Goal: Task Accomplishment & Management: Manage account settings

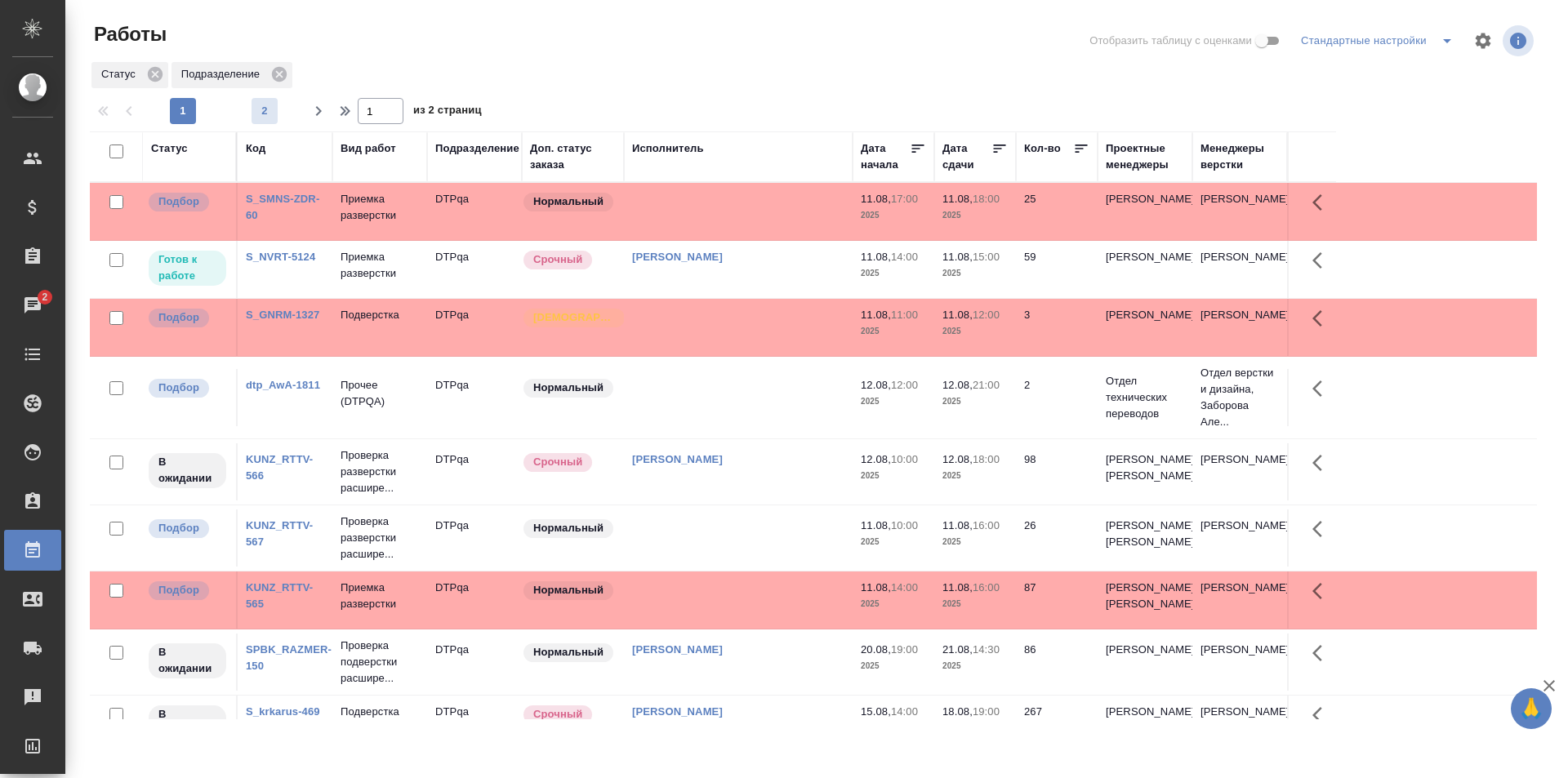
click at [267, 104] on span "2" at bounding box center [264, 111] width 26 height 16
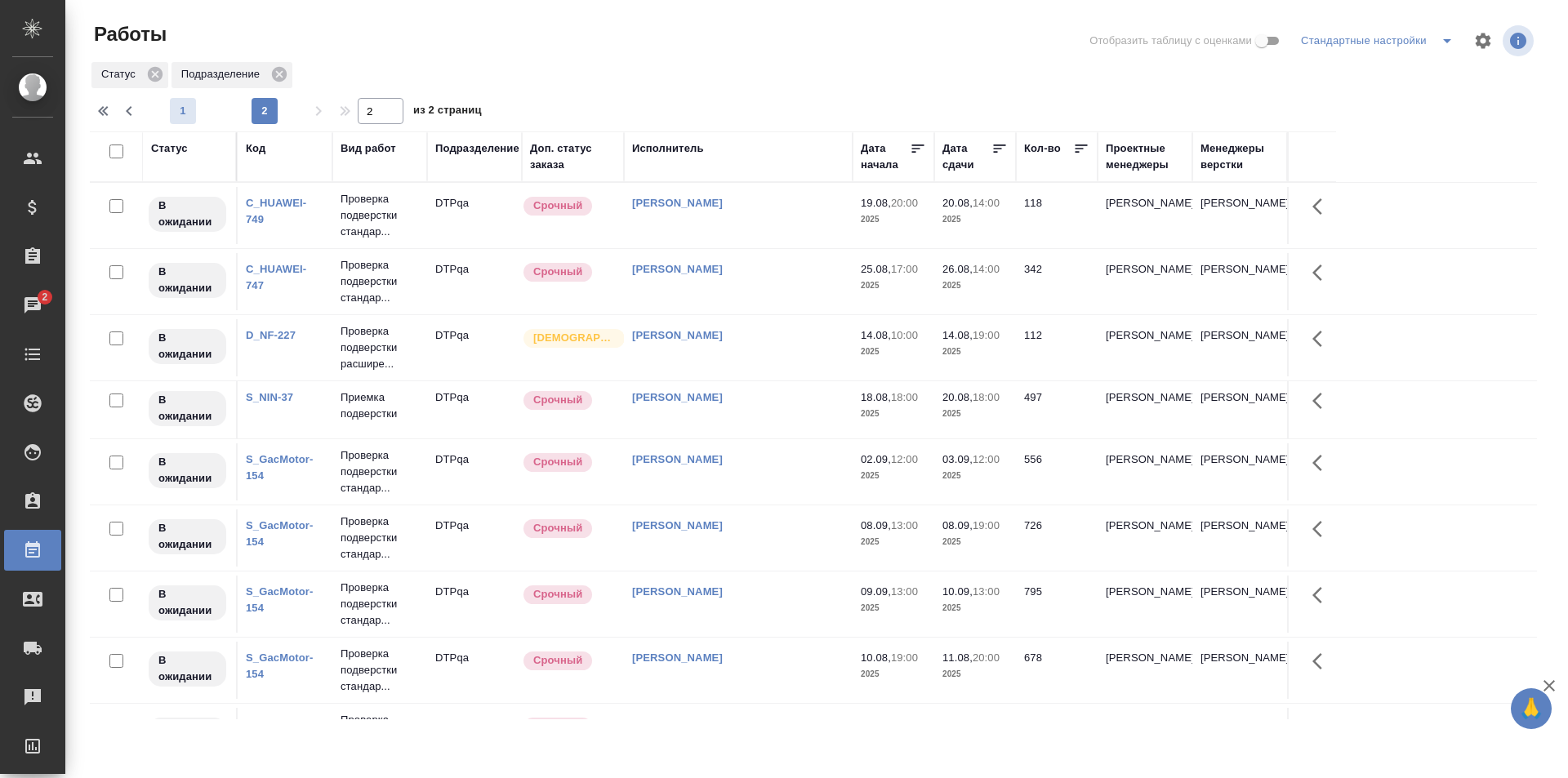
click at [182, 104] on span "1" at bounding box center [183, 111] width 26 height 16
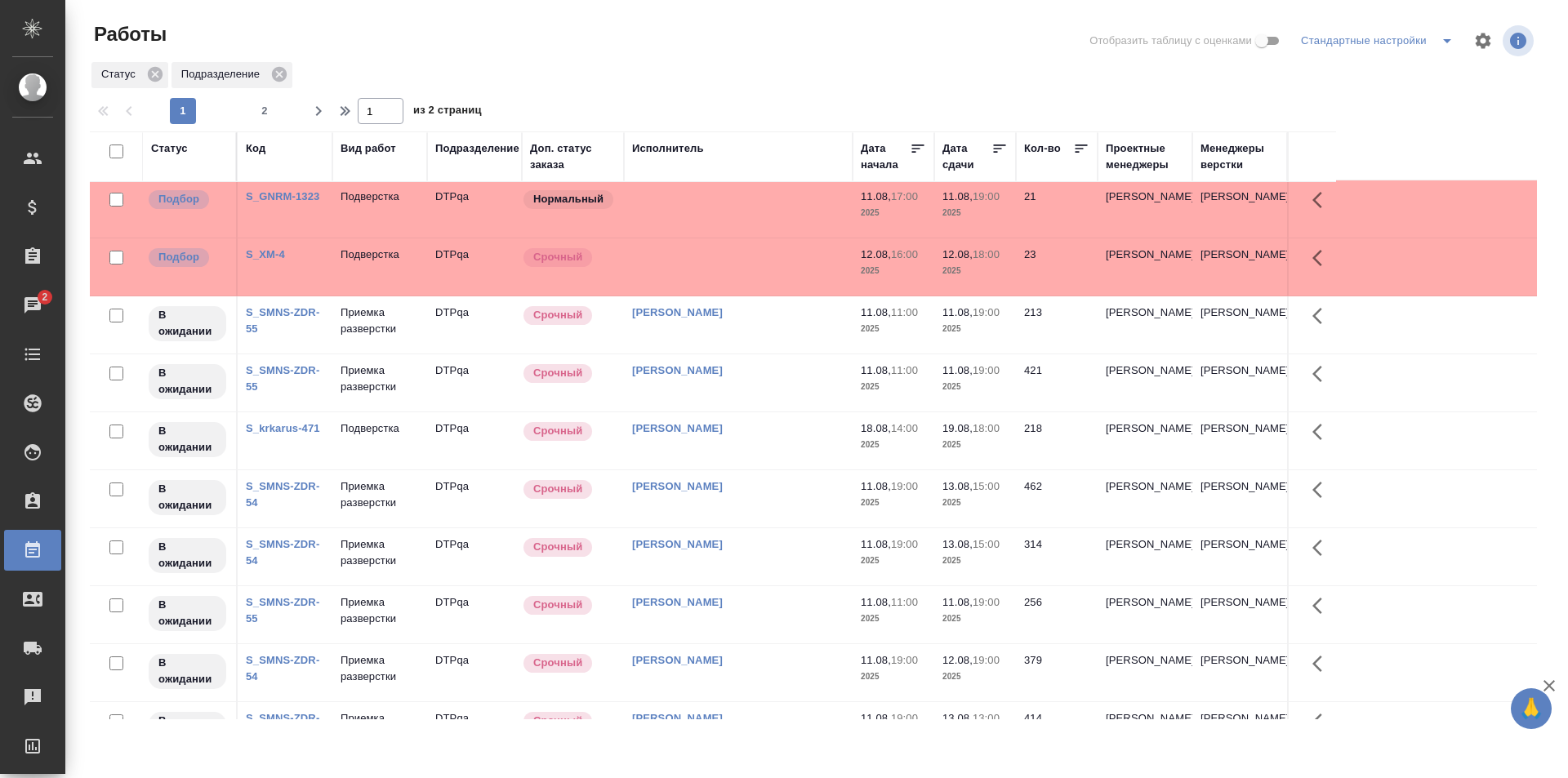
scroll to position [603, 0]
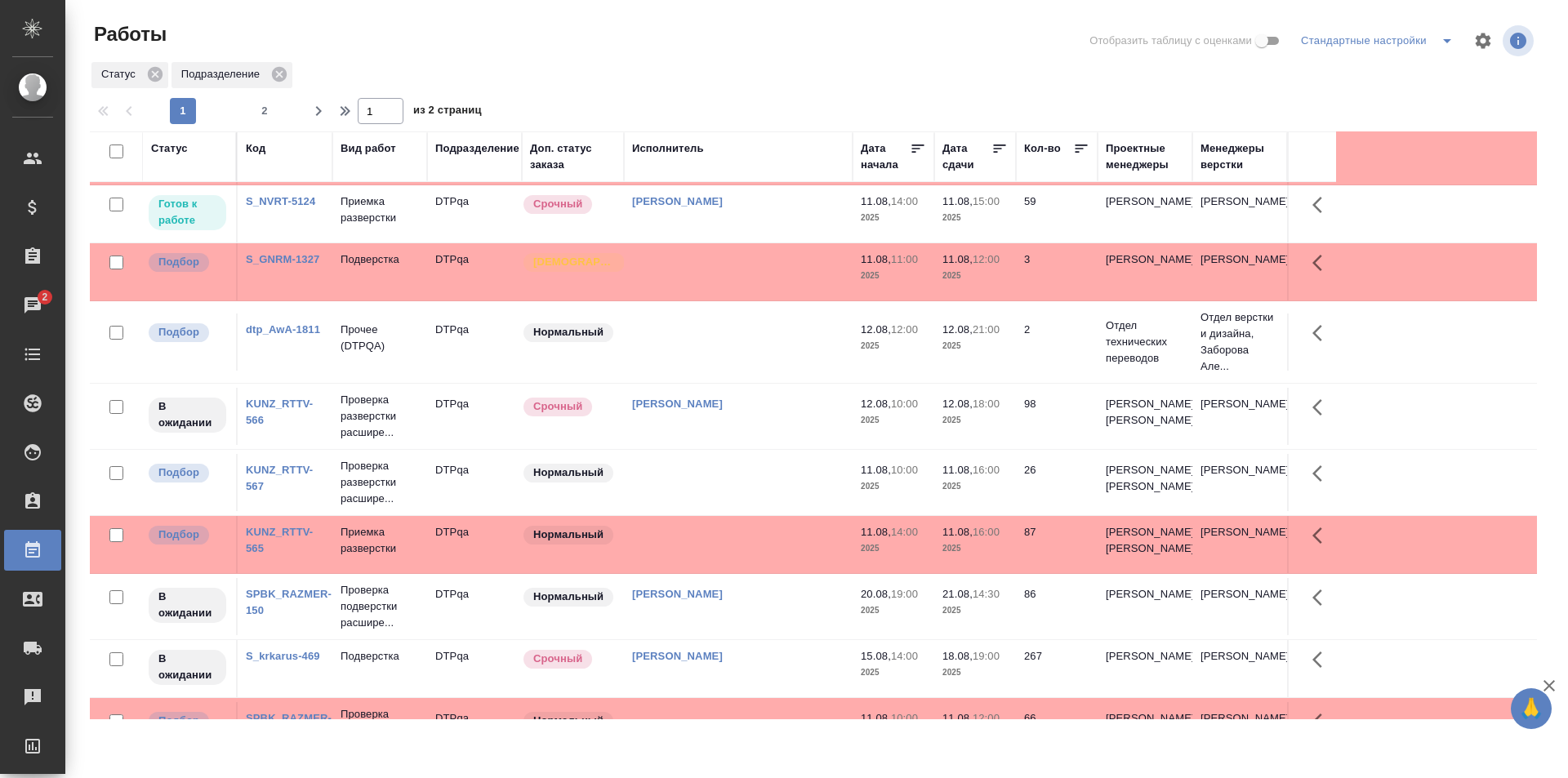
scroll to position [0, 0]
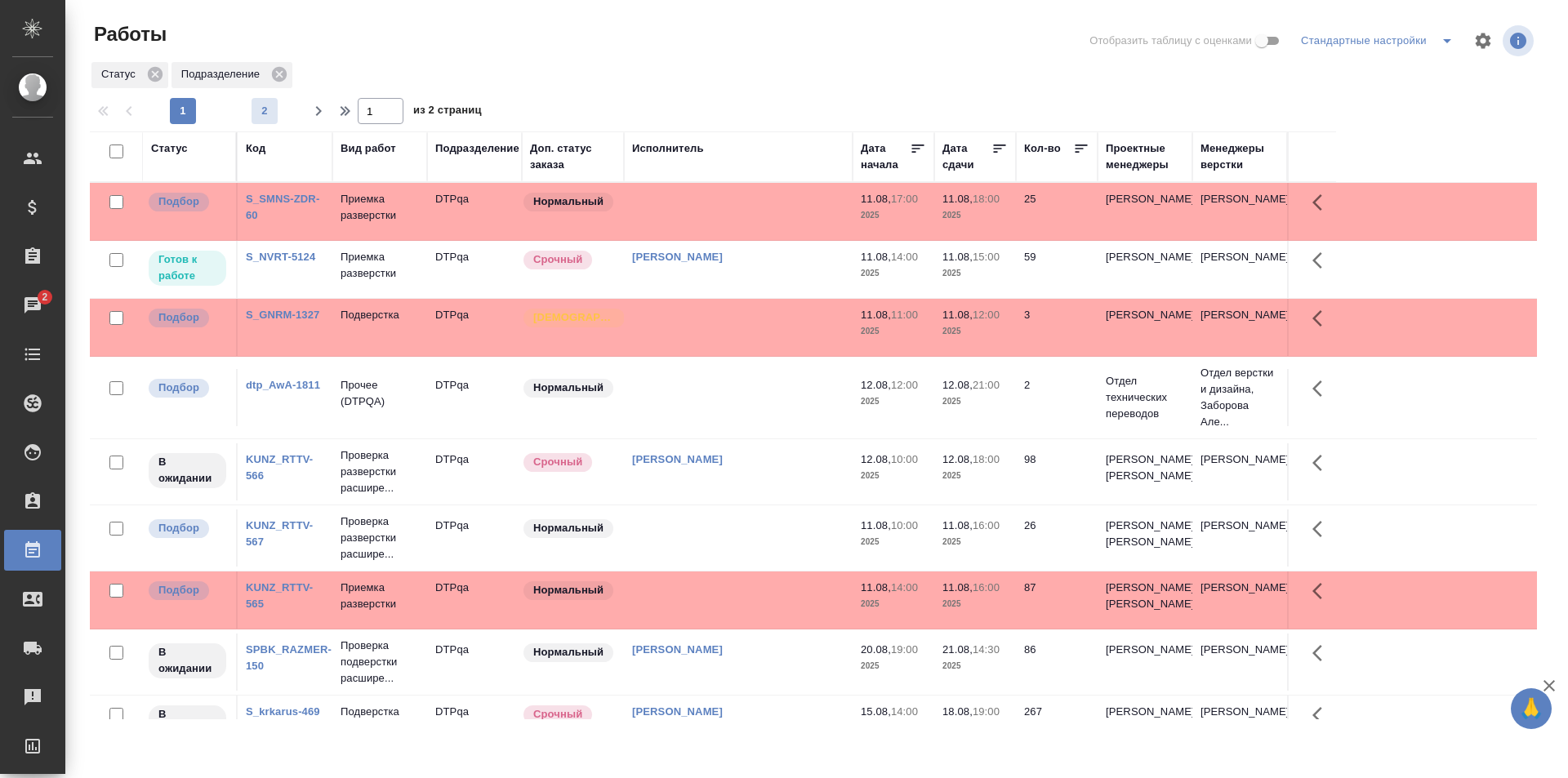
click at [264, 105] on span "2" at bounding box center [264, 111] width 26 height 16
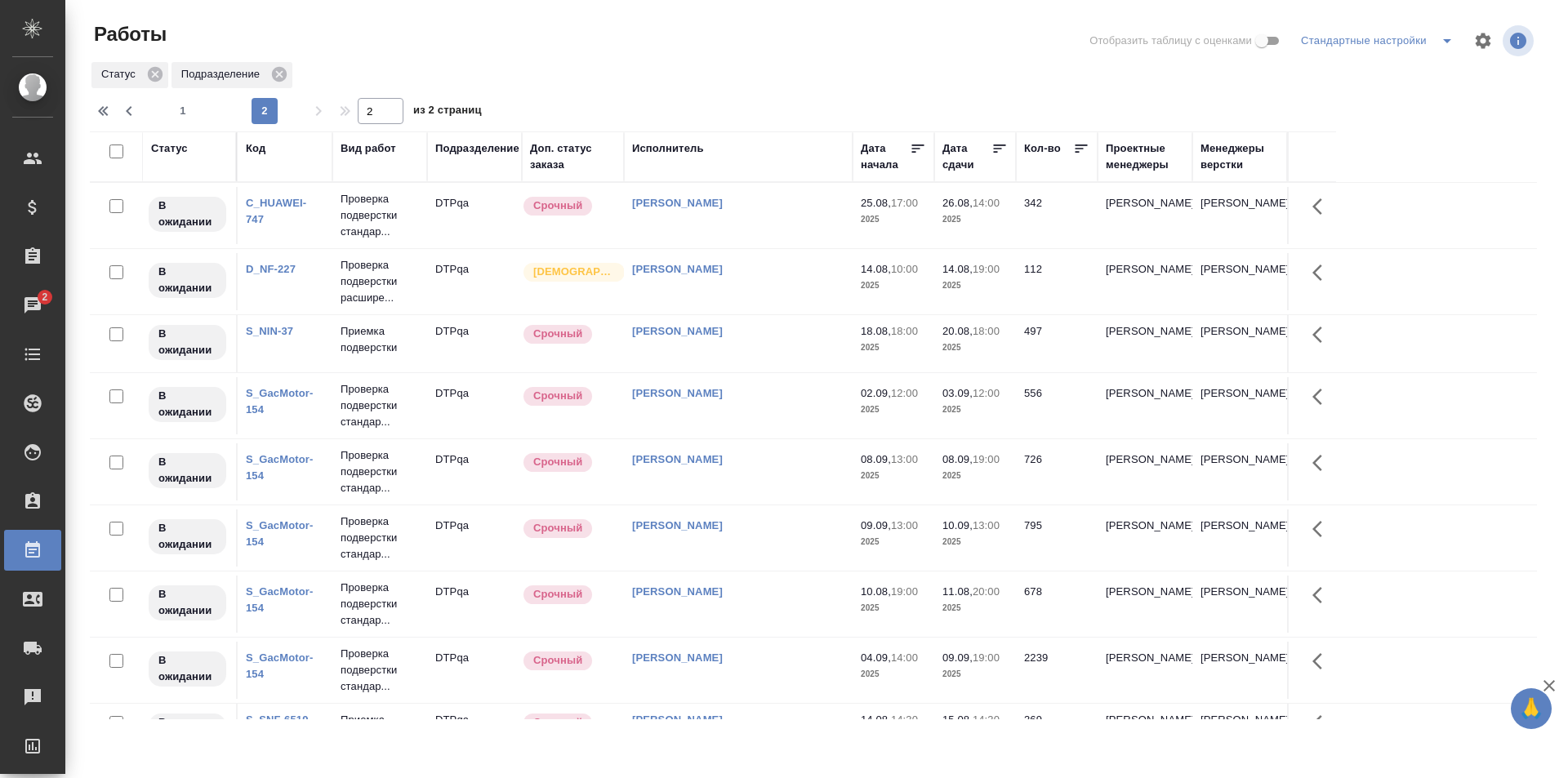
click at [192, 107] on span "1" at bounding box center [183, 111] width 26 height 16
type input "1"
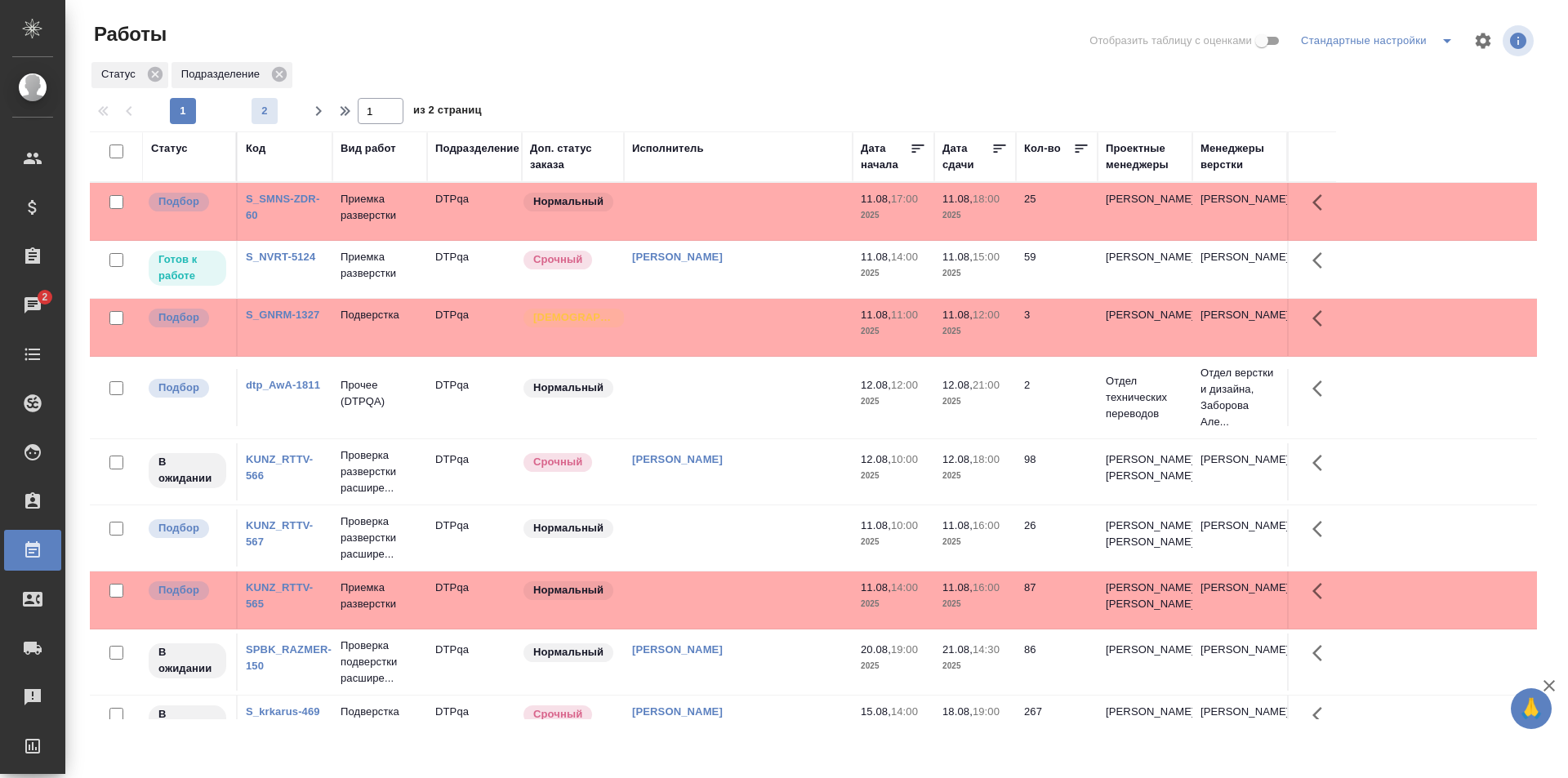
click at [266, 108] on span "2" at bounding box center [264, 111] width 26 height 16
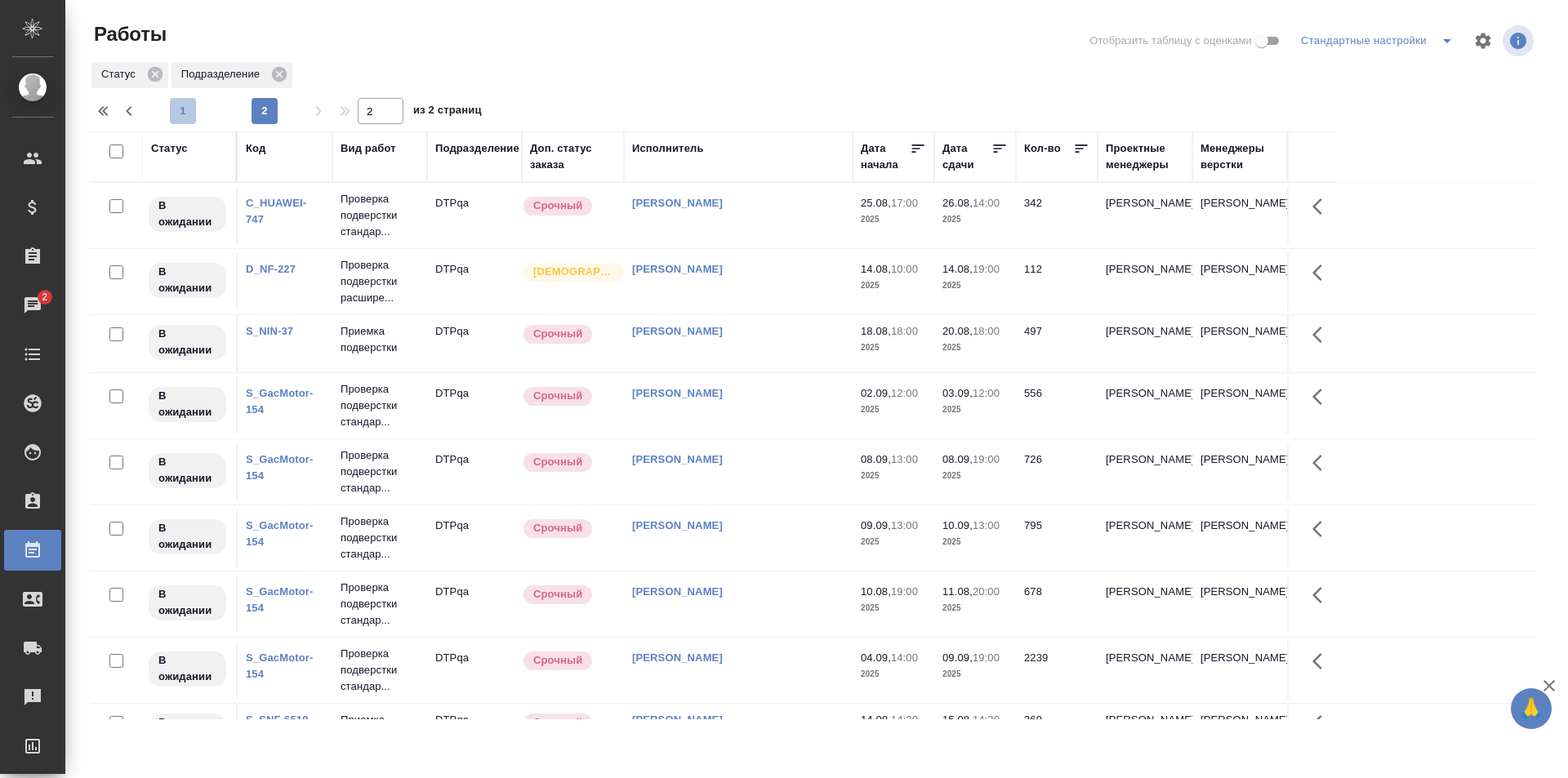
click at [183, 105] on span "1" at bounding box center [183, 111] width 26 height 16
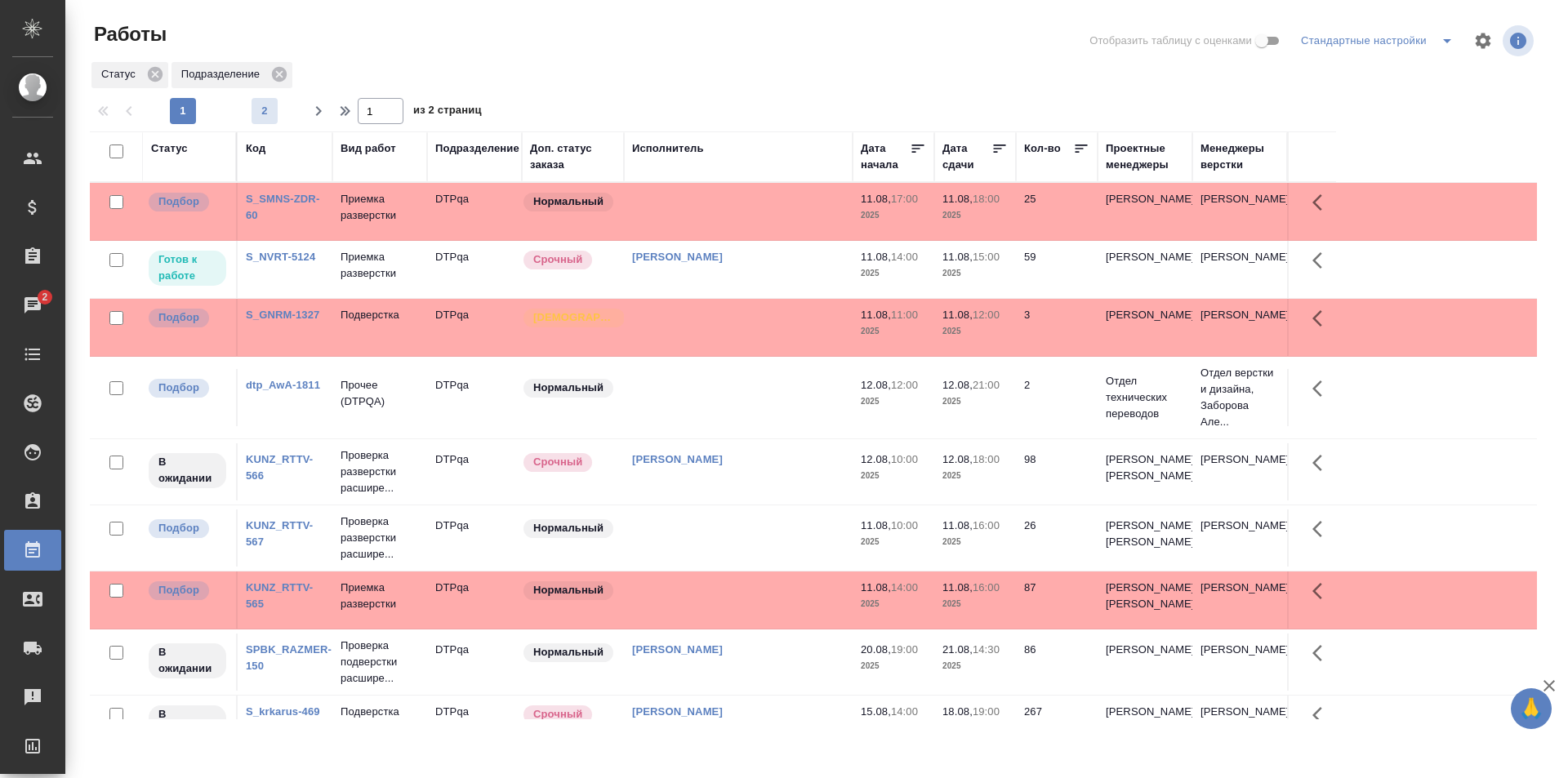
click at [269, 114] on span "2" at bounding box center [264, 111] width 26 height 16
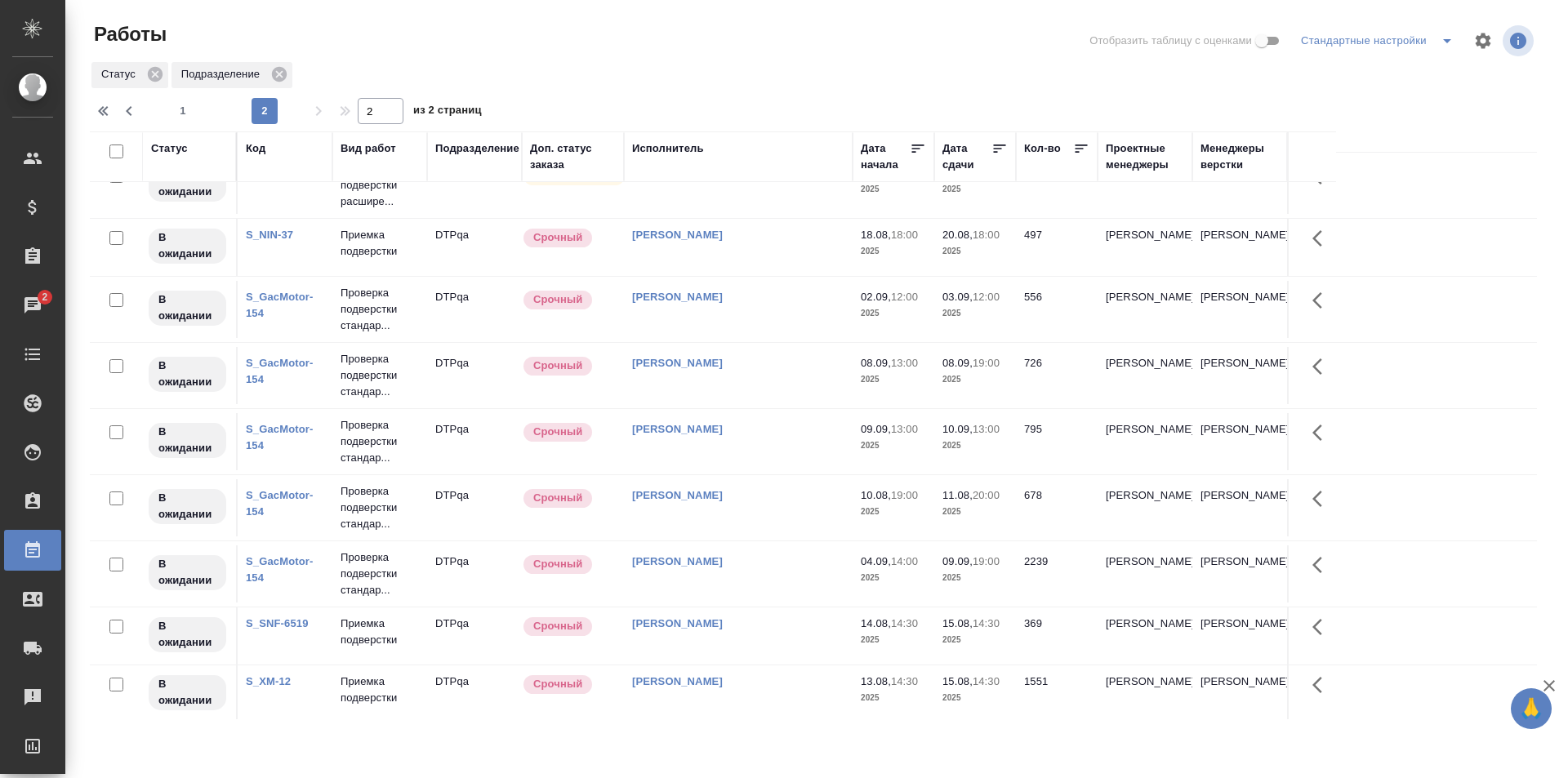
scroll to position [100, 0]
click at [695, 144] on td "[PERSON_NAME]" at bounding box center [737, 115] width 228 height 57
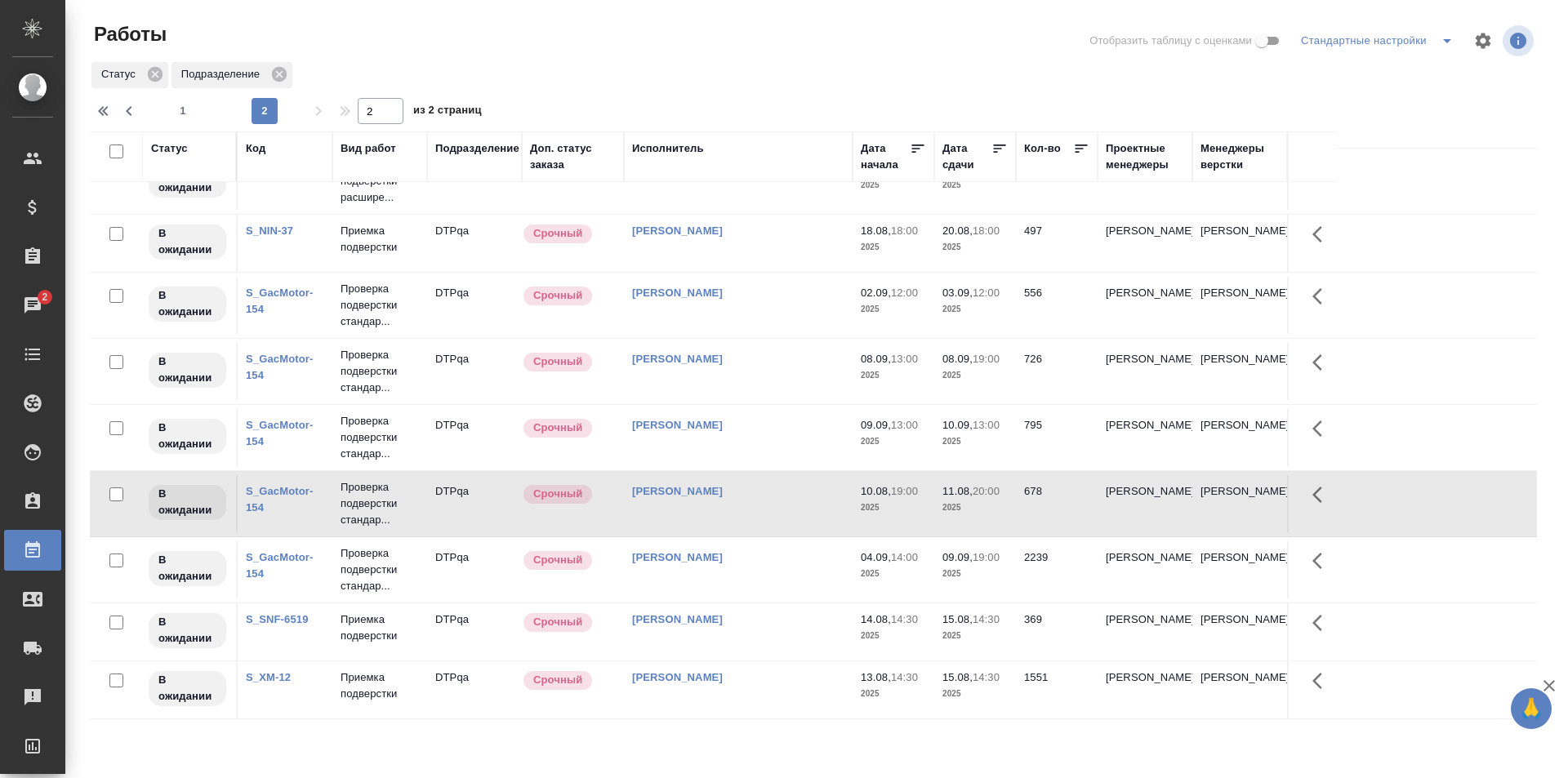
click at [695, 144] on td "[PERSON_NAME]" at bounding box center [737, 115] width 228 height 57
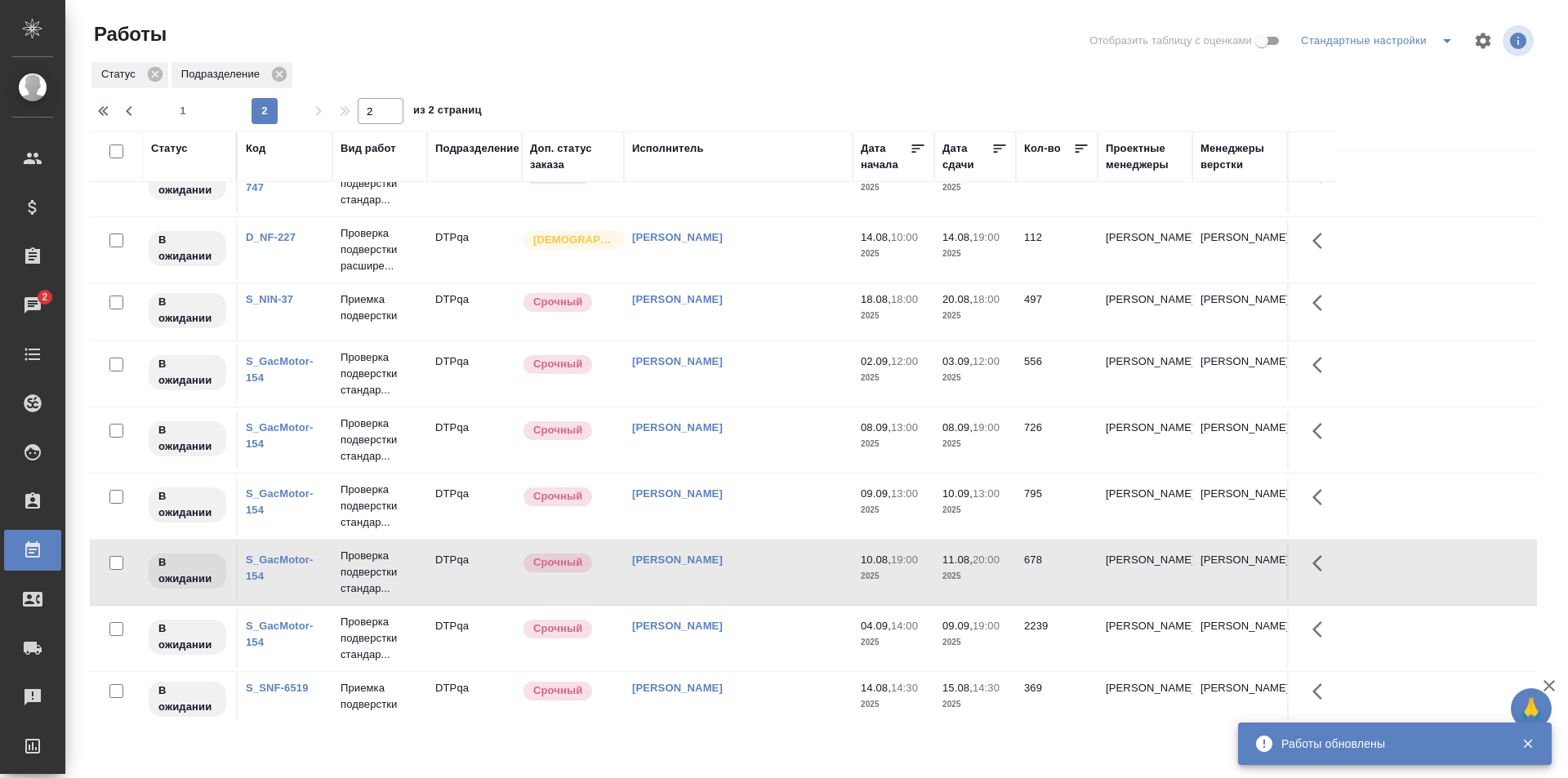
scroll to position [0, 0]
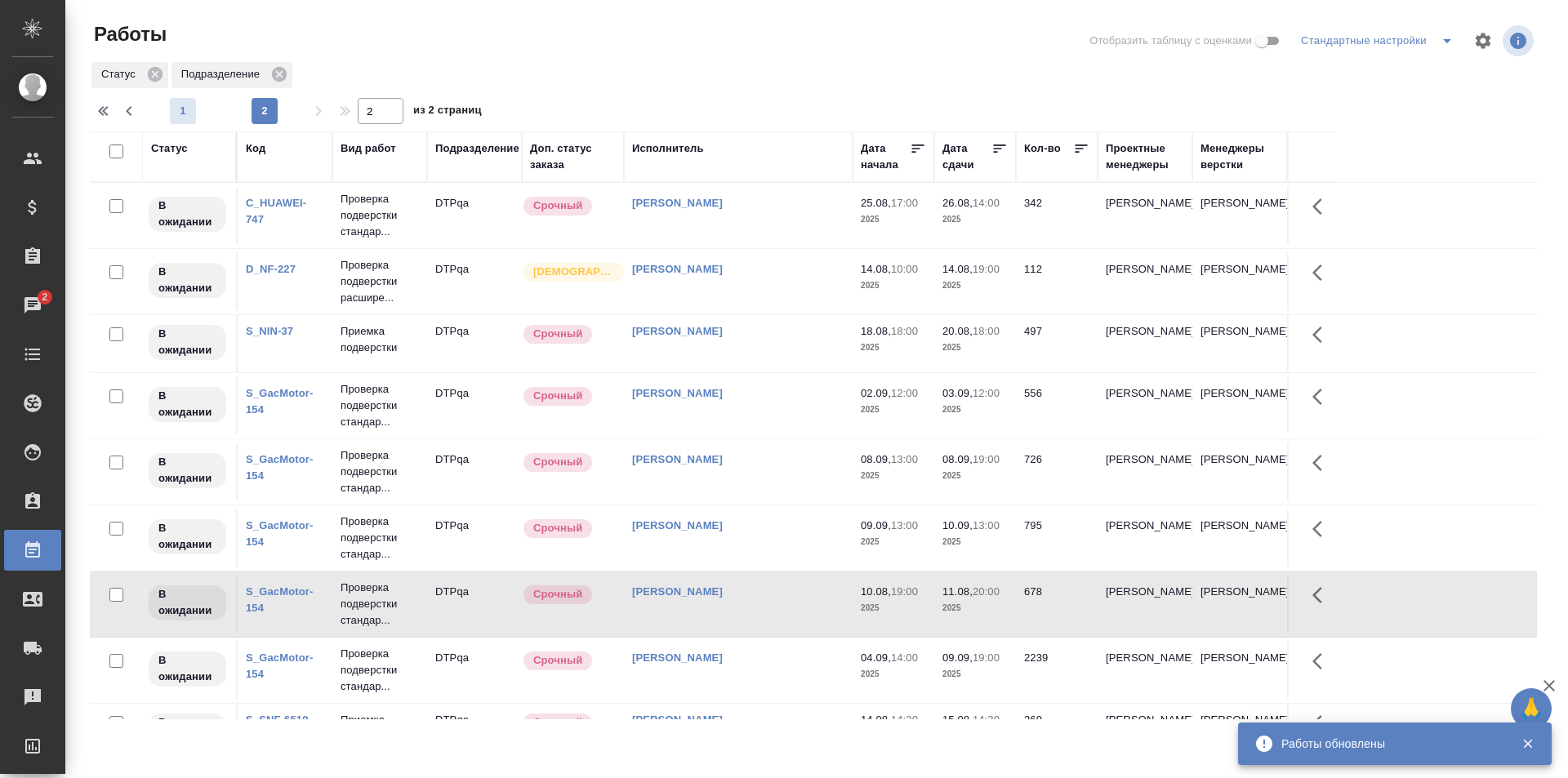
click at [182, 104] on span "1" at bounding box center [183, 111] width 26 height 16
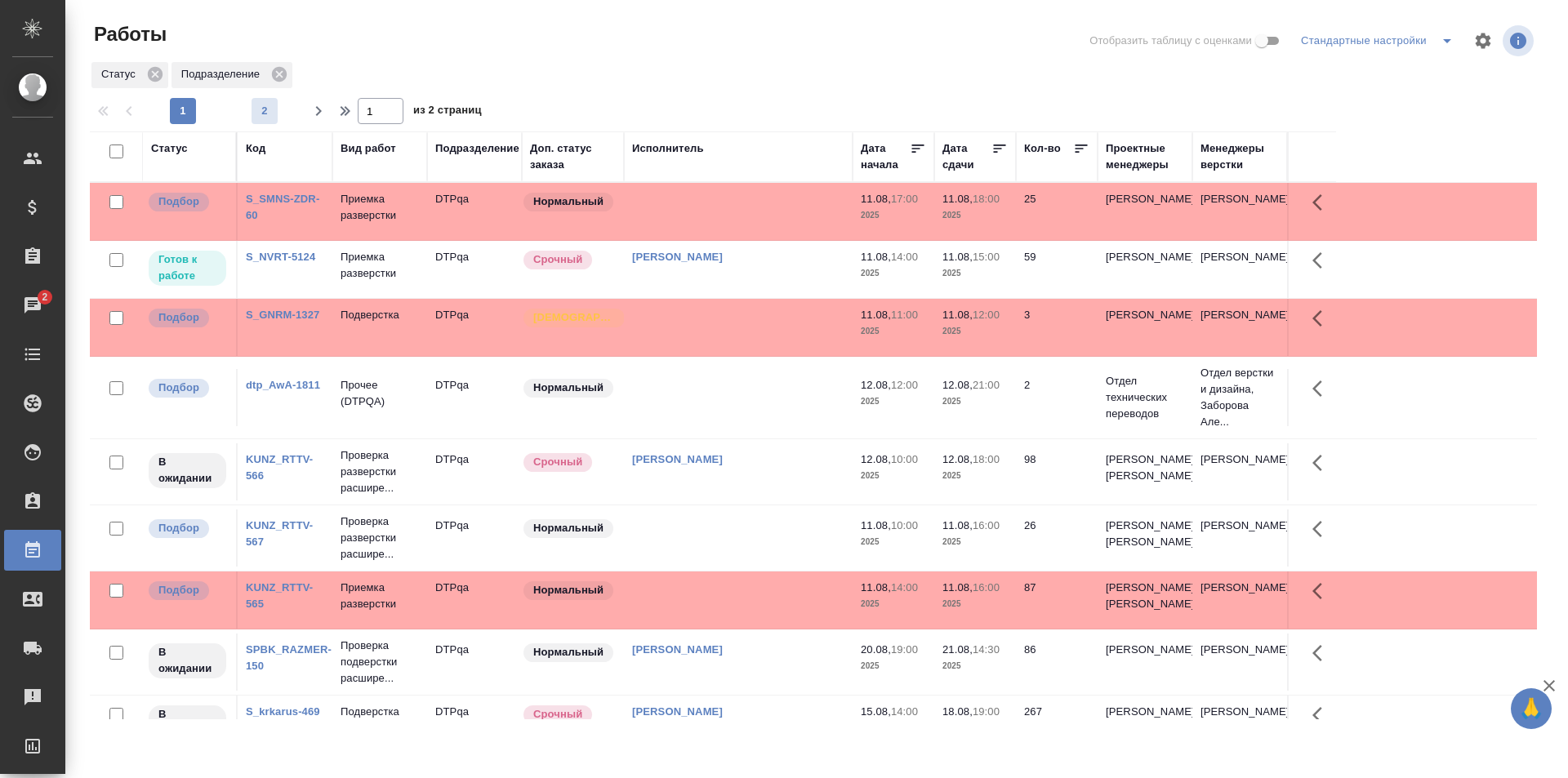
click at [265, 107] on span "2" at bounding box center [264, 111] width 26 height 16
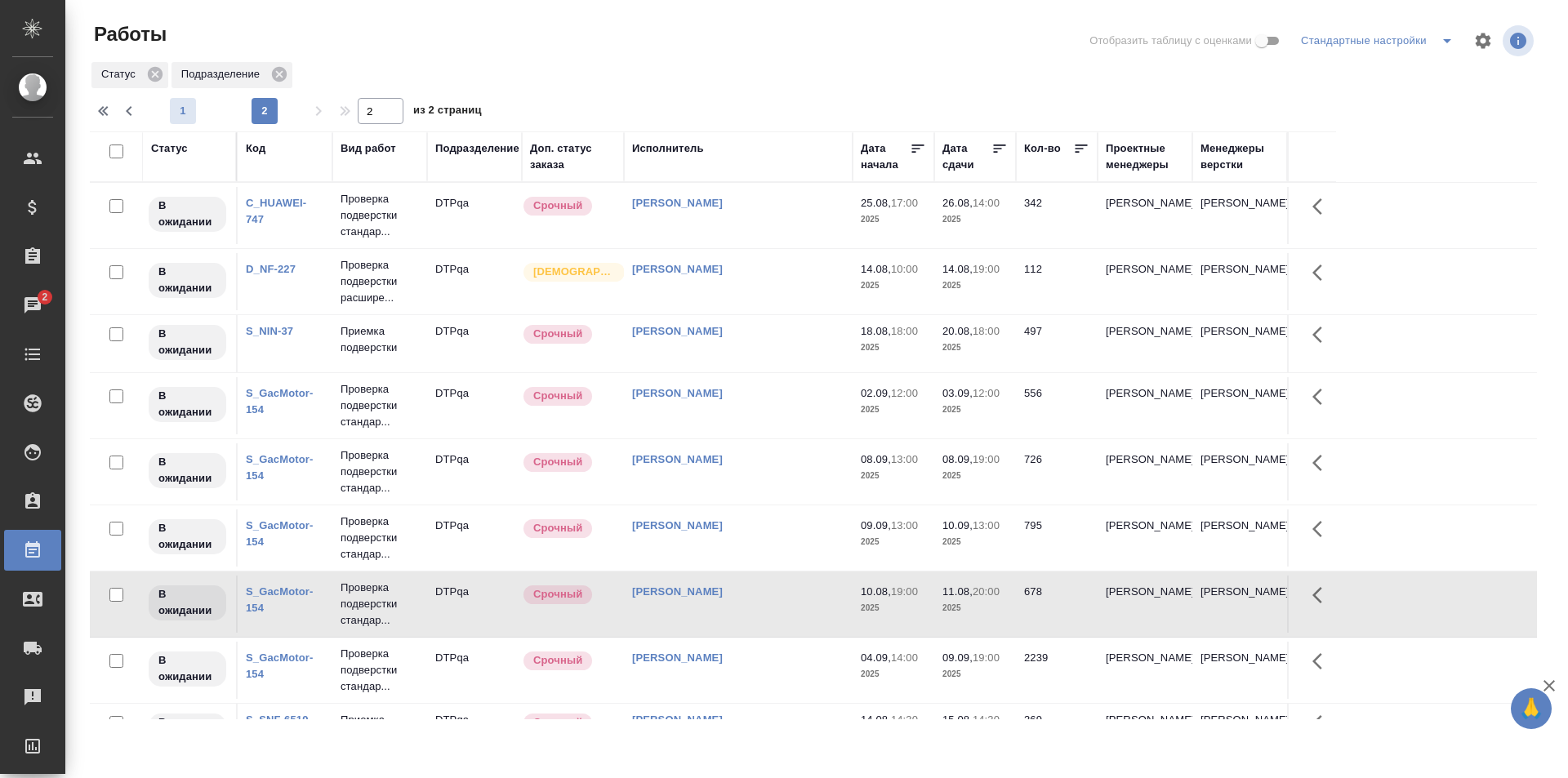
click at [182, 107] on span "1" at bounding box center [183, 111] width 26 height 16
type input "1"
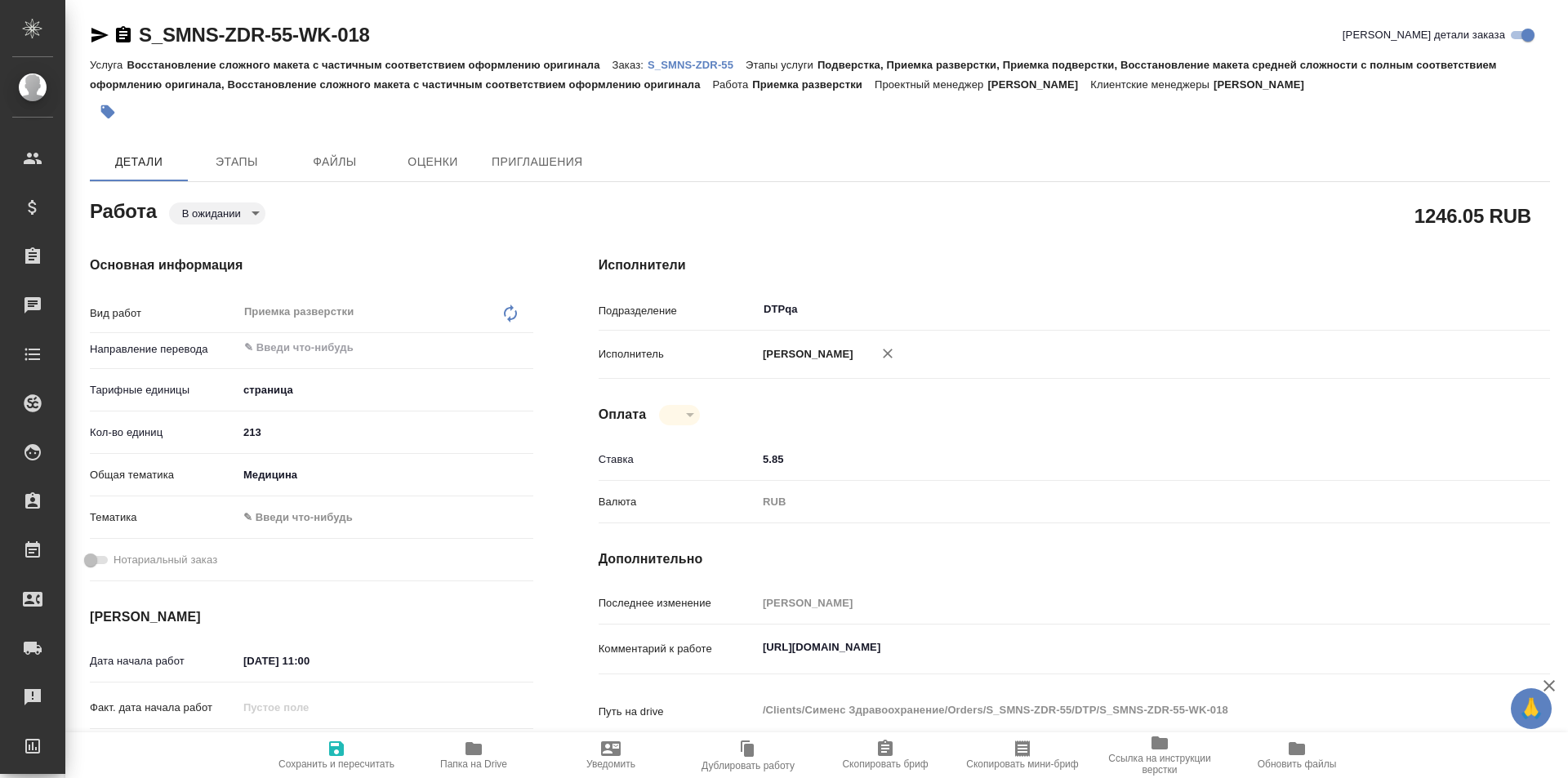
type textarea "x"
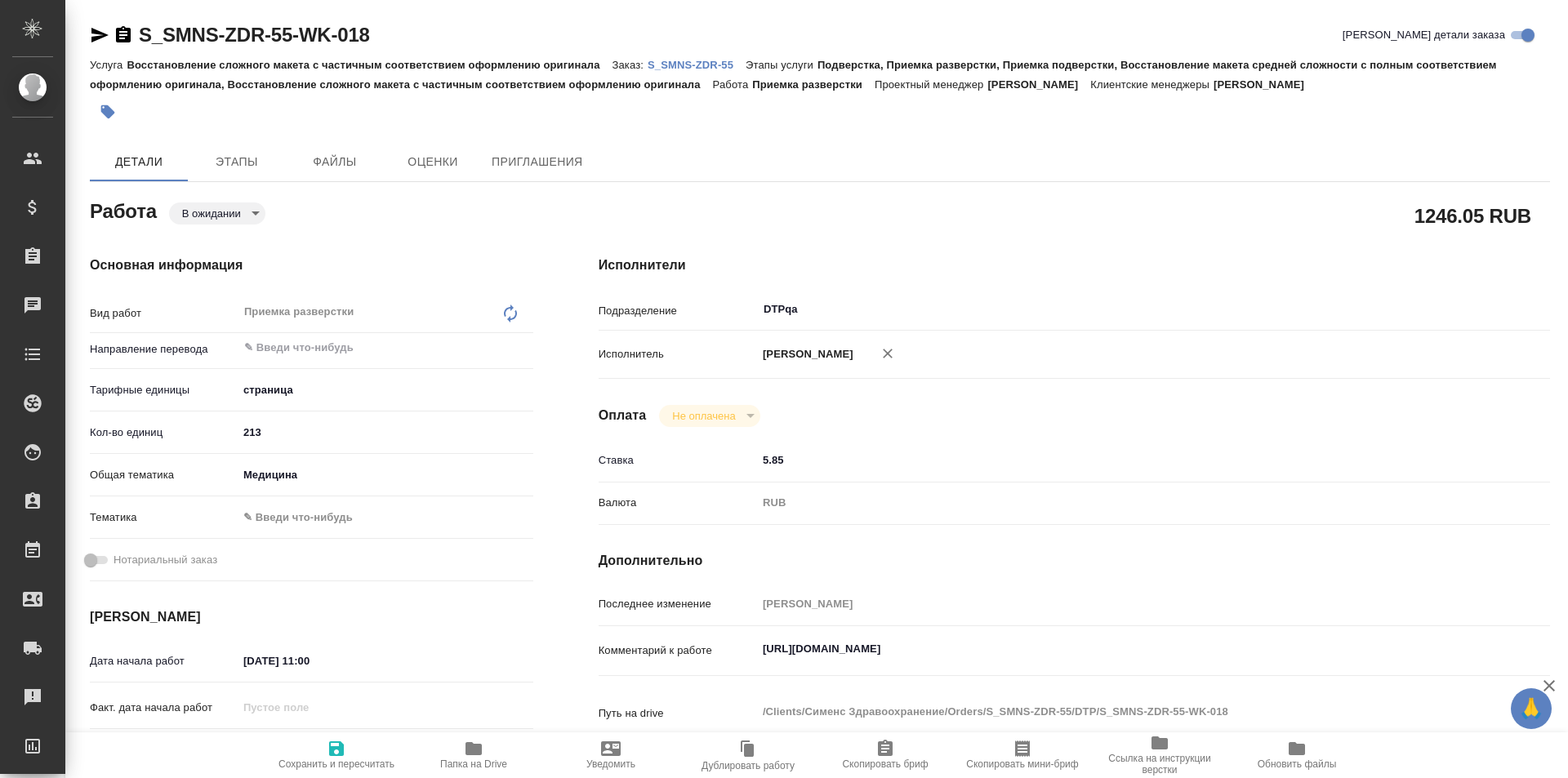
type textarea "x"
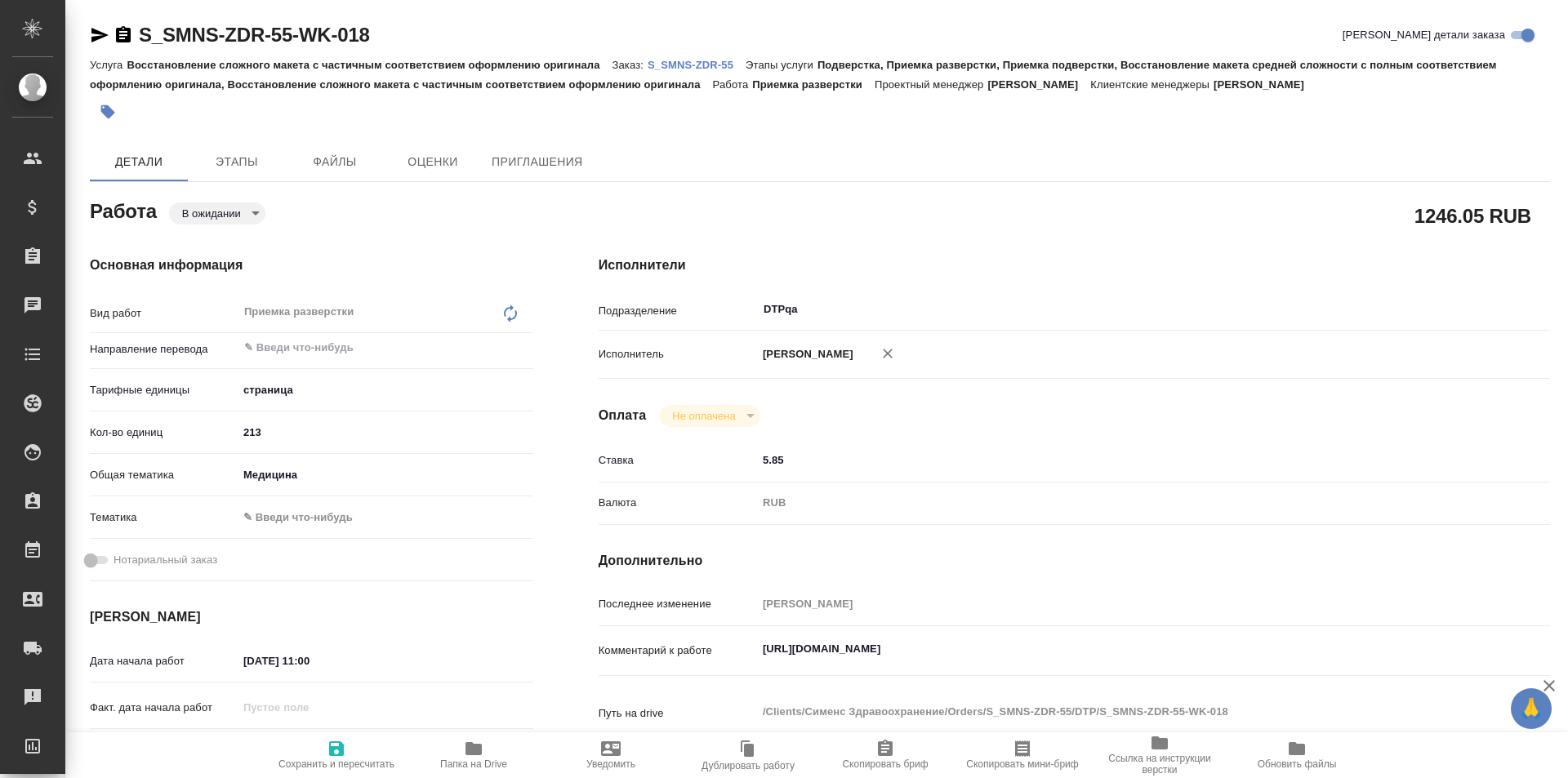
type textarea "x"
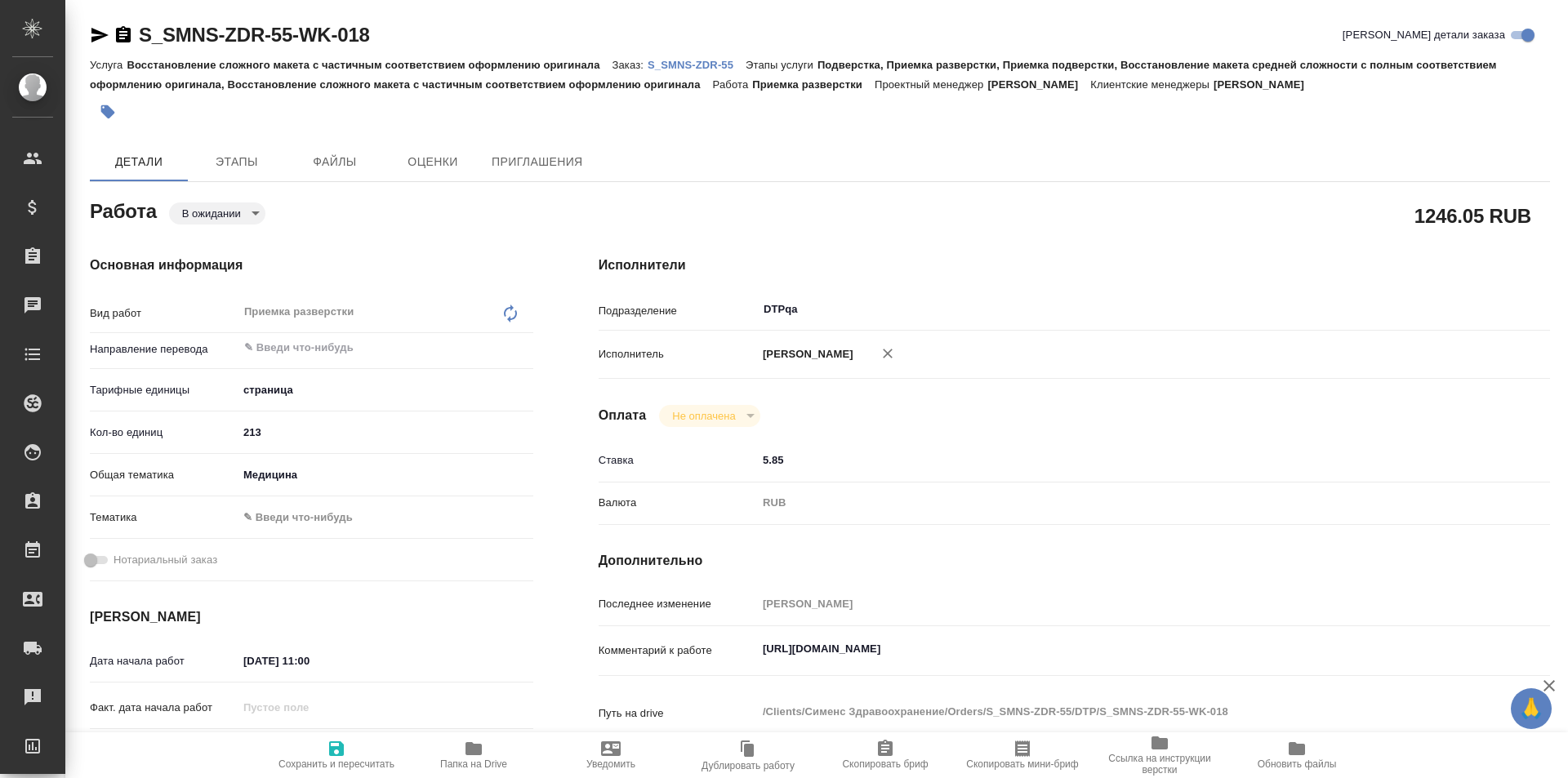
type textarea "x"
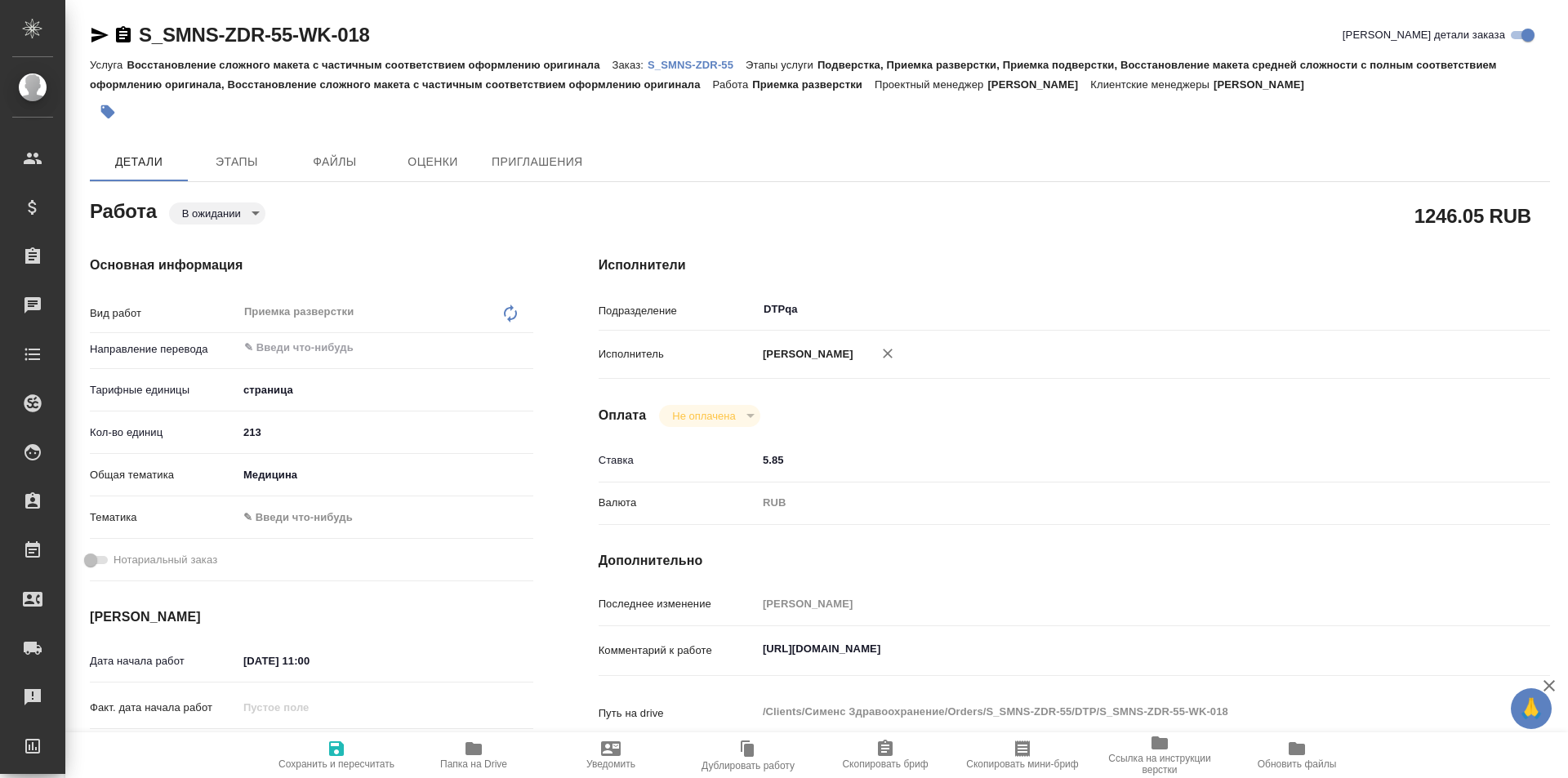
type textarea "x"
drag, startPoint x: 1090, startPoint y: 654, endPoint x: 720, endPoint y: 661, distance: 370.1
click at [720, 661] on div "Комментарий к работе https://tera.awatera.com/Work/688c92257a67c588698ee791/ x" at bounding box center [1074, 652] width 951 height 38
type textarea "x"
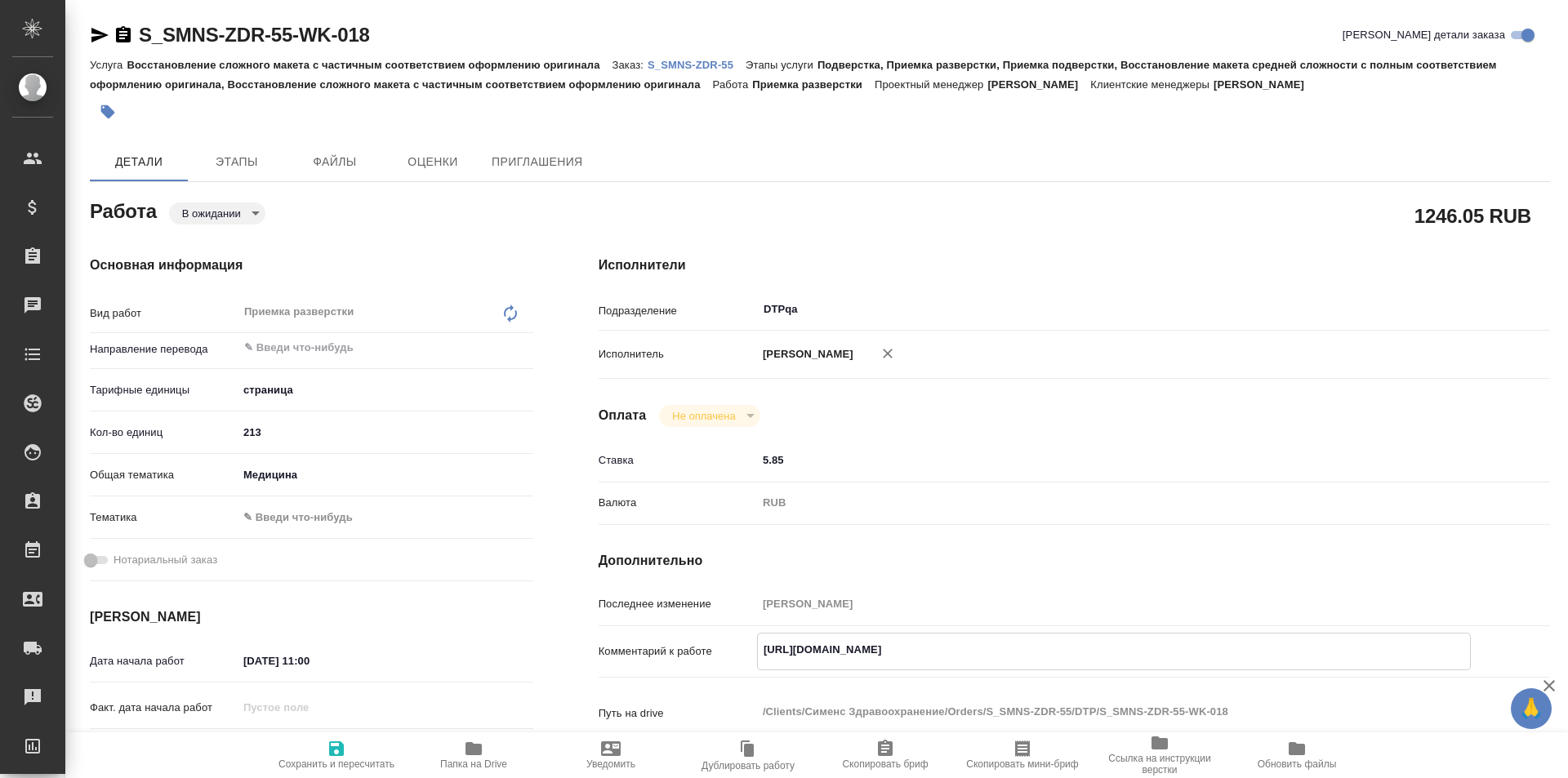
type textarea "x"
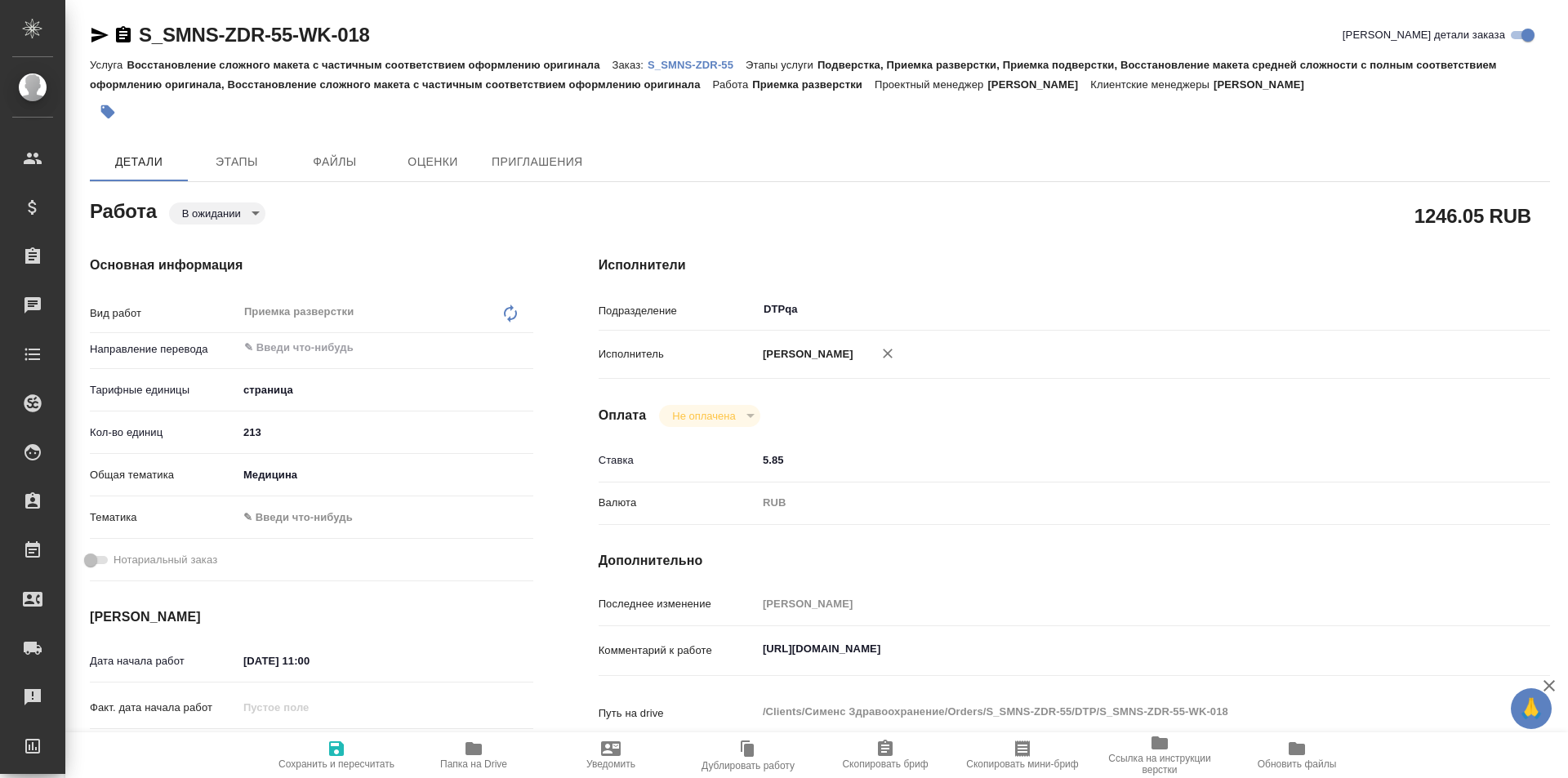
type textarea "x"
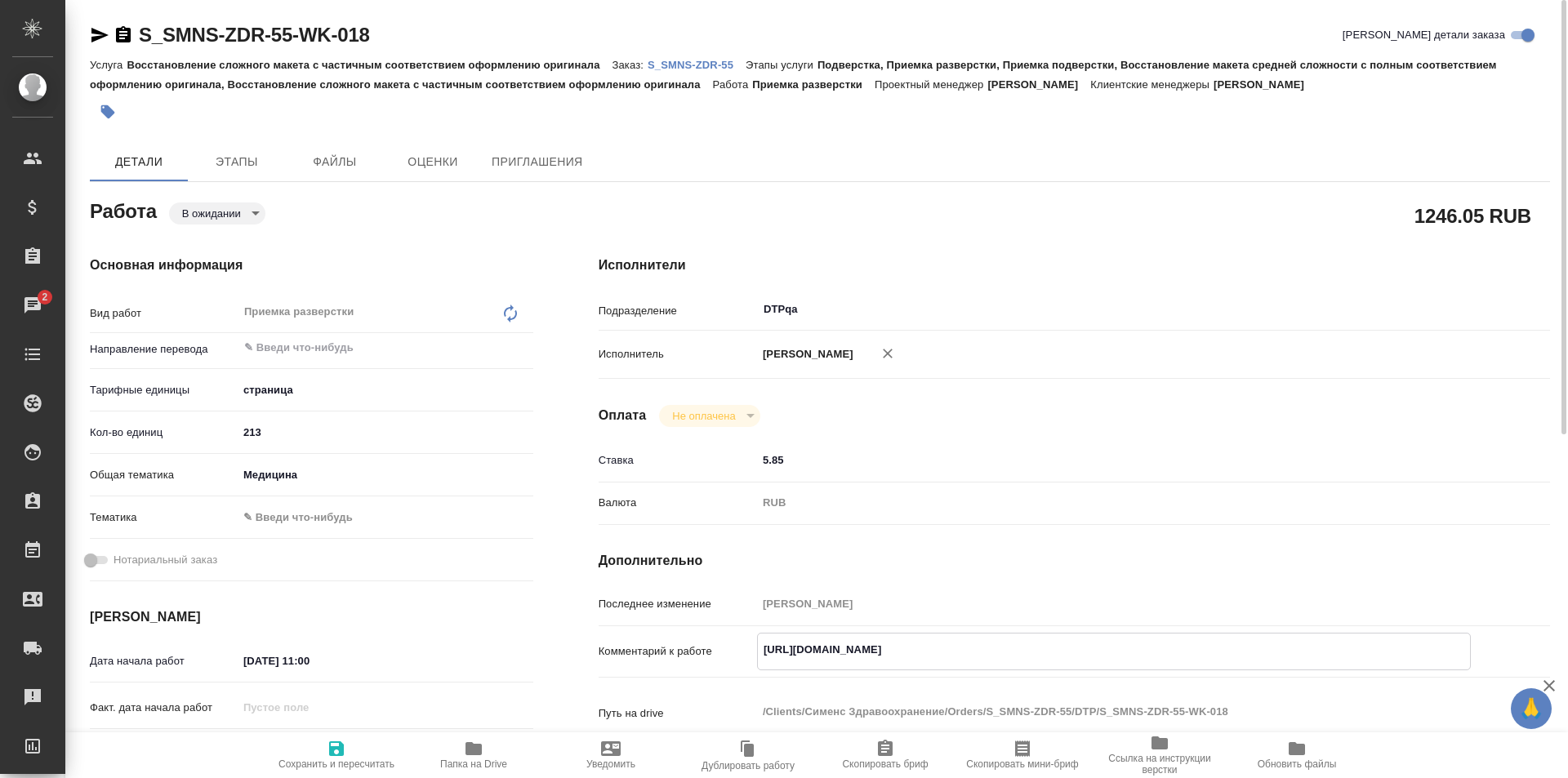
click at [236, 209] on body "🙏 .cls-1 fill:#fff; AWATERA Ismagilova Diana Клиенты Спецификации Заказы 2 Чаты…" at bounding box center [784, 389] width 1568 height 778
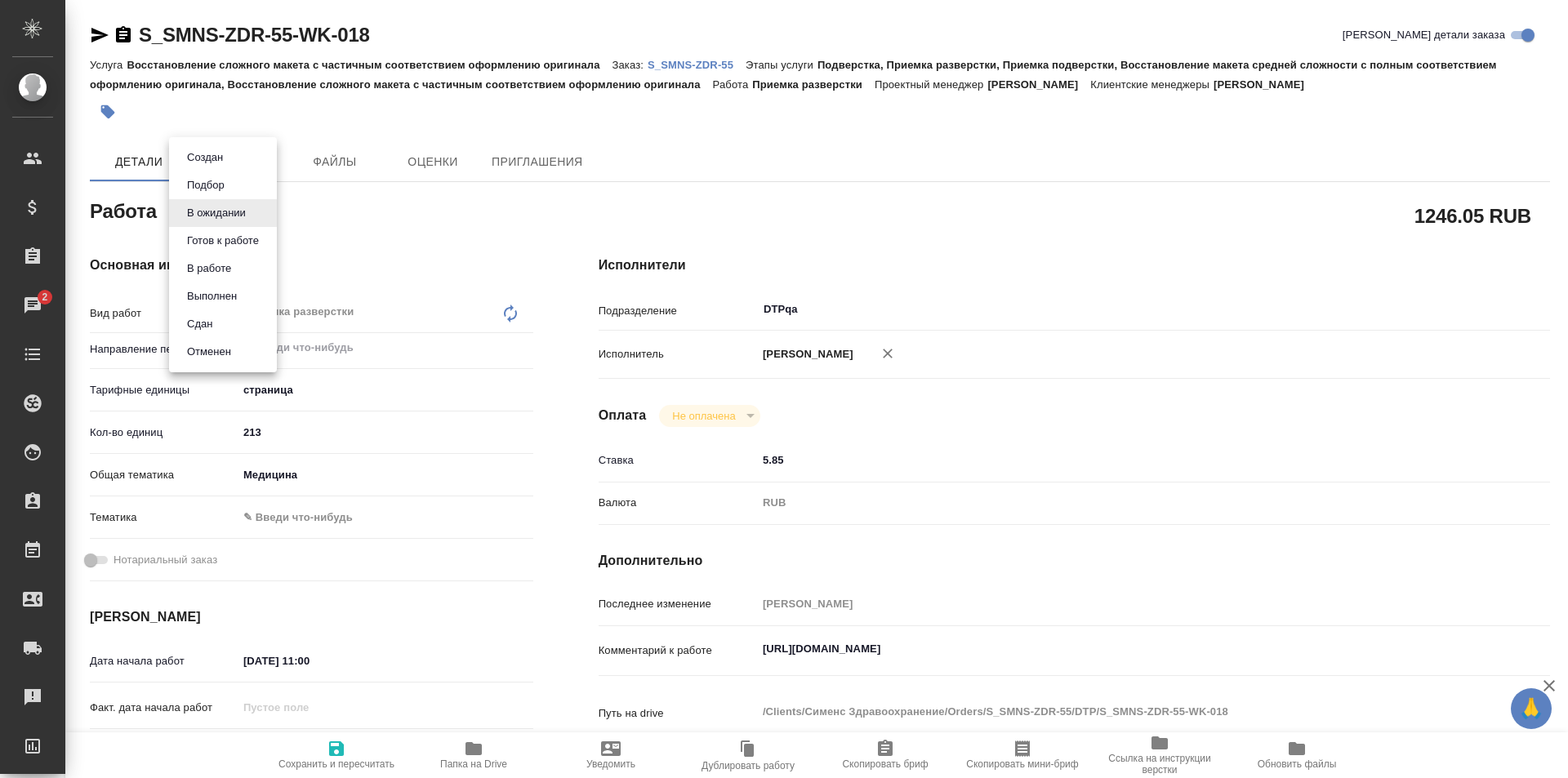
click at [217, 167] on button "В работе" at bounding box center [204, 158] width 46 height 18
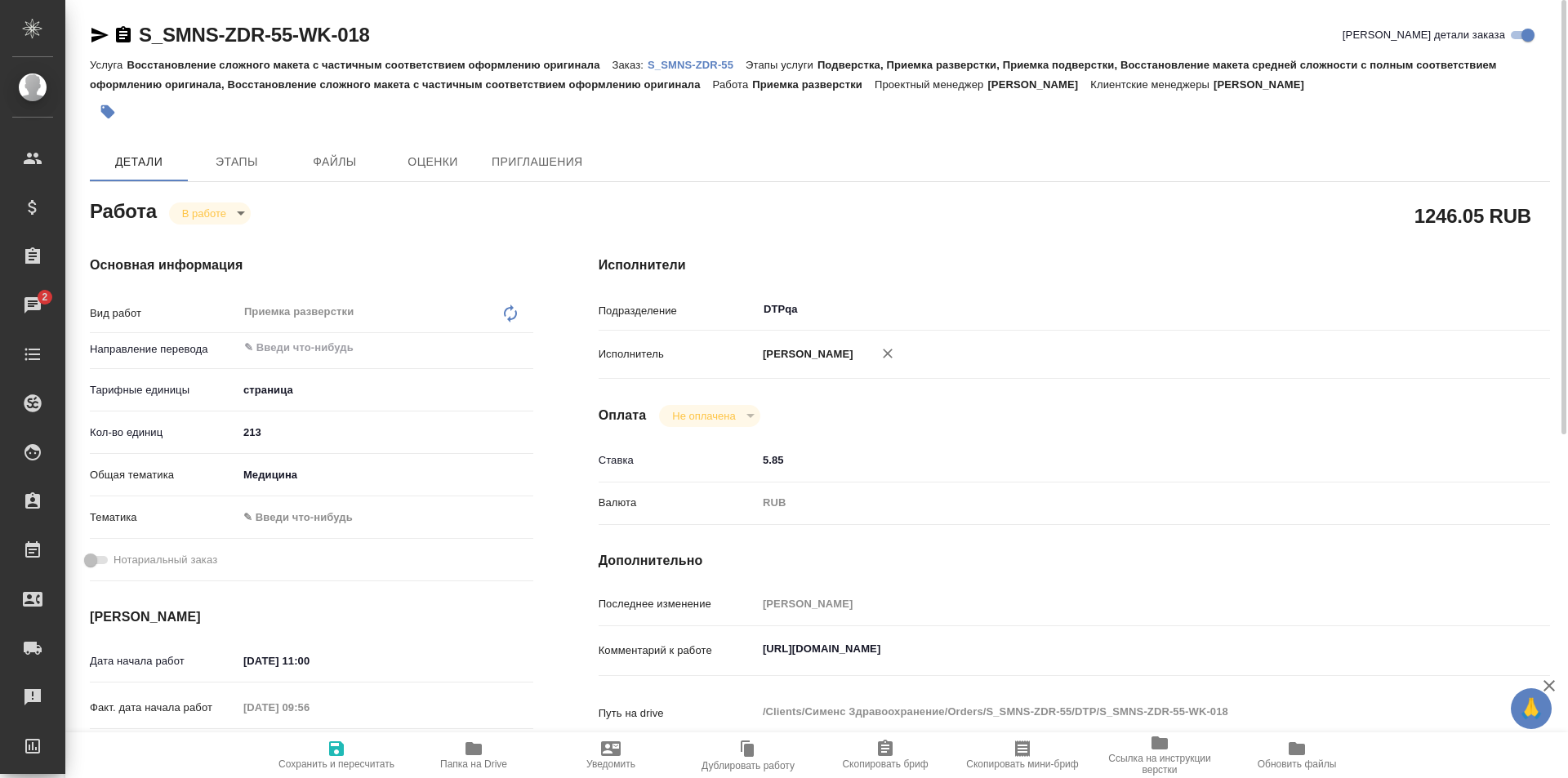
type textarea "x"
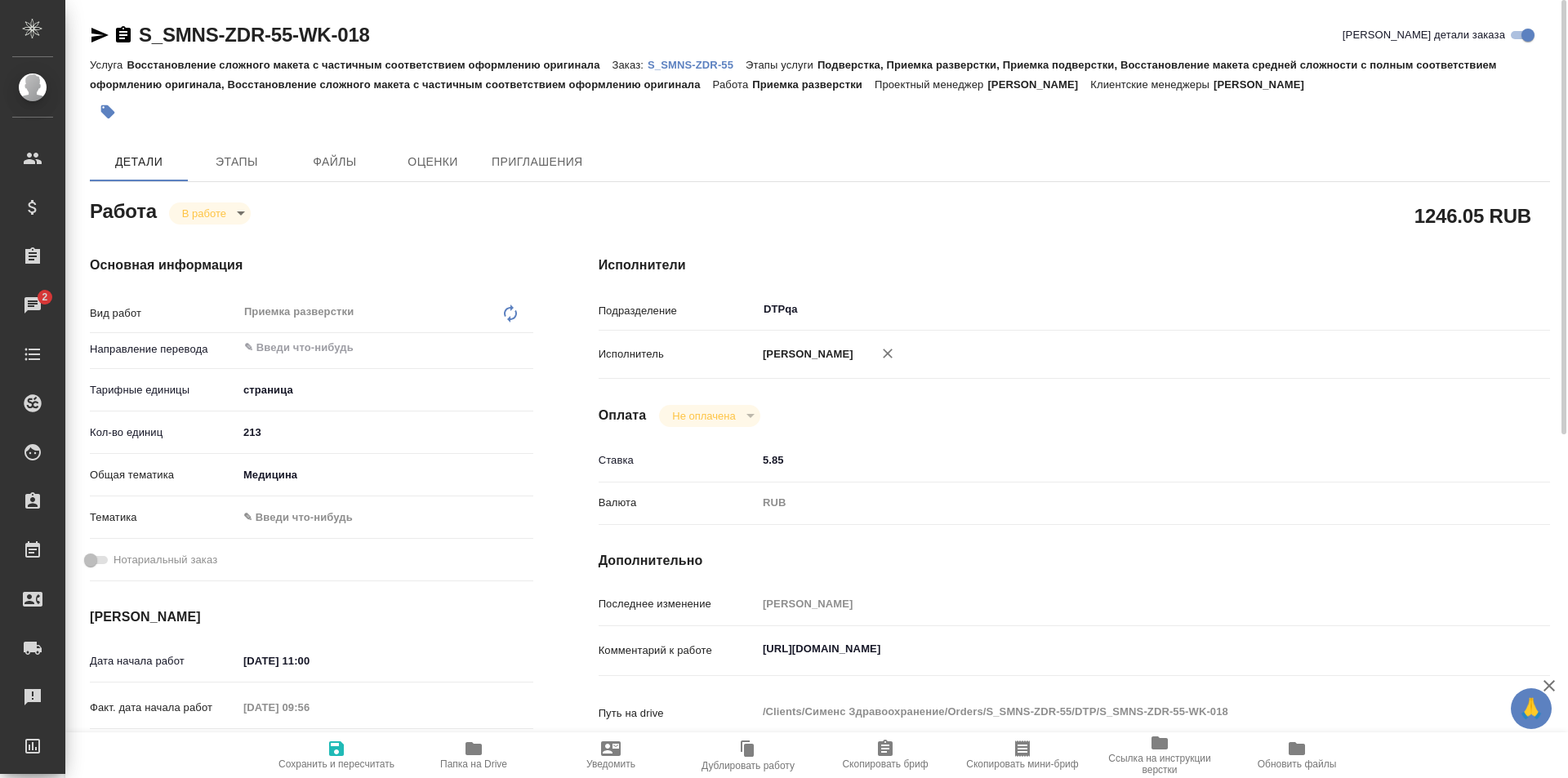
type textarea "x"
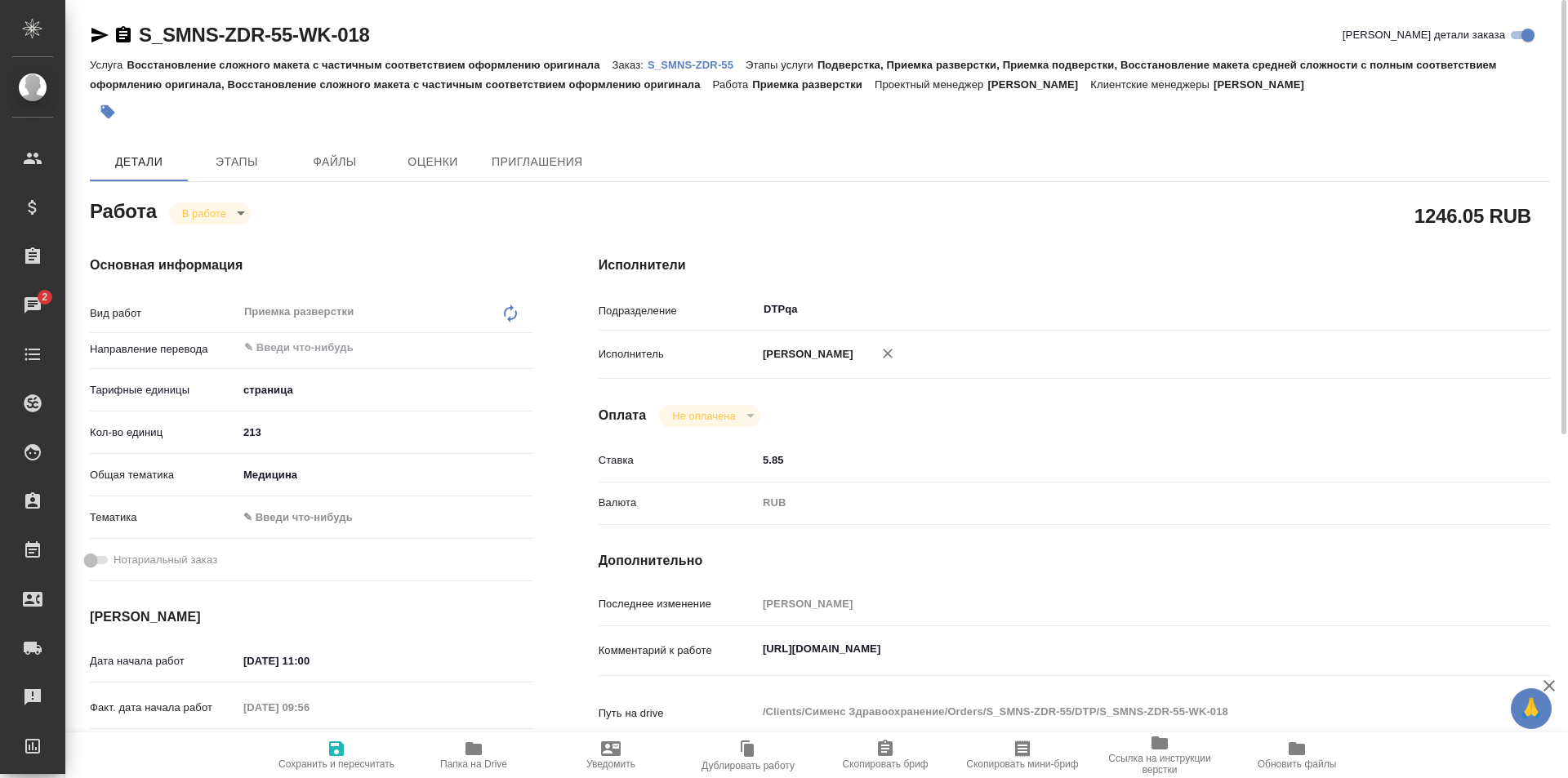
type textarea "x"
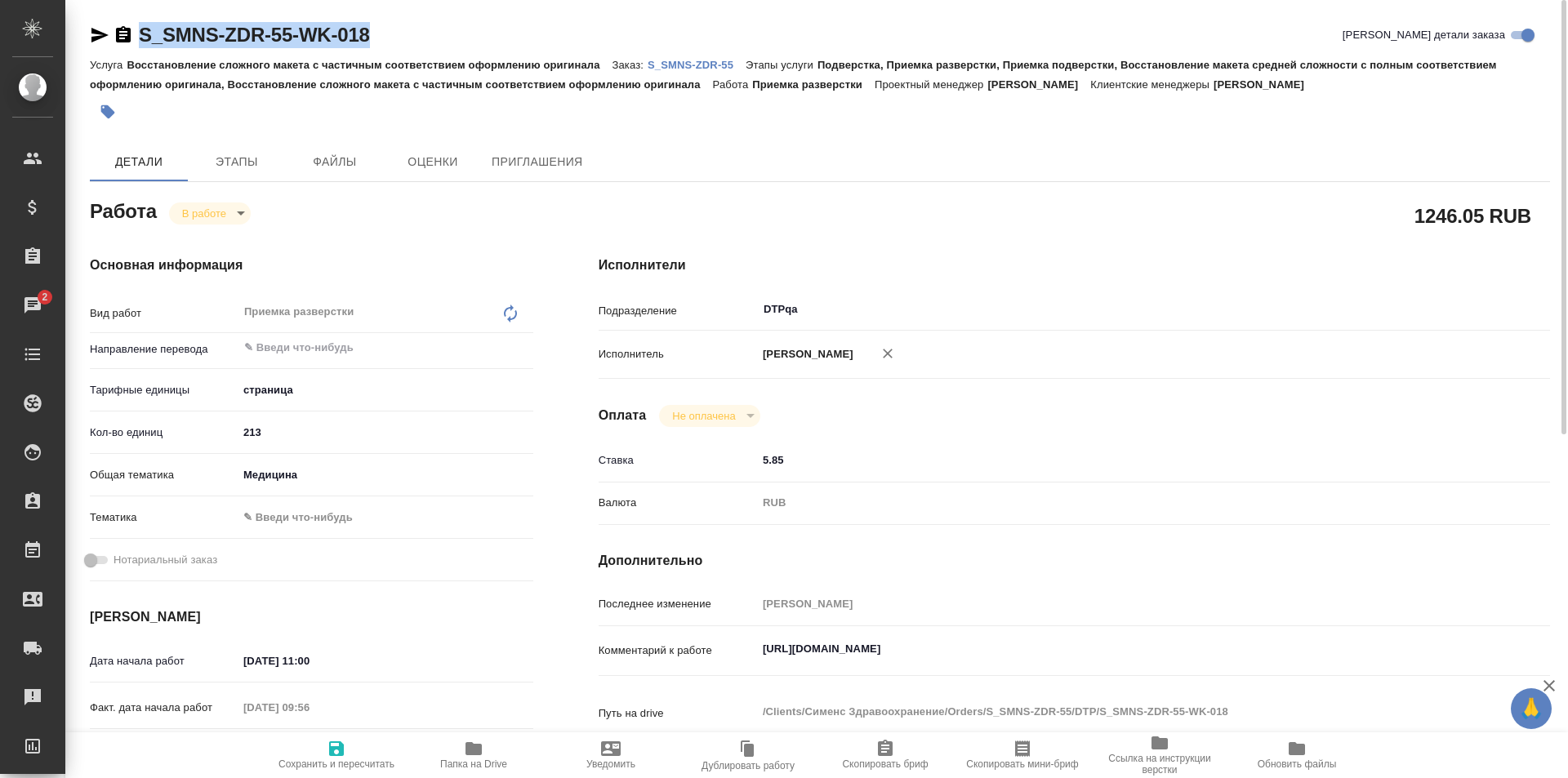
drag, startPoint x: 401, startPoint y: 31, endPoint x: 124, endPoint y: 34, distance: 277.0
click at [115, 37] on div "S_SMNS-ZDR-55-WK-018 Кратко детали заказа" at bounding box center [819, 35] width 1460 height 26
type textarea "x"
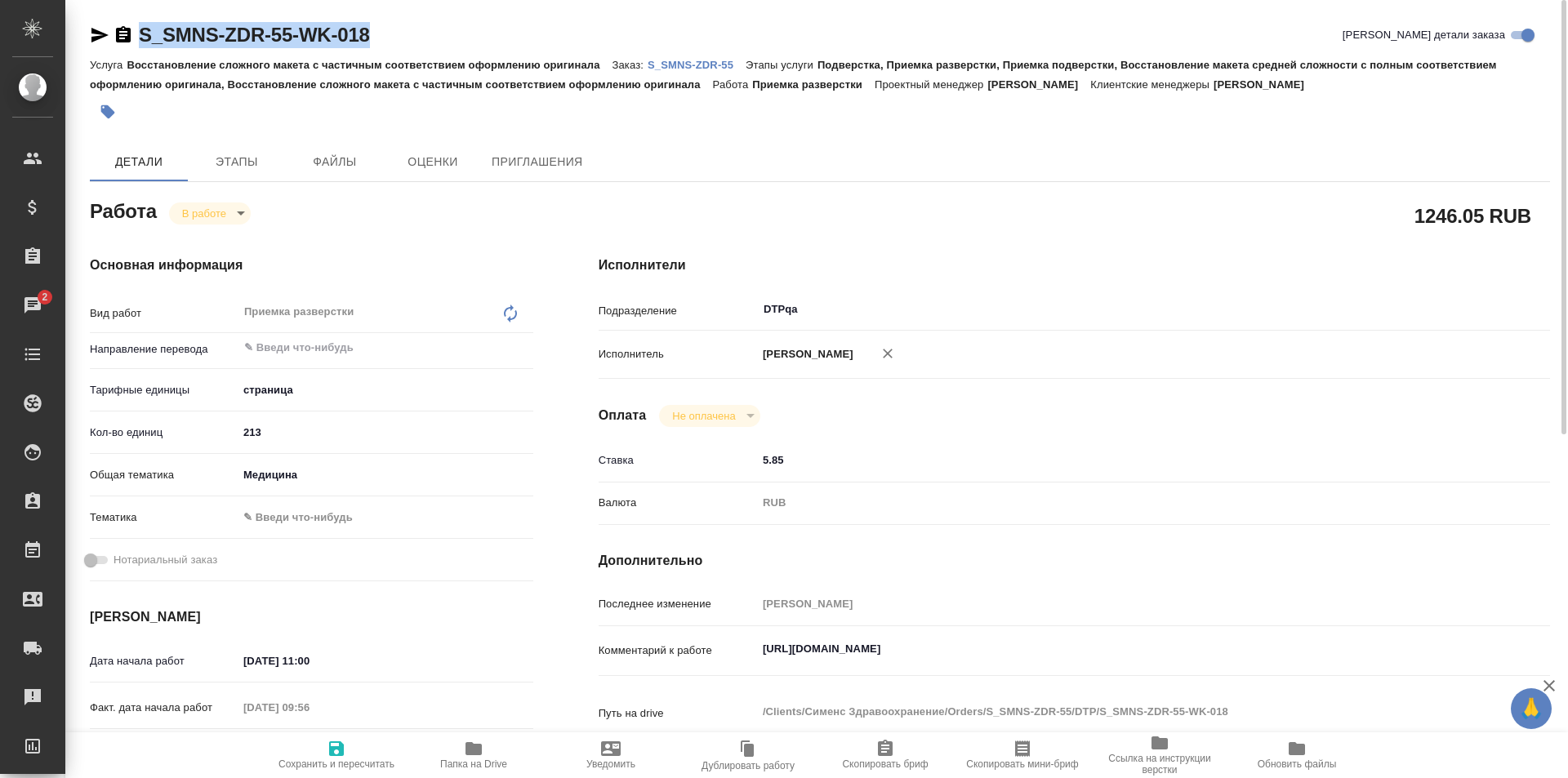
type textarea "x"
copy link "S_SMNS-ZDR-55-WK-018"
click at [480, 752] on icon "button" at bounding box center [473, 748] width 16 height 13
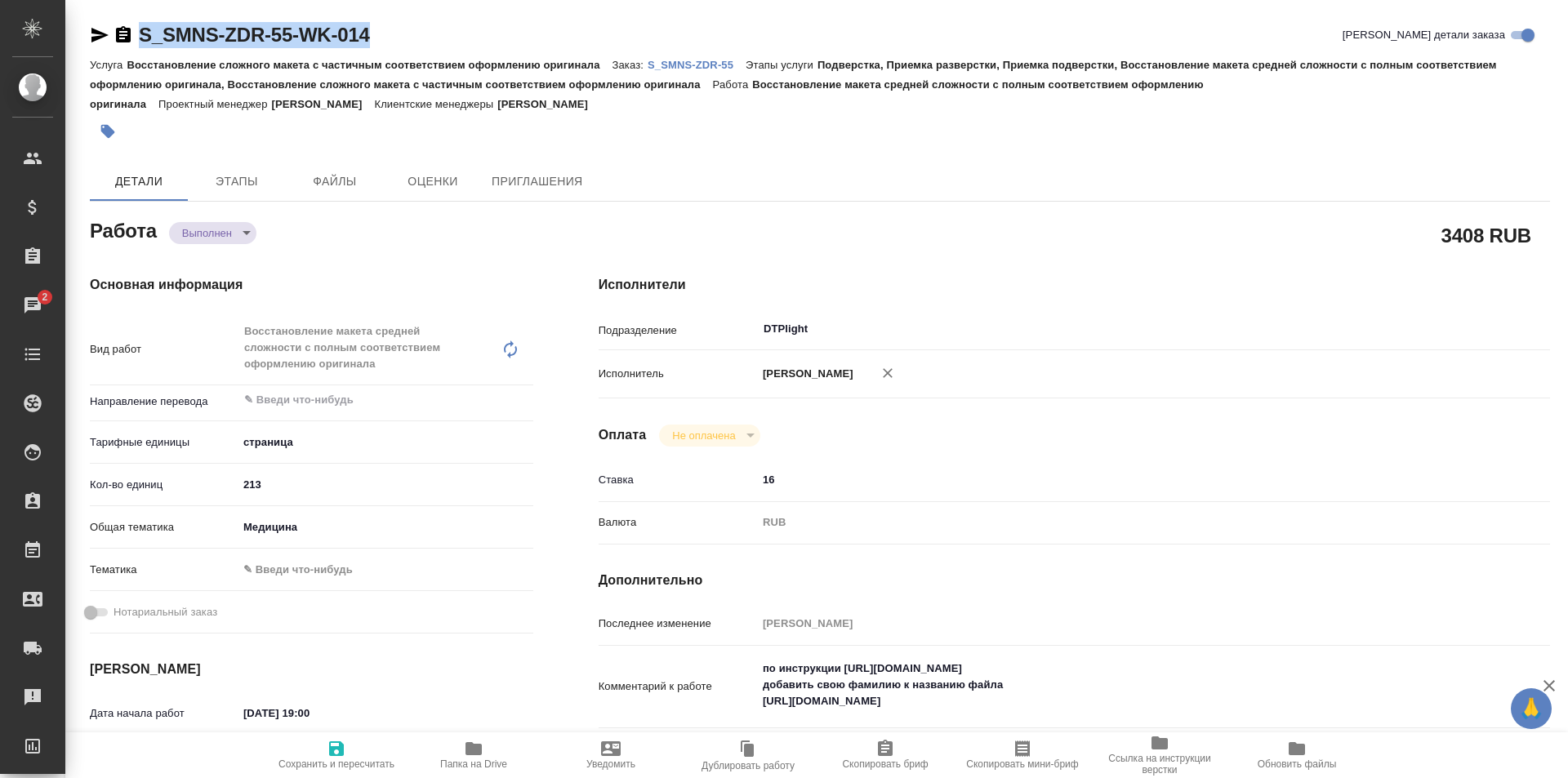
drag, startPoint x: 330, startPoint y: 33, endPoint x: 167, endPoint y: 13, distance: 164.2
click at [113, 24] on div "S_SMNS-ZDR-55-WK-014 Кратко детали заказа" at bounding box center [819, 35] width 1460 height 26
copy link "S_SMNS-ZDR-55-WK-014"
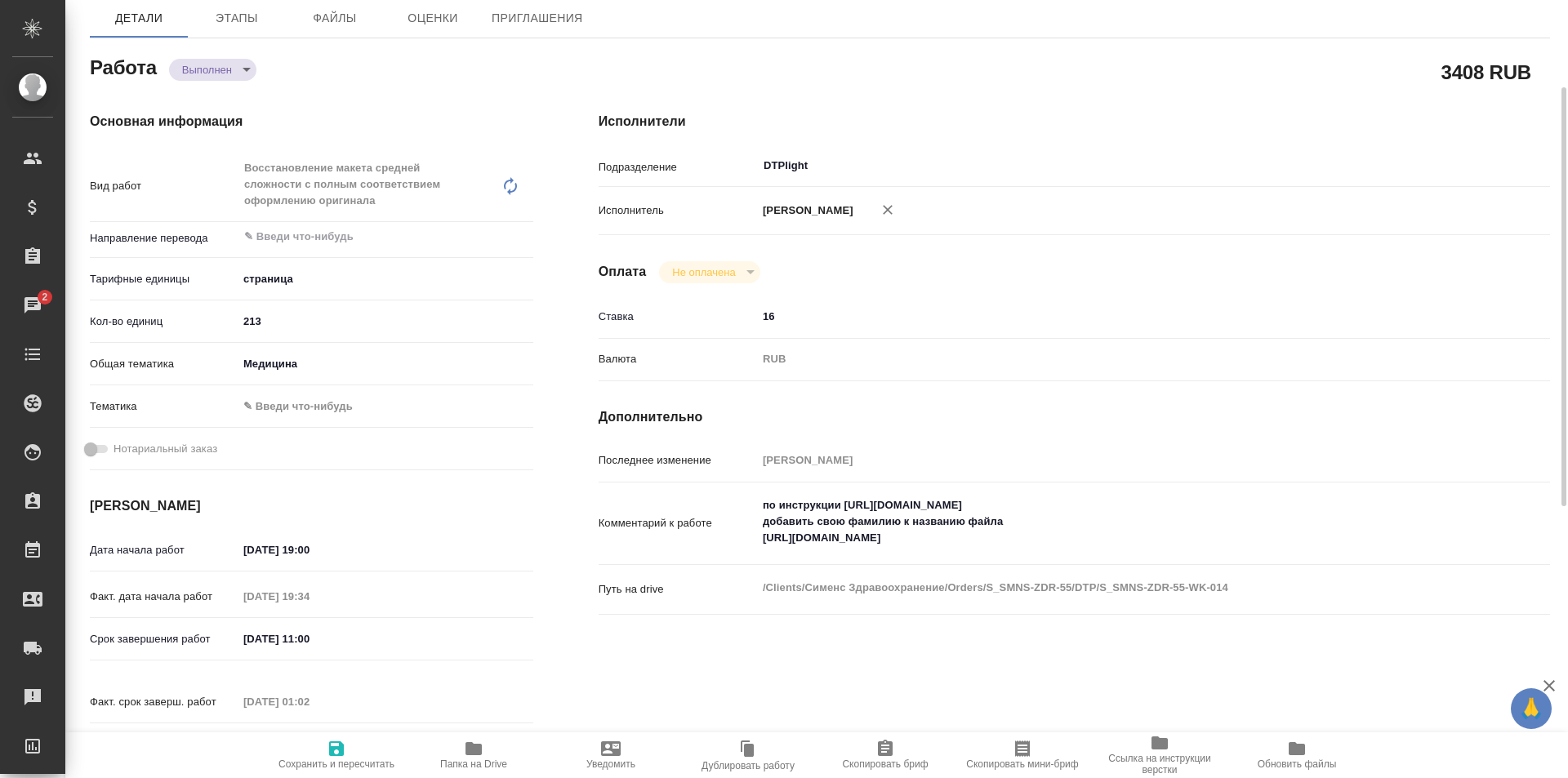
click at [475, 746] on icon "button" at bounding box center [473, 748] width 16 height 13
drag, startPoint x: 1118, startPoint y: 506, endPoint x: 845, endPoint y: 504, distance: 273.0
click at [845, 504] on textarea "по инструкции https://drive.awatera.com/s/PtLyzgBaw4m5GyZ добавить свою фамилию…" at bounding box center [1114, 523] width 712 height 61
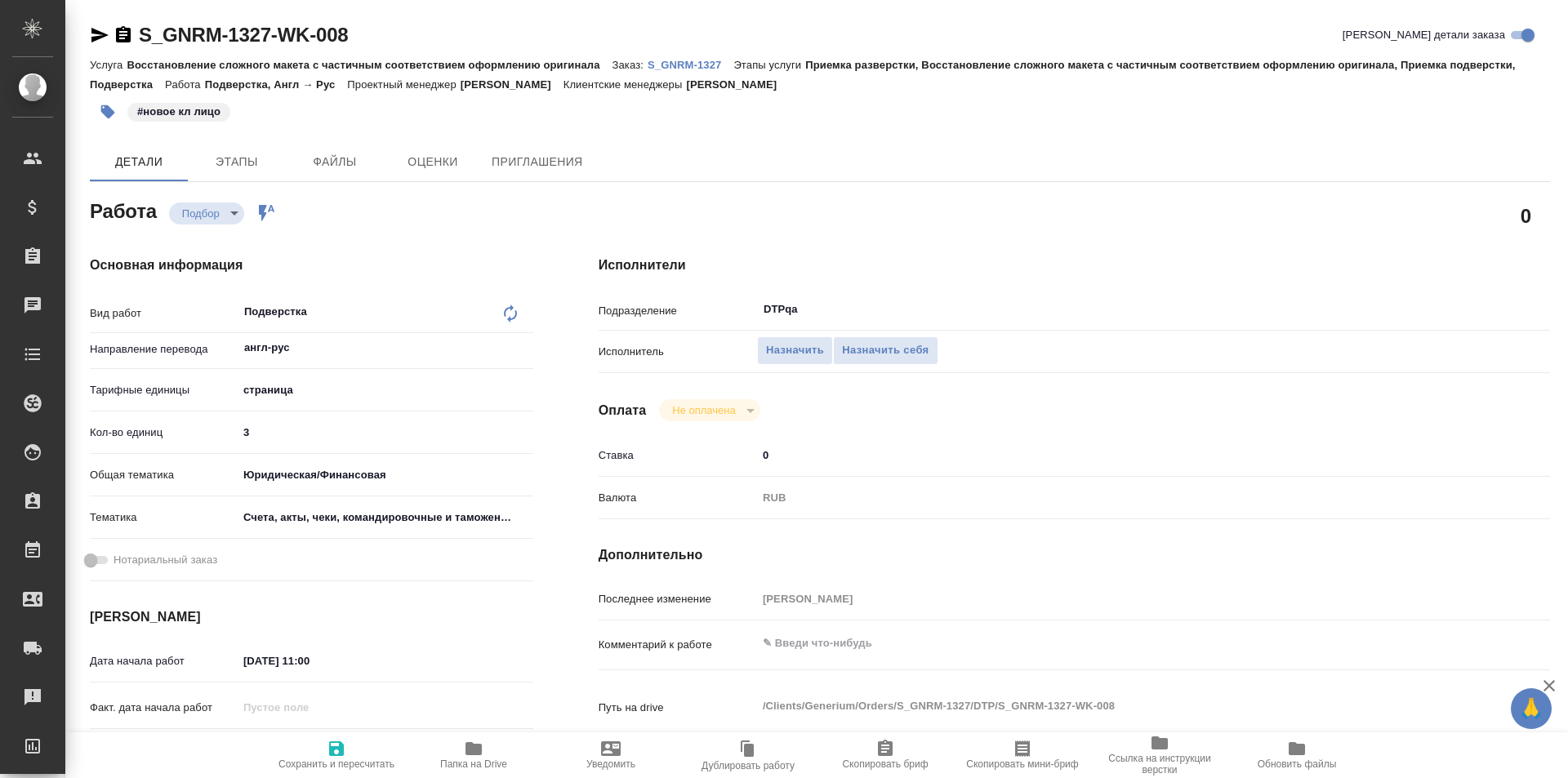
type textarea "x"
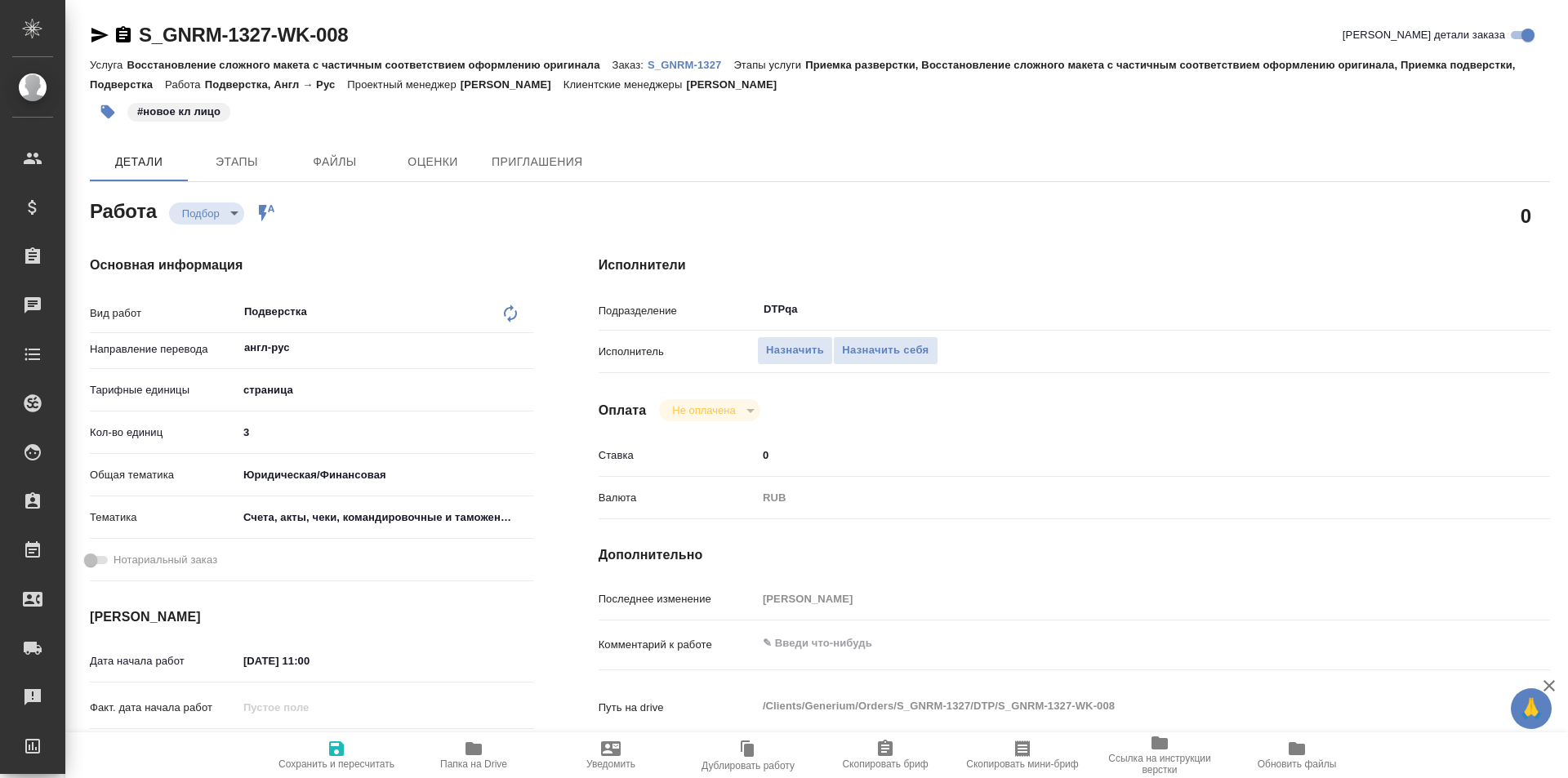
type textarea "x"
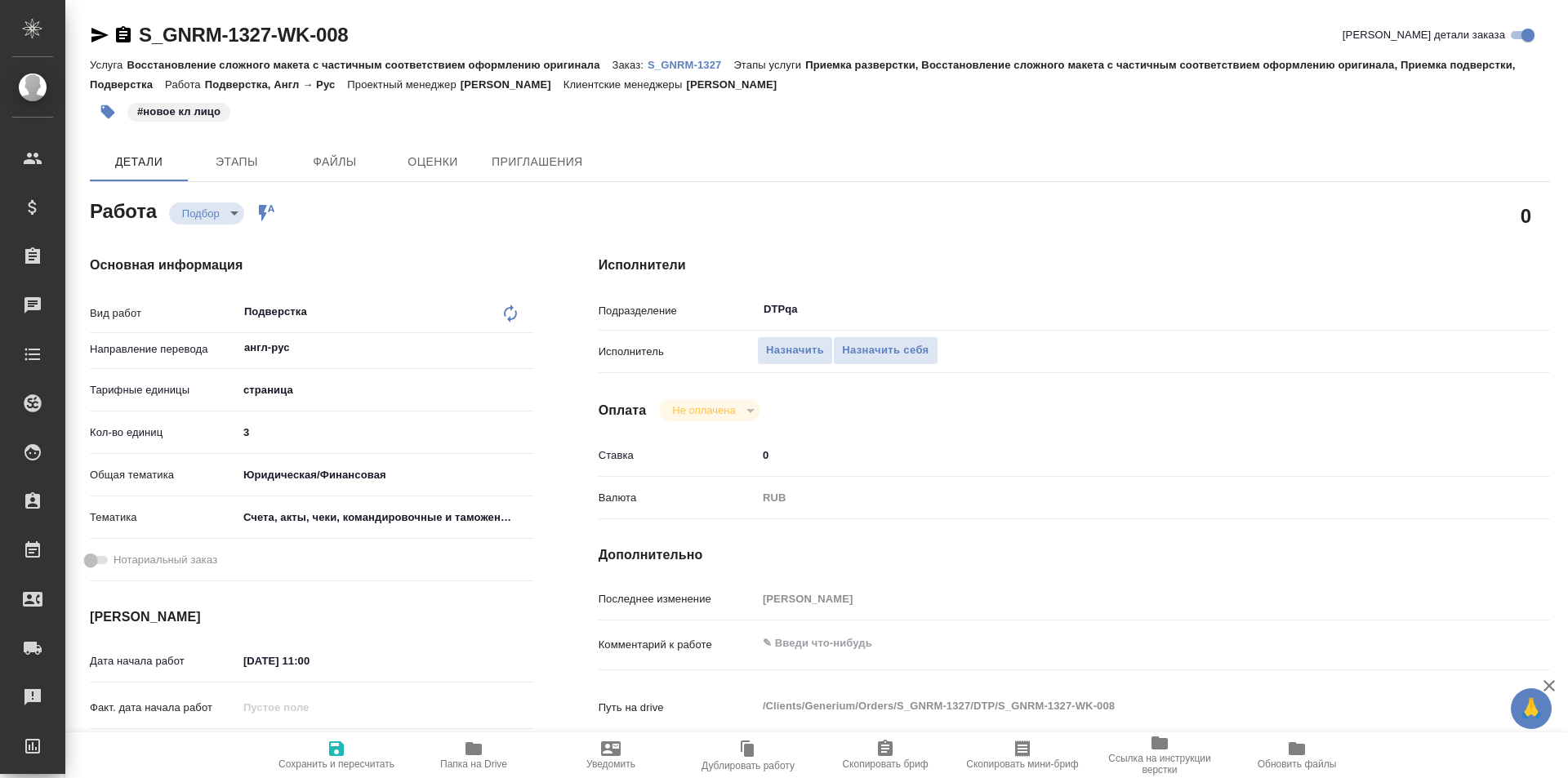
type textarea "x"
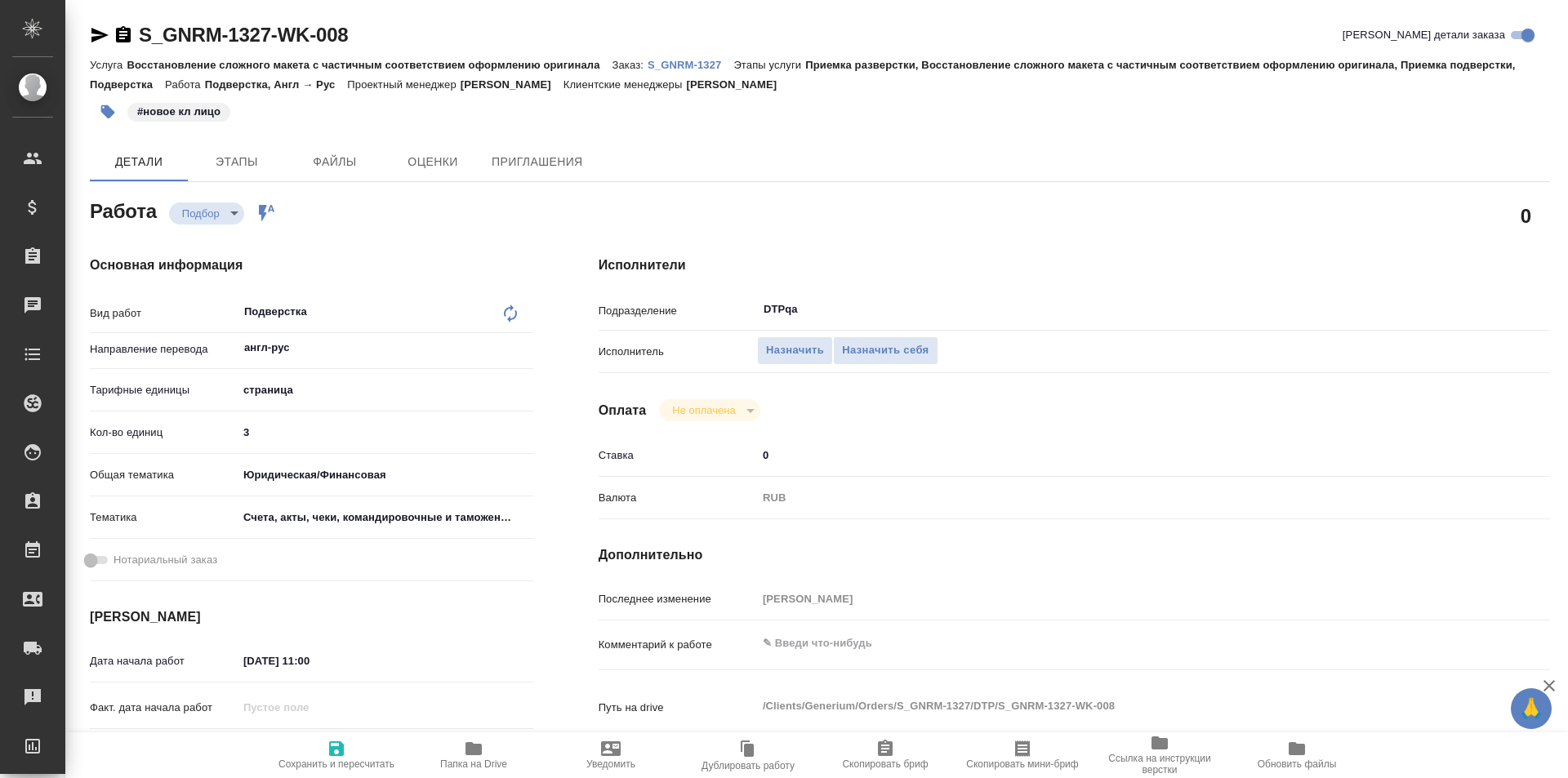
type textarea "x"
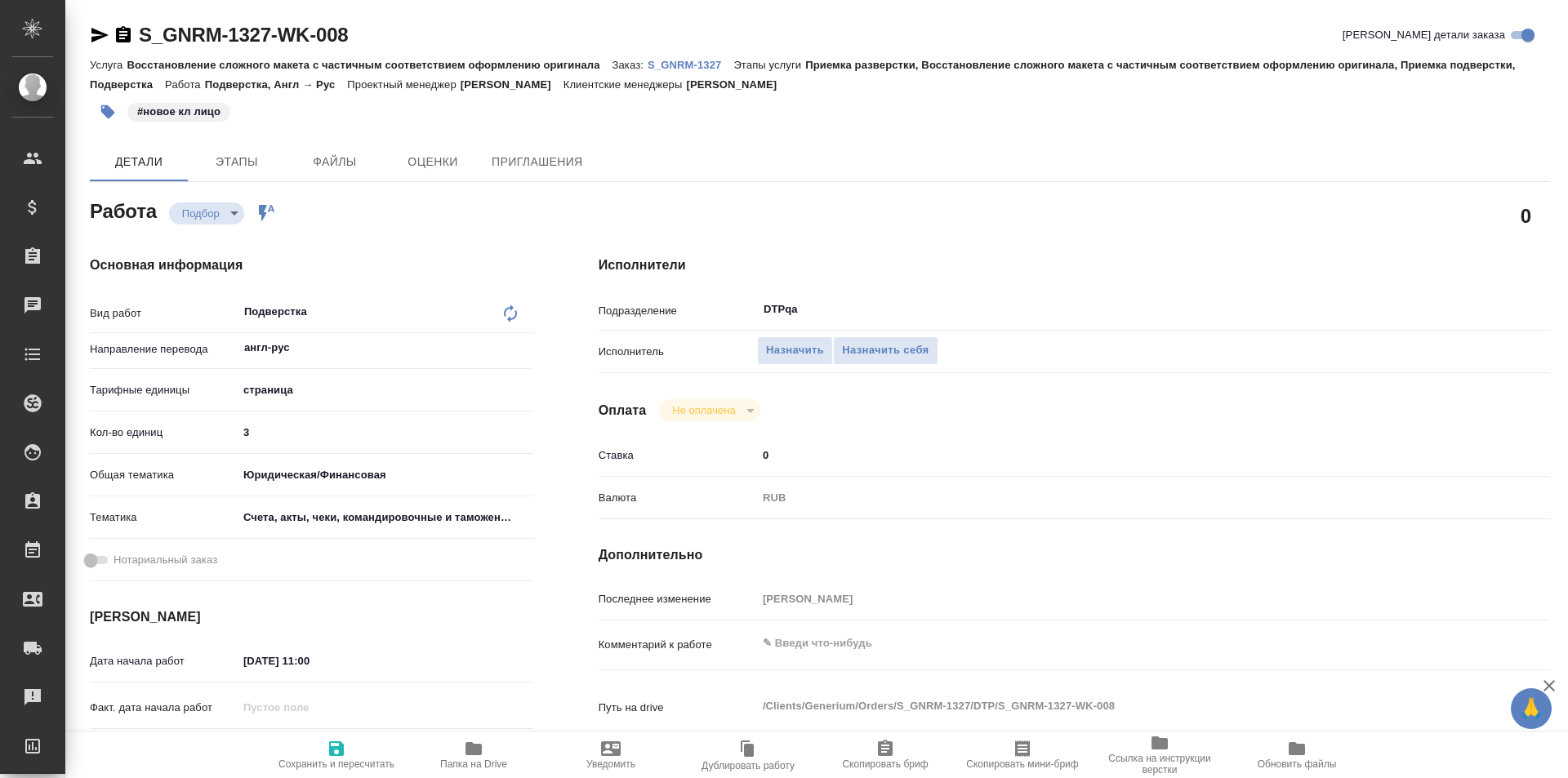
type textarea "x"
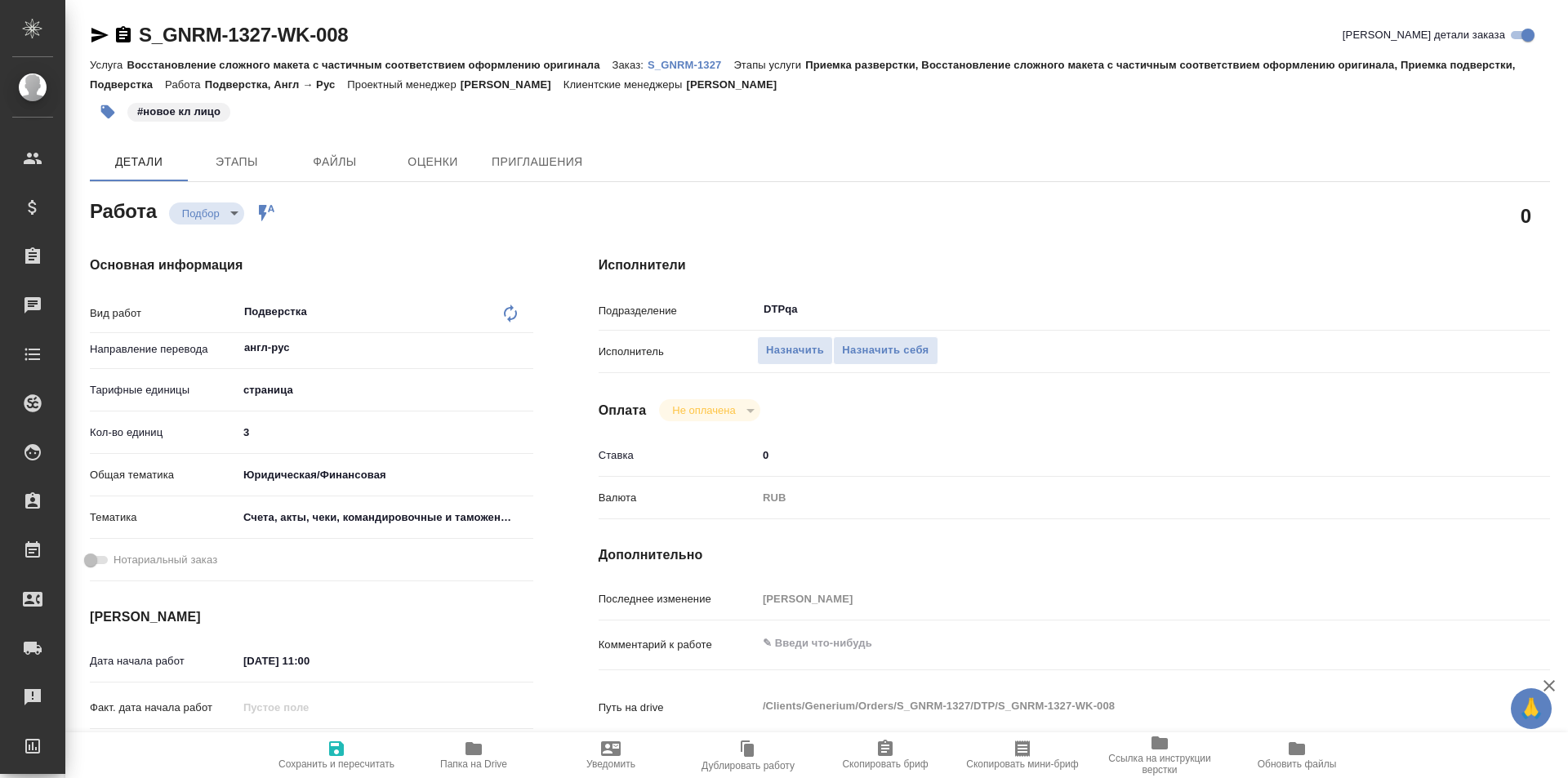
type textarea "x"
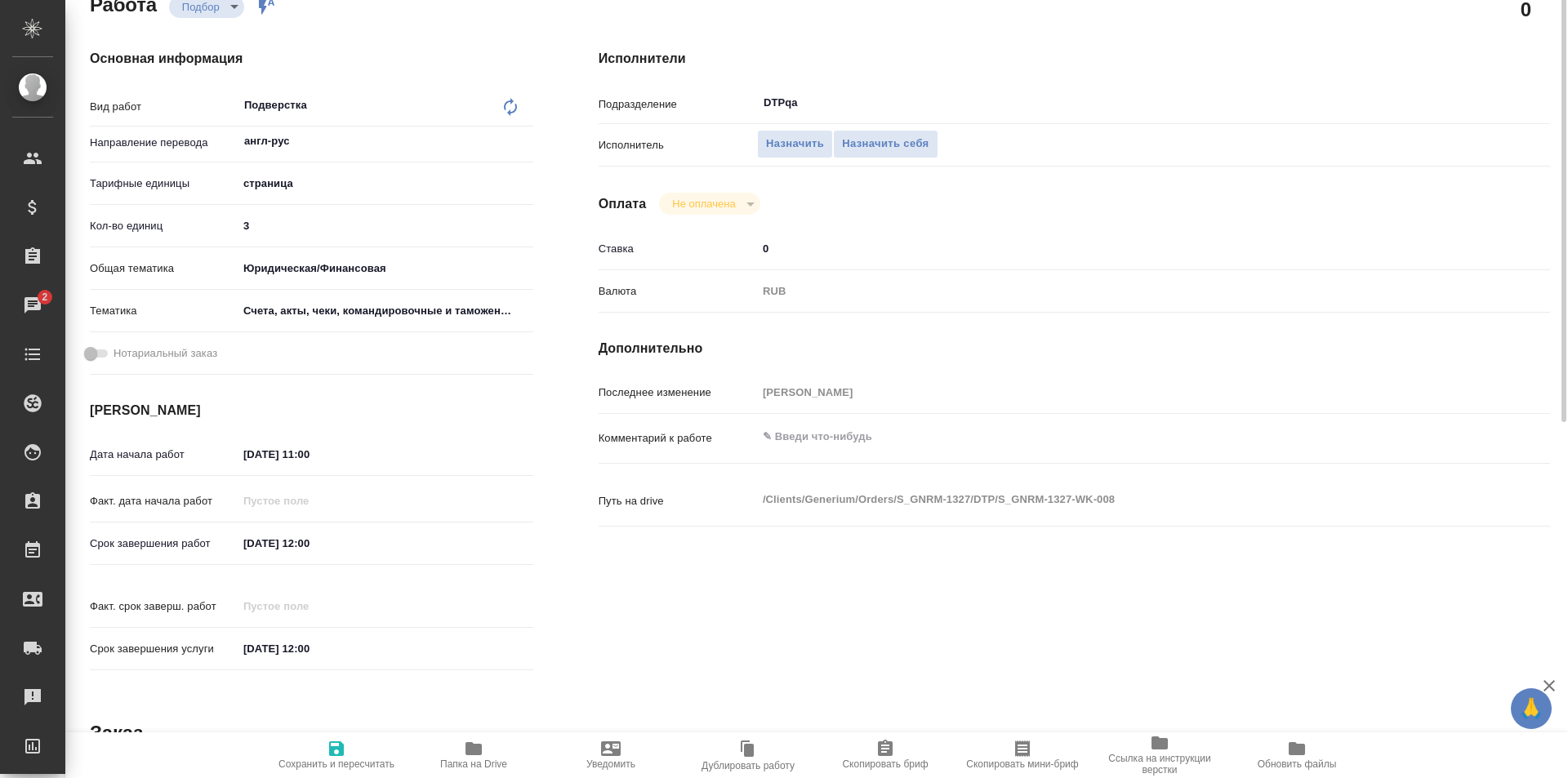
scroll to position [125, 0]
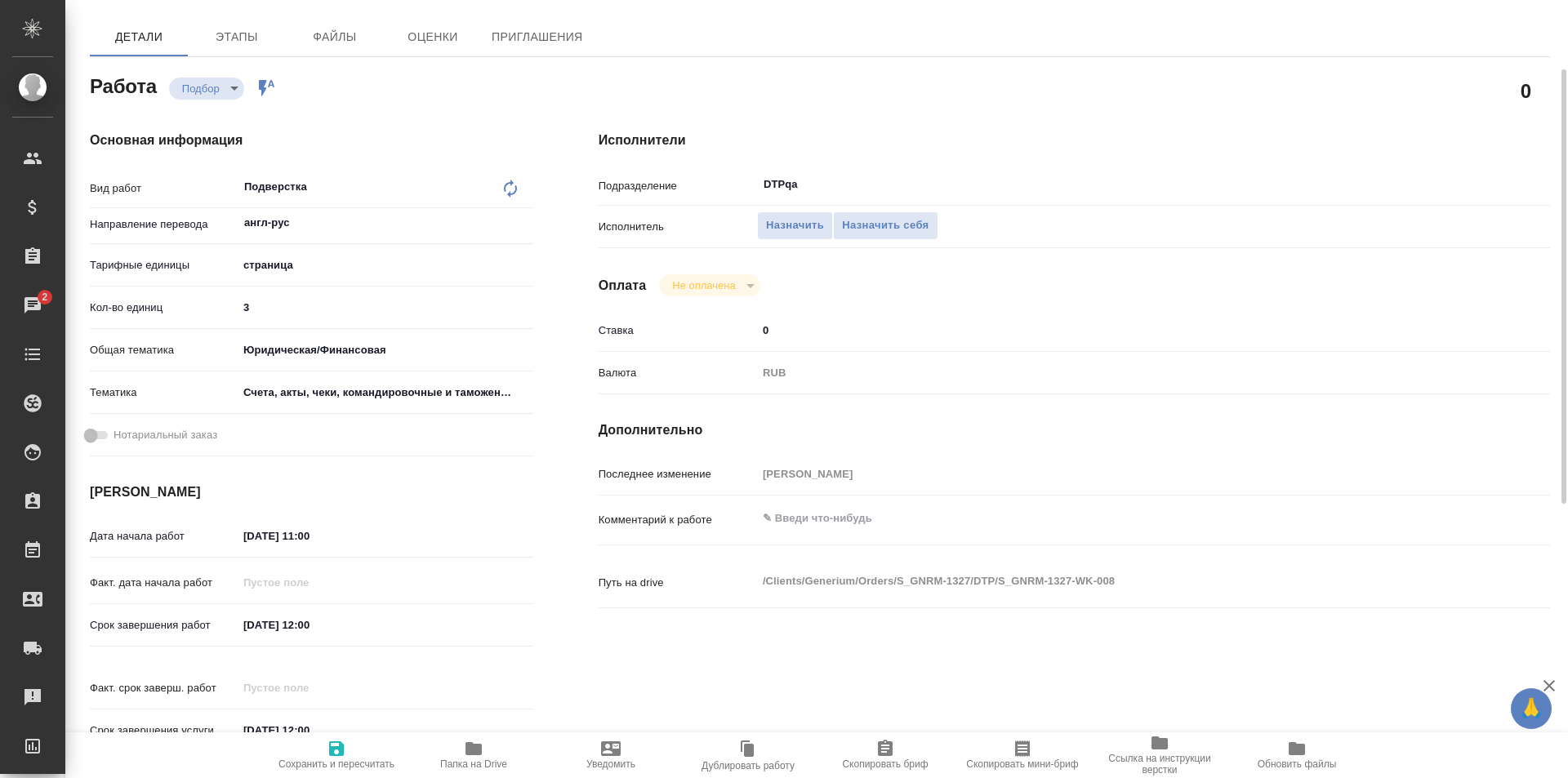
click at [477, 748] on icon "button" at bounding box center [473, 748] width 16 height 13
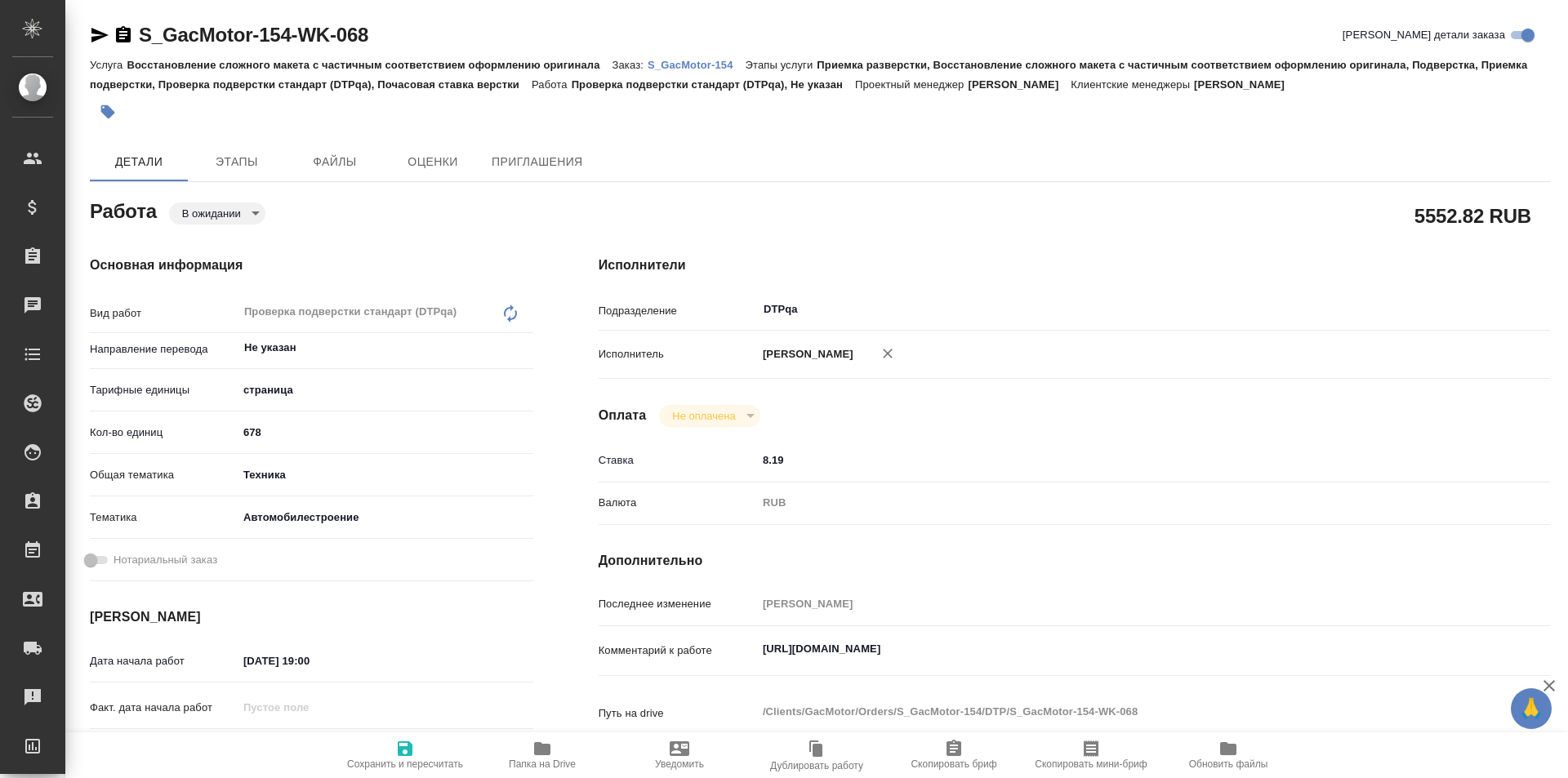
type textarea "x"
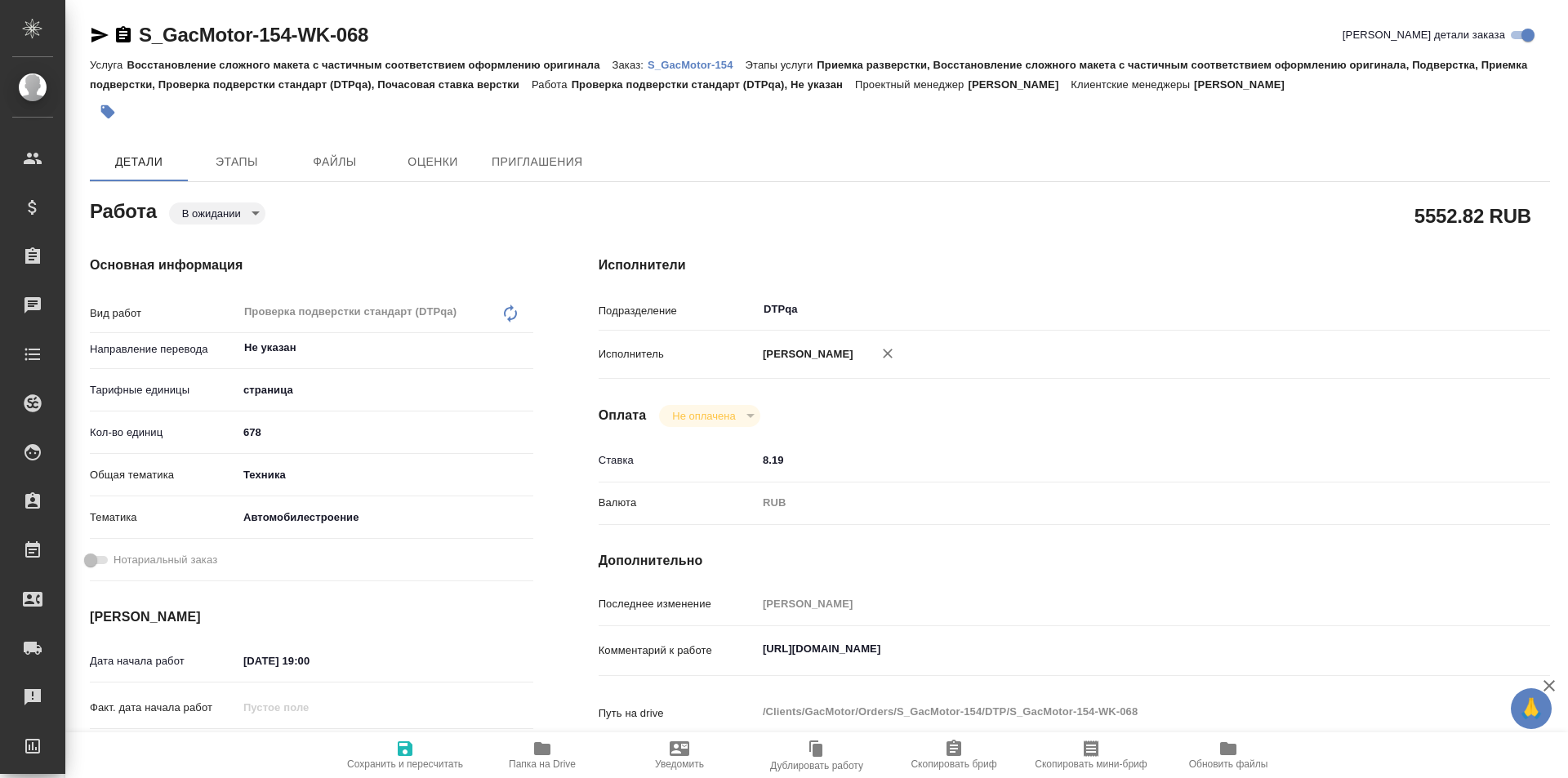
type textarea "x"
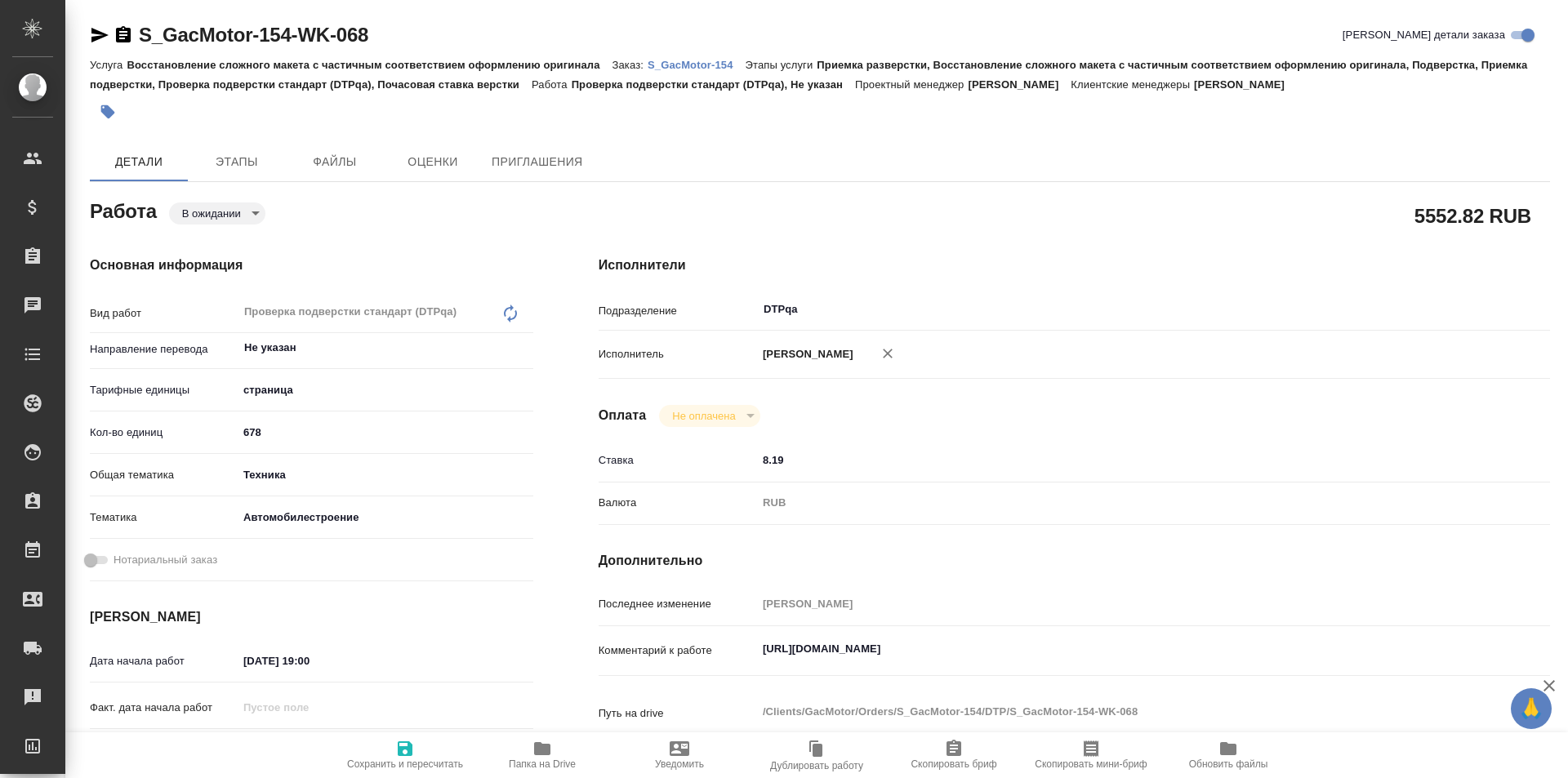
type textarea "x"
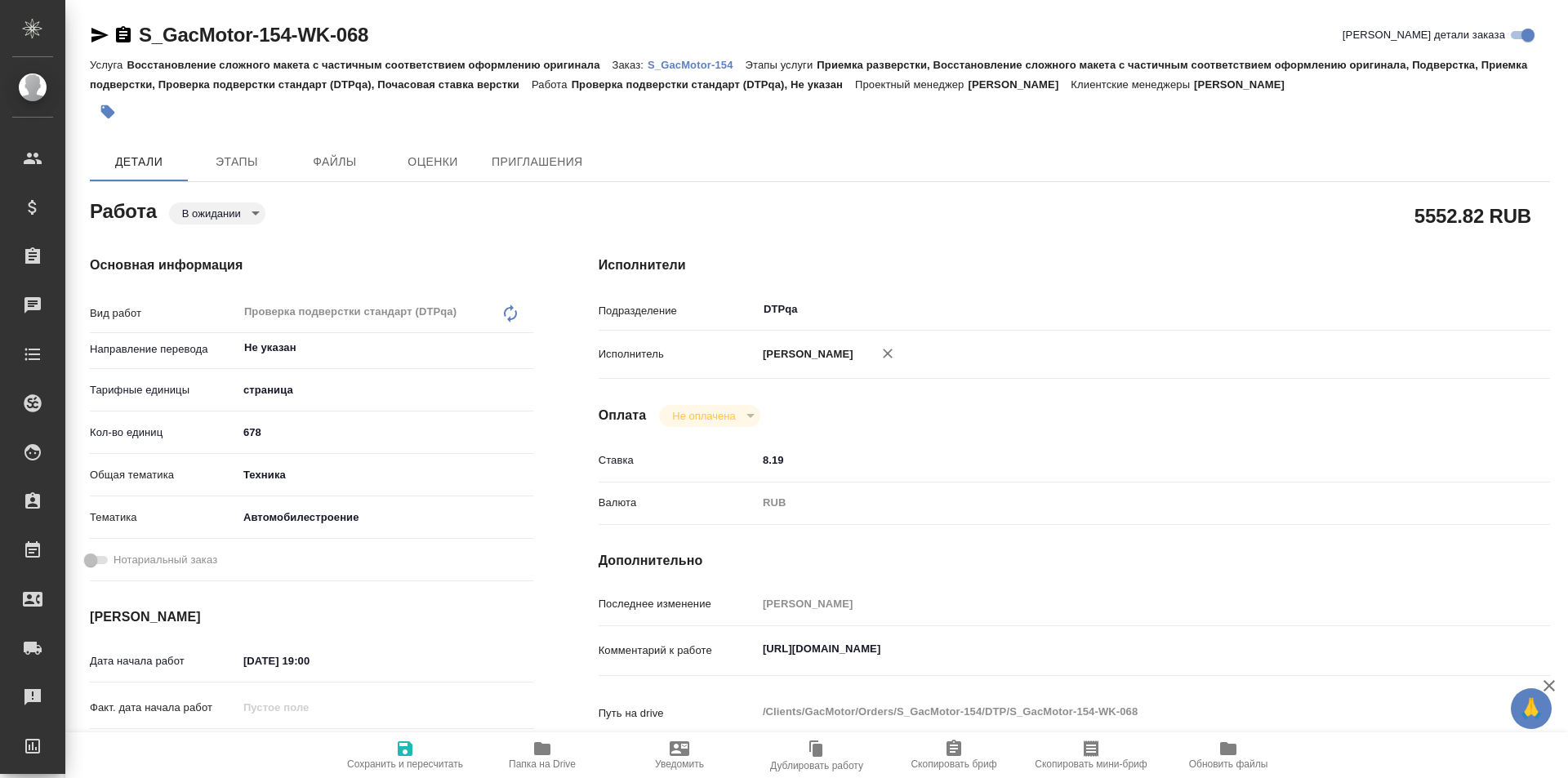
type textarea "x"
drag, startPoint x: 1086, startPoint y: 661, endPoint x: 703, endPoint y: 643, distance: 383.4
click at [703, 643] on div "Комментарий к работе https://tera.awatera.com/Work/686e74878978974f39d9edf4 x" at bounding box center [1074, 652] width 951 height 38
type textarea "x"
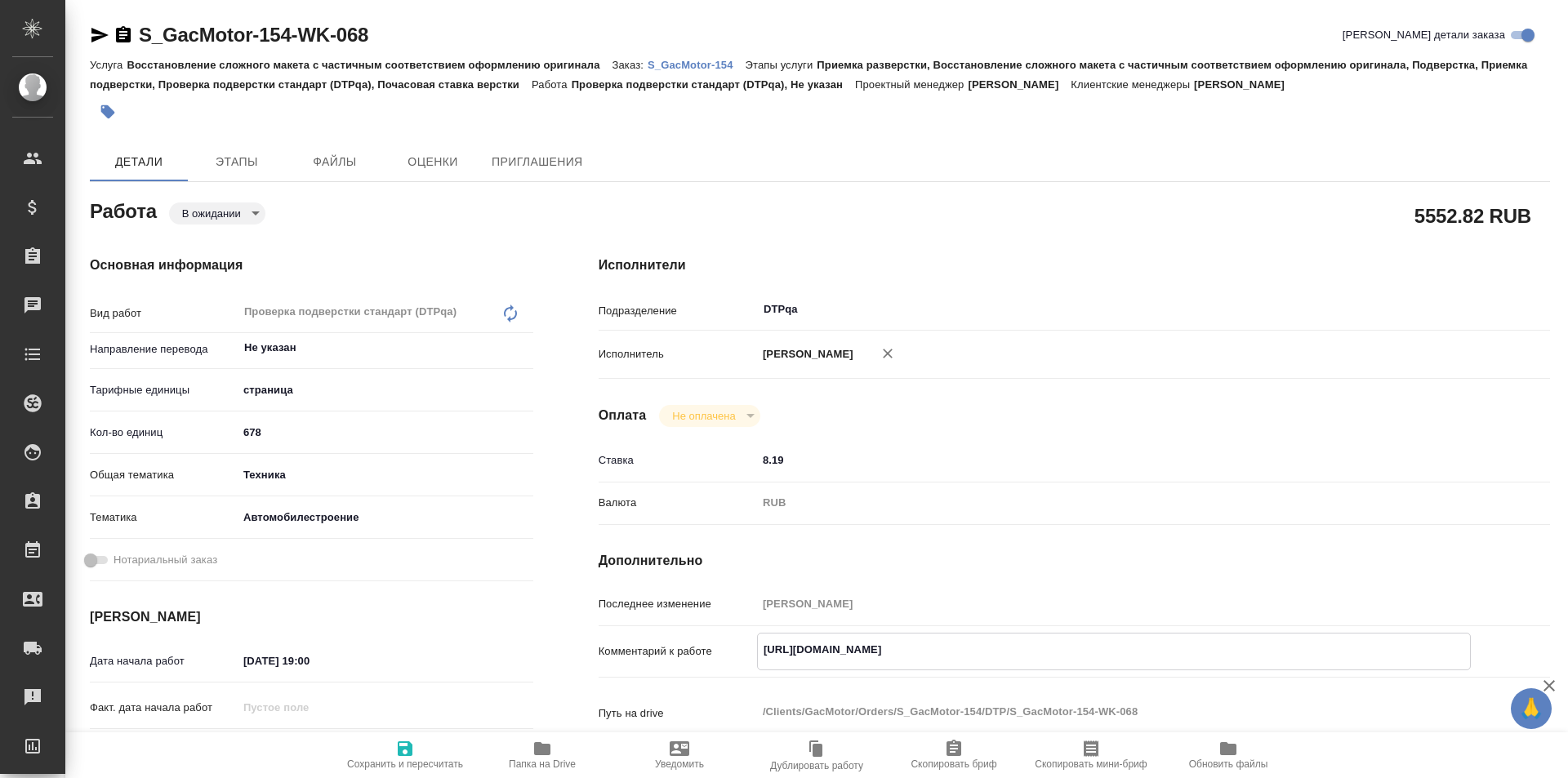
type textarea "x"
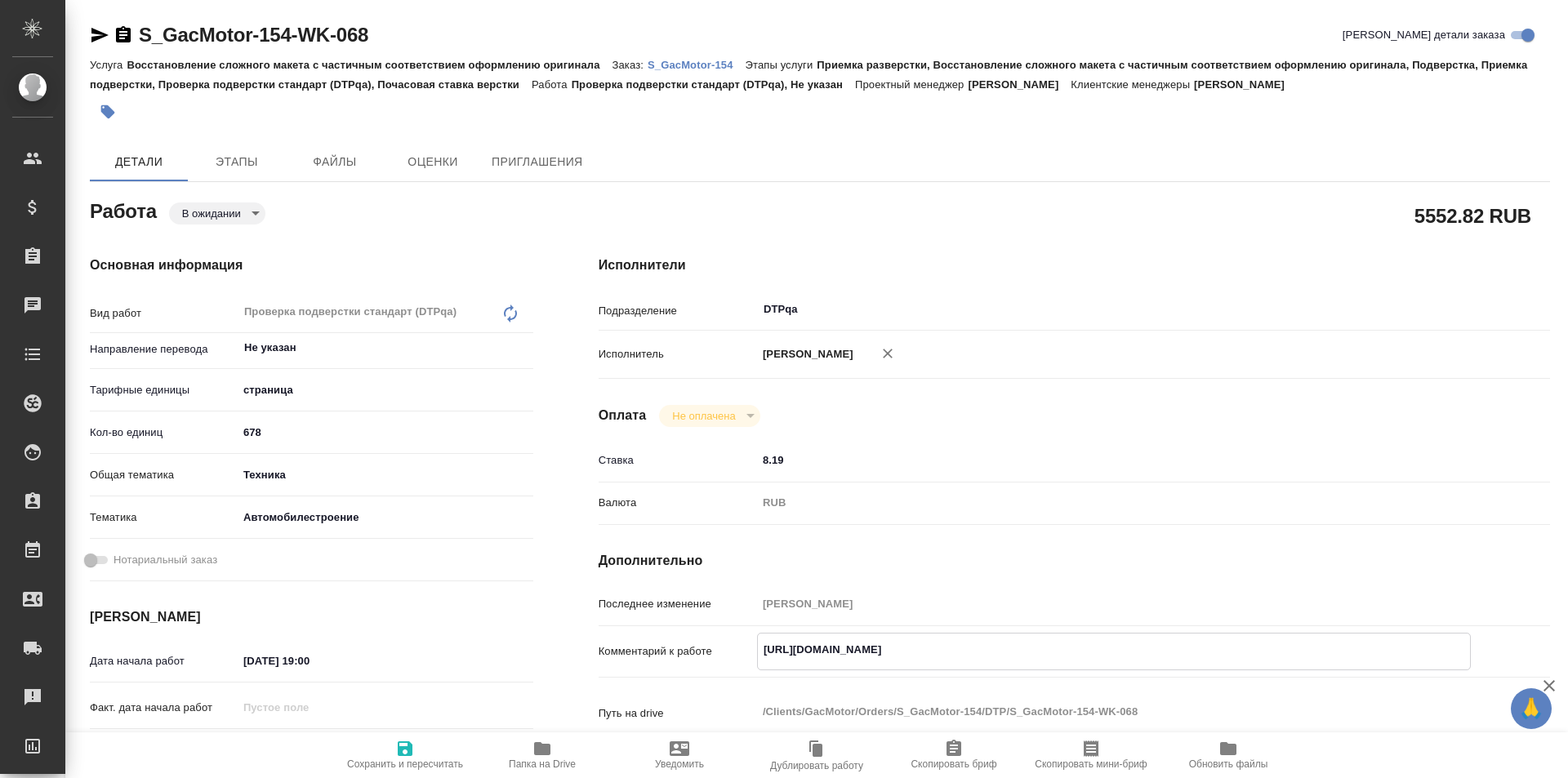
type textarea "x"
click at [1230, 358] on div "Исмагилова Диана" at bounding box center [1113, 355] width 713 height 34
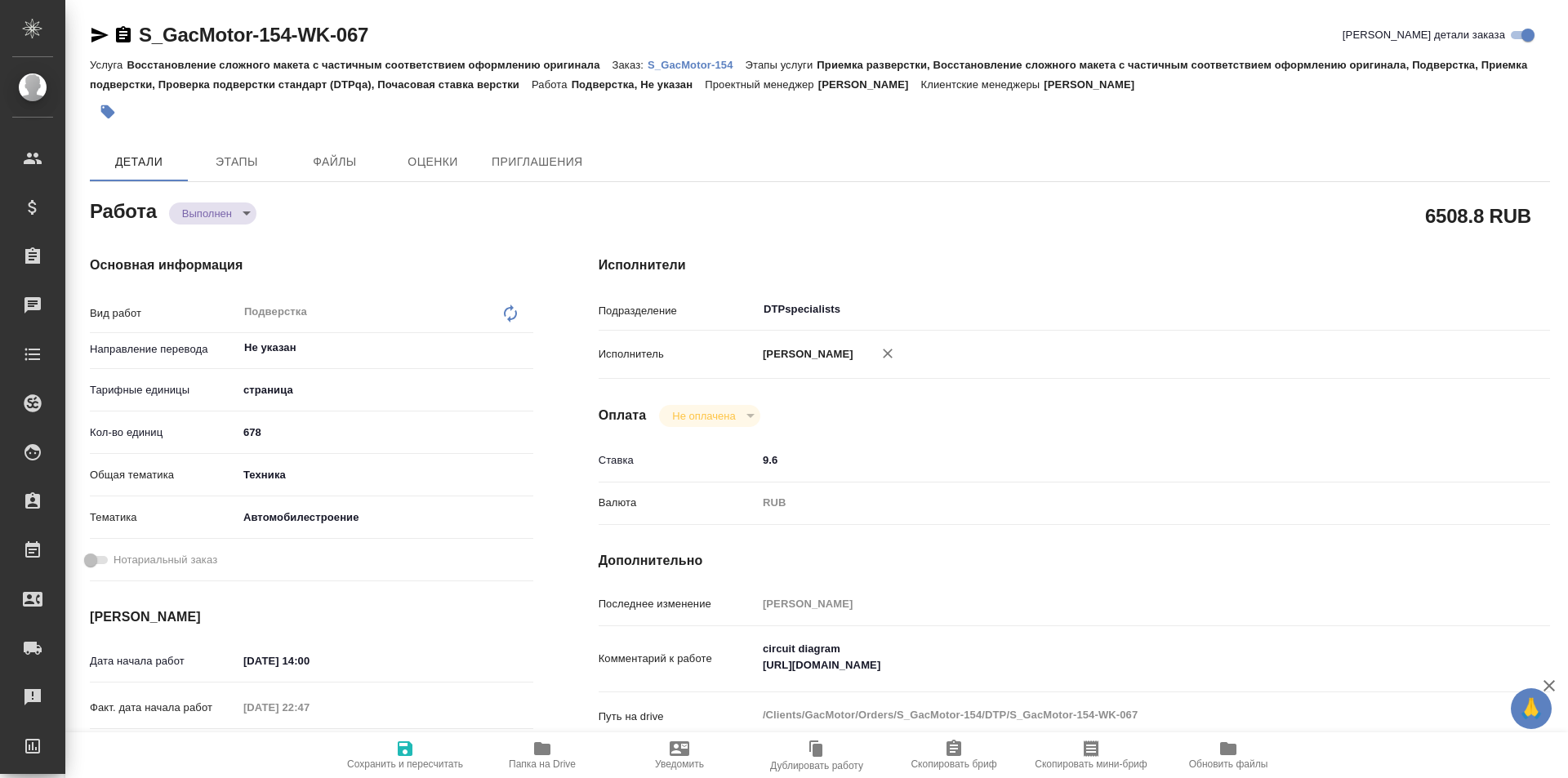
type textarea "x"
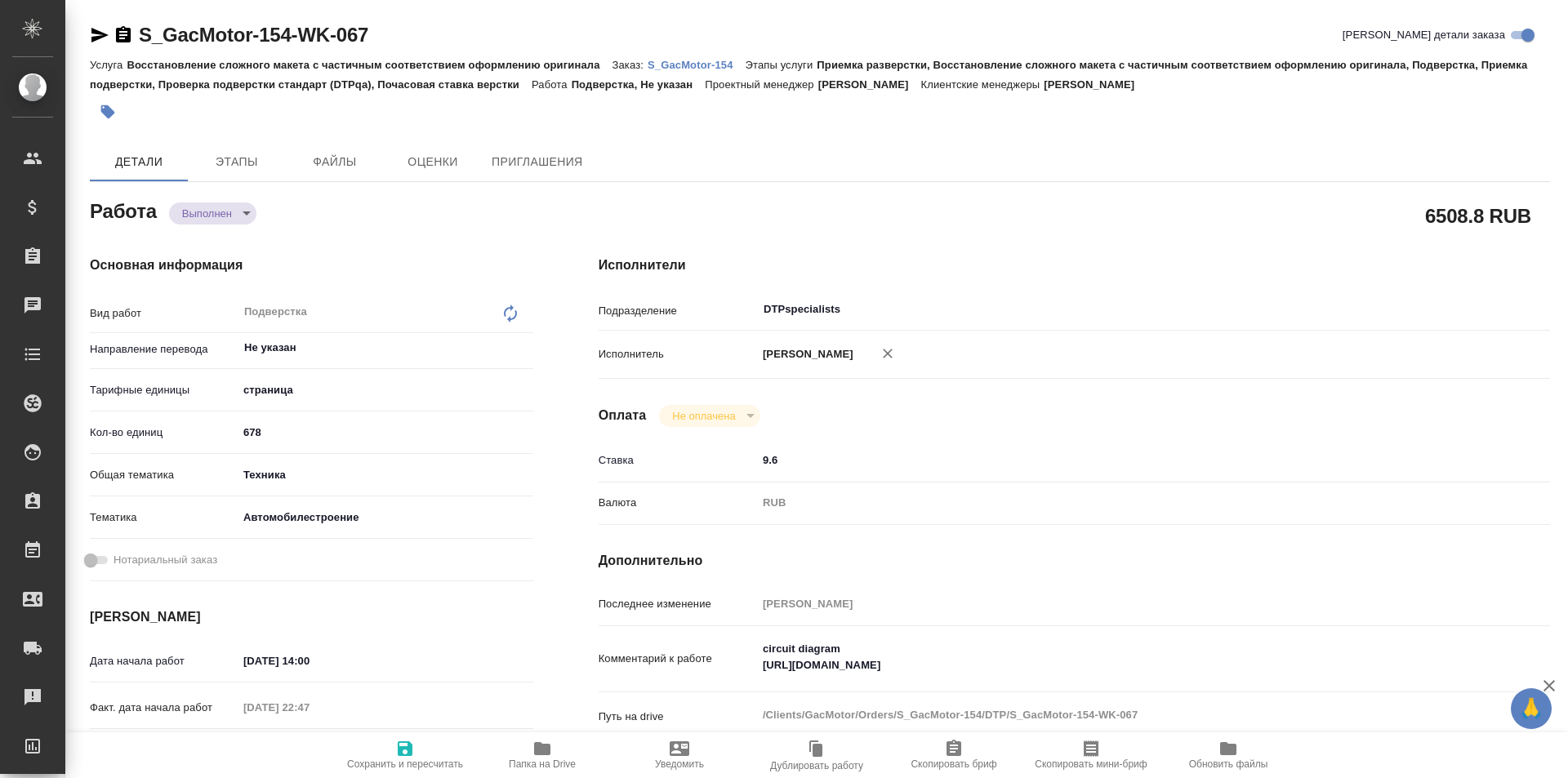
type textarea "x"
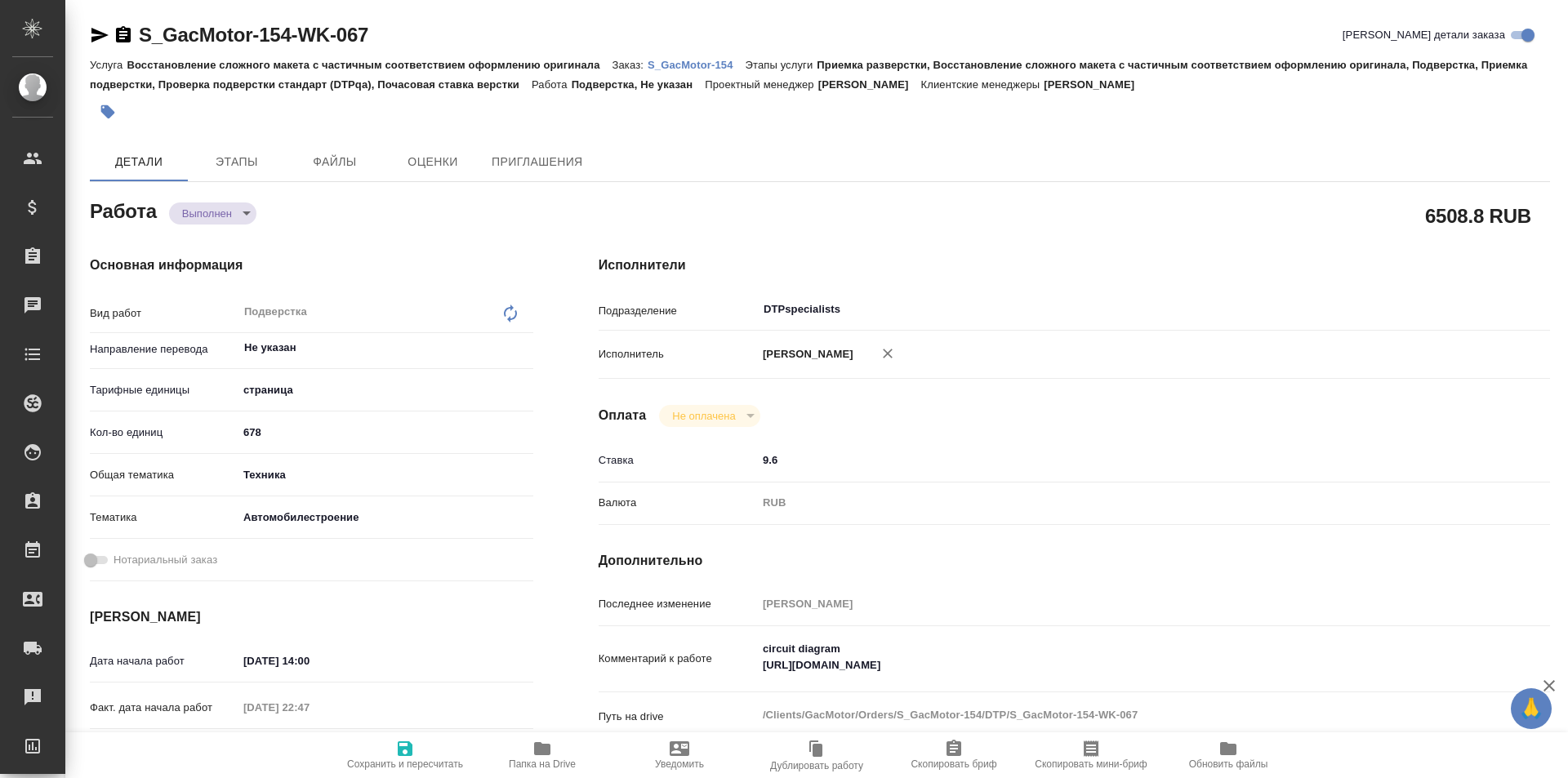
type textarea "x"
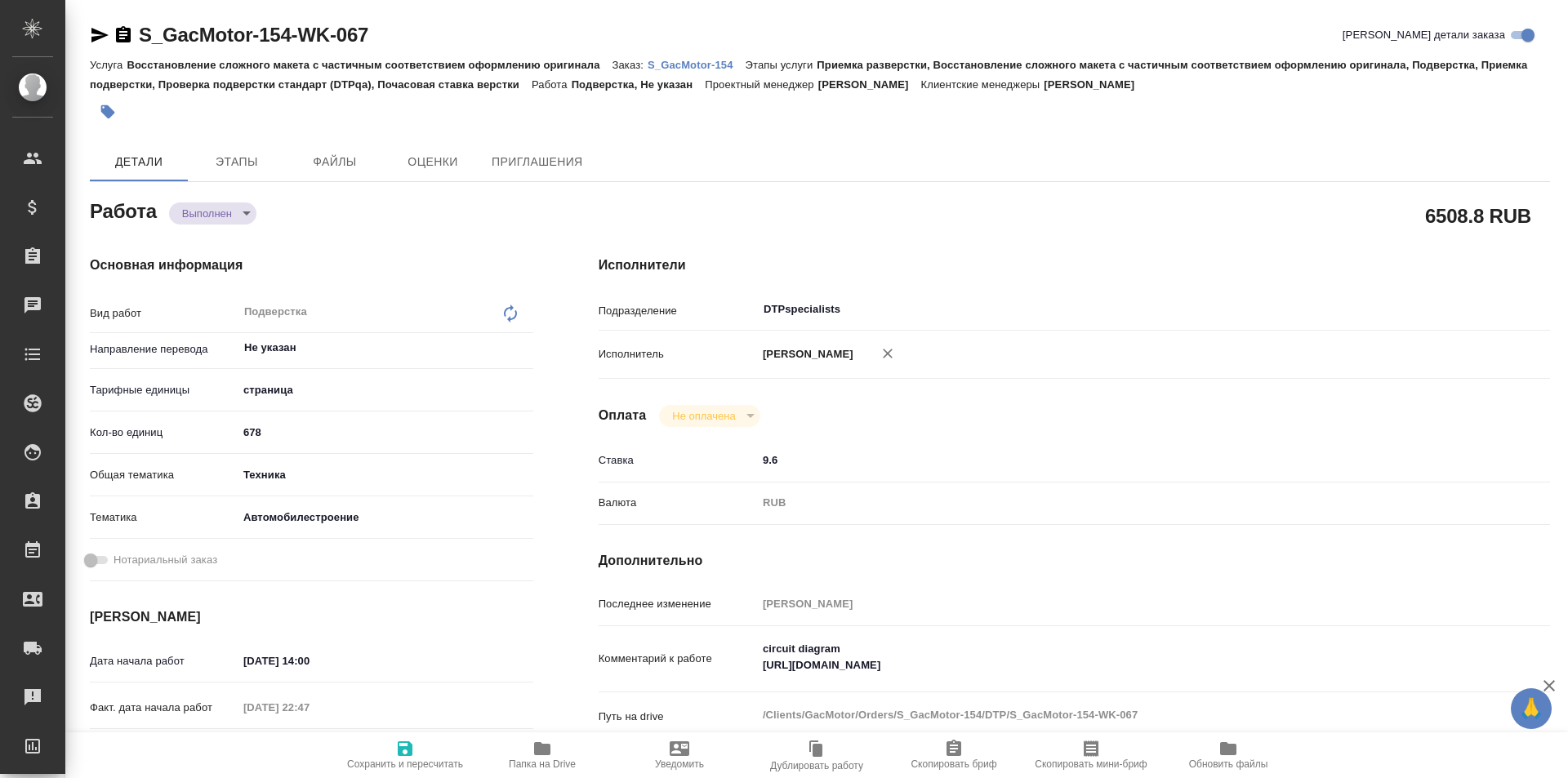
type textarea "x"
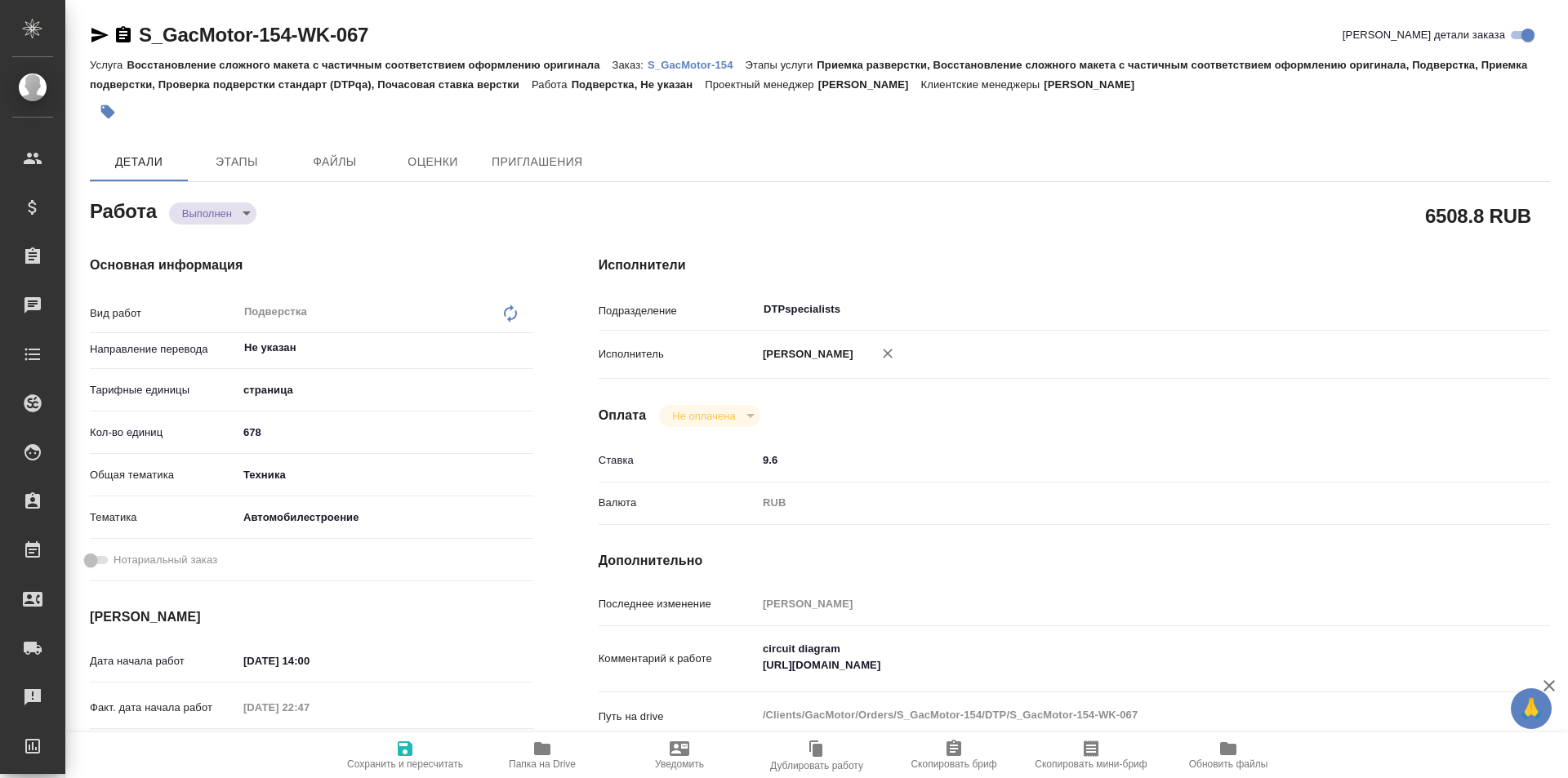
type textarea "x"
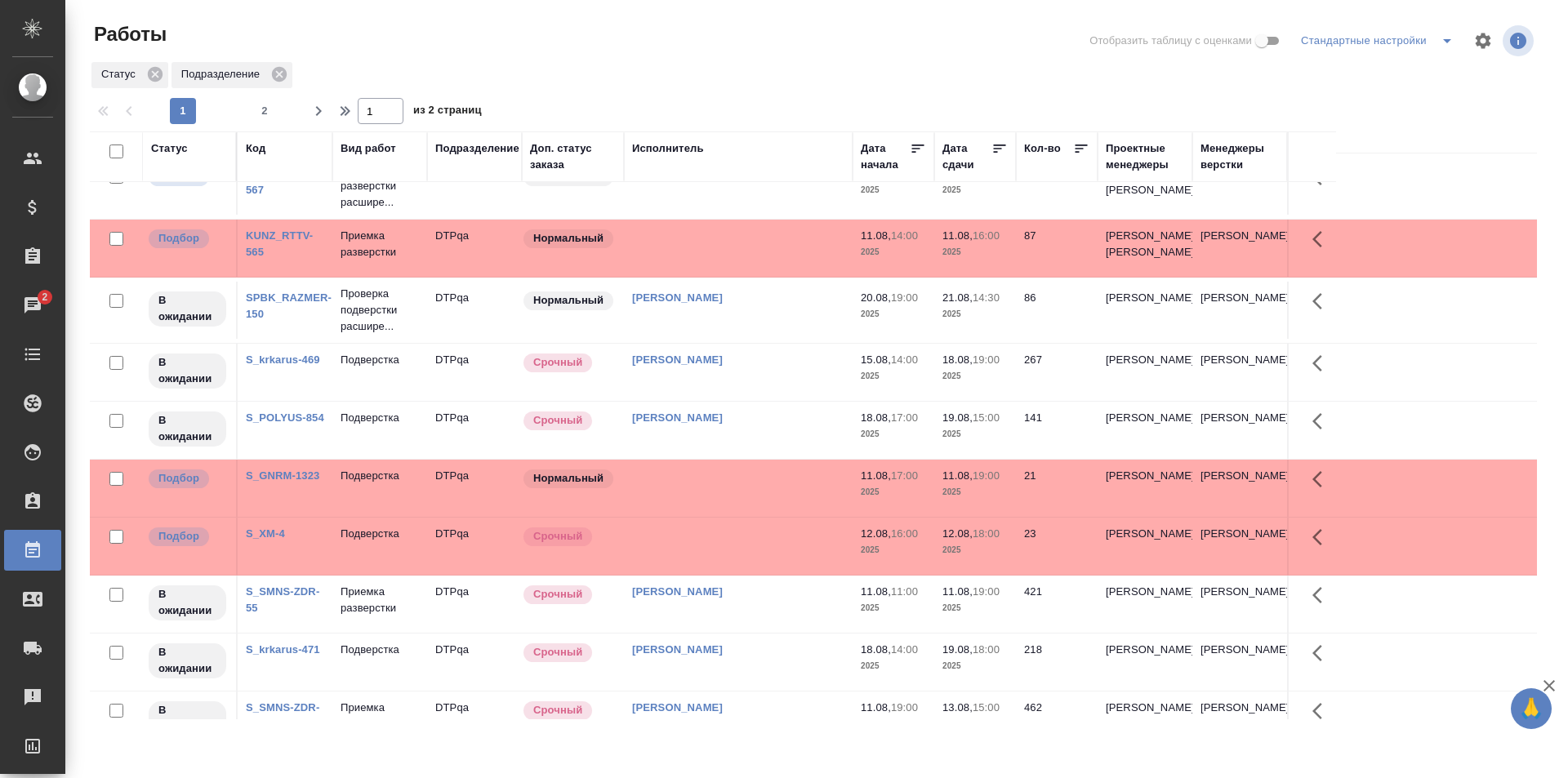
scroll to position [245, 0]
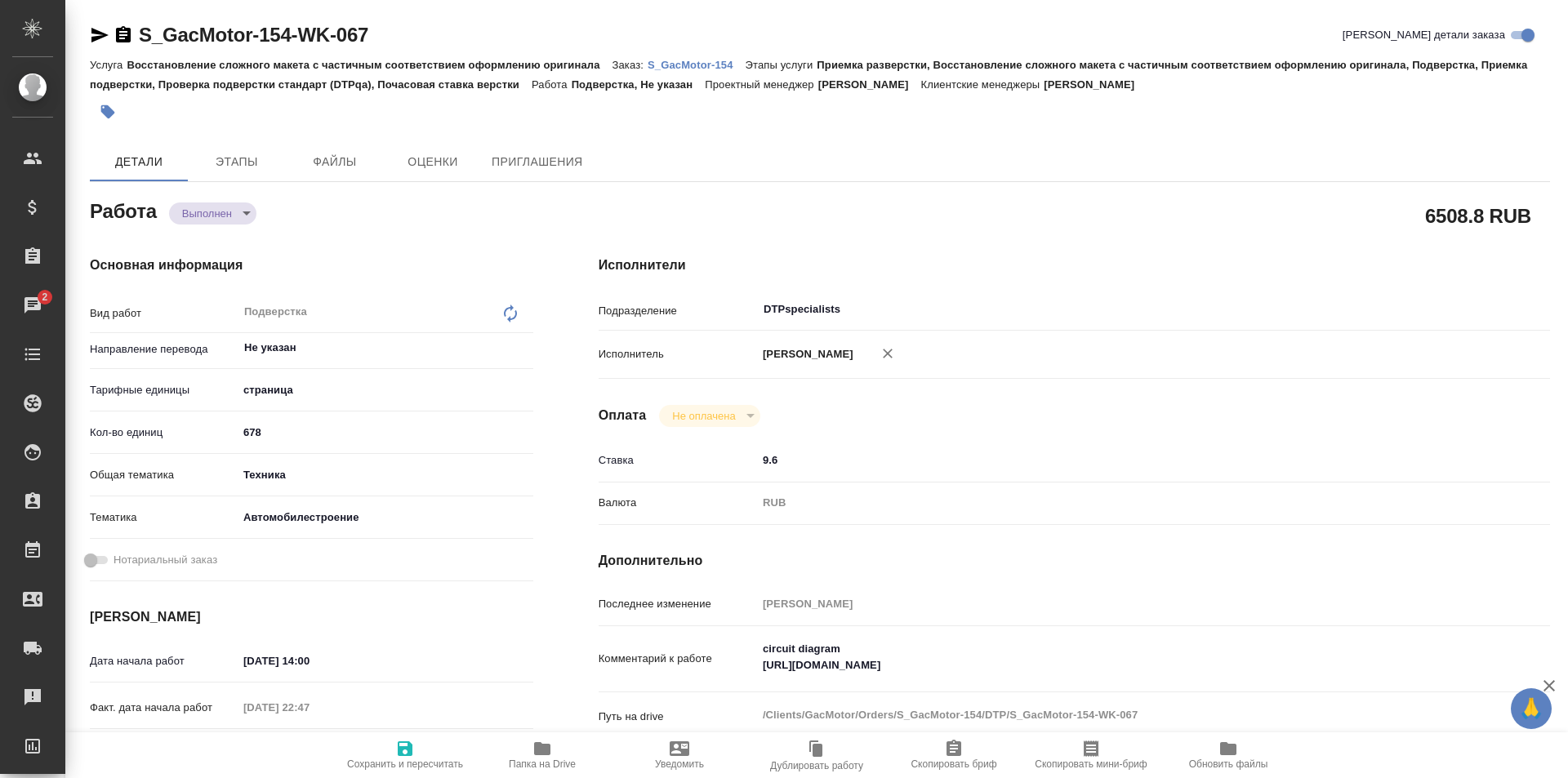
click at [536, 750] on icon "button" at bounding box center [542, 748] width 16 height 13
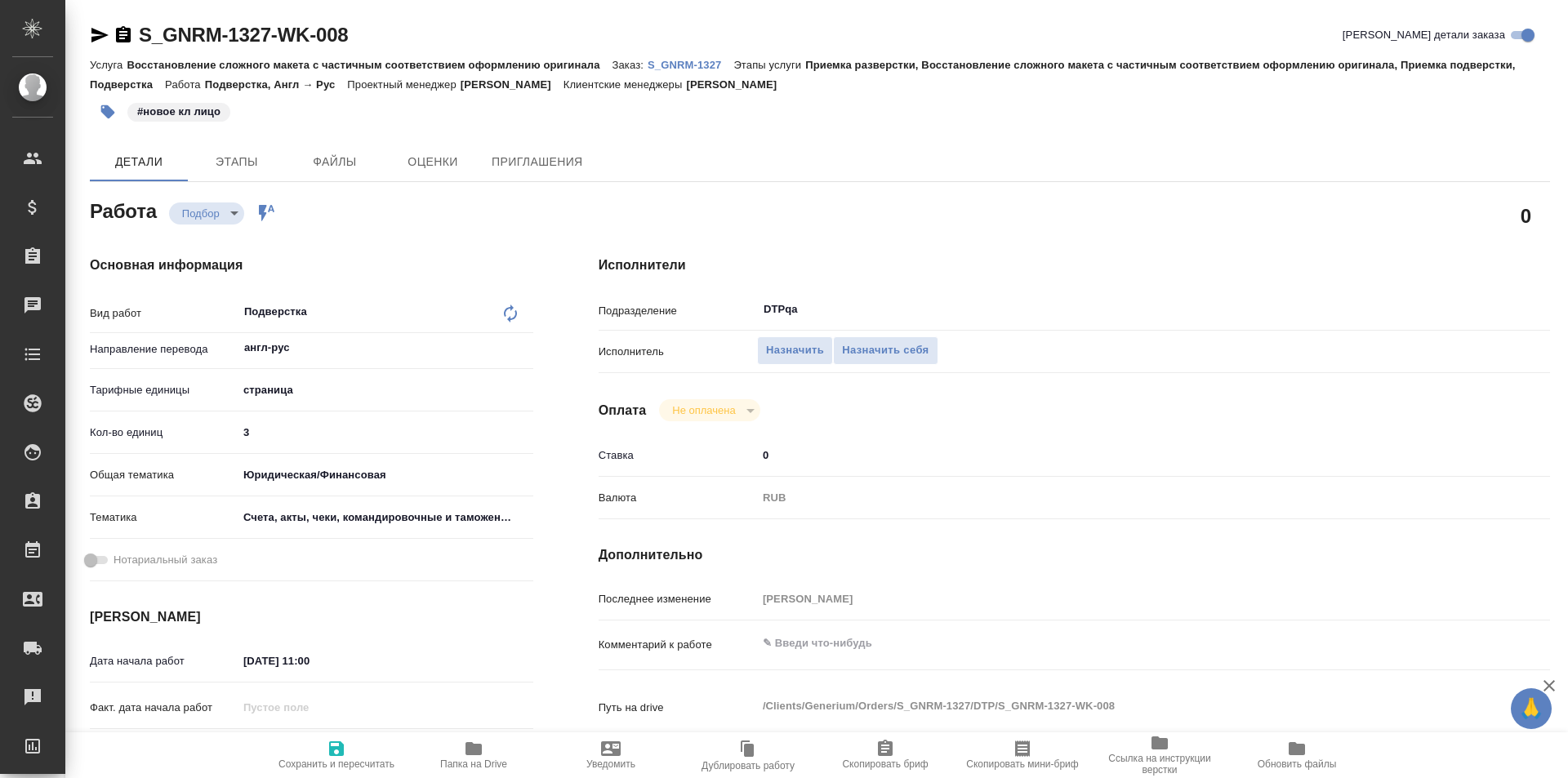
type textarea "x"
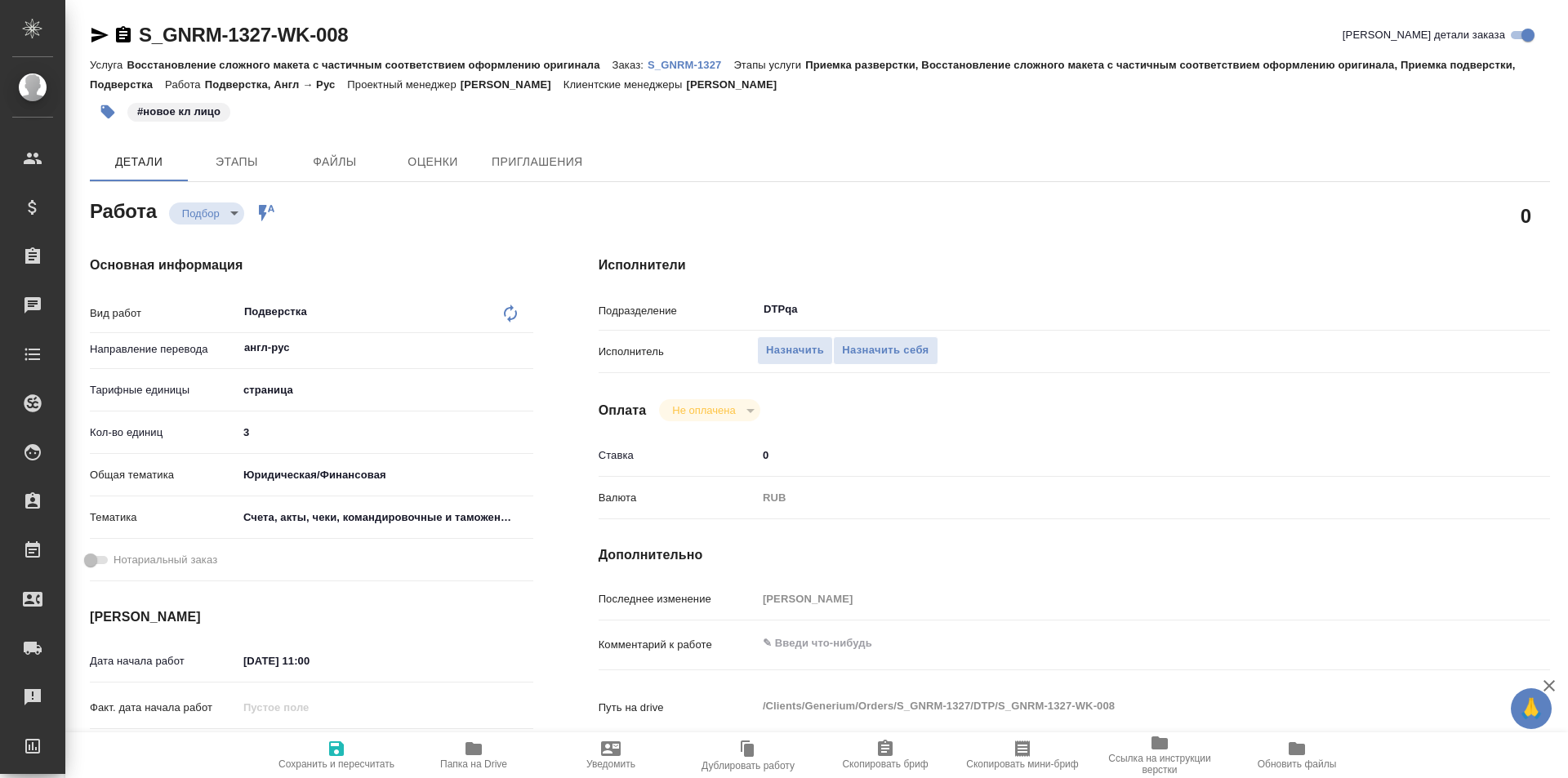
type textarea "x"
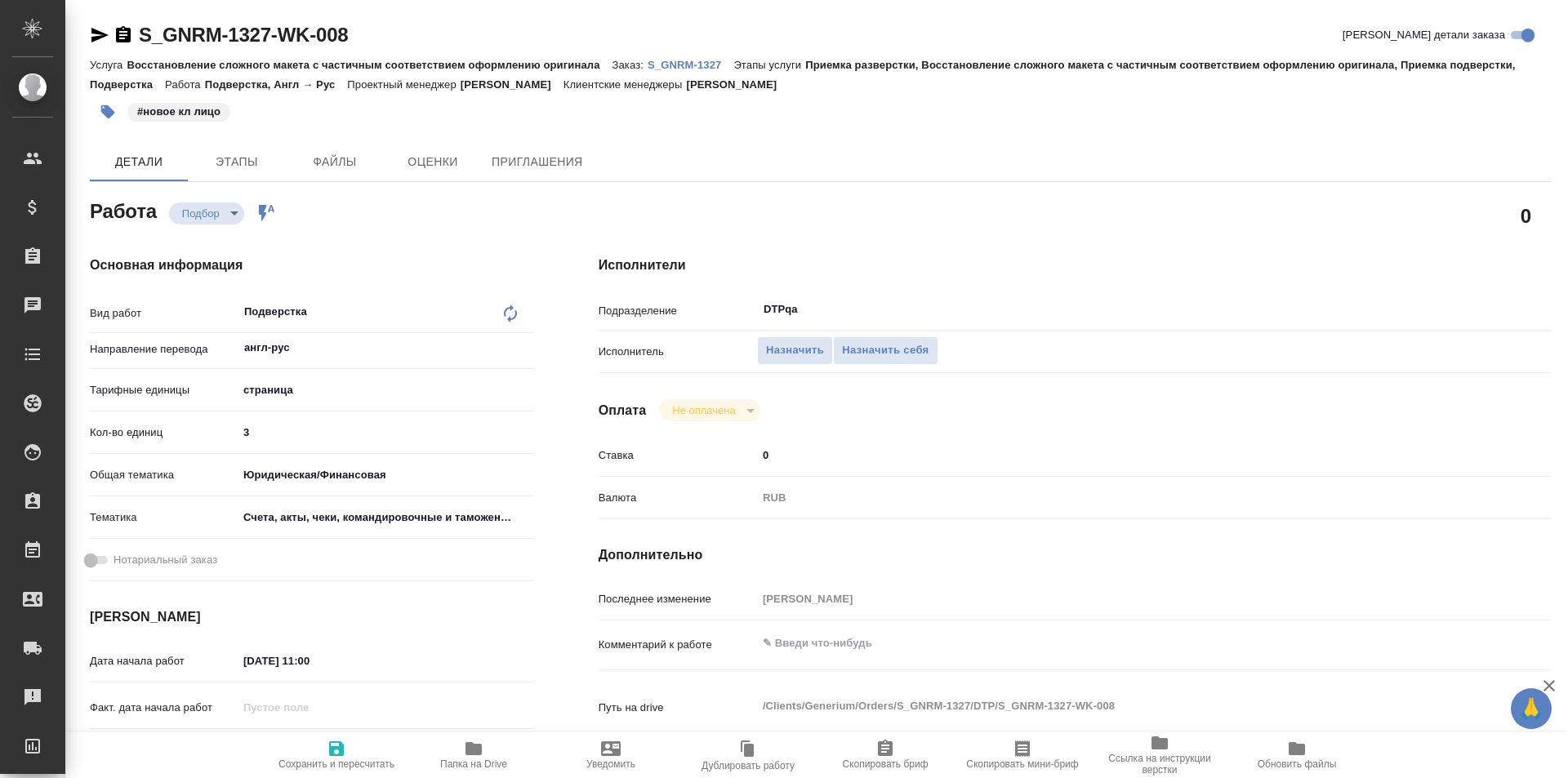
type textarea "x"
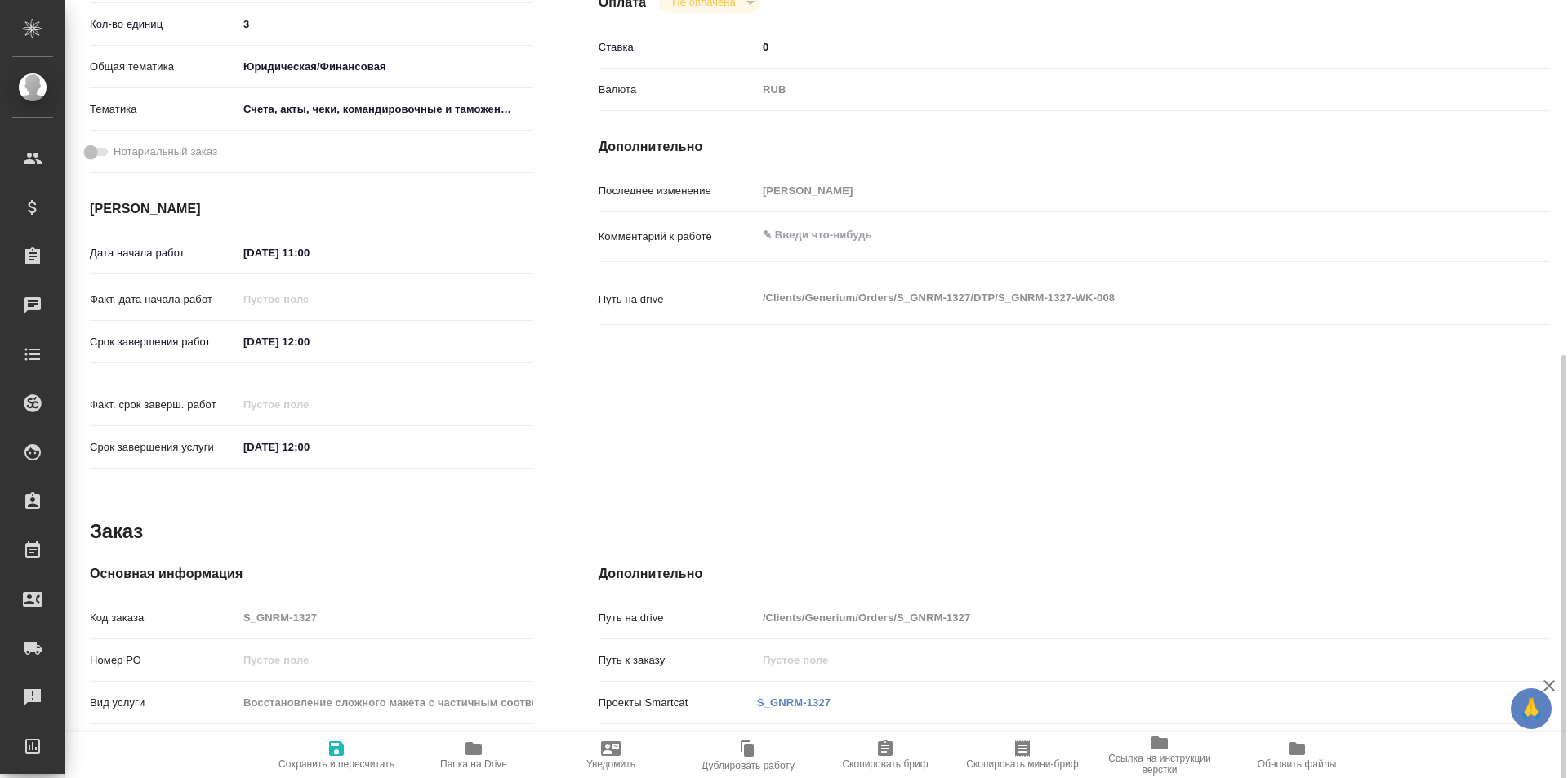
scroll to position [615, 0]
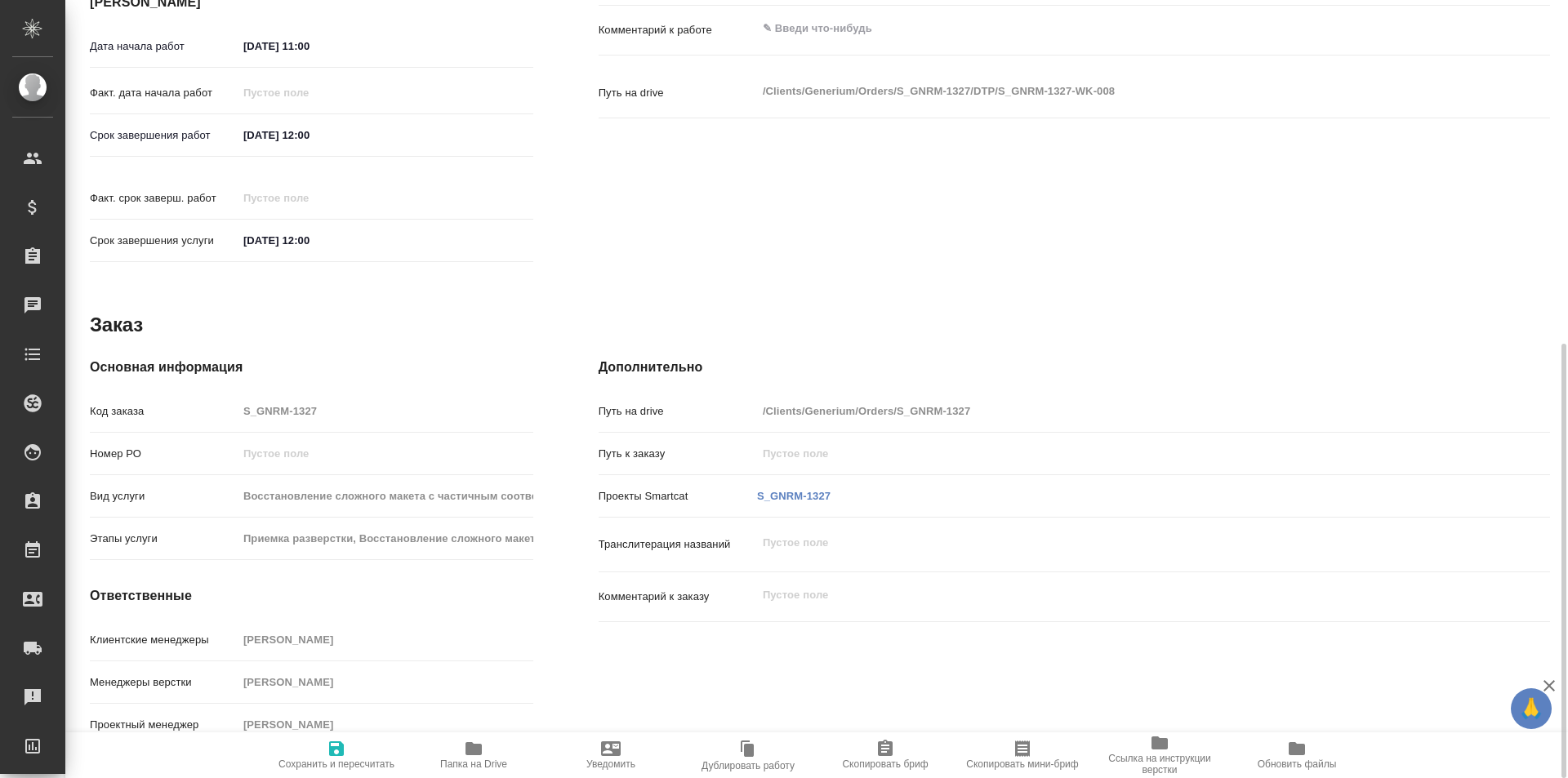
type textarea "x"
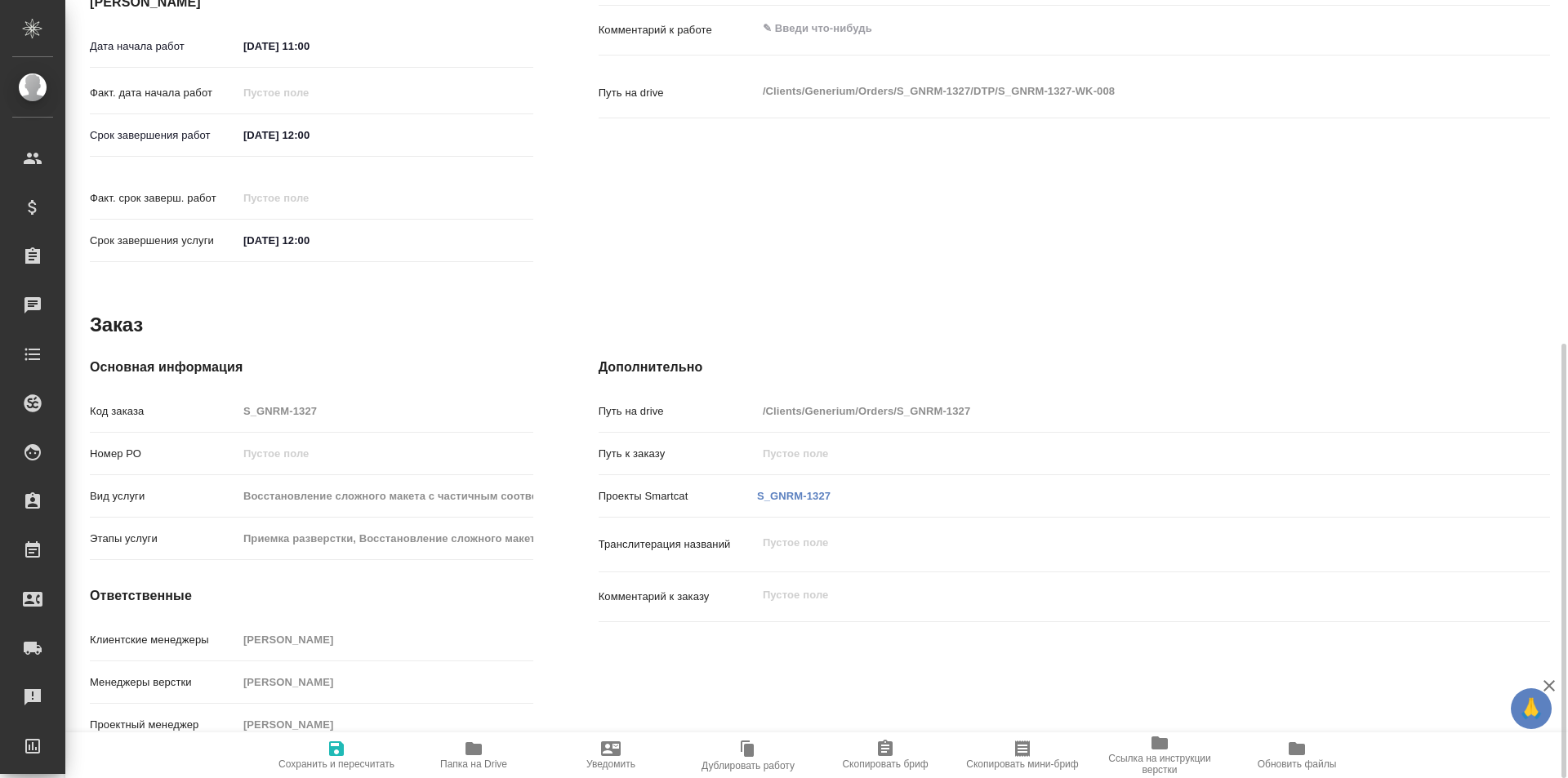
click at [496, 746] on span "Папка на Drive" at bounding box center [473, 755] width 117 height 31
type textarea "x"
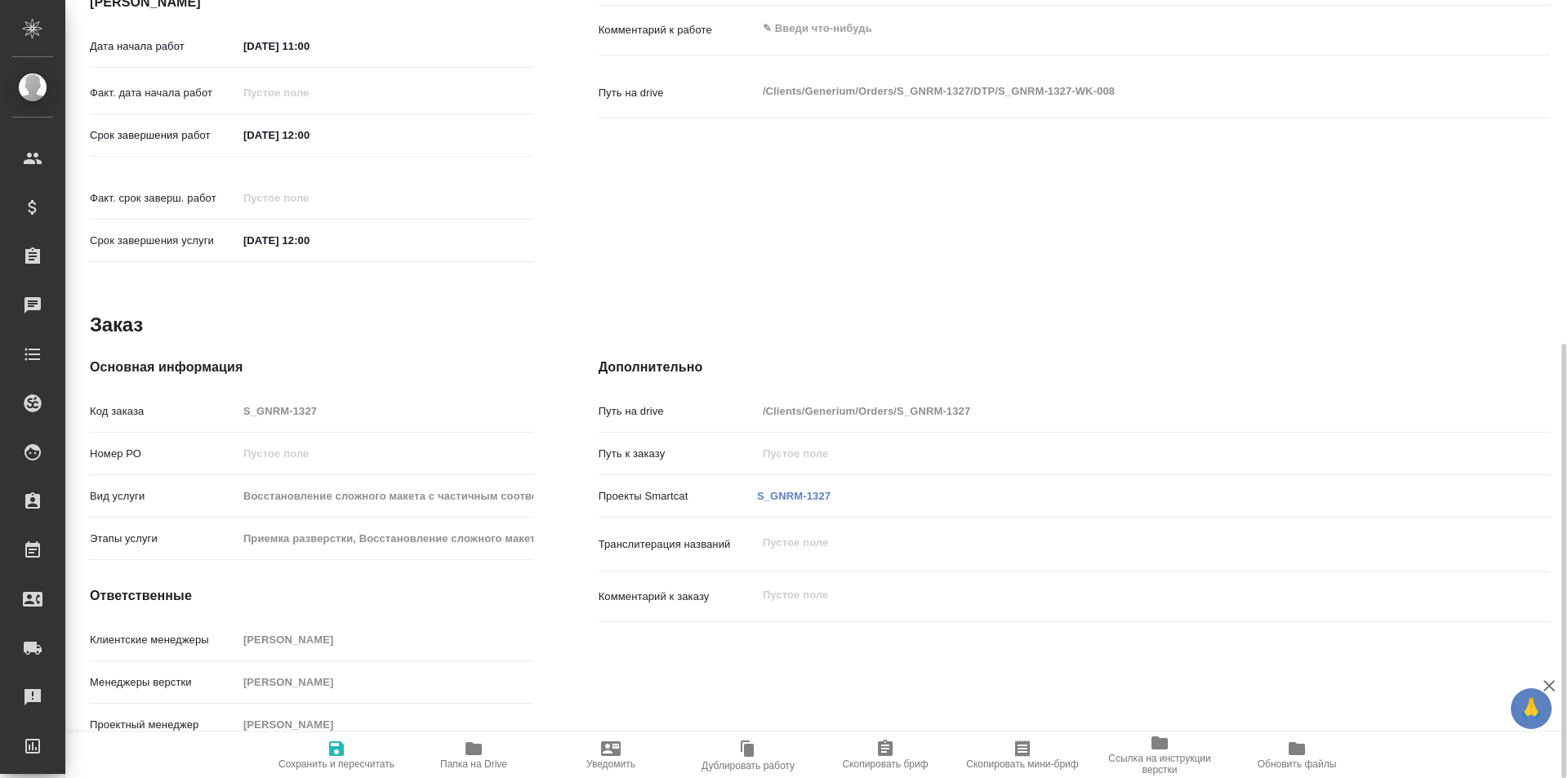
type textarea "x"
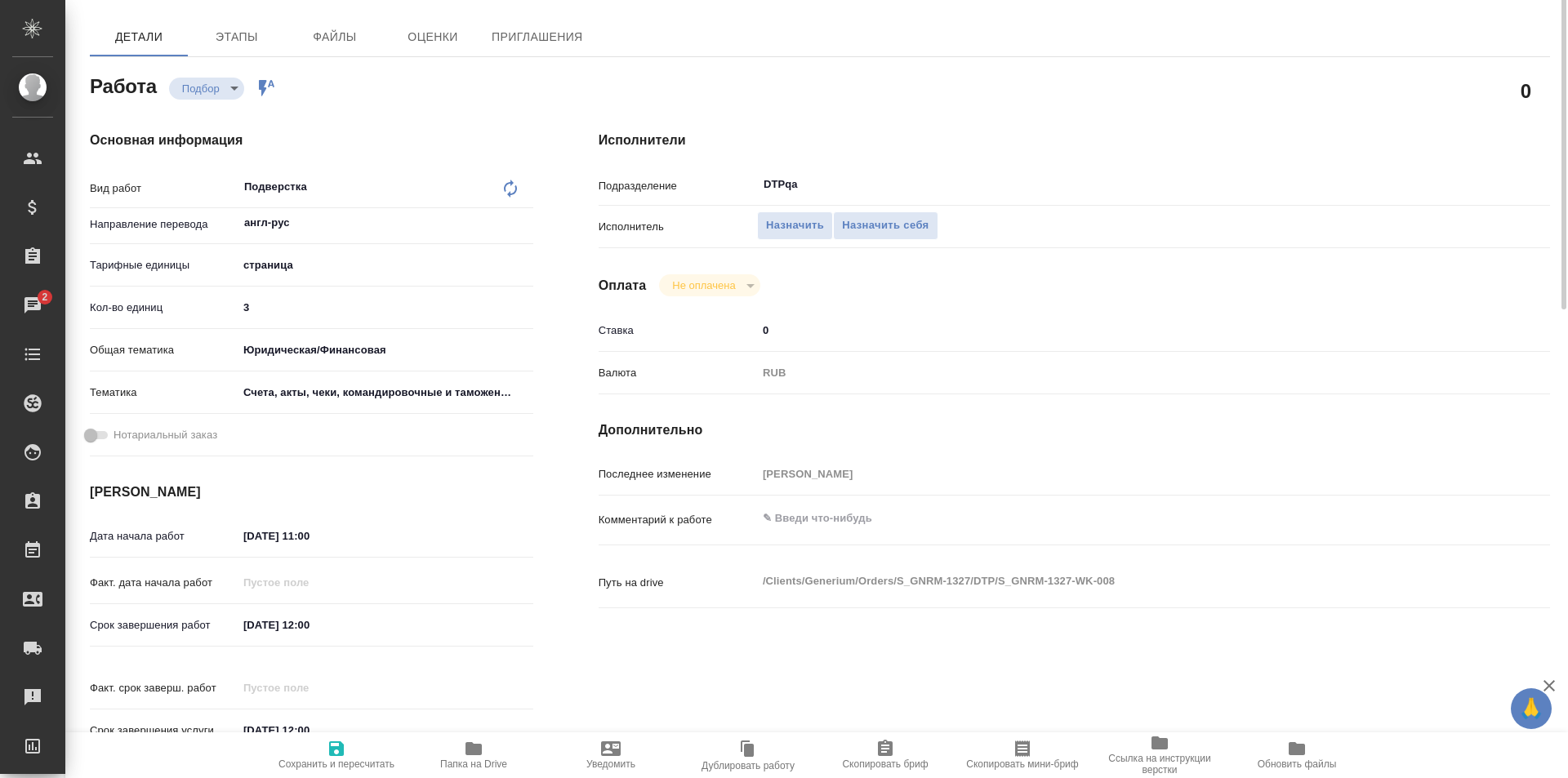
scroll to position [0, 0]
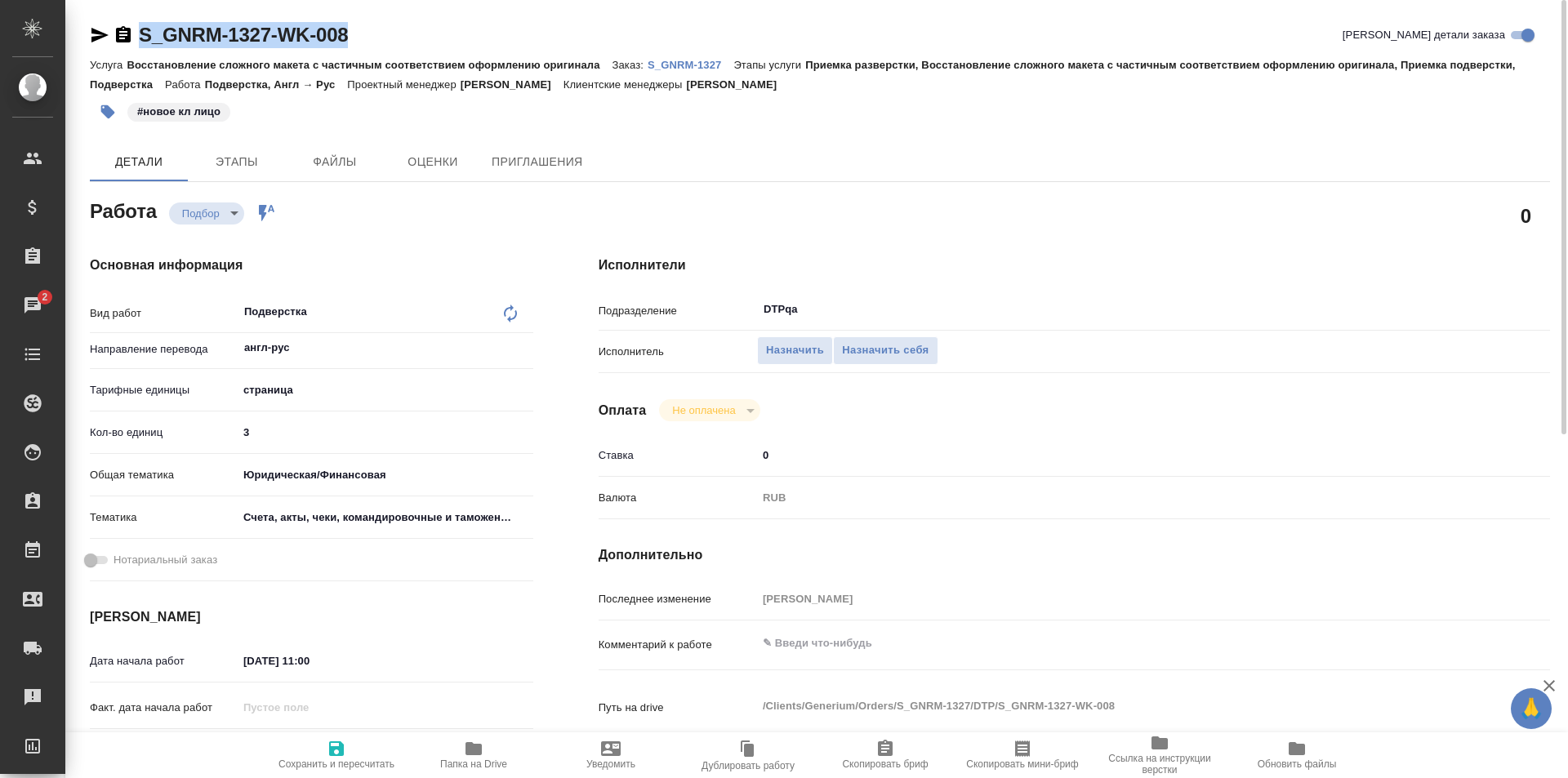
drag, startPoint x: 356, startPoint y: 36, endPoint x: 134, endPoint y: 47, distance: 222.3
click at [134, 47] on div "S_GNRM-1327-WK-008 Кратко детали заказа" at bounding box center [819, 35] width 1460 height 26
copy link "S_GNRM-1327-WK-008"
click at [460, 753] on span "Папка на Drive" at bounding box center [473, 755] width 117 height 31
click at [879, 354] on span "Назначить себя" at bounding box center [885, 350] width 87 height 19
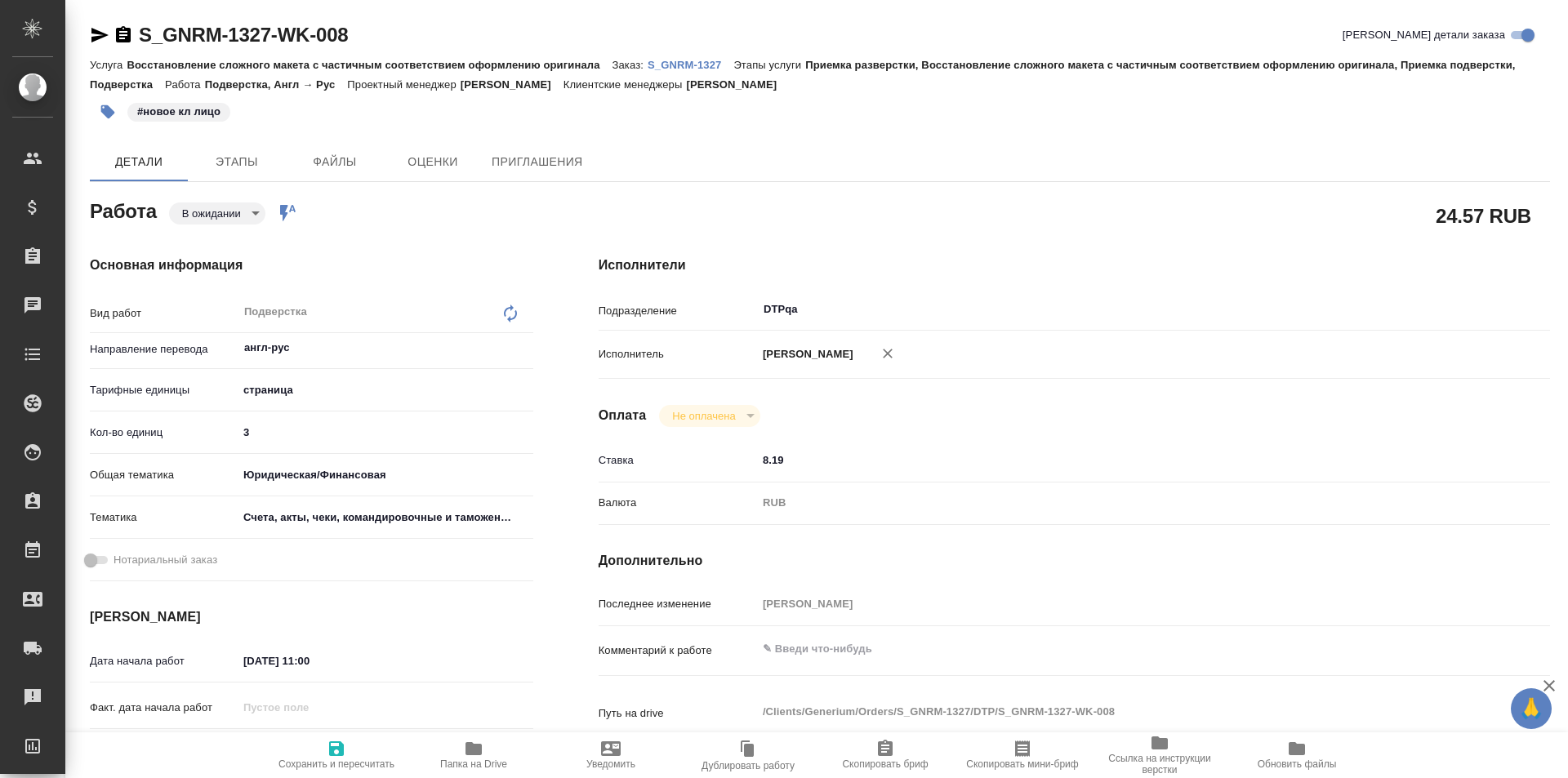
type textarea "x"
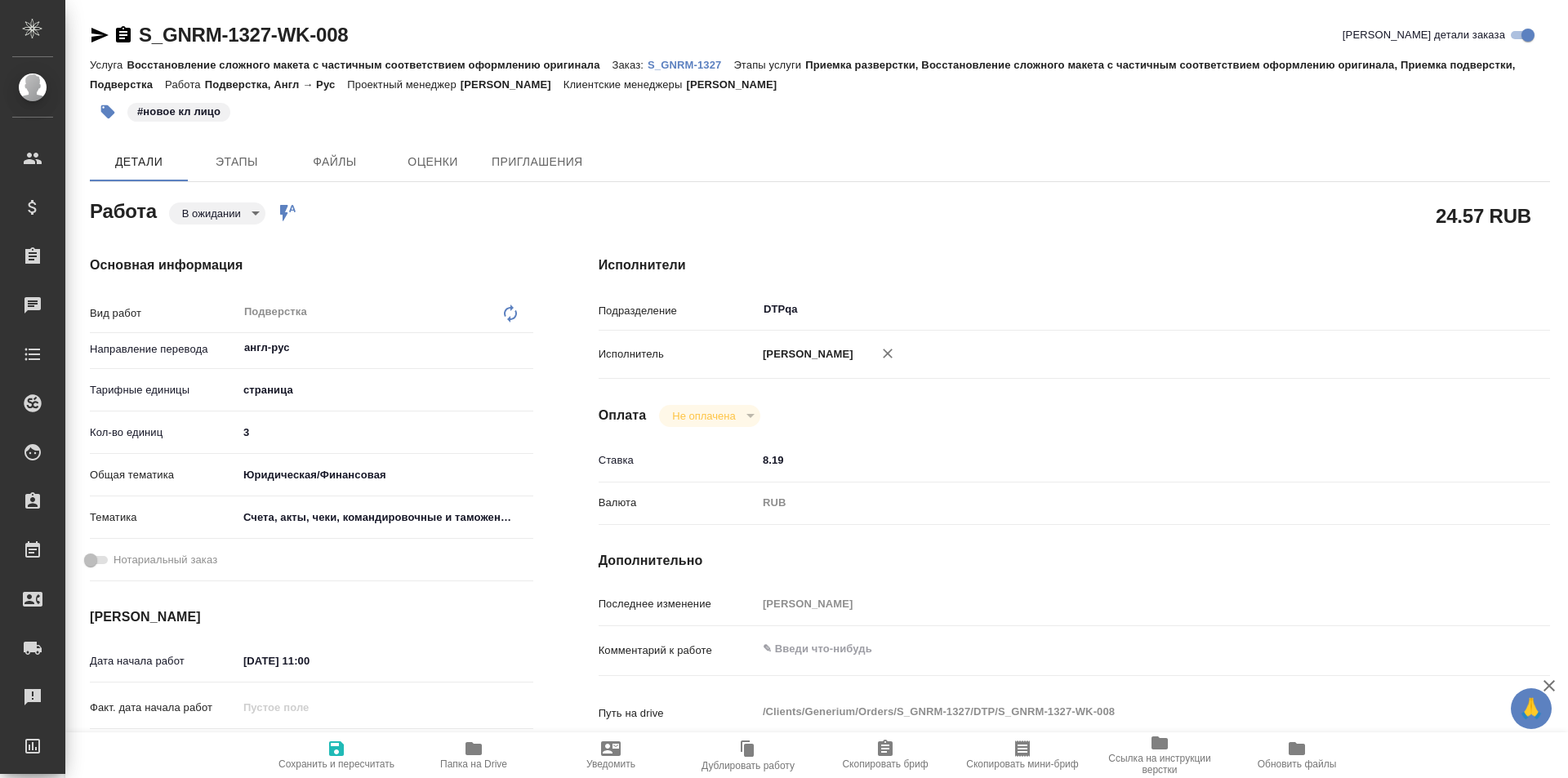
type textarea "x"
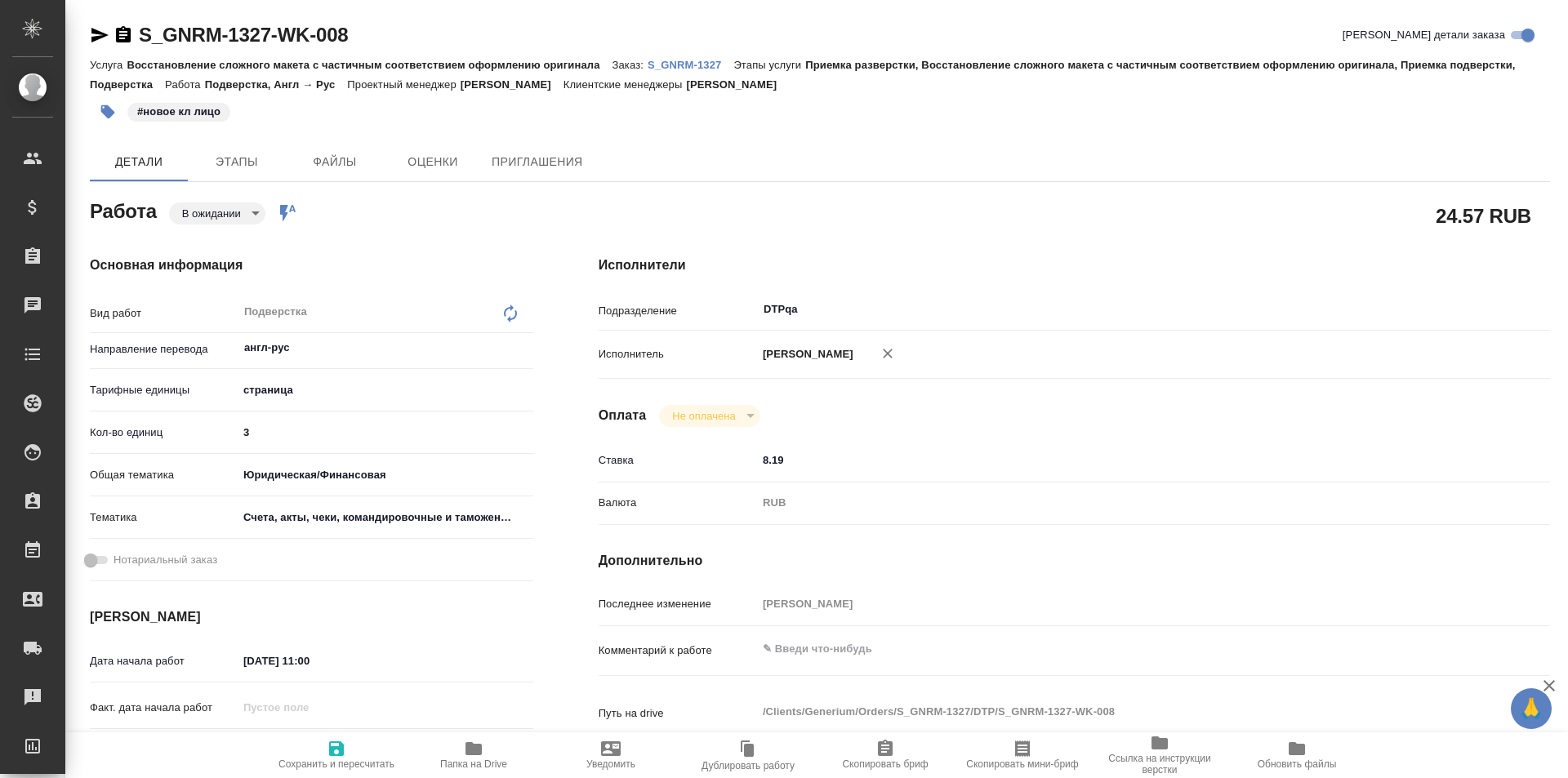
type textarea "x"
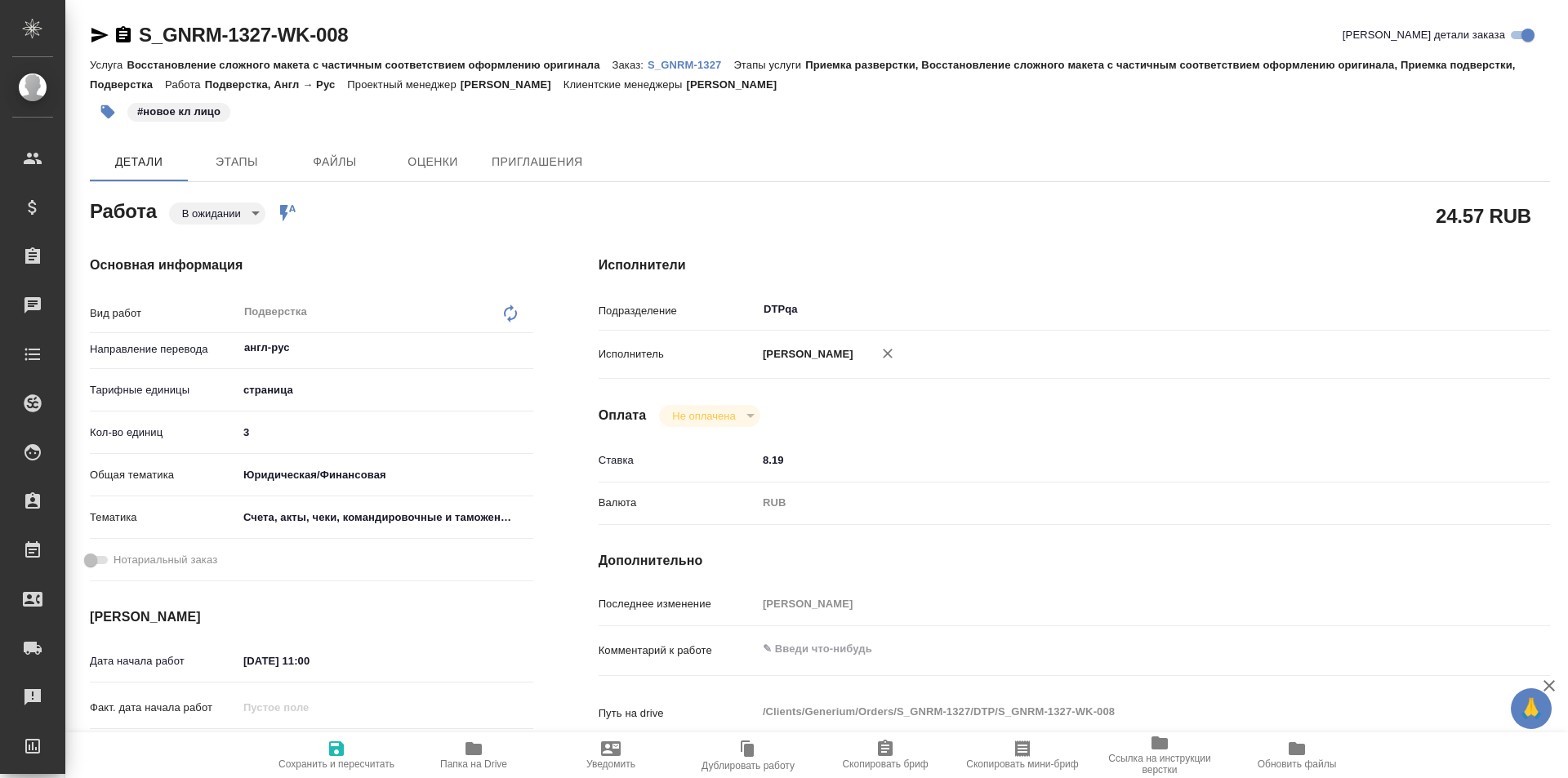
click at [334, 752] on icon "button" at bounding box center [337, 748] width 14 height 14
type textarea "x"
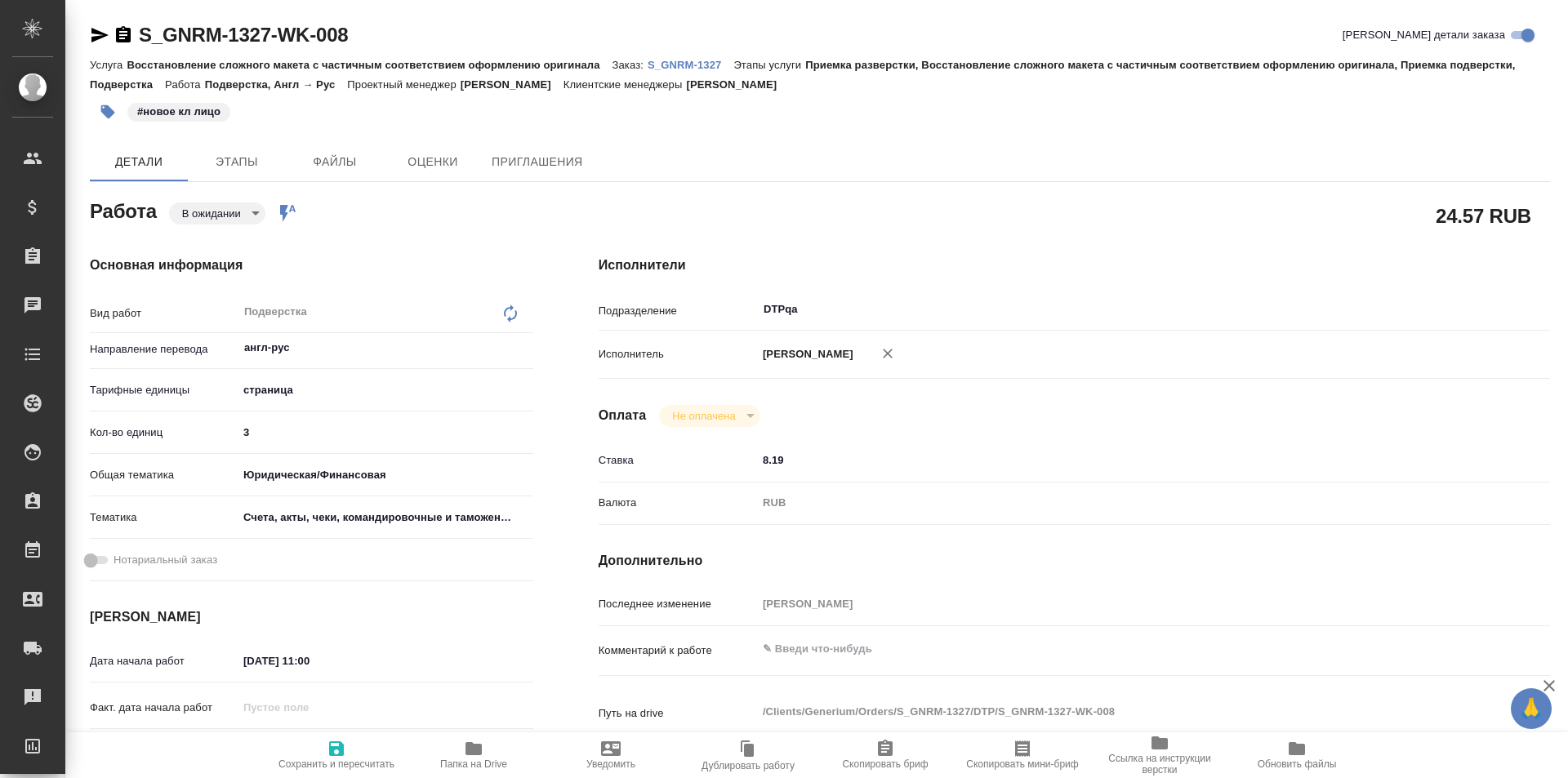
type textarea "x"
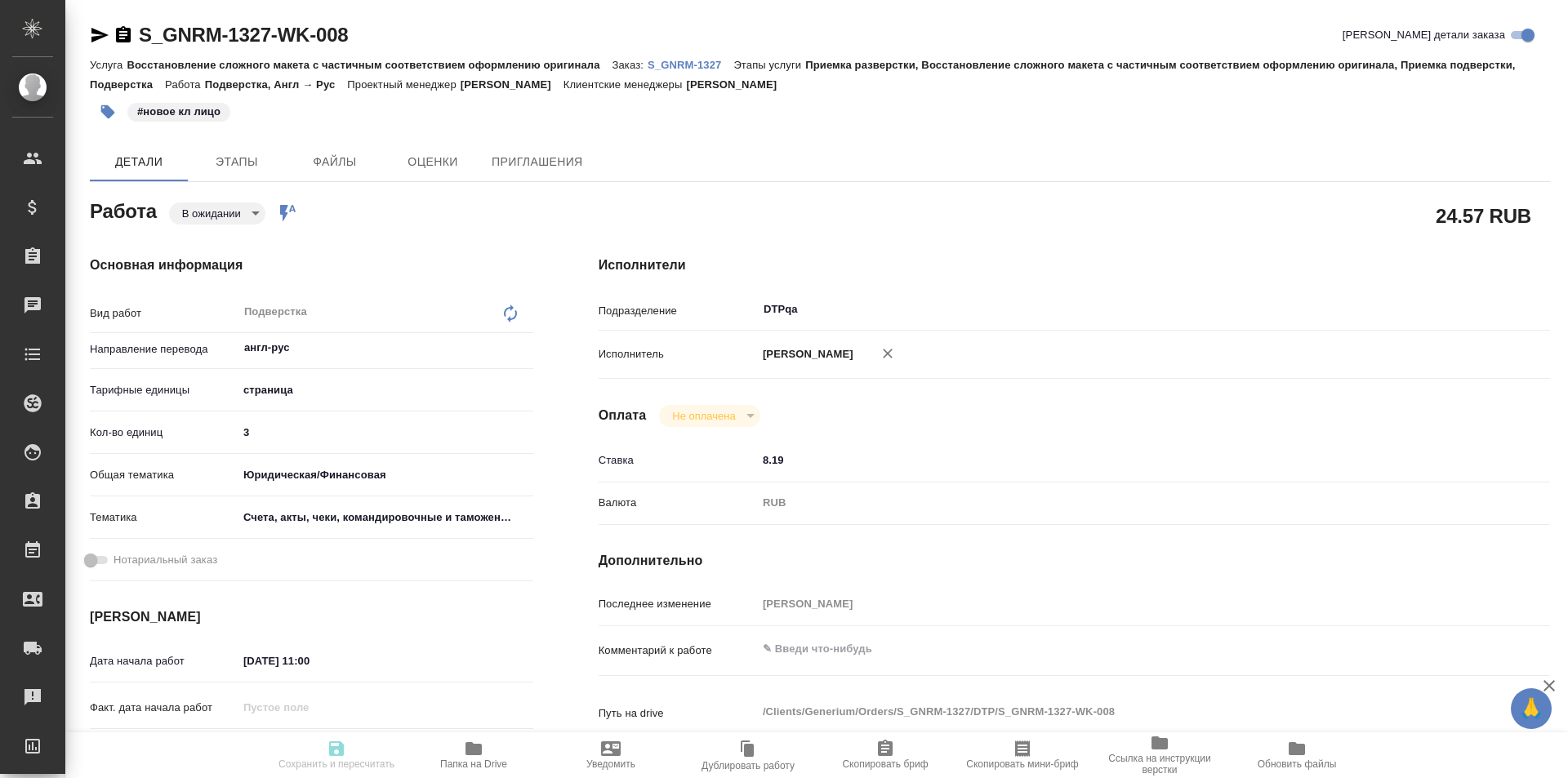
type textarea "x"
type input "pending"
type textarea "Подверстка"
type textarea "x"
type input "англ-рус"
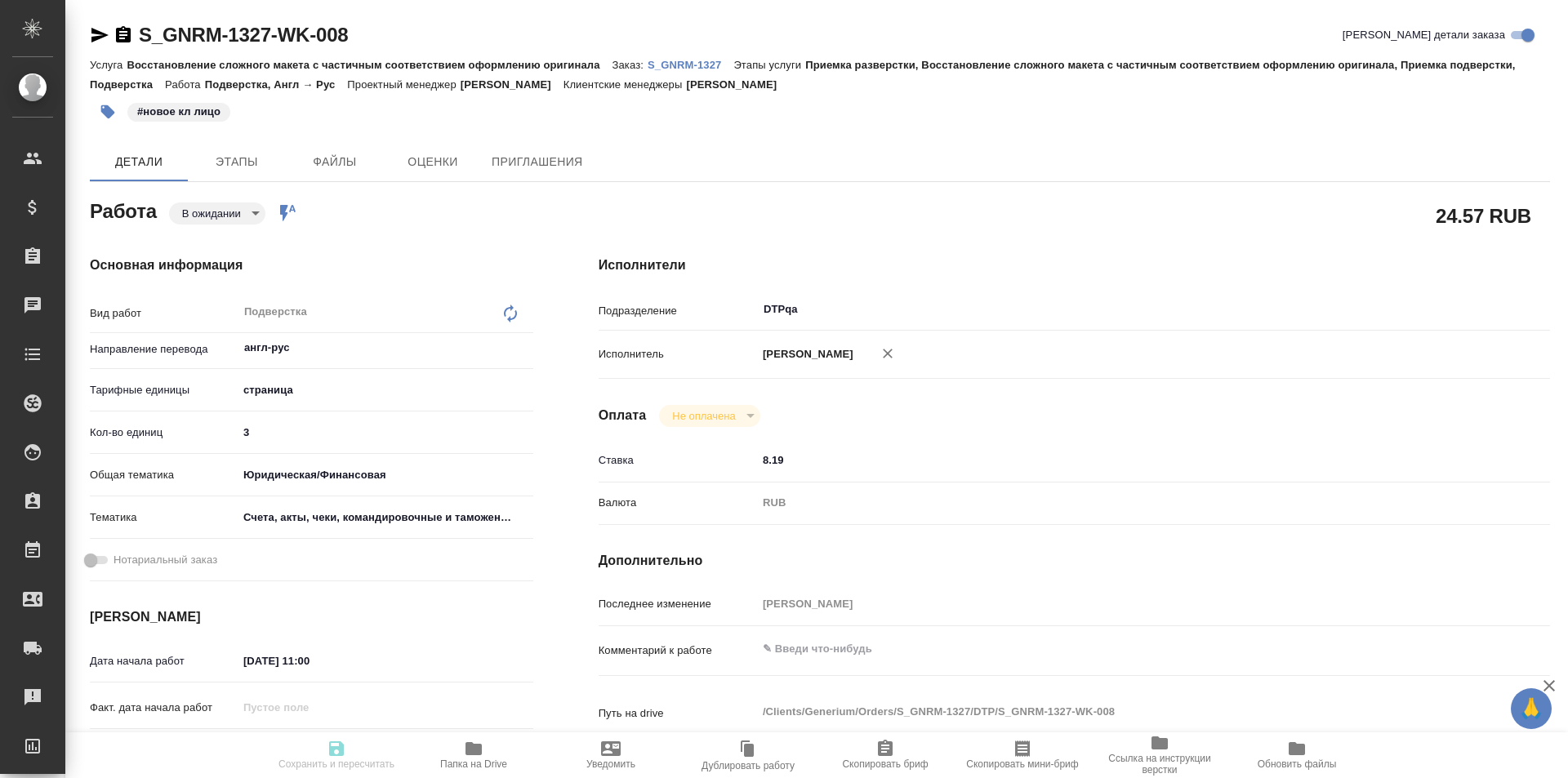
type input "5a8b1489cc6b4906c91bfdb2"
type input "3"
type input "yr-fn"
type input "5f647205b73bc97568ca66c0"
type input "[DATE] 11:00"
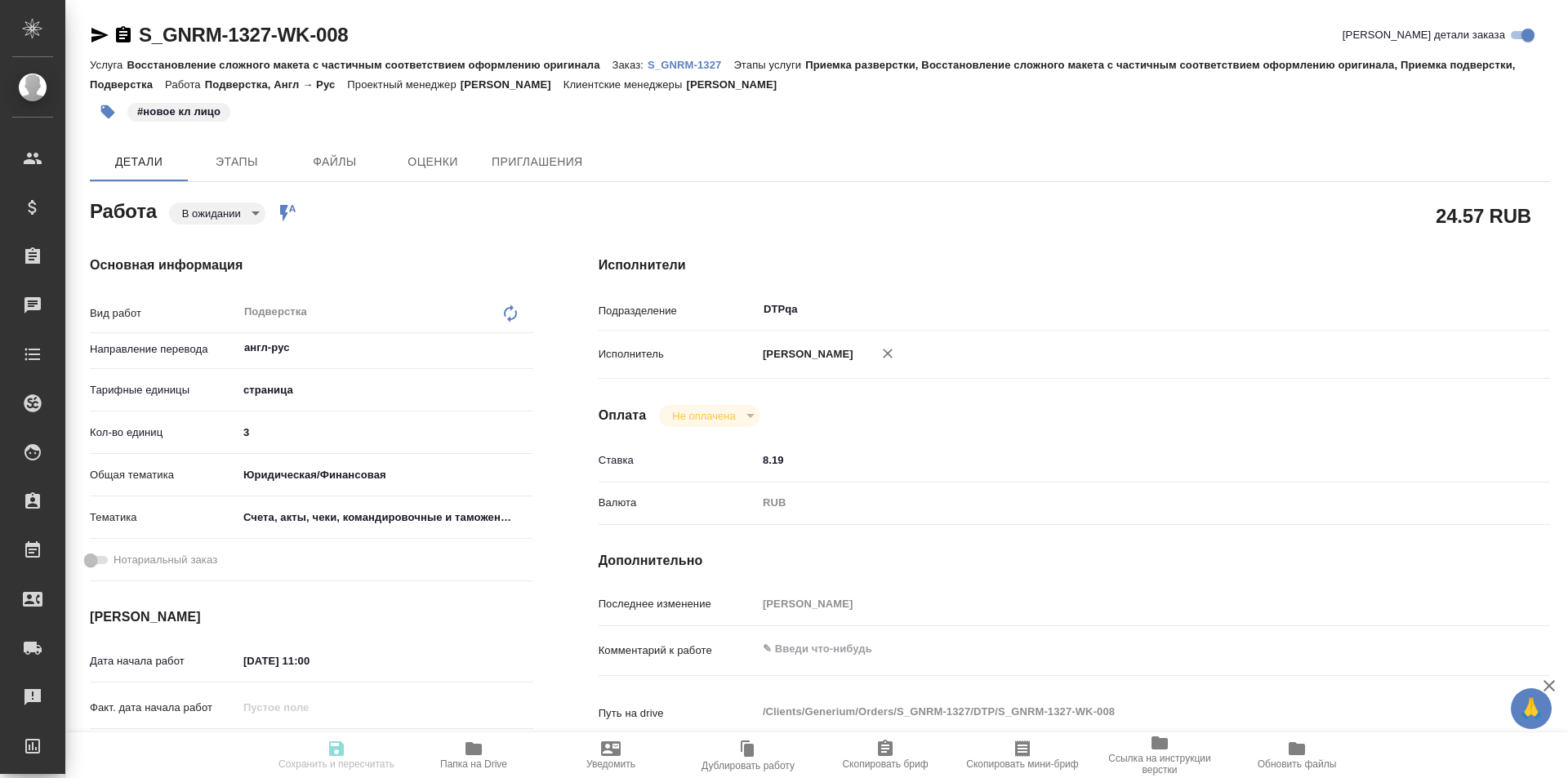
type input "[DATE] 12:00"
type input "DTPqa"
type input "notPayed"
type input "8.19"
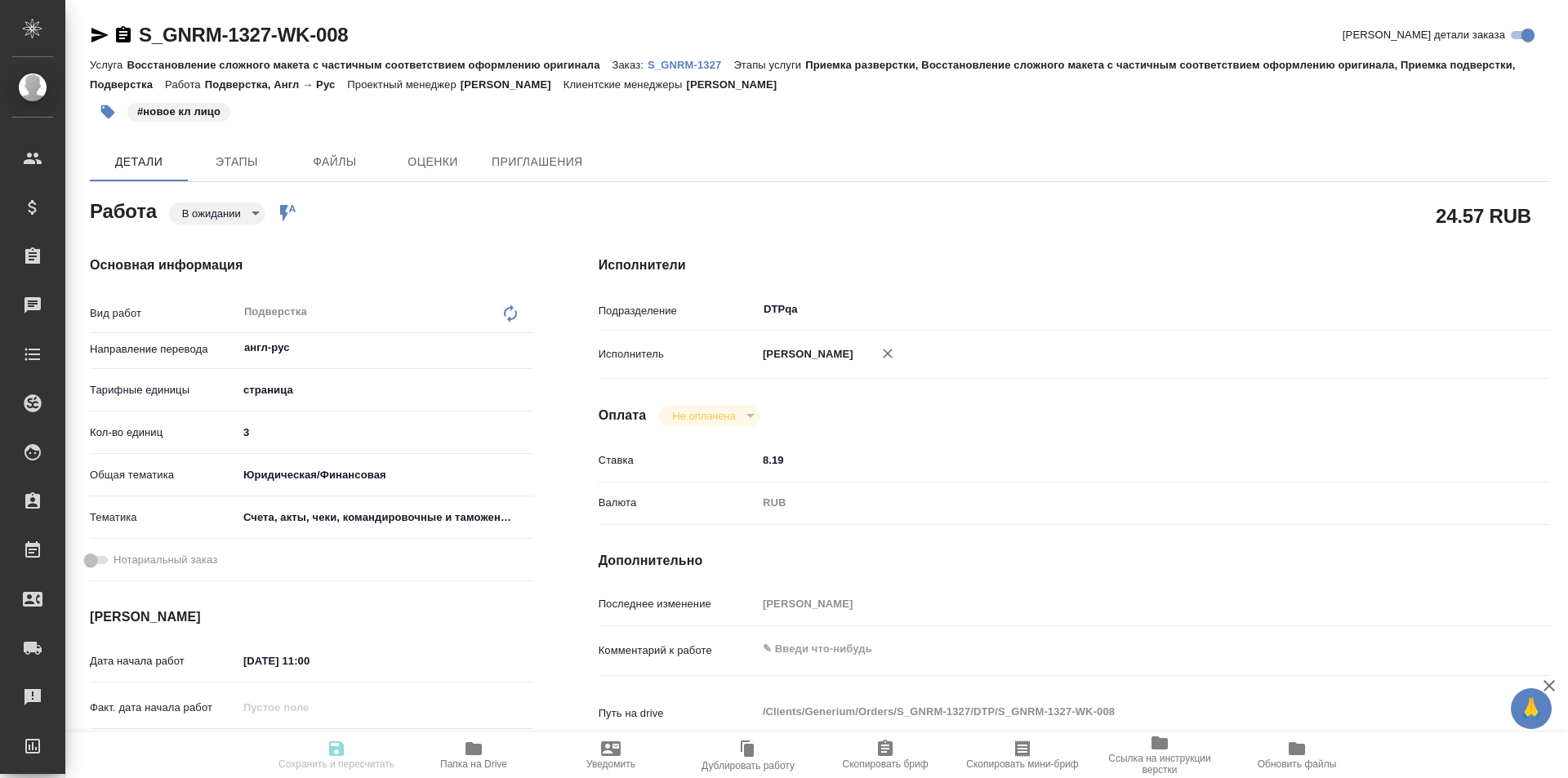
type input "RUB"
type input "[PERSON_NAME]"
type textarea "x"
type textarea "/Clients/Generium/Orders/S_GNRM-1327/DTP/S_GNRM-1327-WK-008"
type textarea "x"
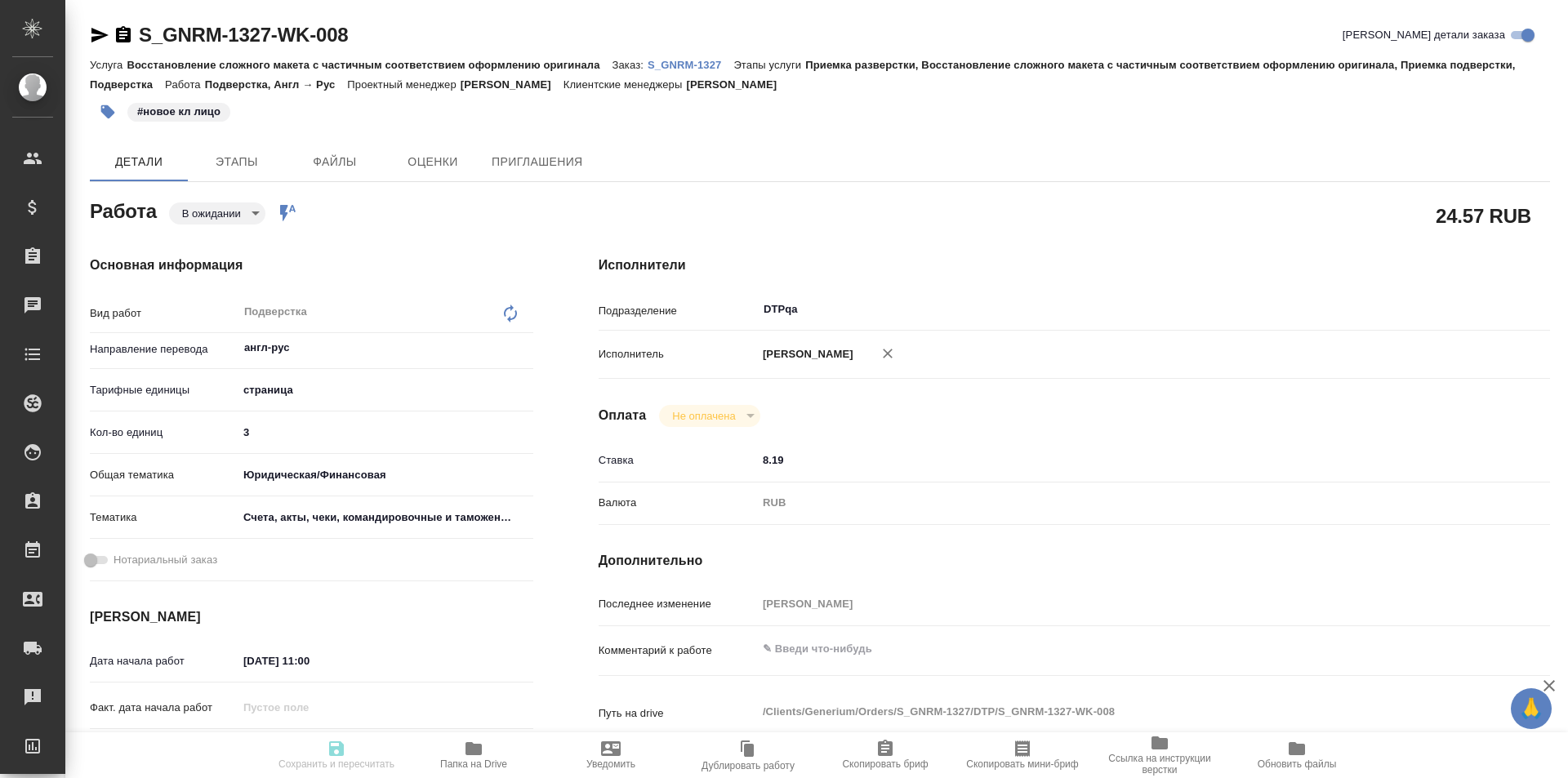
type input "S_GNRM-1327"
type input "Восстановление сложного макета с частичным соответствием оформлению оригинала"
type input "Приемка разверстки, Восстановление сложного макета с частичным соответствием оф…"
type input "[PERSON_NAME]"
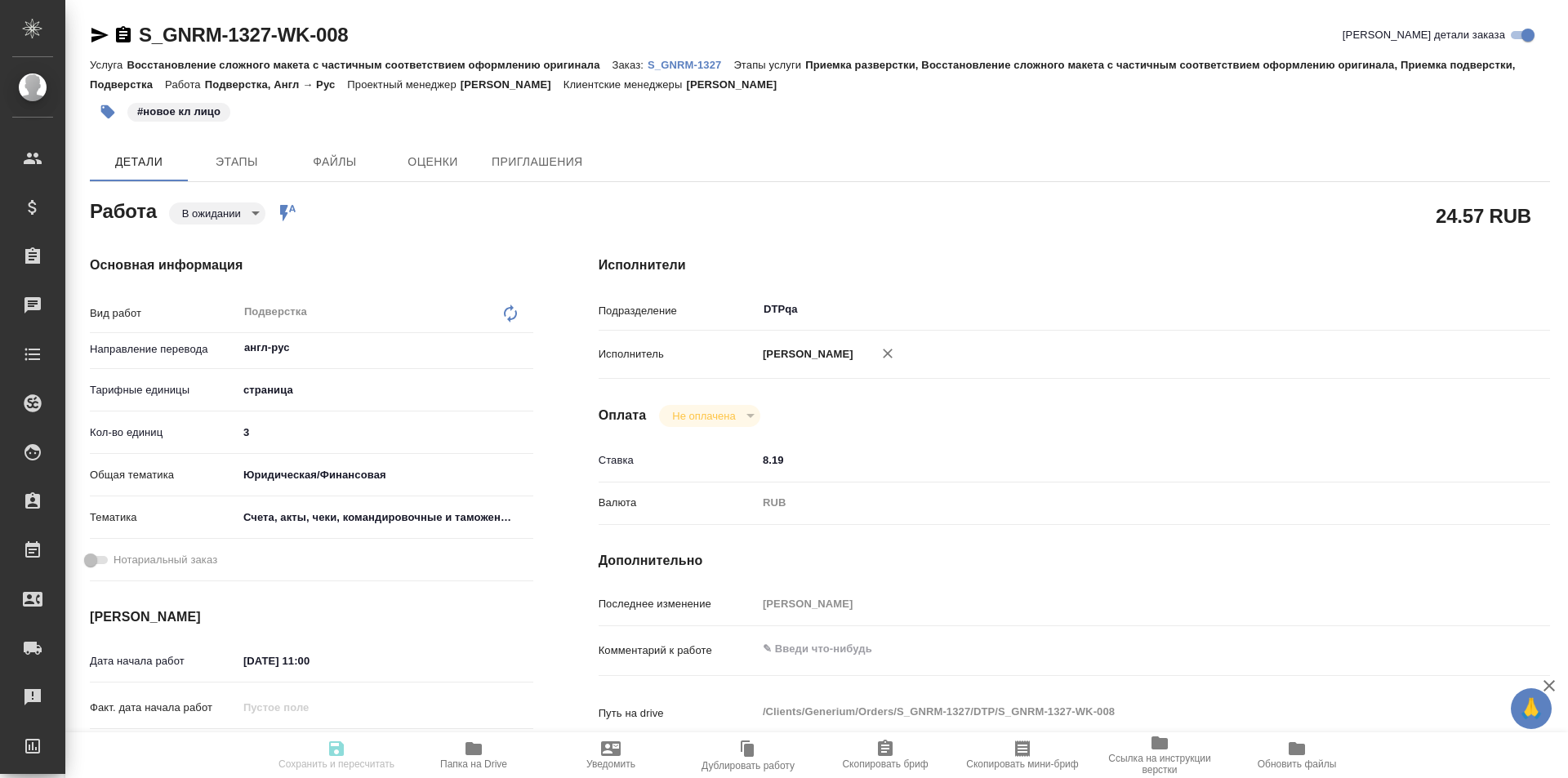
type input "/Clients/Generium/Orders/S_GNRM-1327"
type textarea "x"
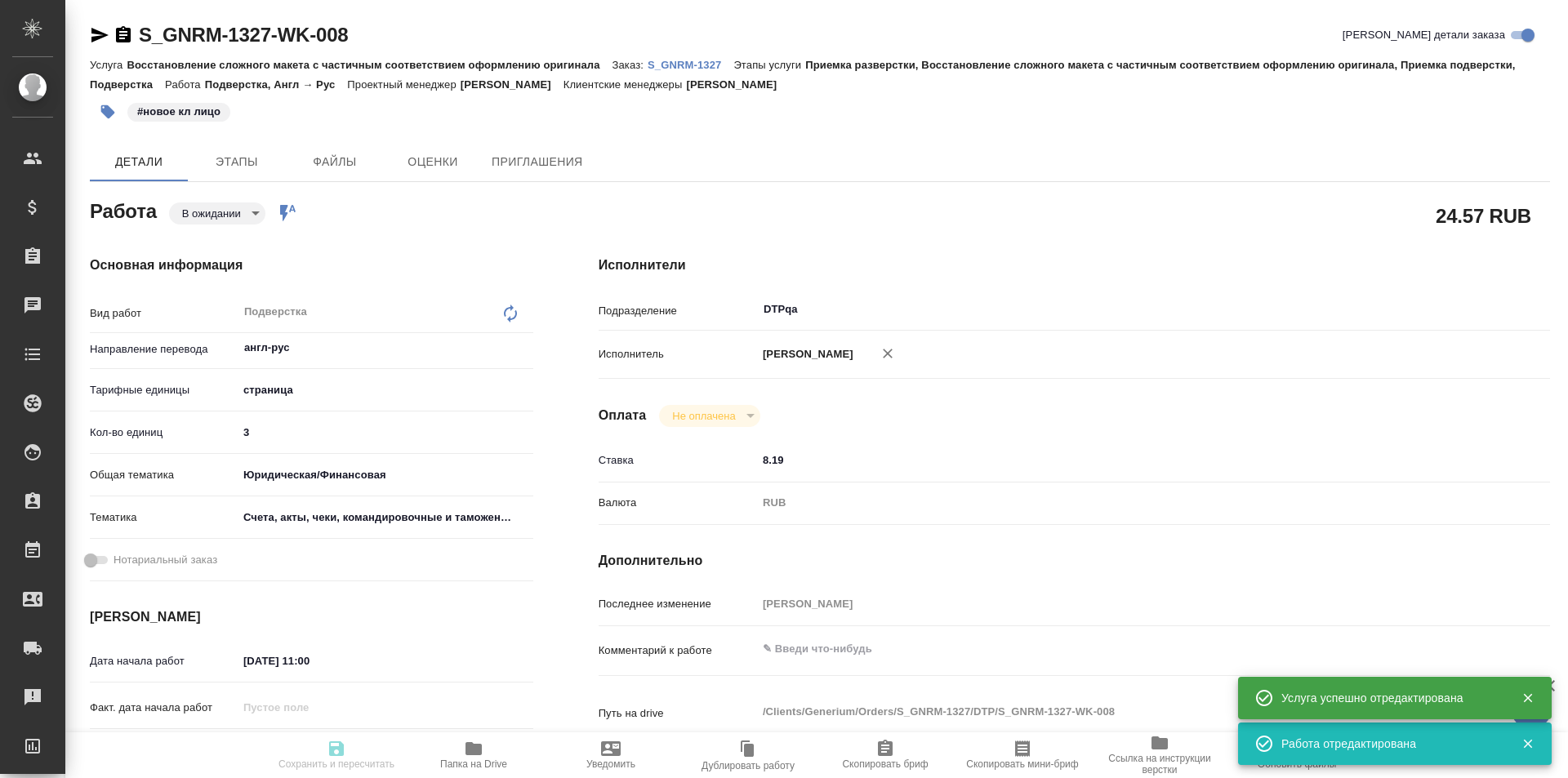
type textarea "x"
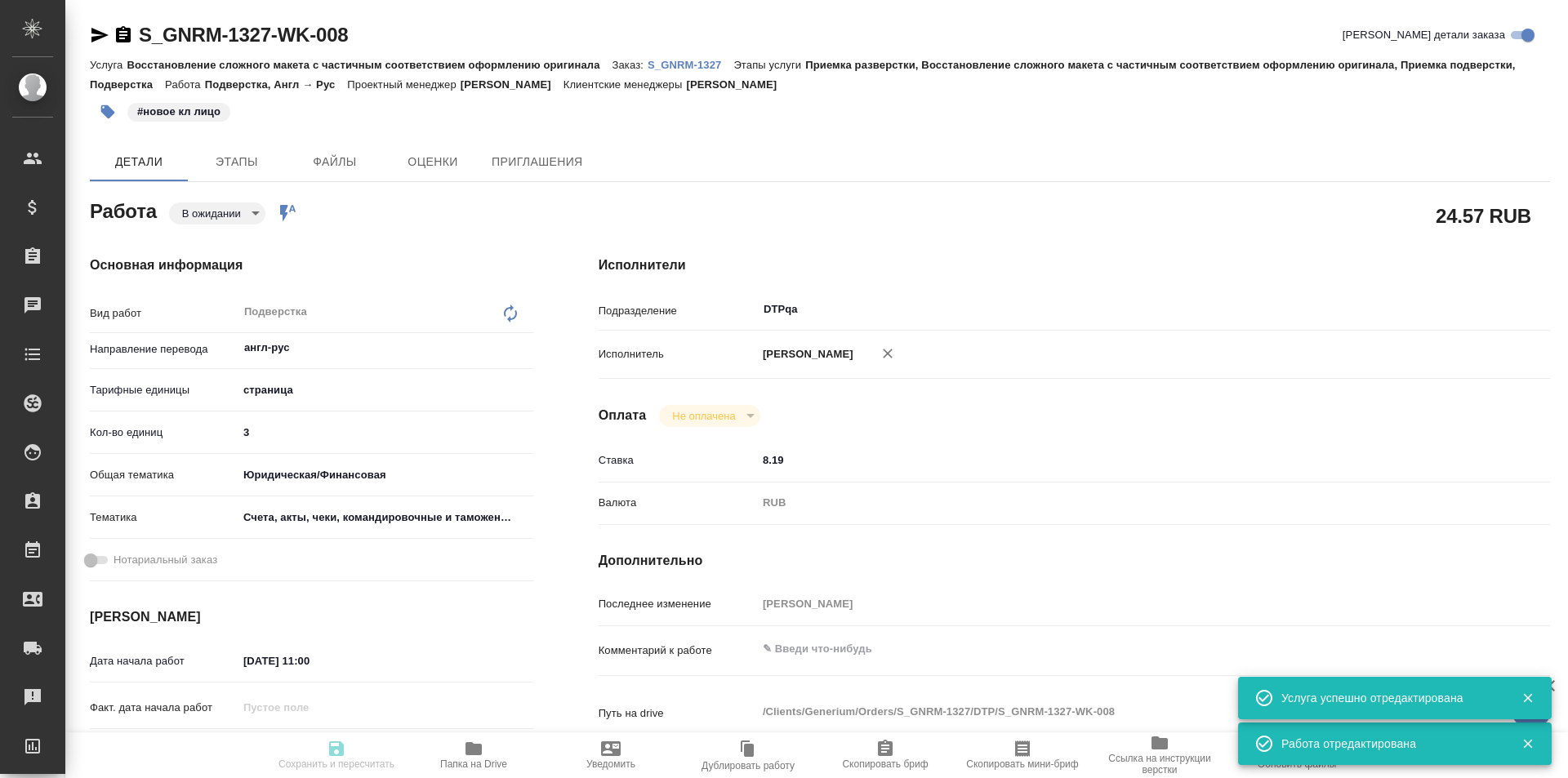
type textarea "x"
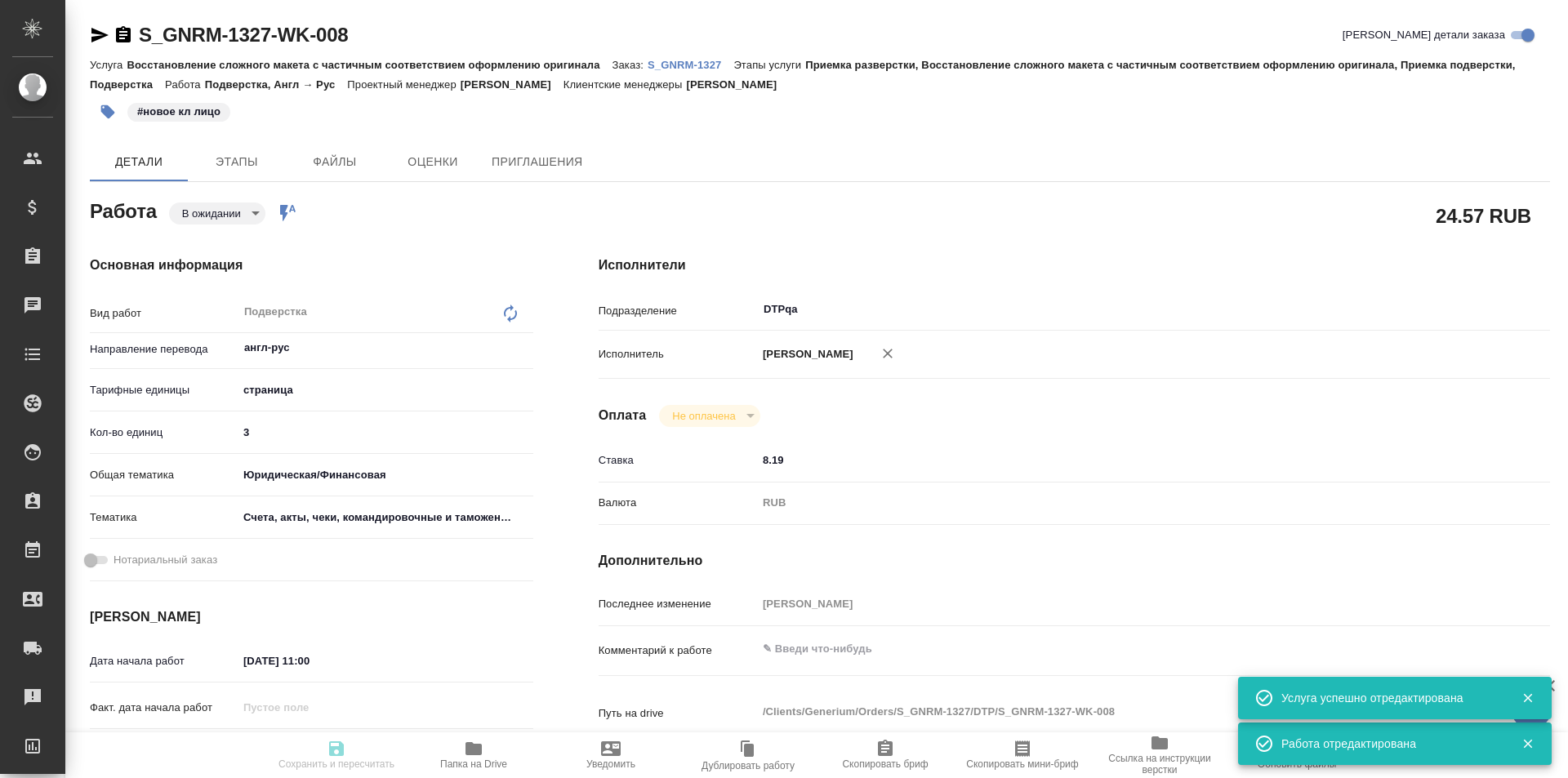
type textarea "x"
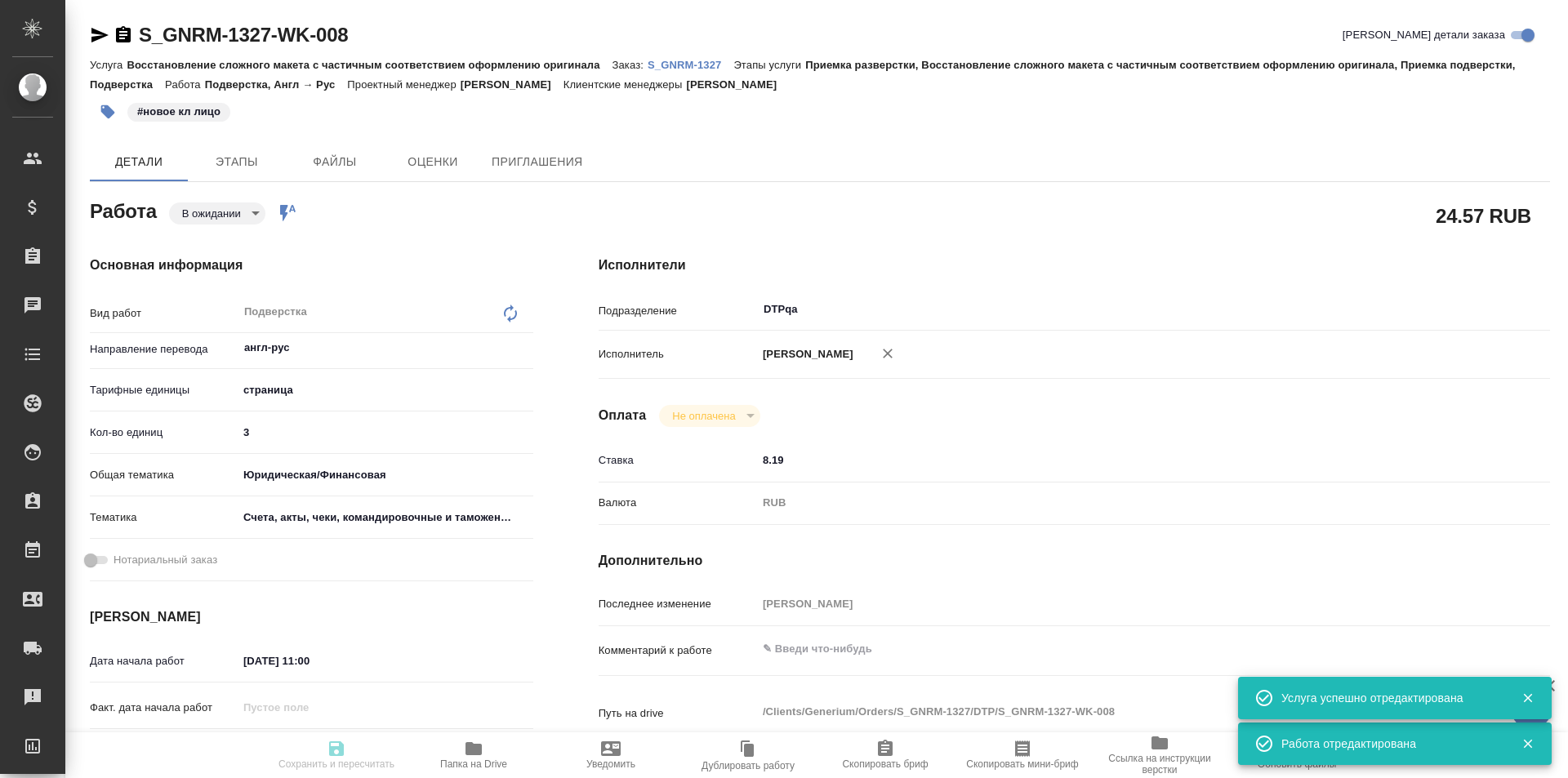
type textarea "x"
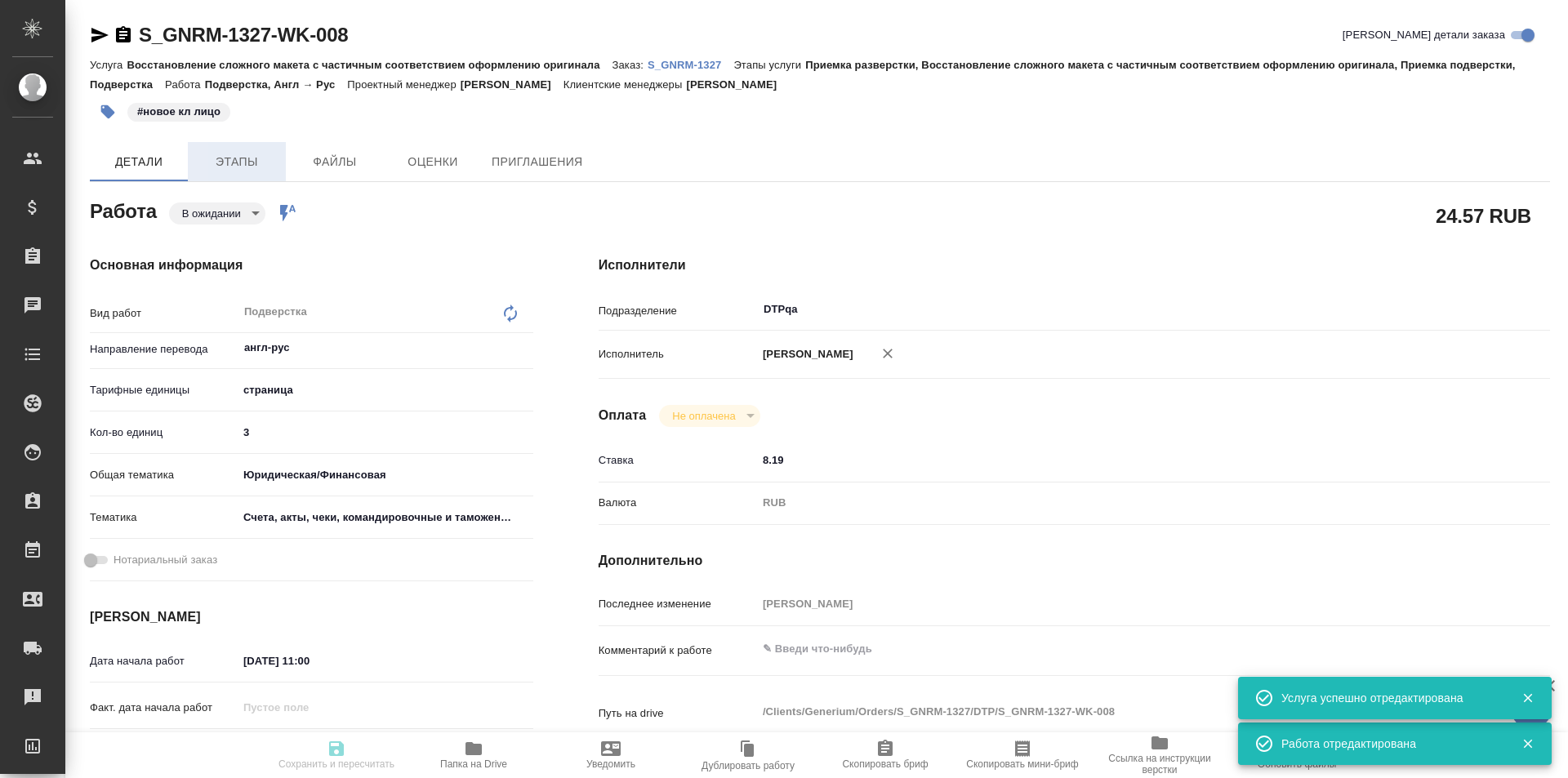
type textarea "x"
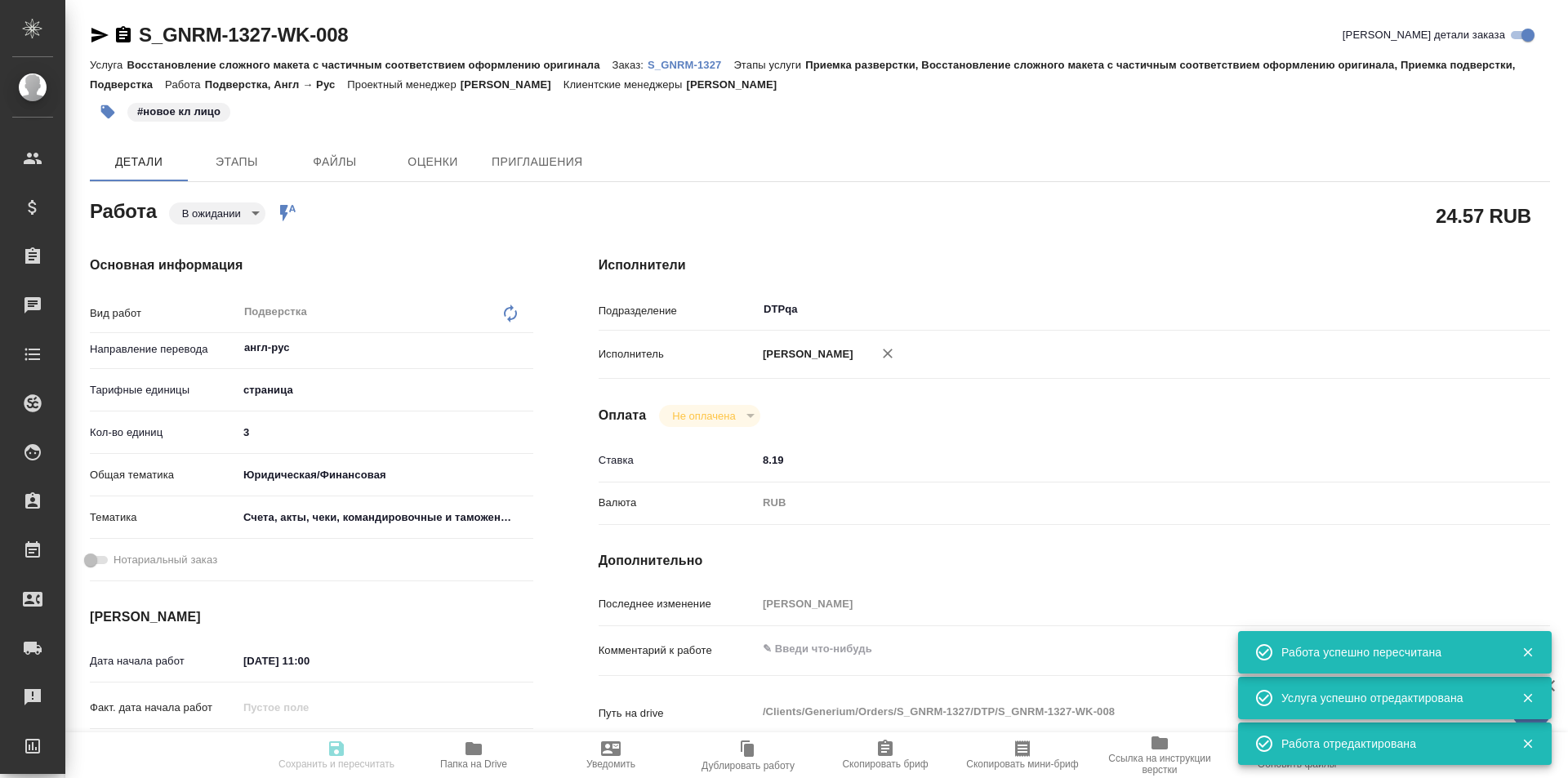
type input "pending"
type textarea "Подверстка"
type textarea "x"
type input "англ-рус"
type input "5a8b1489cc6b4906c91bfdb2"
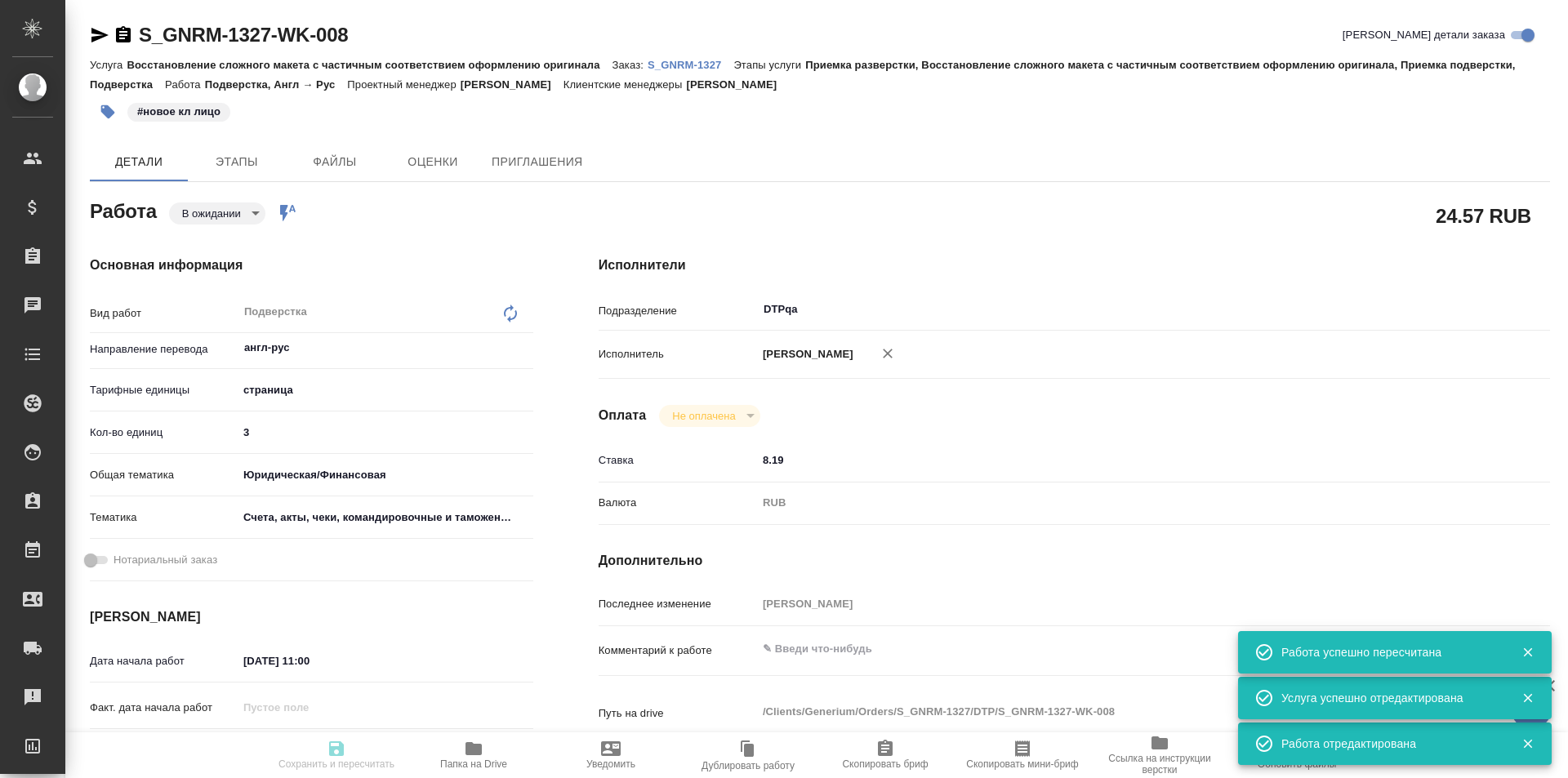
type input "3"
type input "yr-fn"
type input "5f647205b73bc97568ca66c0"
type input "11.08.2025 11:00"
type input "11.08.2025 12:00"
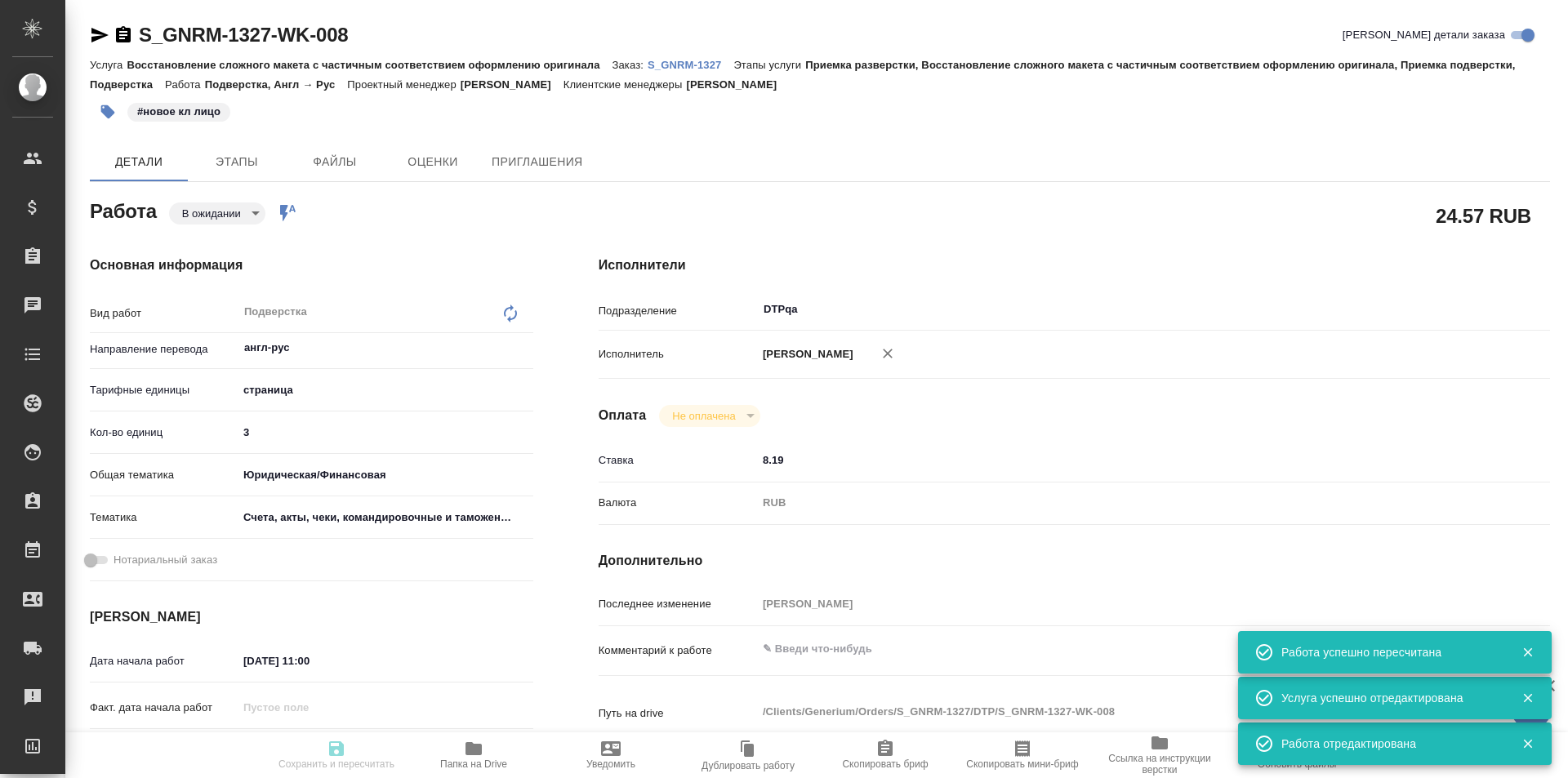
type input "11.08.2025 12:00"
type input "DTPqa"
type input "notPayed"
type input "8.19"
type input "RUB"
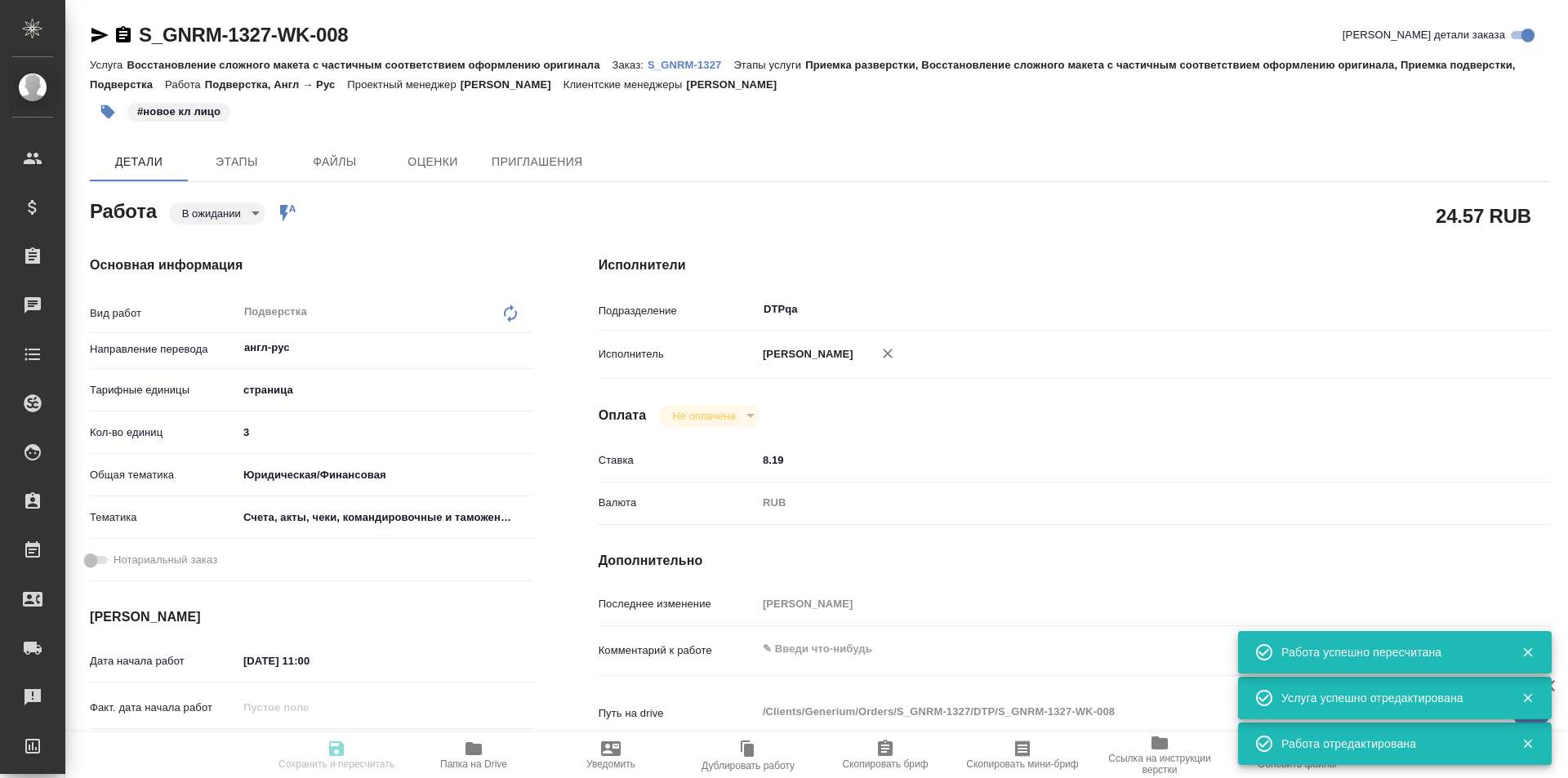
type input "[PERSON_NAME]"
type textarea "x"
type textarea "/Clients/Generium/Orders/S_GNRM-1327/DTP/S_GNRM-1327-WK-008"
type textarea "x"
type input "S_GNRM-1327"
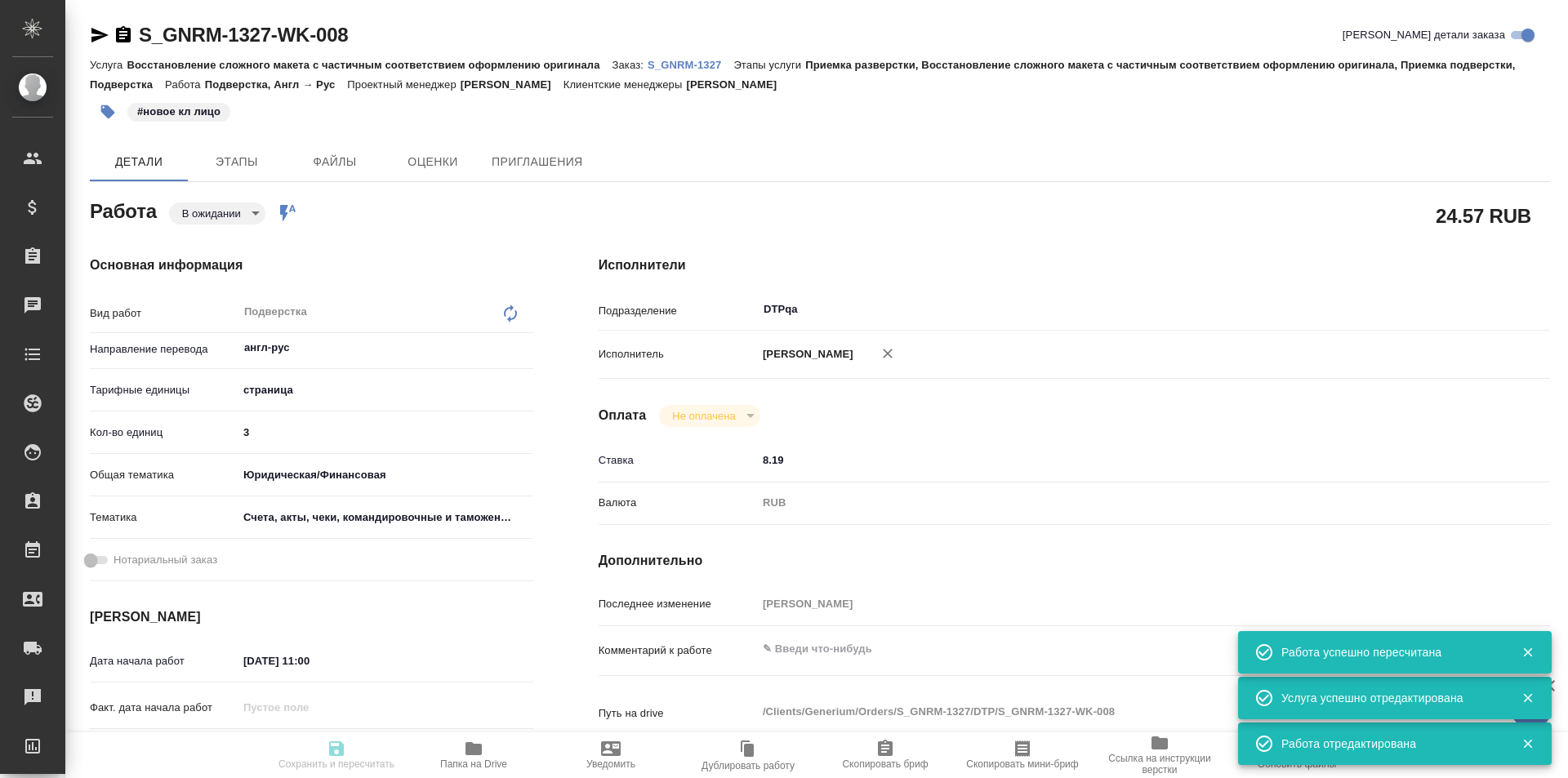
type input "Восстановление сложного макета с частичным соответствием оформлению оригинала"
type input "Приемка разверстки, Восстановление сложного макета с частичным соответствием оф…"
type input "Кабаргина Анна"
type input "[PERSON_NAME]"
type input "/Clients/Generium/Orders/S_GNRM-1327"
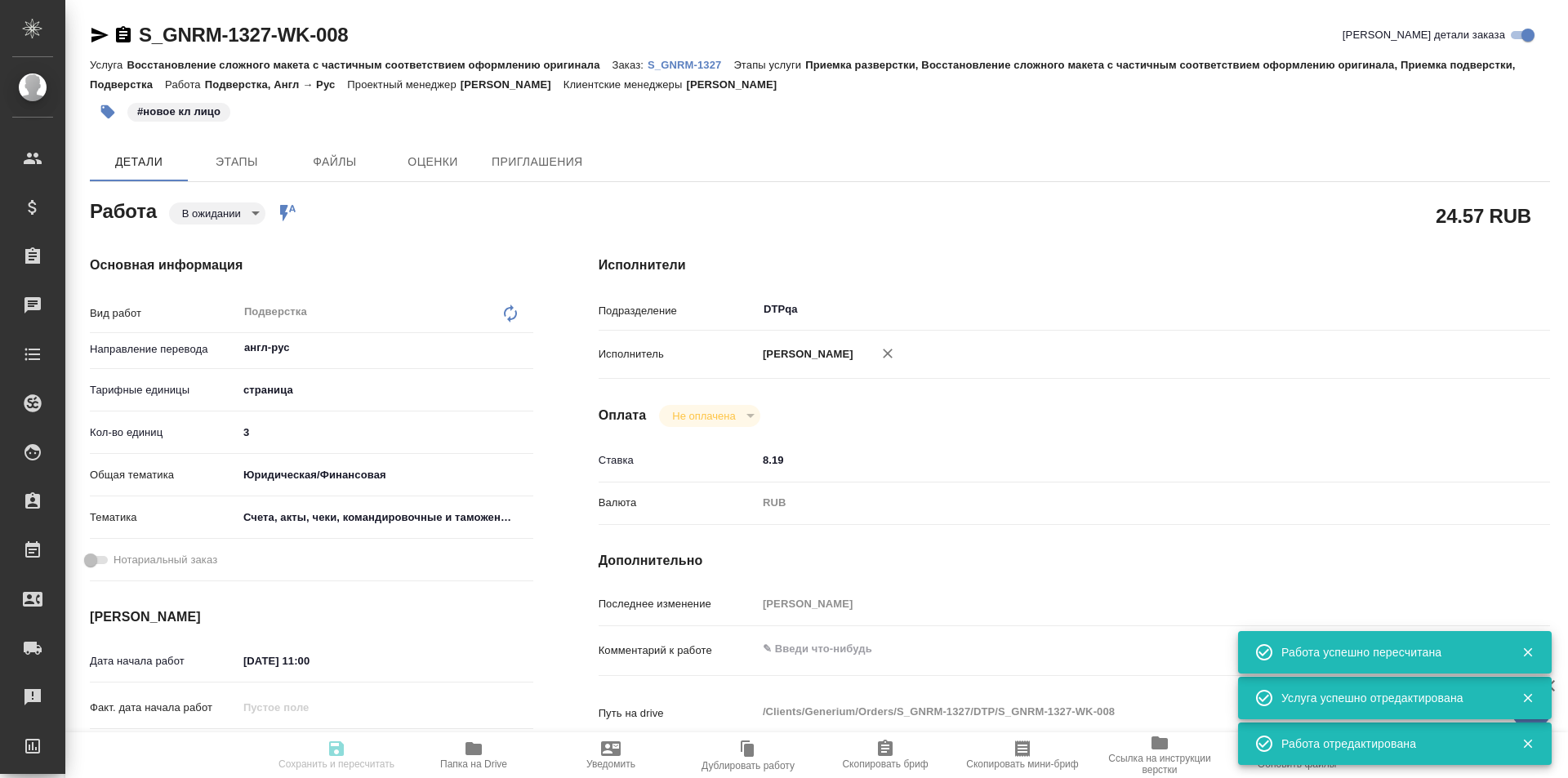
type textarea "x"
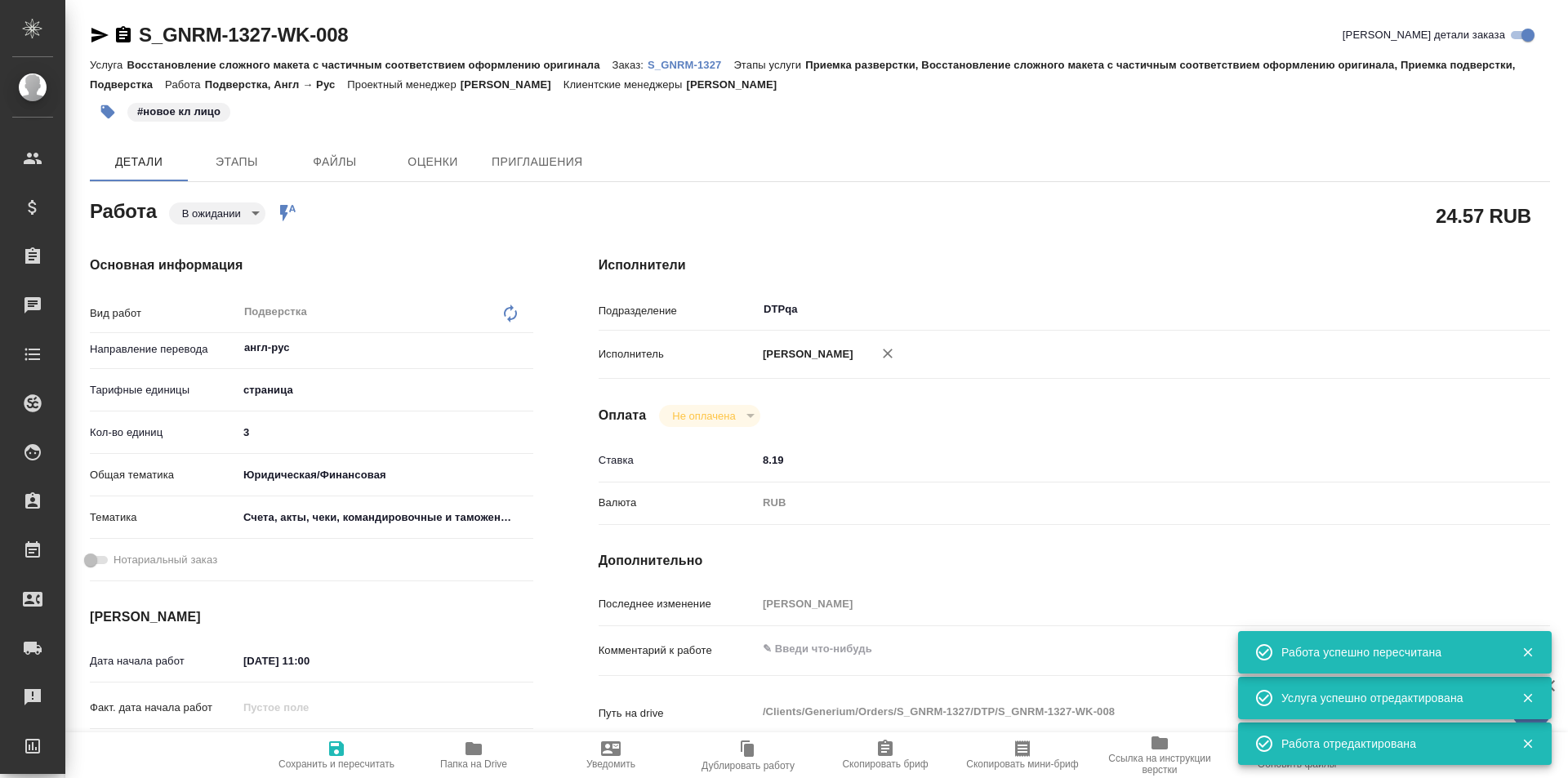
type textarea "x"
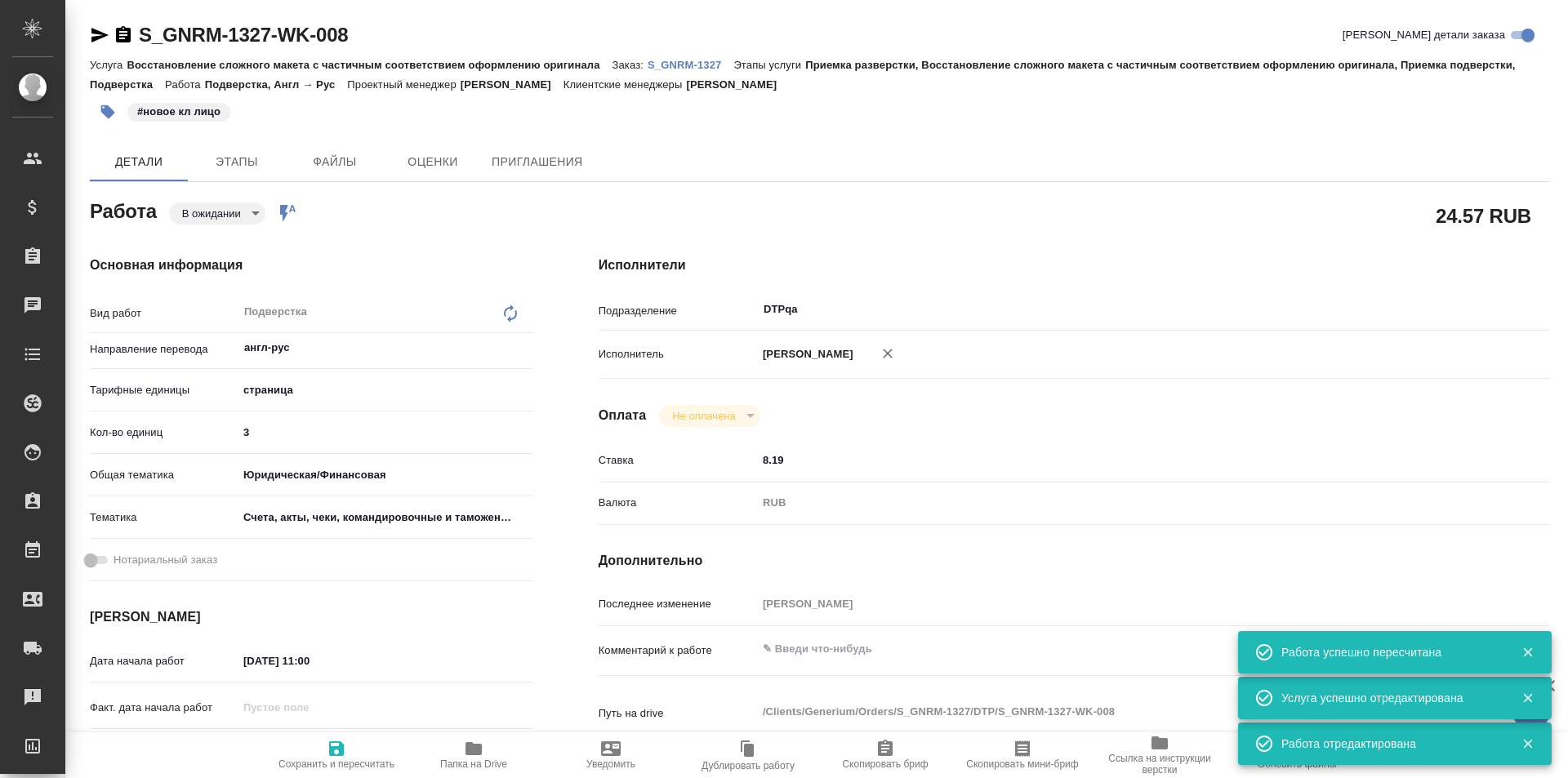
type textarea "x"
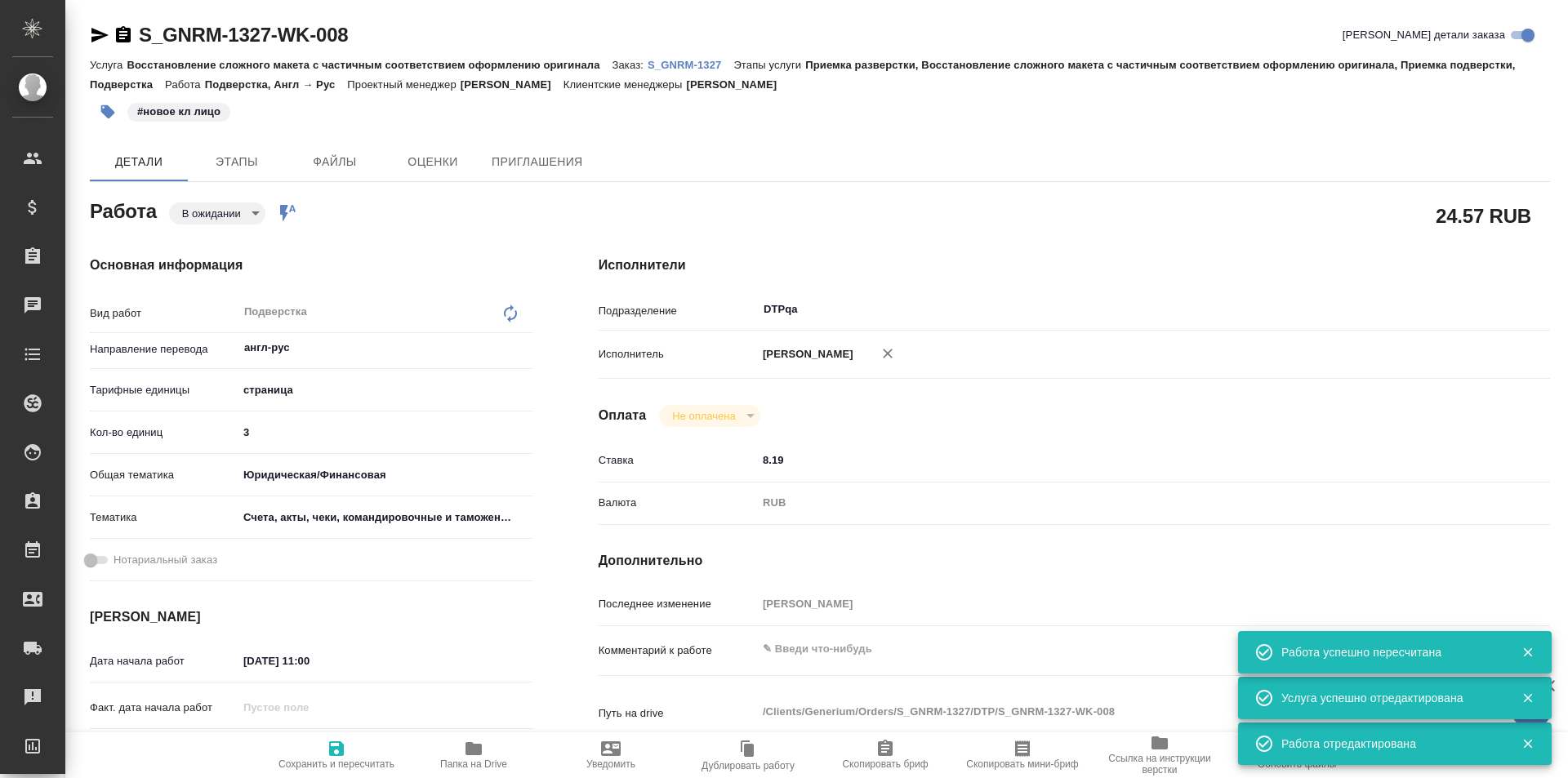
type textarea "x"
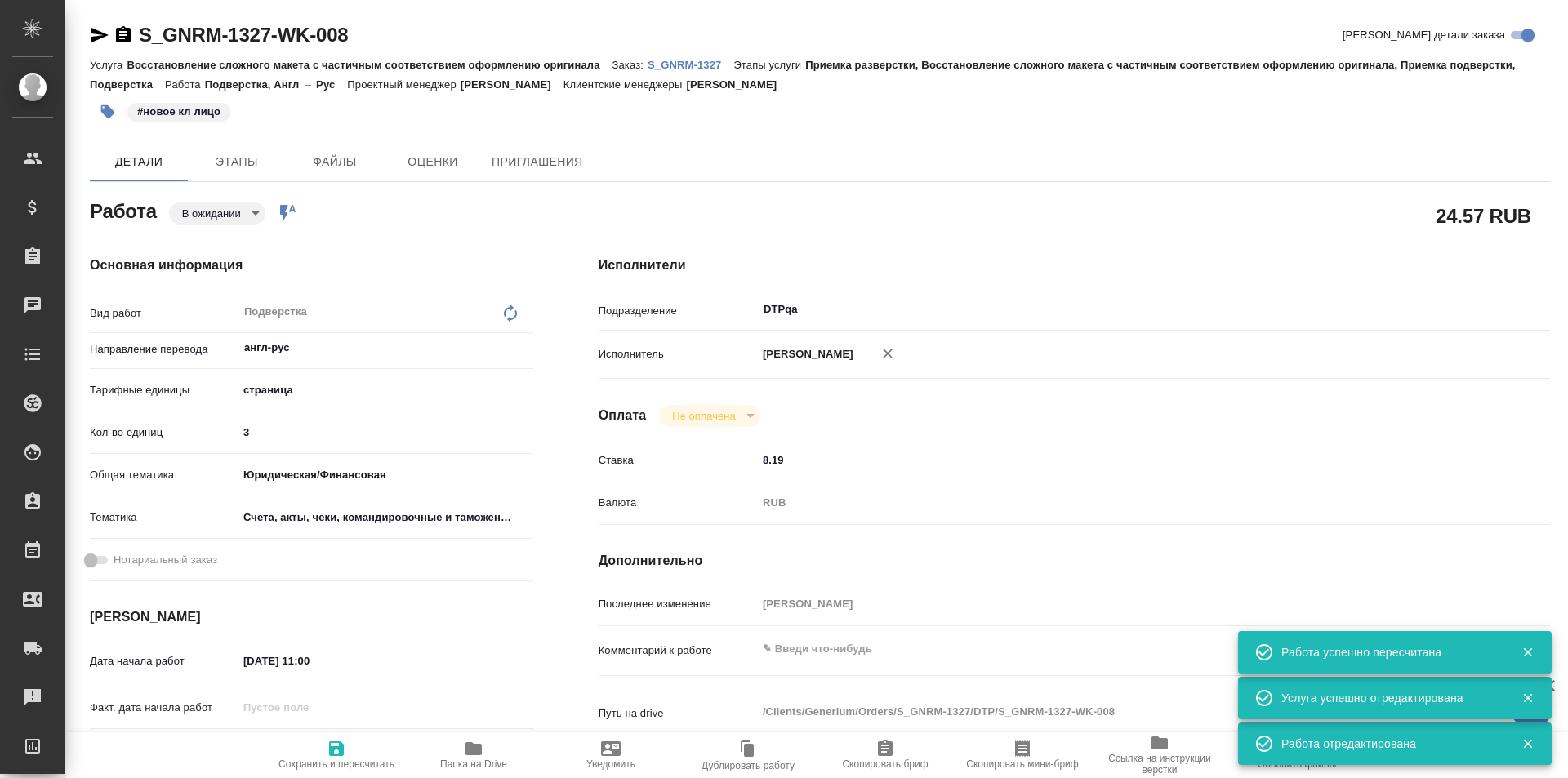
type textarea "x"
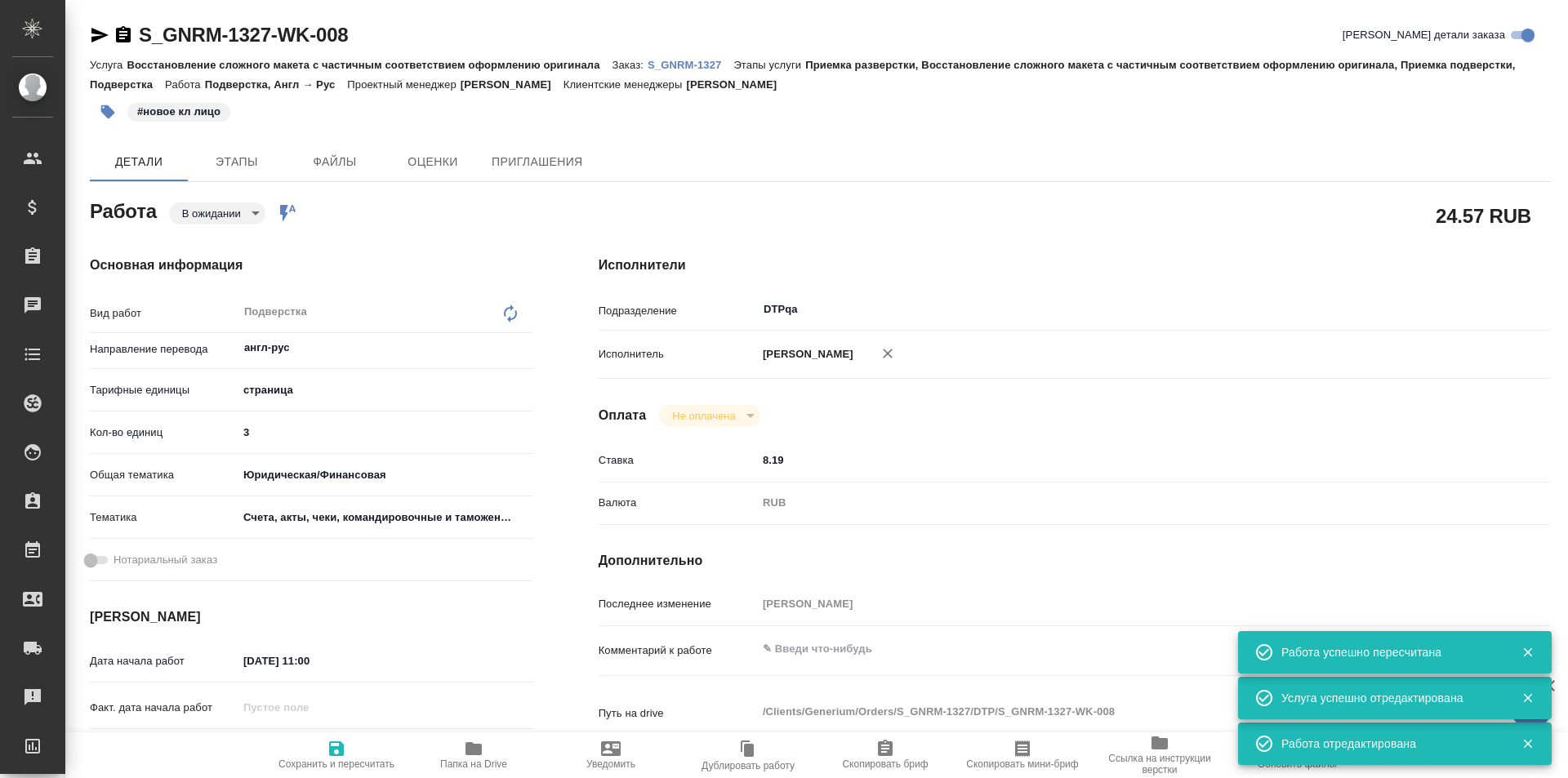
type textarea "x"
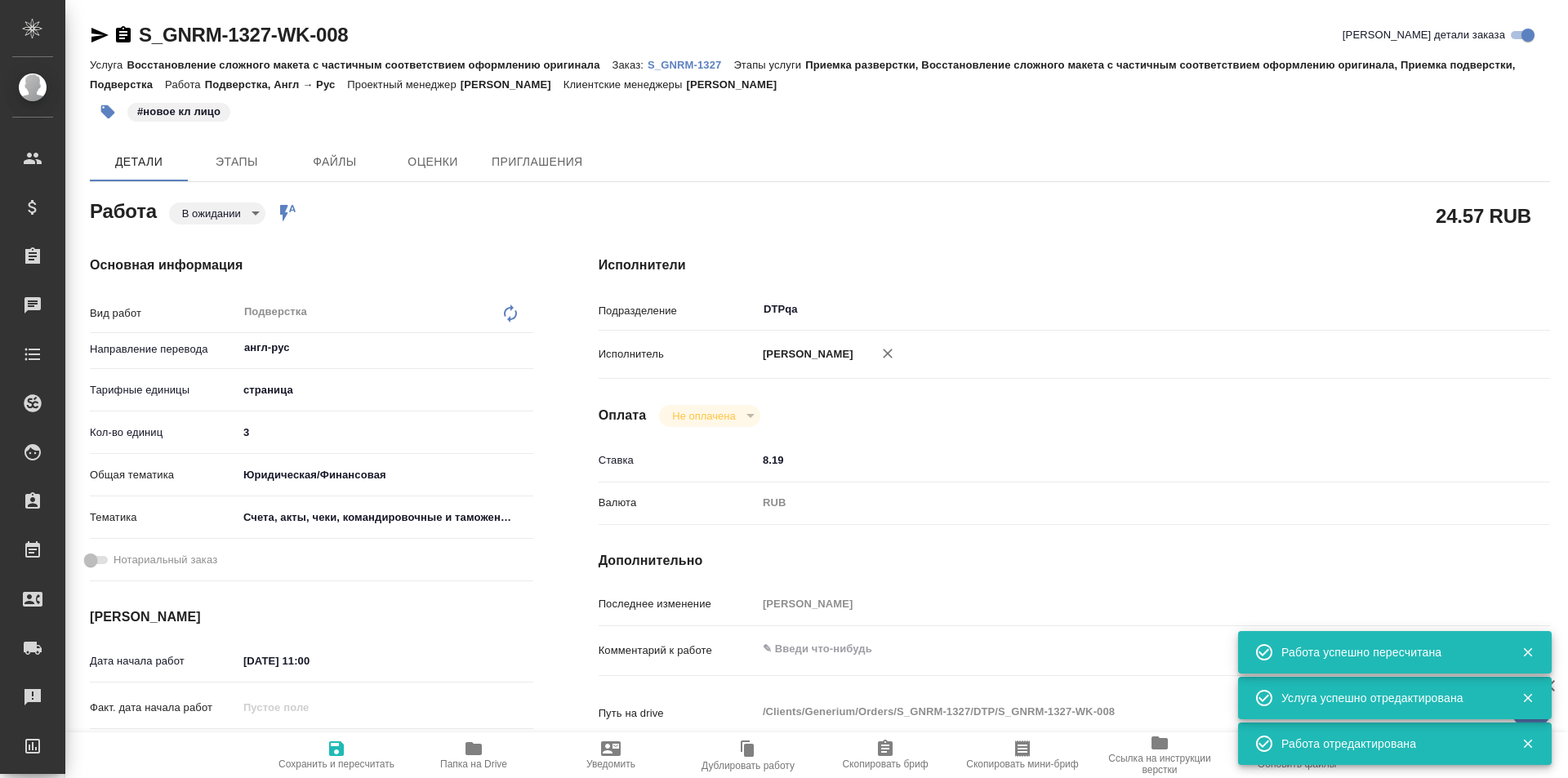
type textarea "x"
click at [223, 209] on body "🙏 .cls-1 fill:#fff; AWATERA Ismagilova Diana Клиенты Спецификации Заказы 2 Чаты…" at bounding box center [784, 389] width 1568 height 778
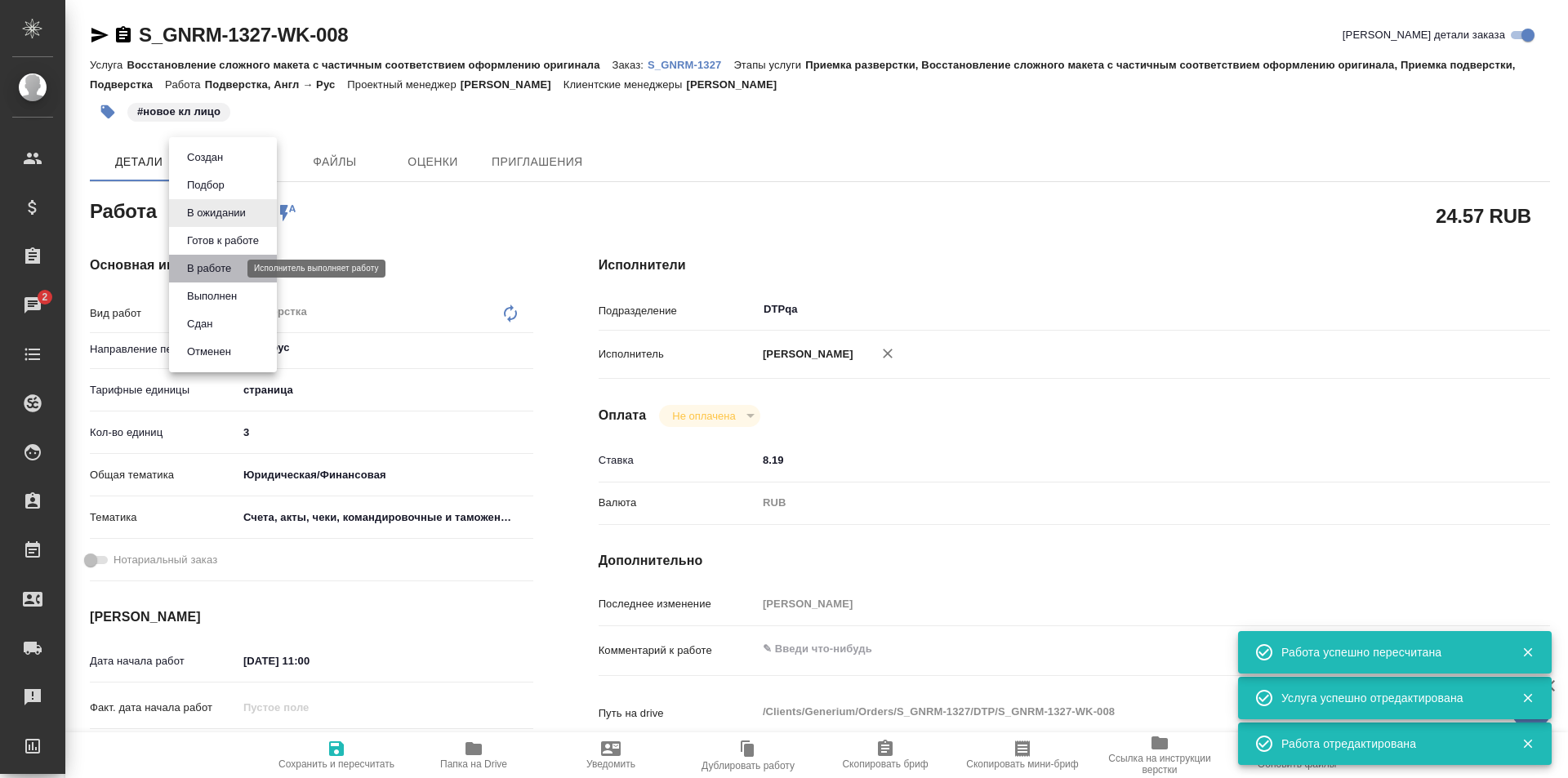
click at [212, 265] on button "В работе" at bounding box center [209, 269] width 54 height 18
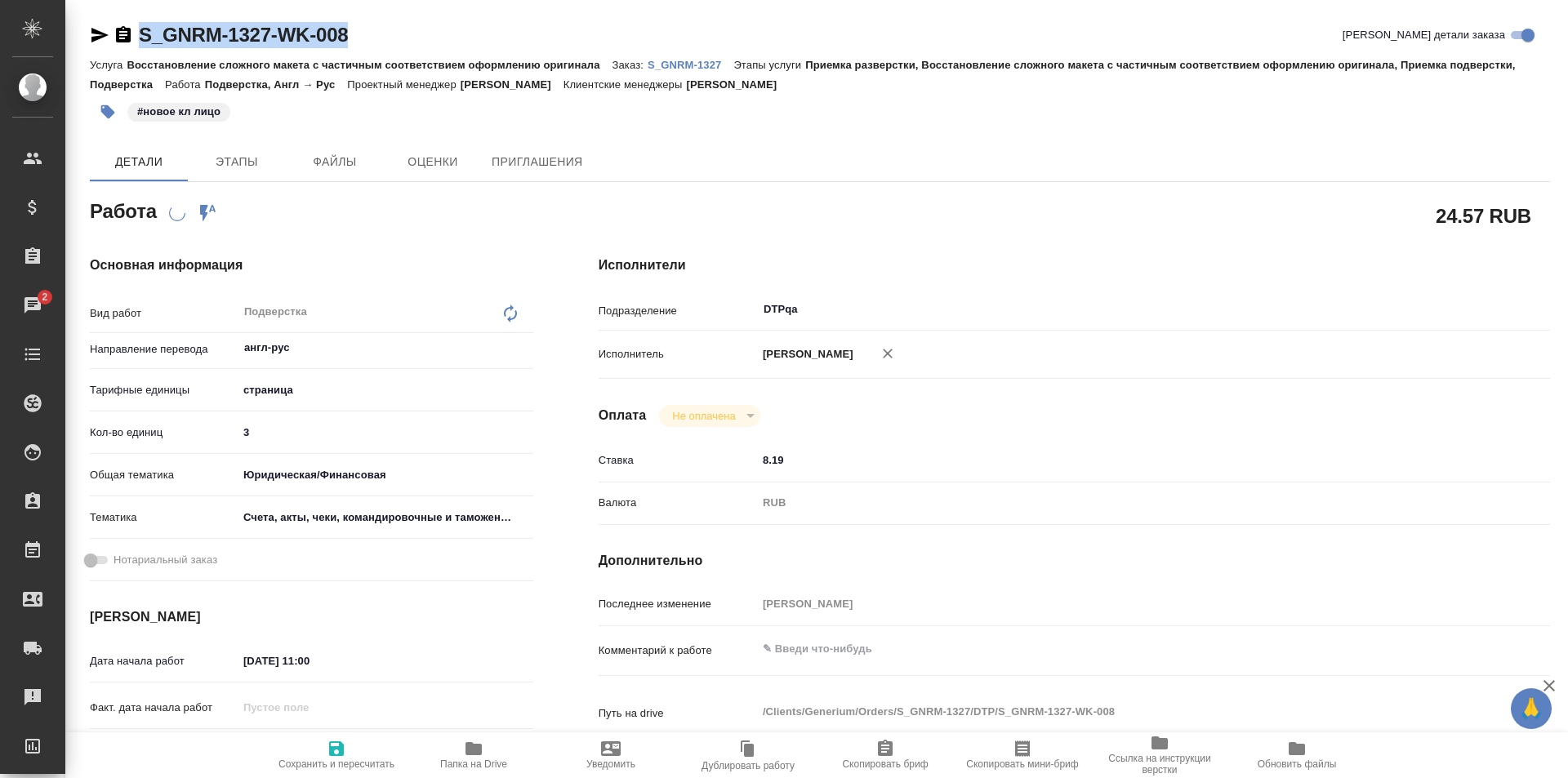
drag, startPoint x: 362, startPoint y: 33, endPoint x: 134, endPoint y: 40, distance: 228.1
click at [134, 40] on div "S_GNRM-1327-WK-008 Кратко детали заказа" at bounding box center [819, 35] width 1460 height 26
copy link "S_GNRM-1327-WK-008"
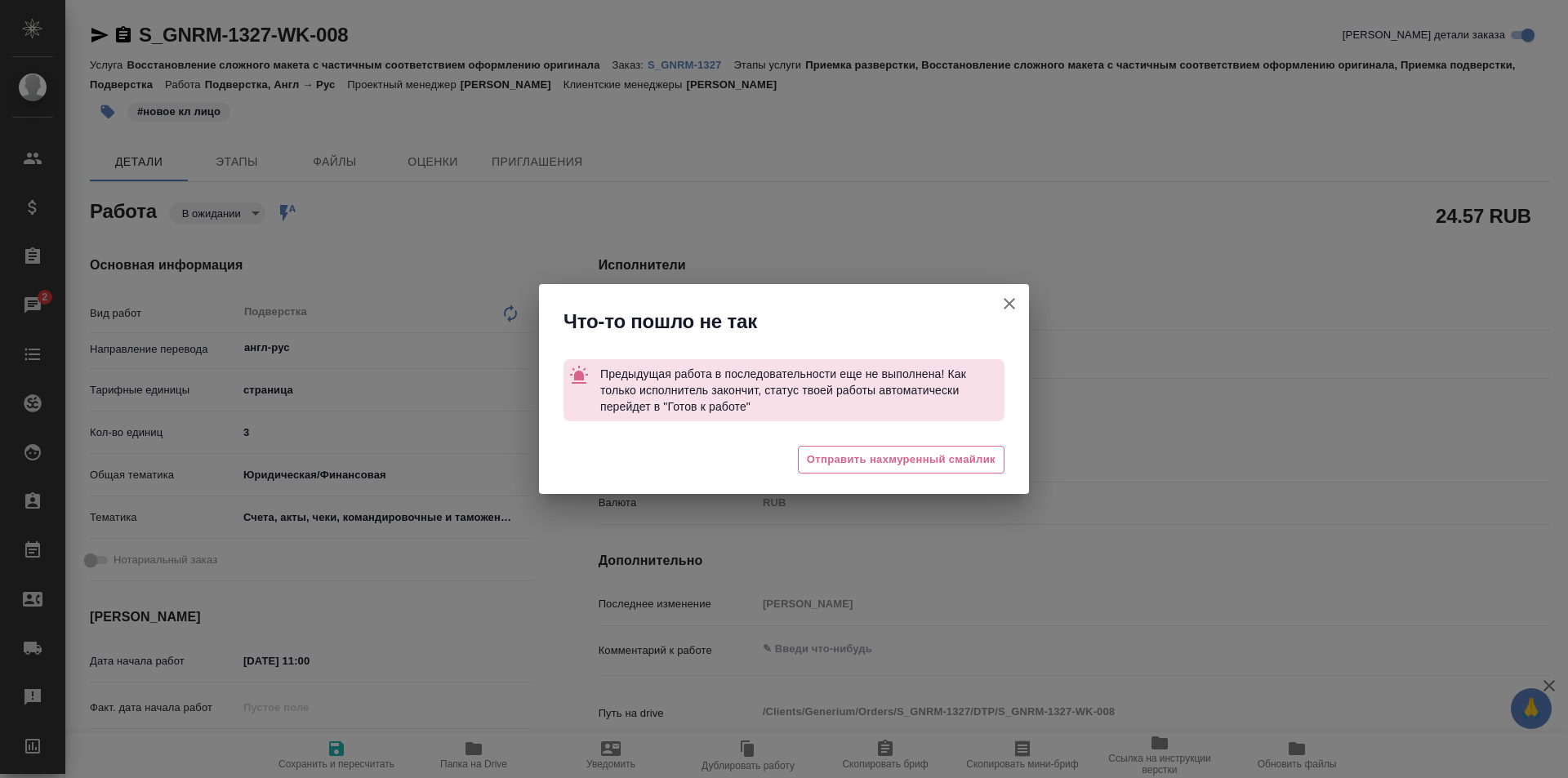
type textarea "x"
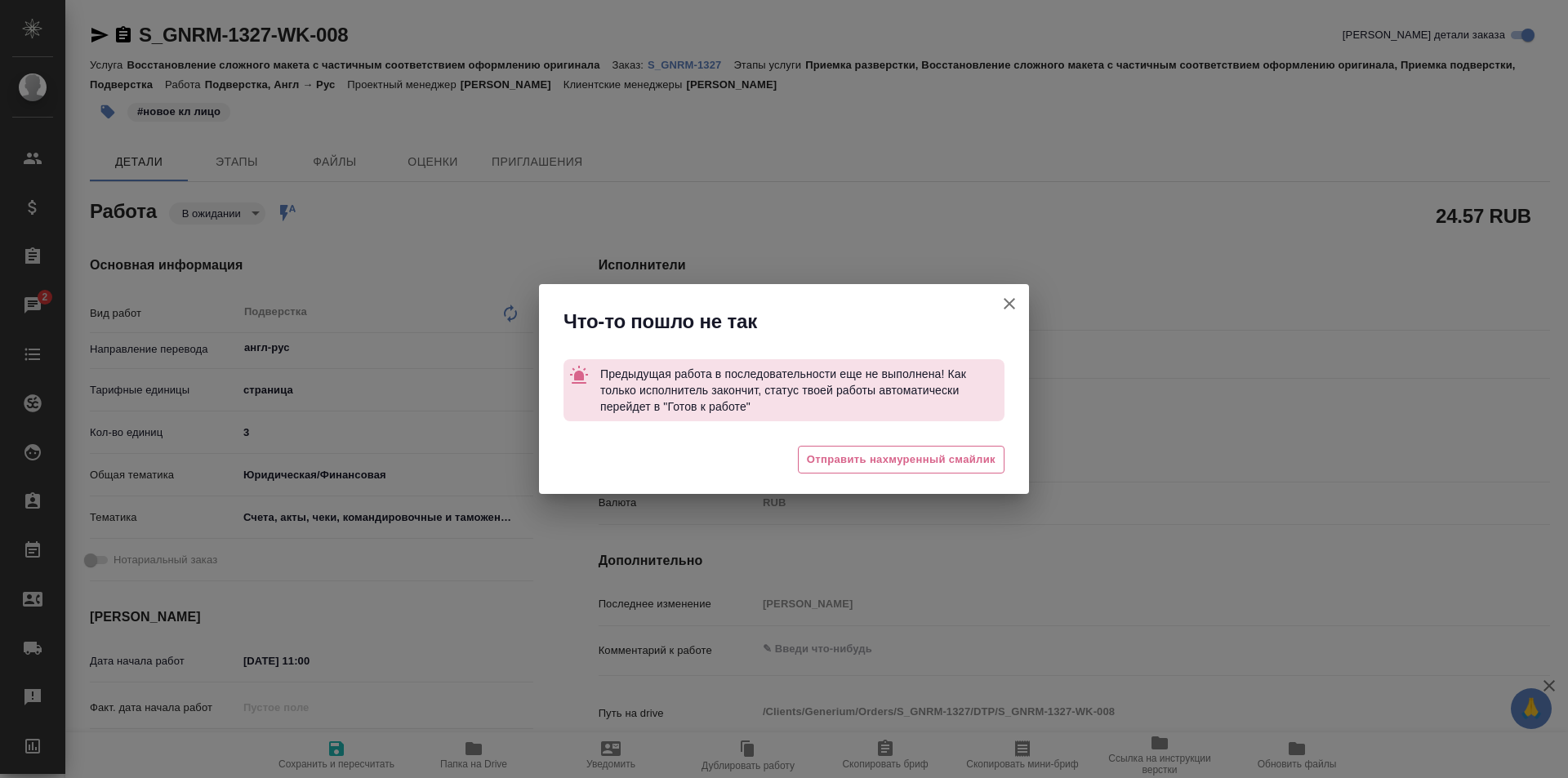
type textarea "x"
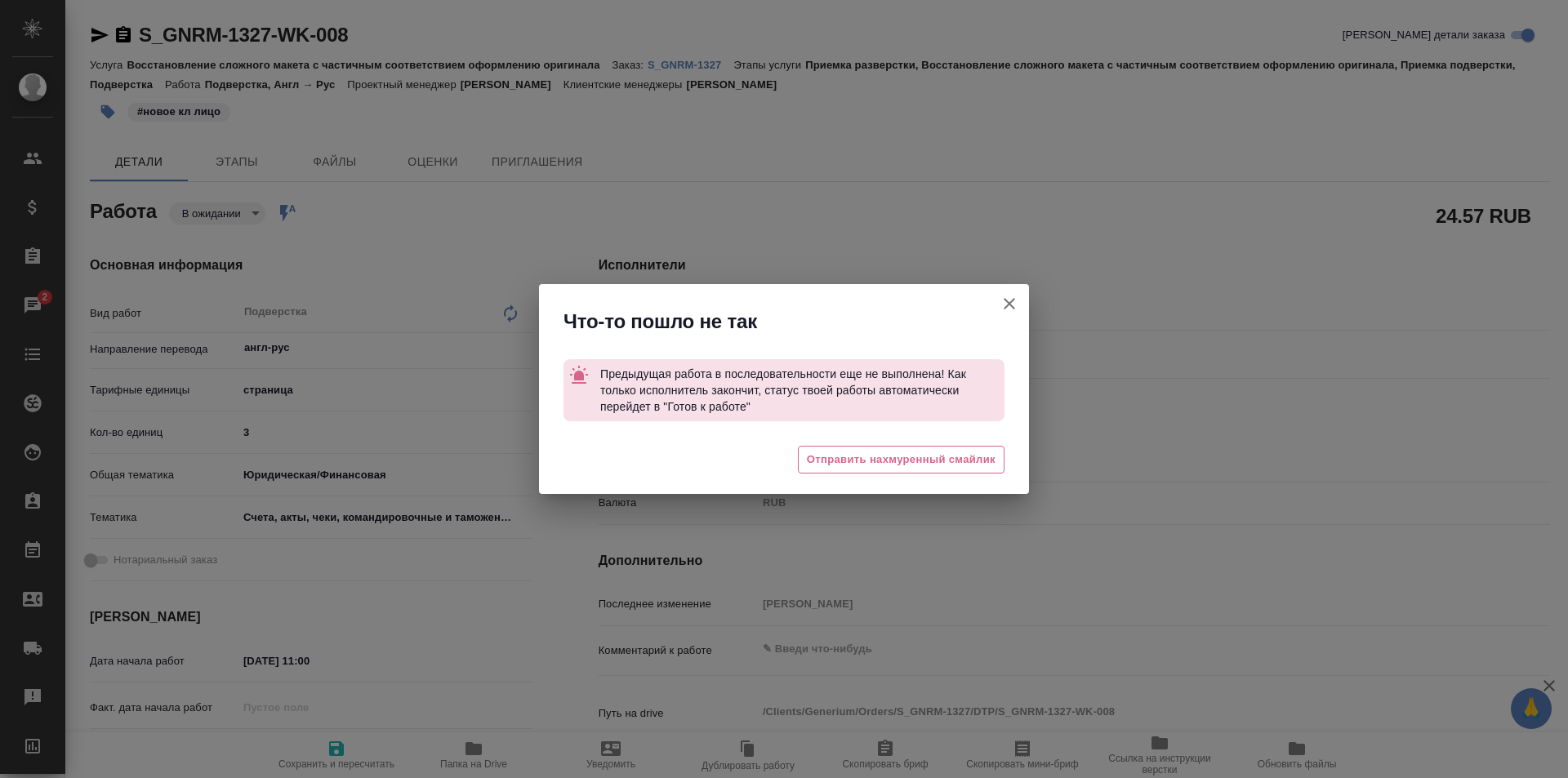
drag, startPoint x: 1011, startPoint y: 302, endPoint x: 806, endPoint y: 242, distance: 213.6
click at [1011, 302] on icon "button" at bounding box center [1009, 304] width 12 height 12
type textarea "x"
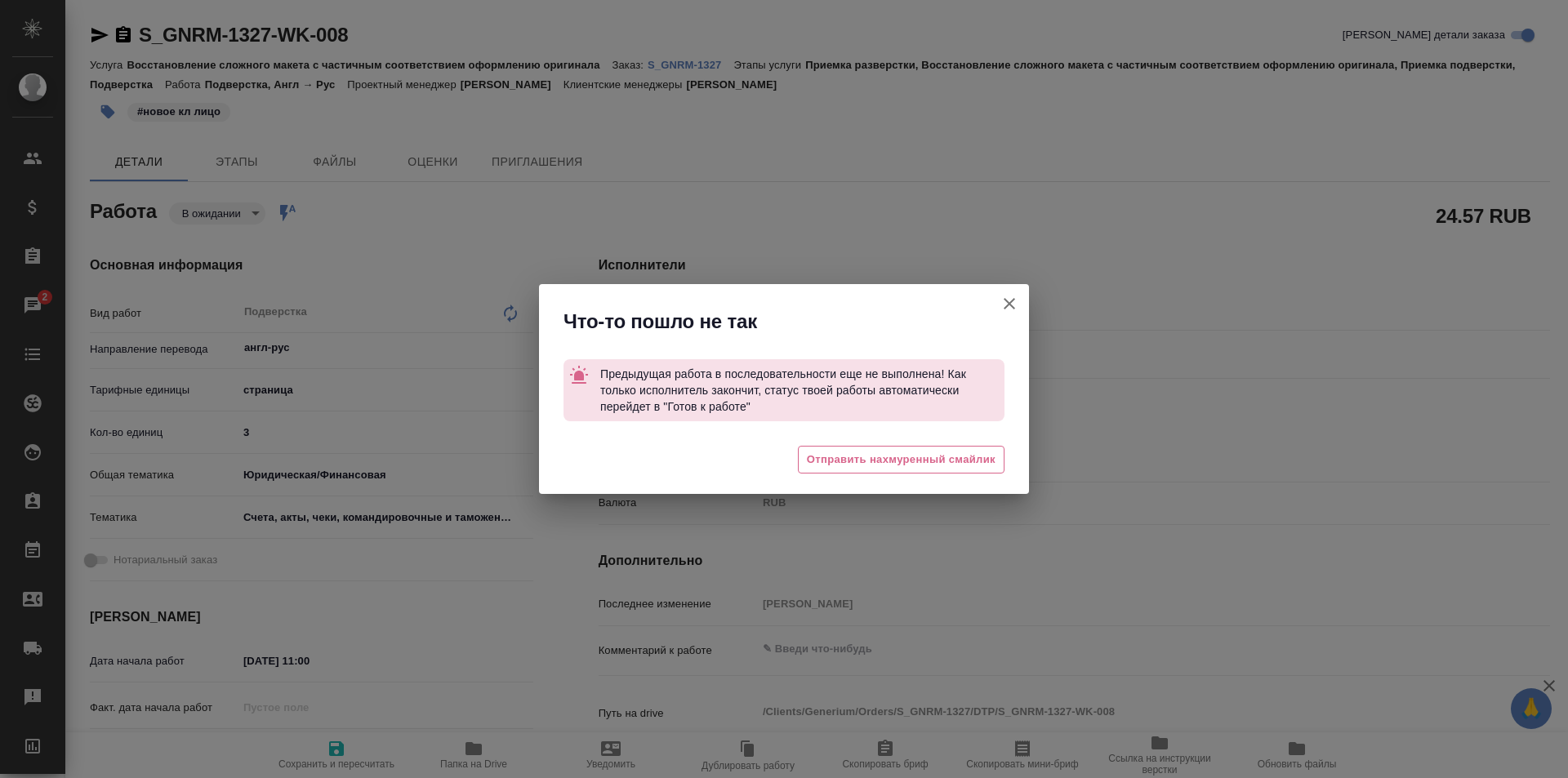
type textarea "x"
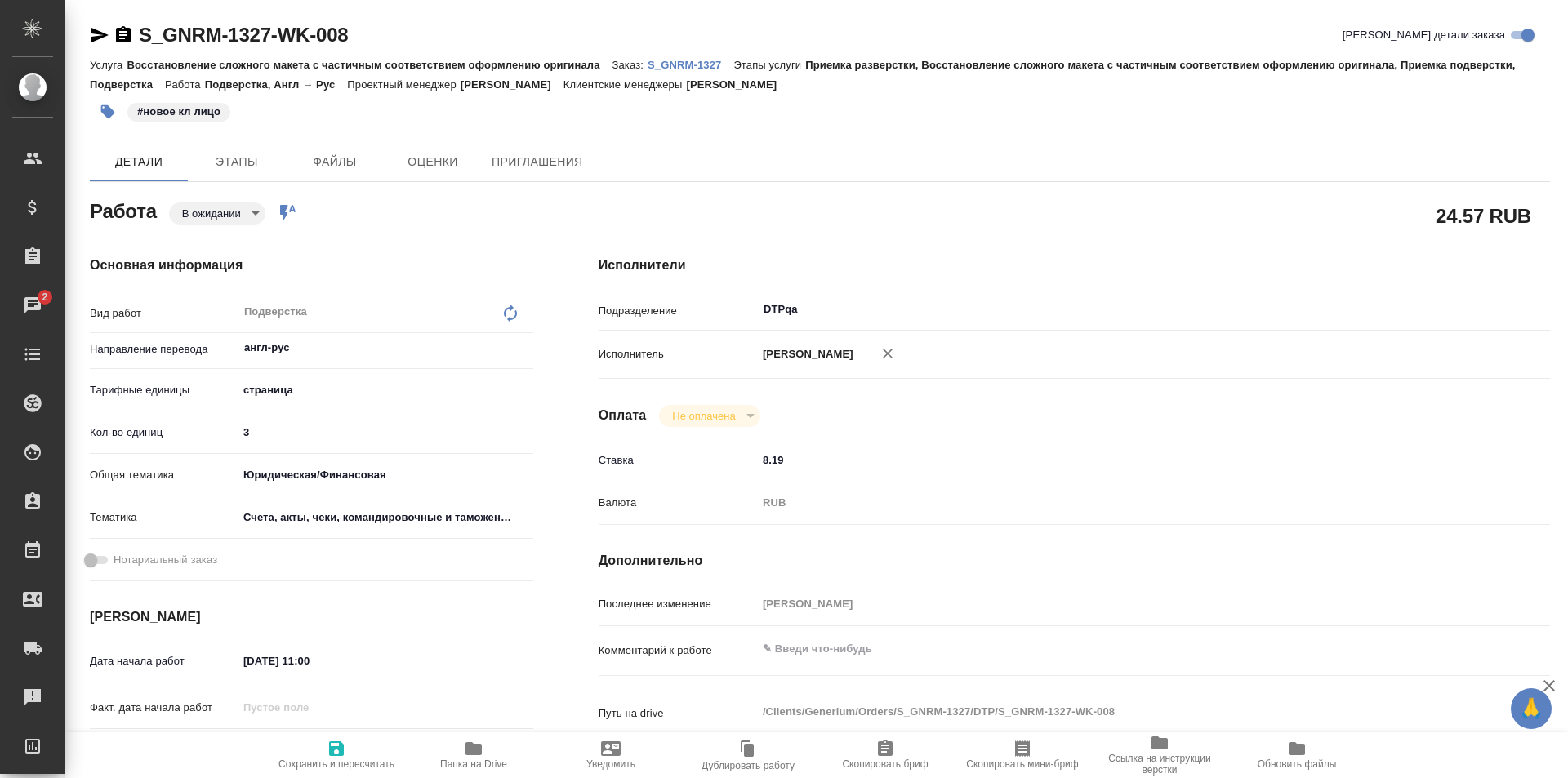
click at [685, 68] on p "S_GNRM-1327" at bounding box center [691, 65] width 86 height 13
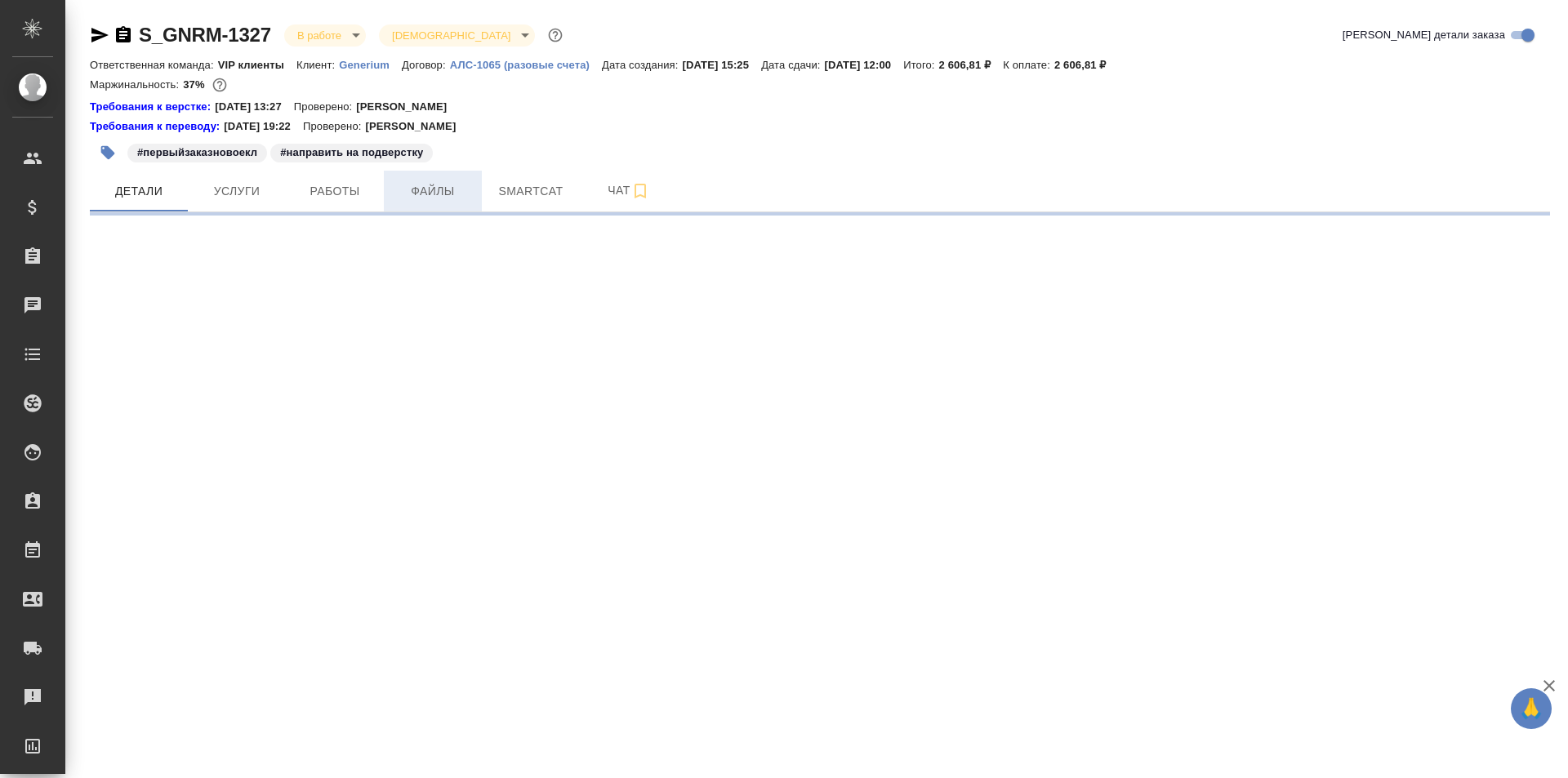
select select "RU"
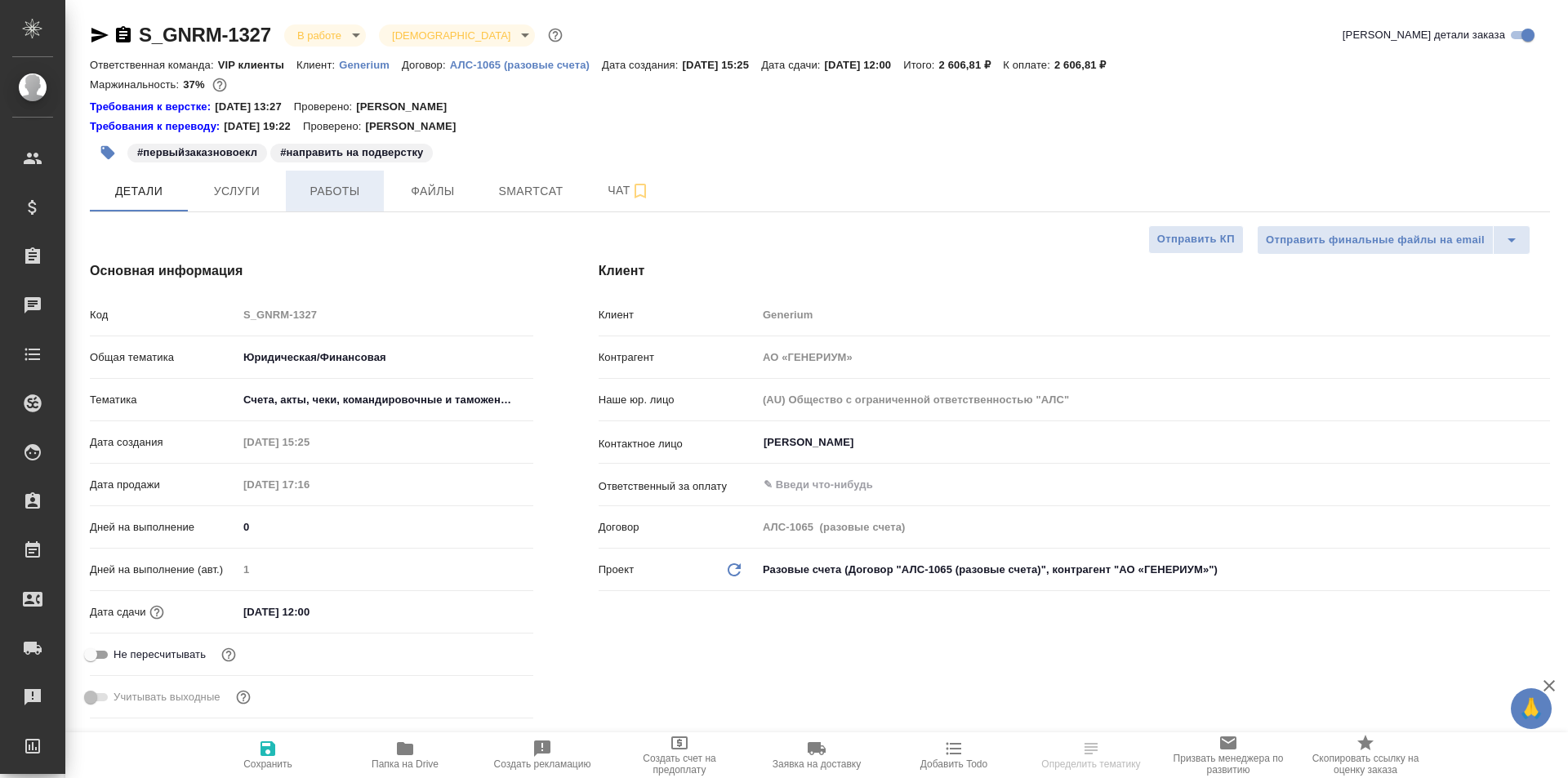
type textarea "x"
type input "[PERSON_NAME]"
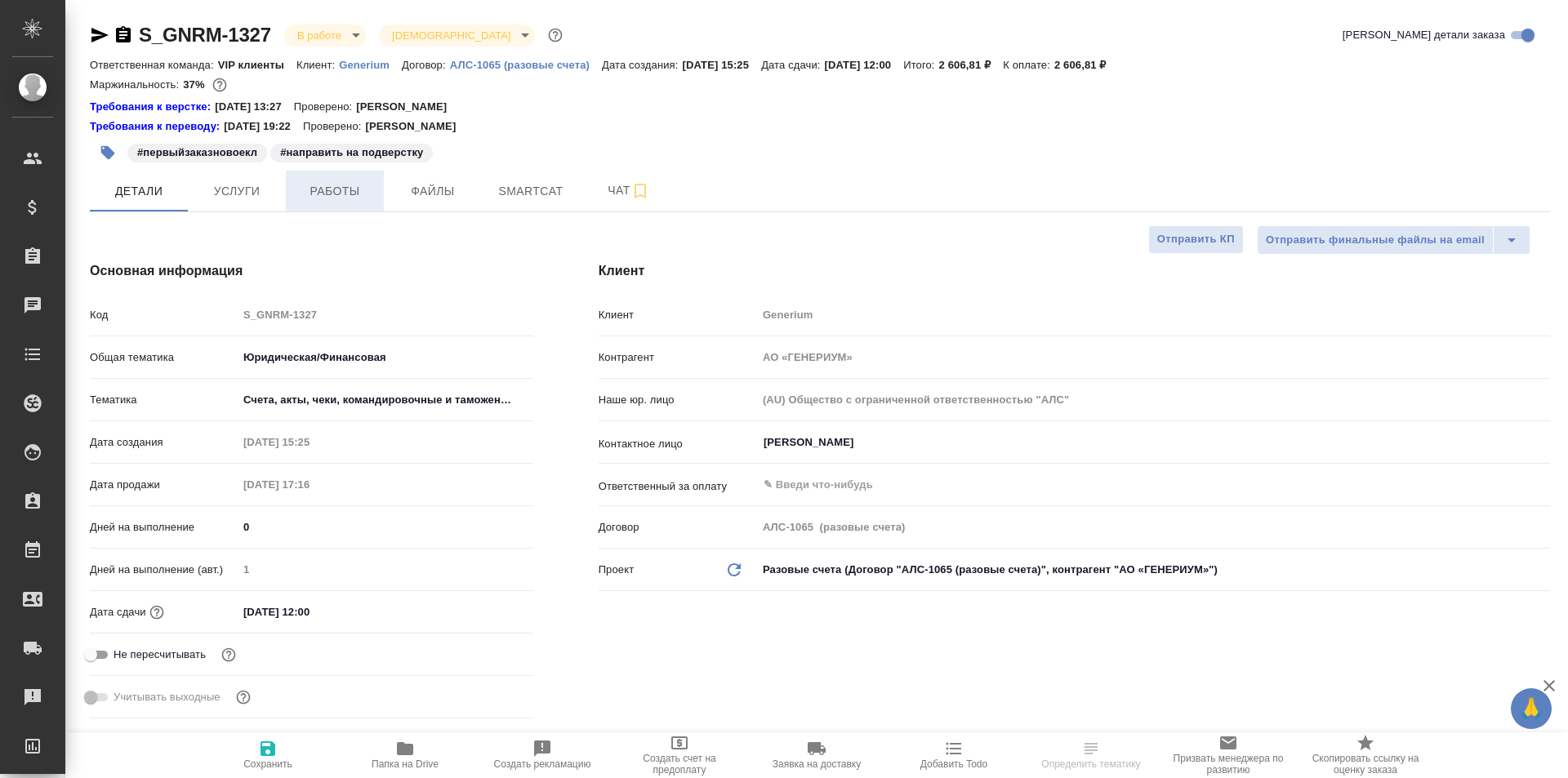
click at [322, 193] on span "Работы" at bounding box center [335, 192] width 79 height 21
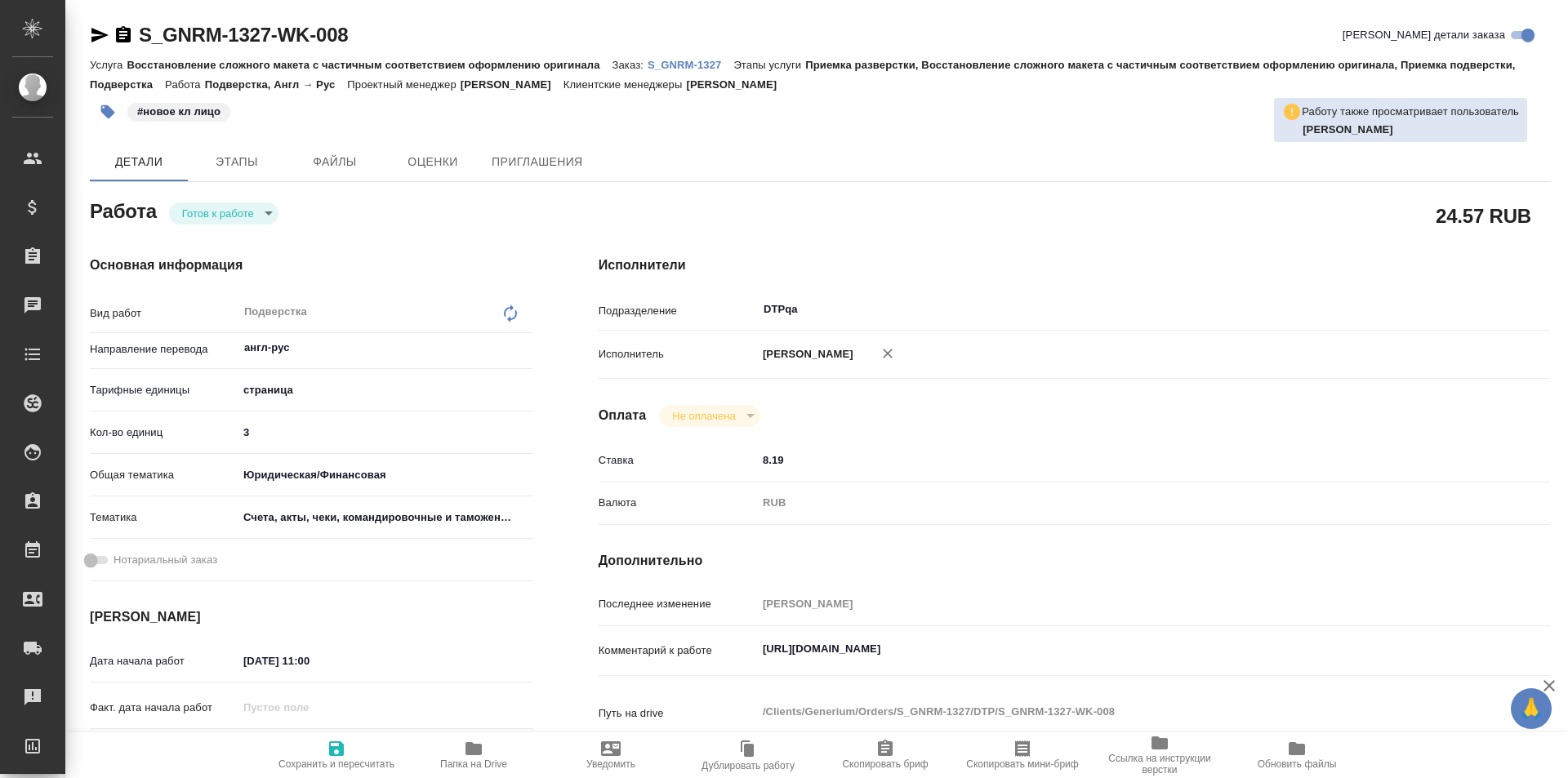
type textarea "x"
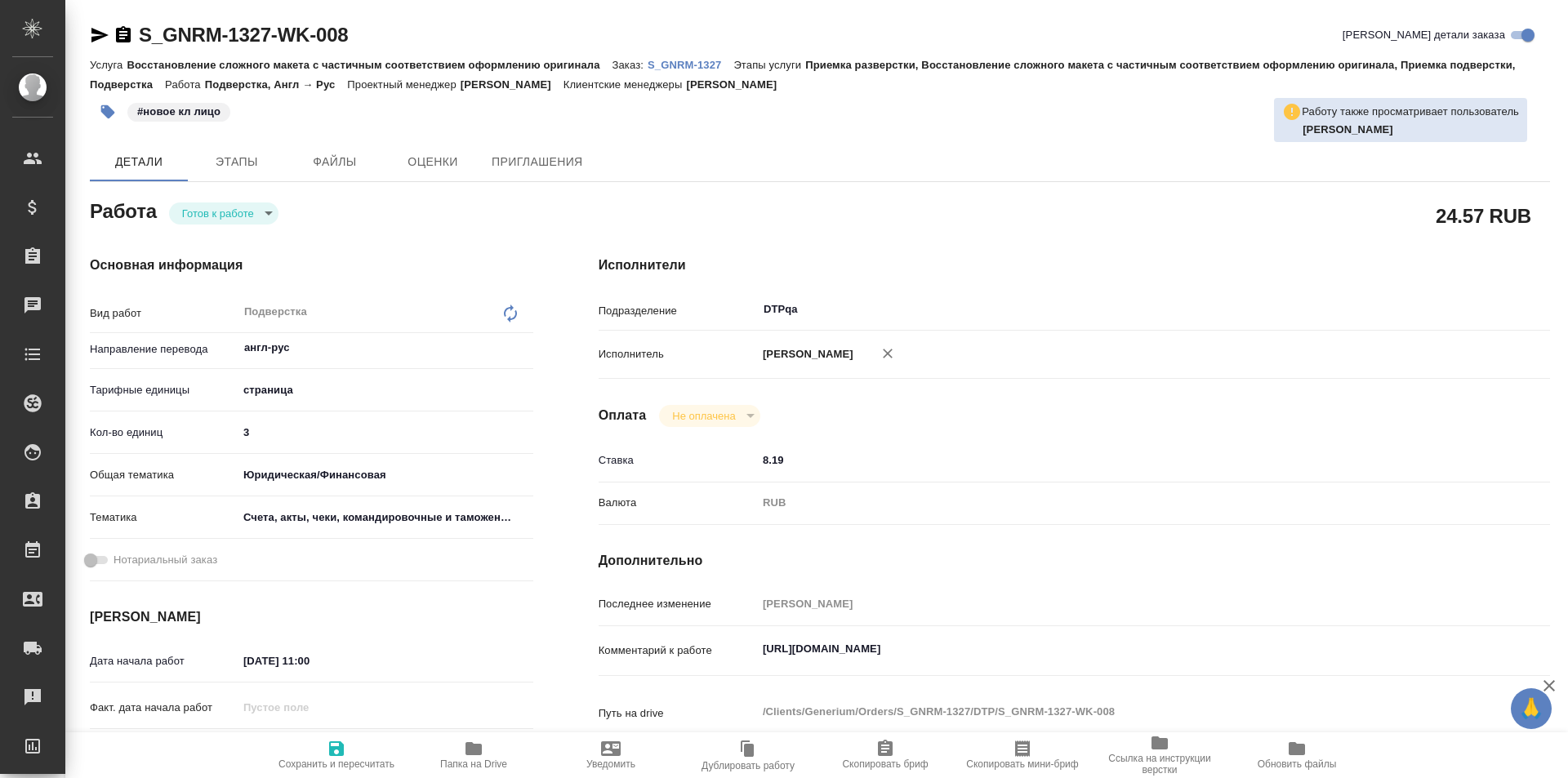
type textarea "x"
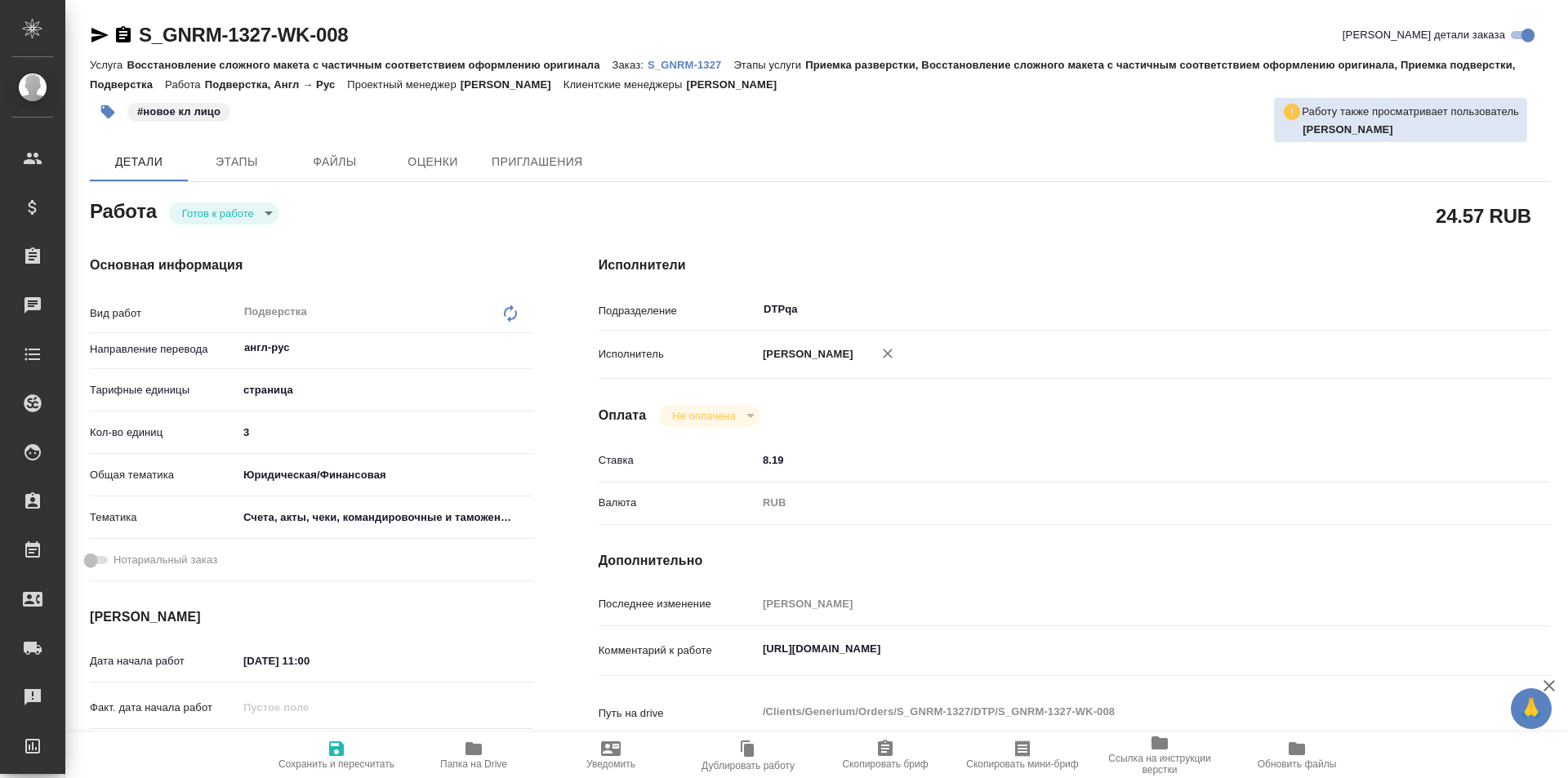
type textarea "x"
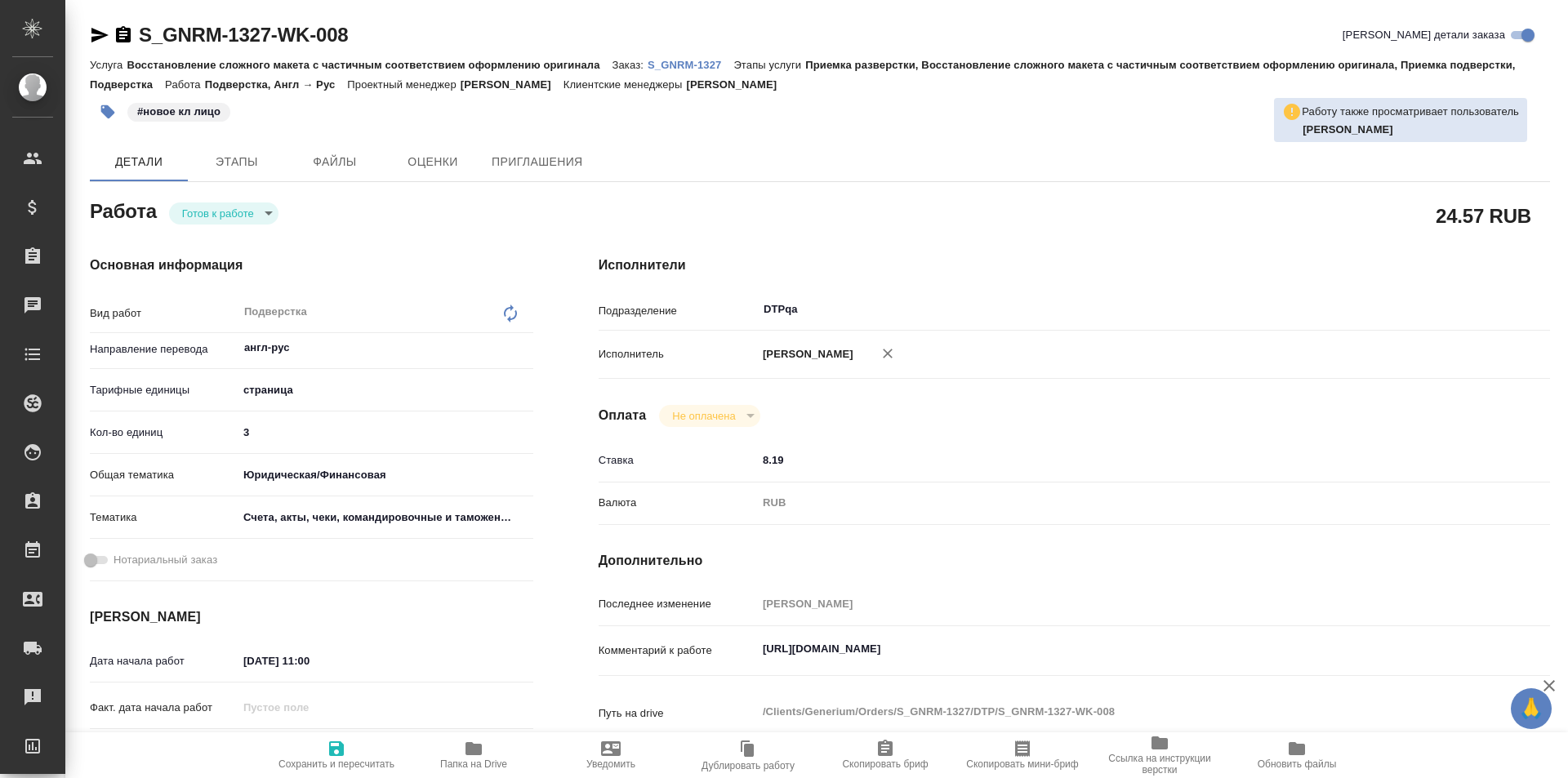
type textarea "x"
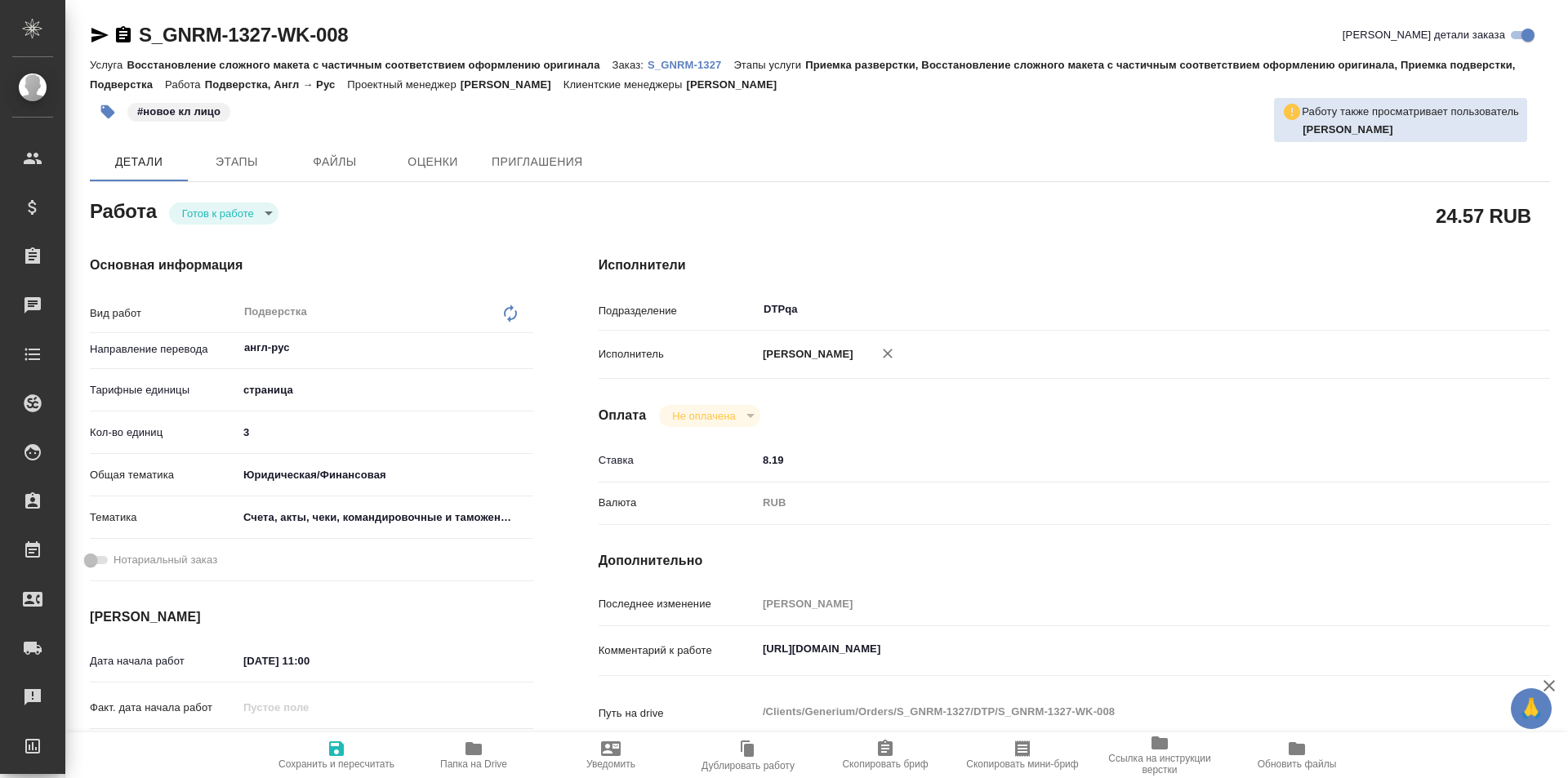
drag, startPoint x: 1477, startPoint y: 647, endPoint x: 1264, endPoint y: 649, distance: 213.0
click at [1265, 652] on div "Комментарий к работе [URL][DOMAIN_NAME] x" at bounding box center [1074, 651] width 951 height 36
type textarea "x"
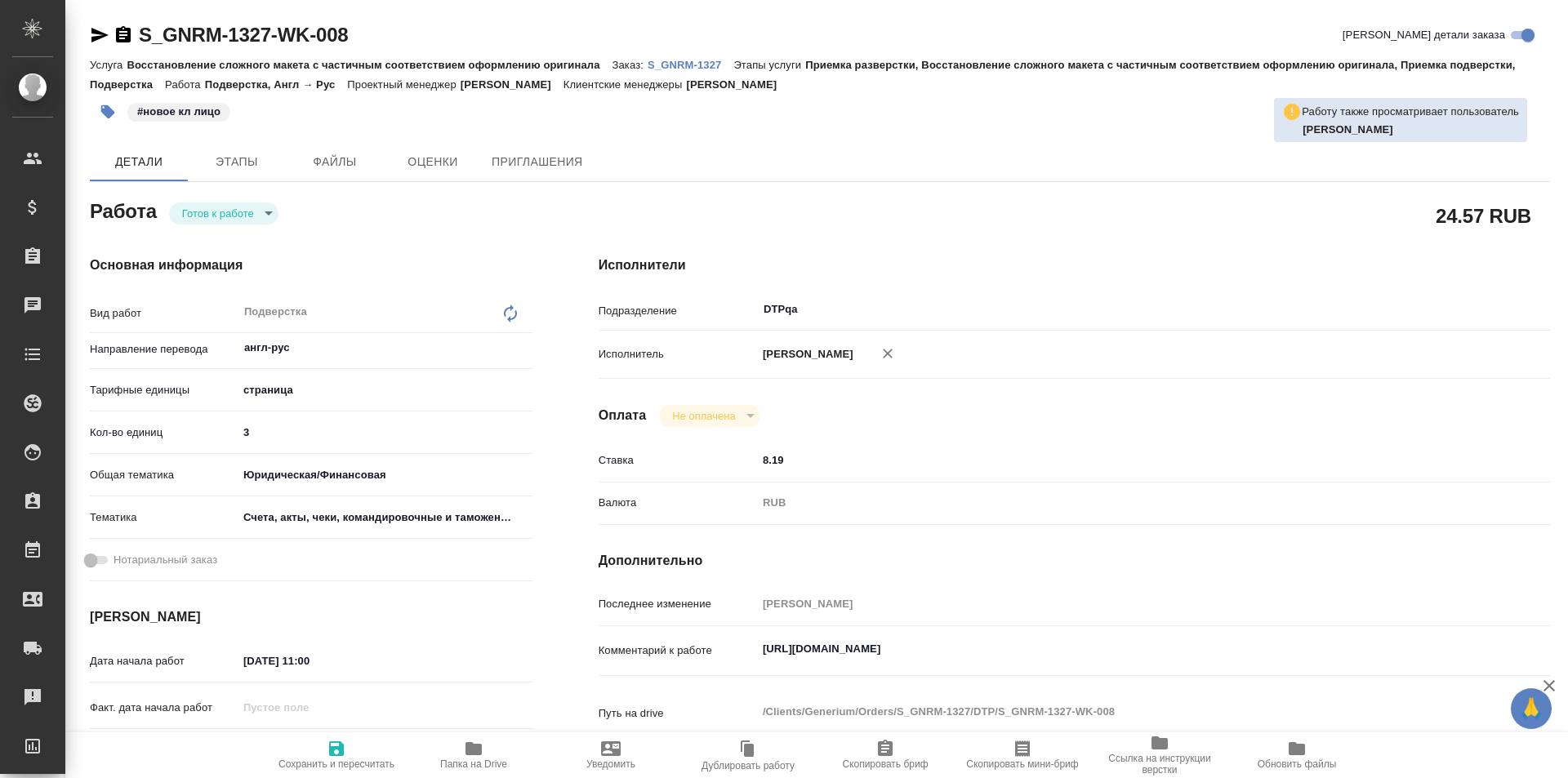
type textarea "x"
drag, startPoint x: 1460, startPoint y: 645, endPoint x: 752, endPoint y: 652, distance: 708.0
click at [752, 652] on div "Комментарий к работе [URL][DOMAIN_NAME] x" at bounding box center [1074, 652] width 951 height 38
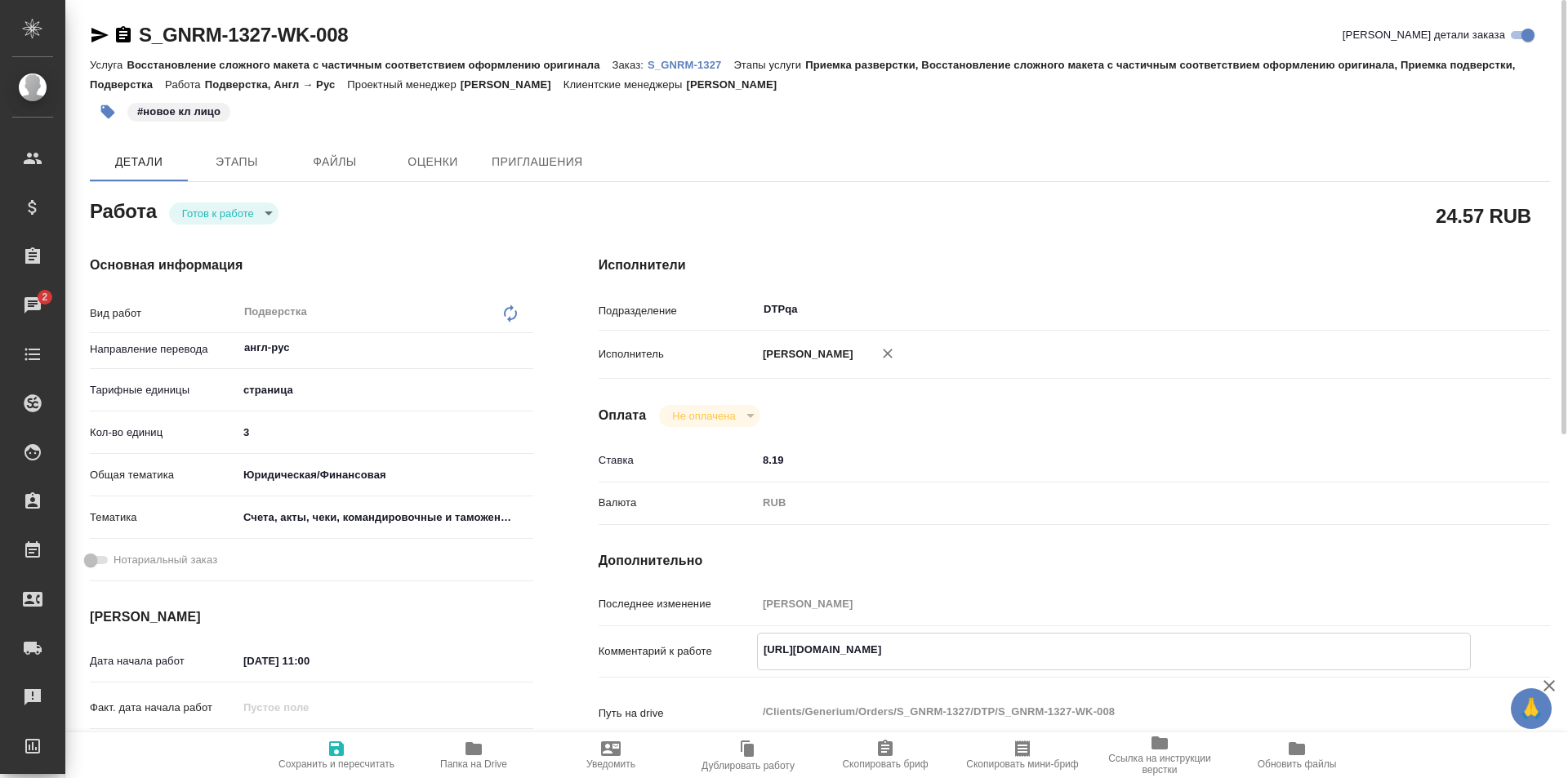
type textarea "x"
click at [235, 214] on body "🙏 .cls-1 fill:#fff; AWATERA Ismagilova [PERSON_NAME] Спецификации Заказы 2 Чаты…" at bounding box center [784, 389] width 1568 height 778
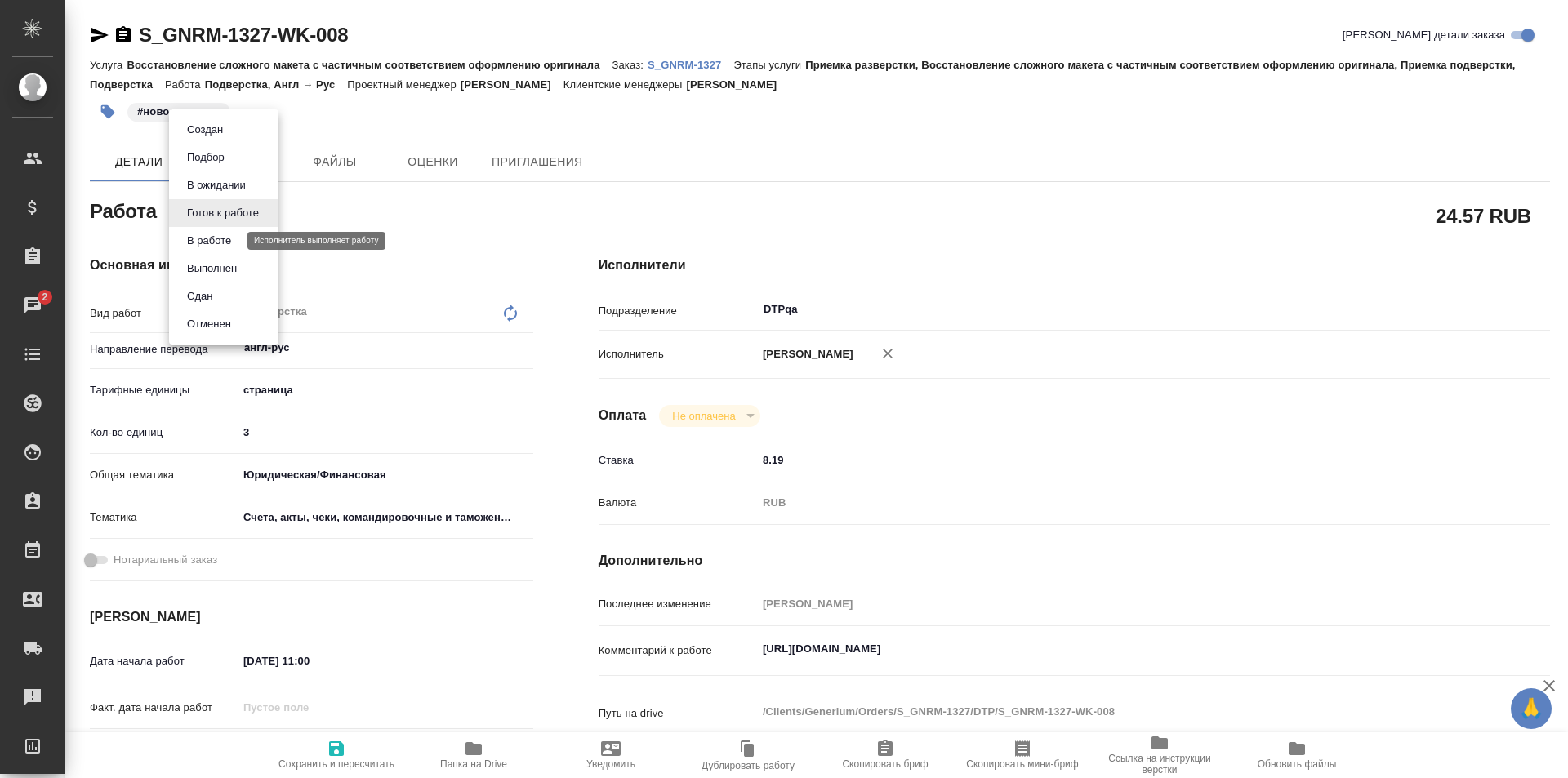
click at [214, 243] on button "В работе" at bounding box center [209, 241] width 54 height 18
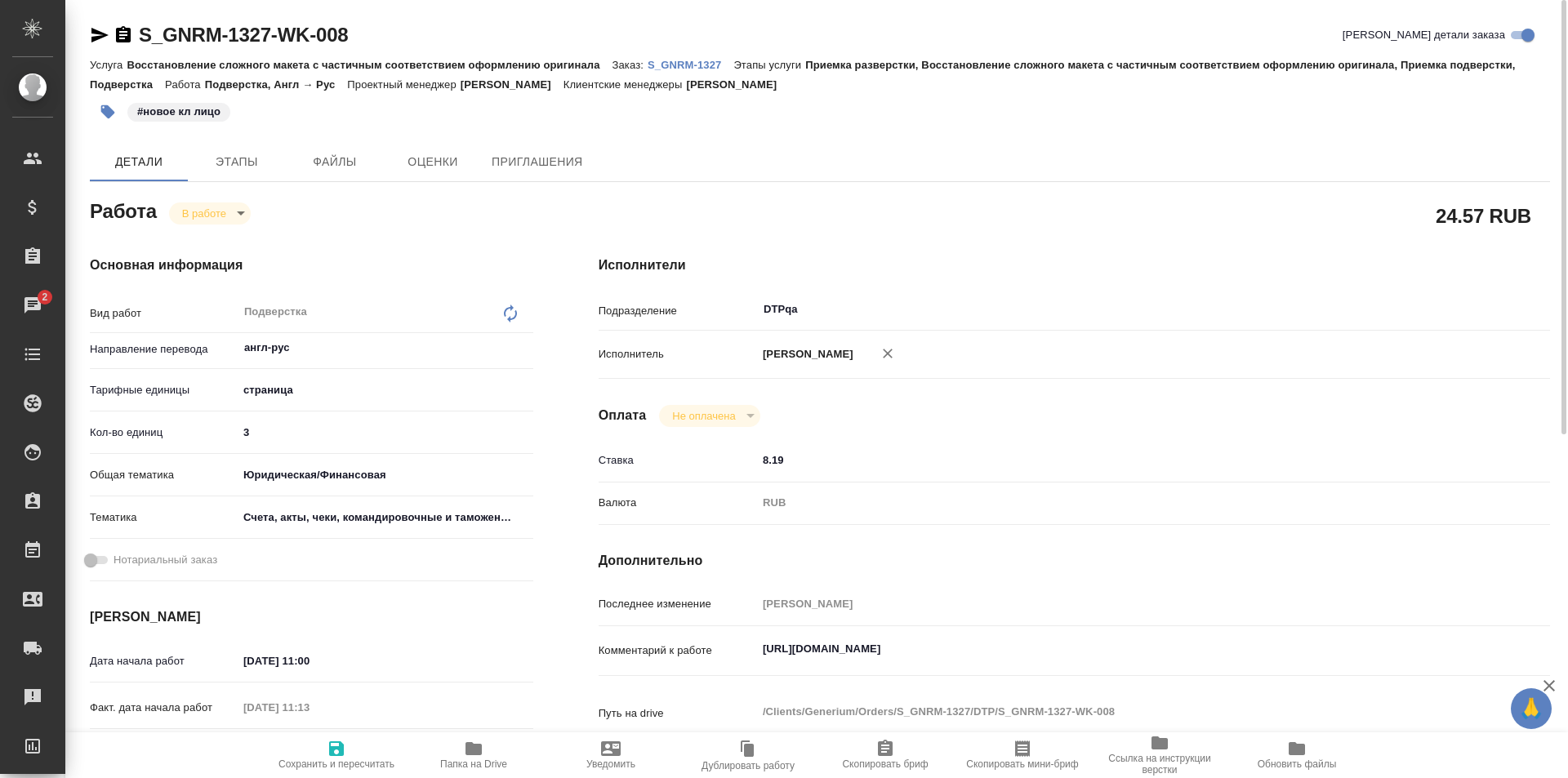
type textarea "x"
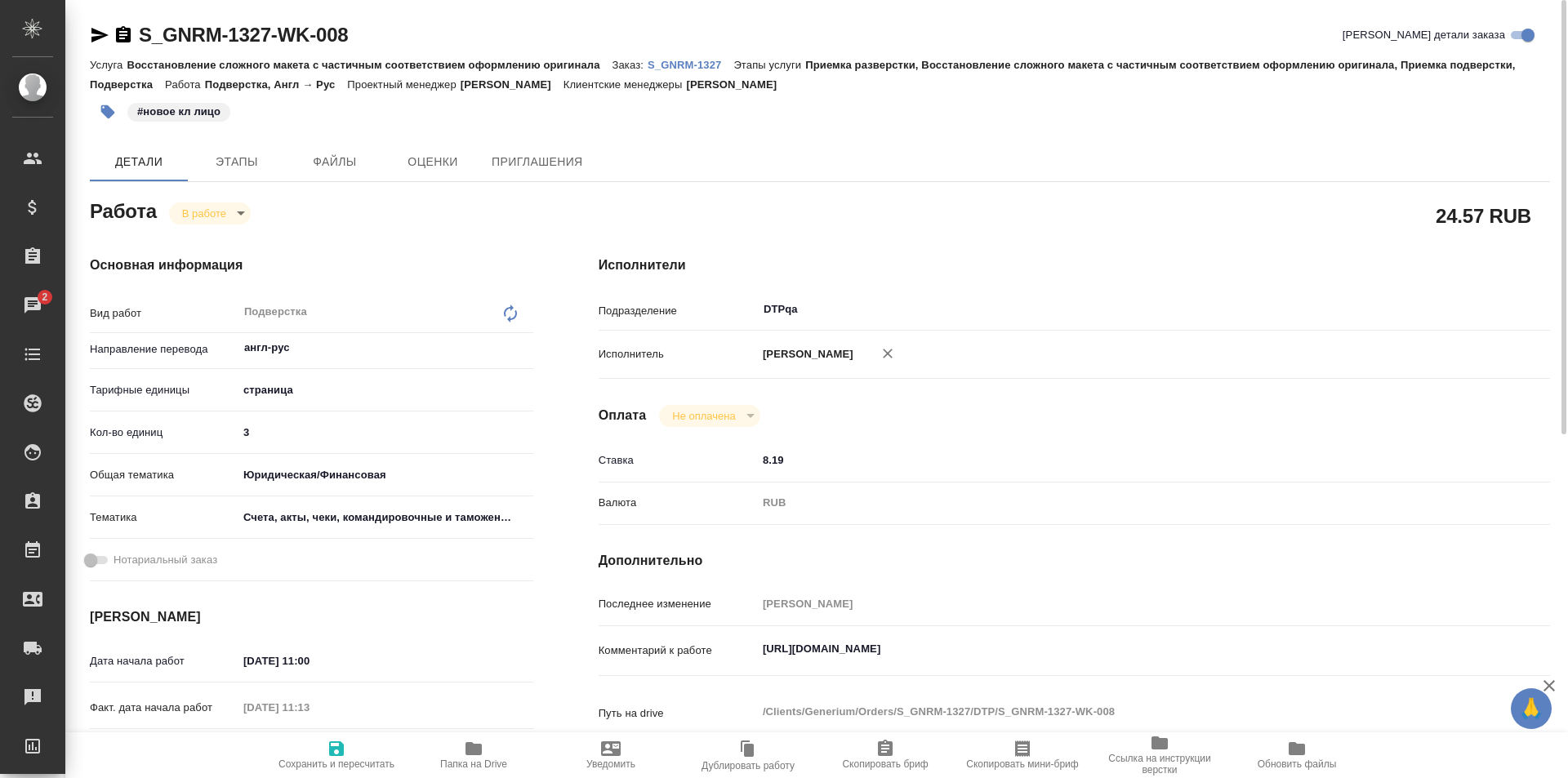
type textarea "x"
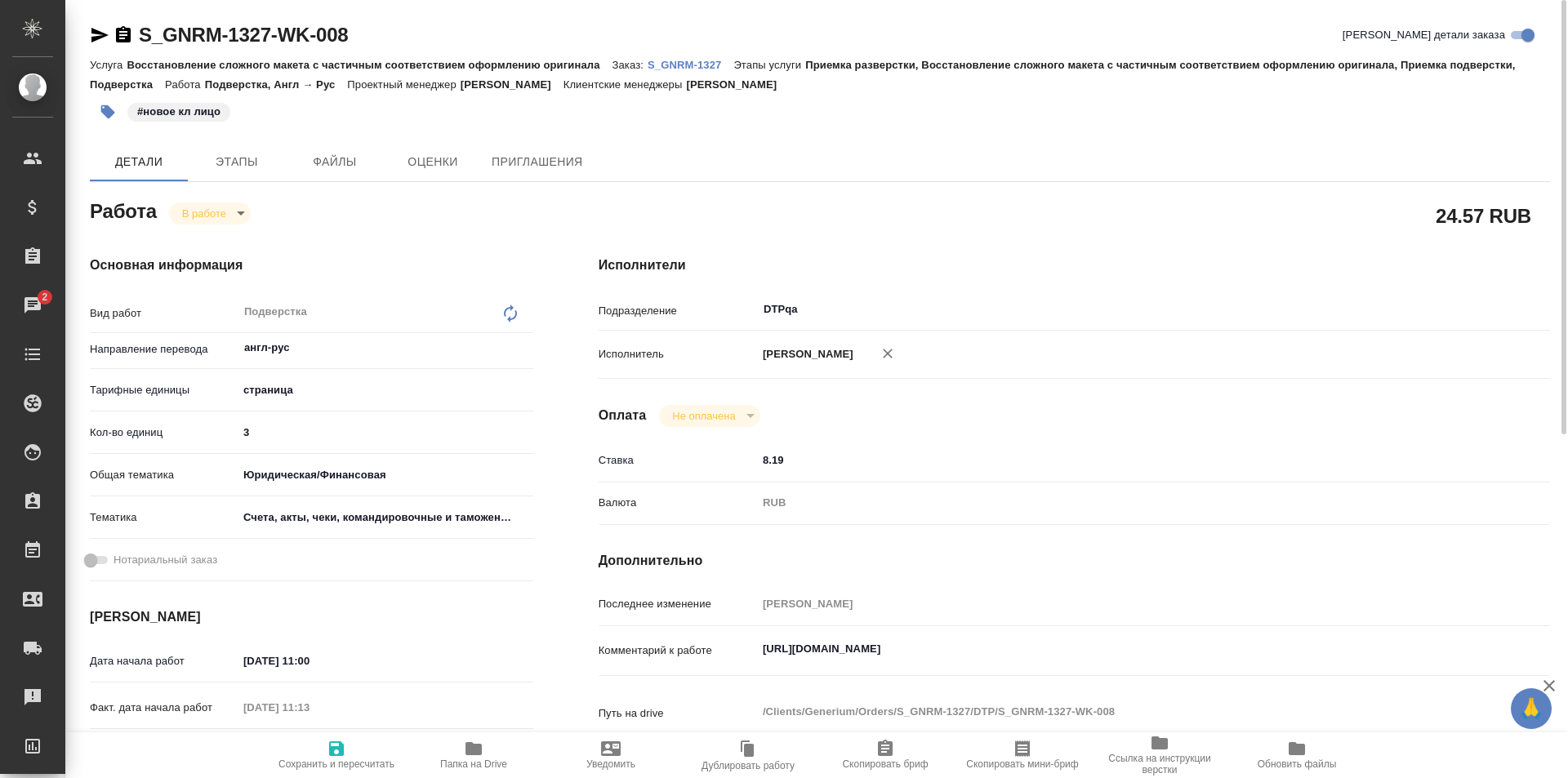
type textarea "x"
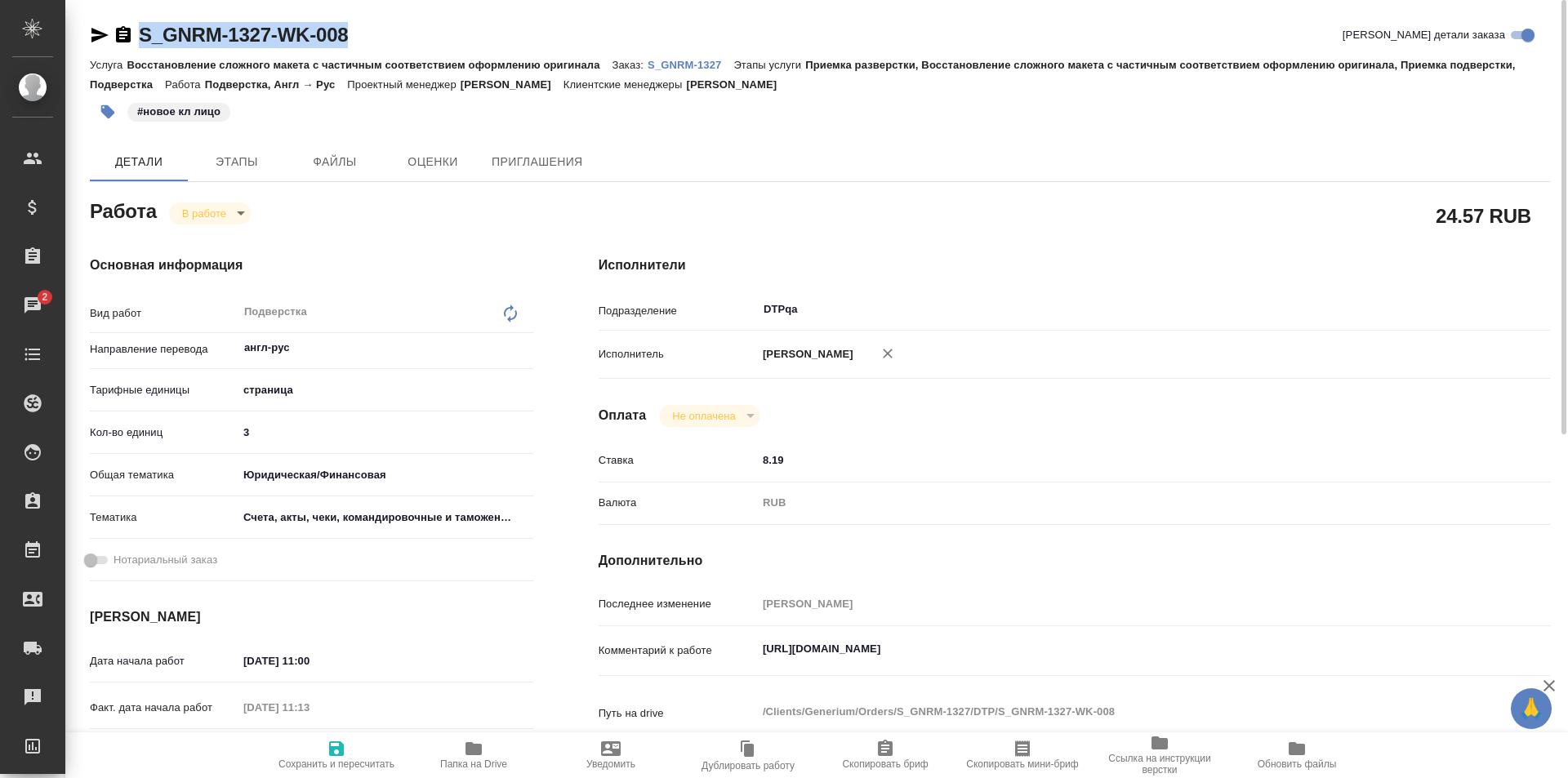
drag, startPoint x: 355, startPoint y: 39, endPoint x: 122, endPoint y: 30, distance: 233.2
click at [122, 30] on div "S_GNRM-1327-WK-008 Кратко детали заказа" at bounding box center [819, 35] width 1460 height 26
copy link "S_GNRM-1327-WK-008"
click at [102, 34] on icon "button" at bounding box center [99, 35] width 17 height 14
copy link "S_GNRM-1327-WK-008"
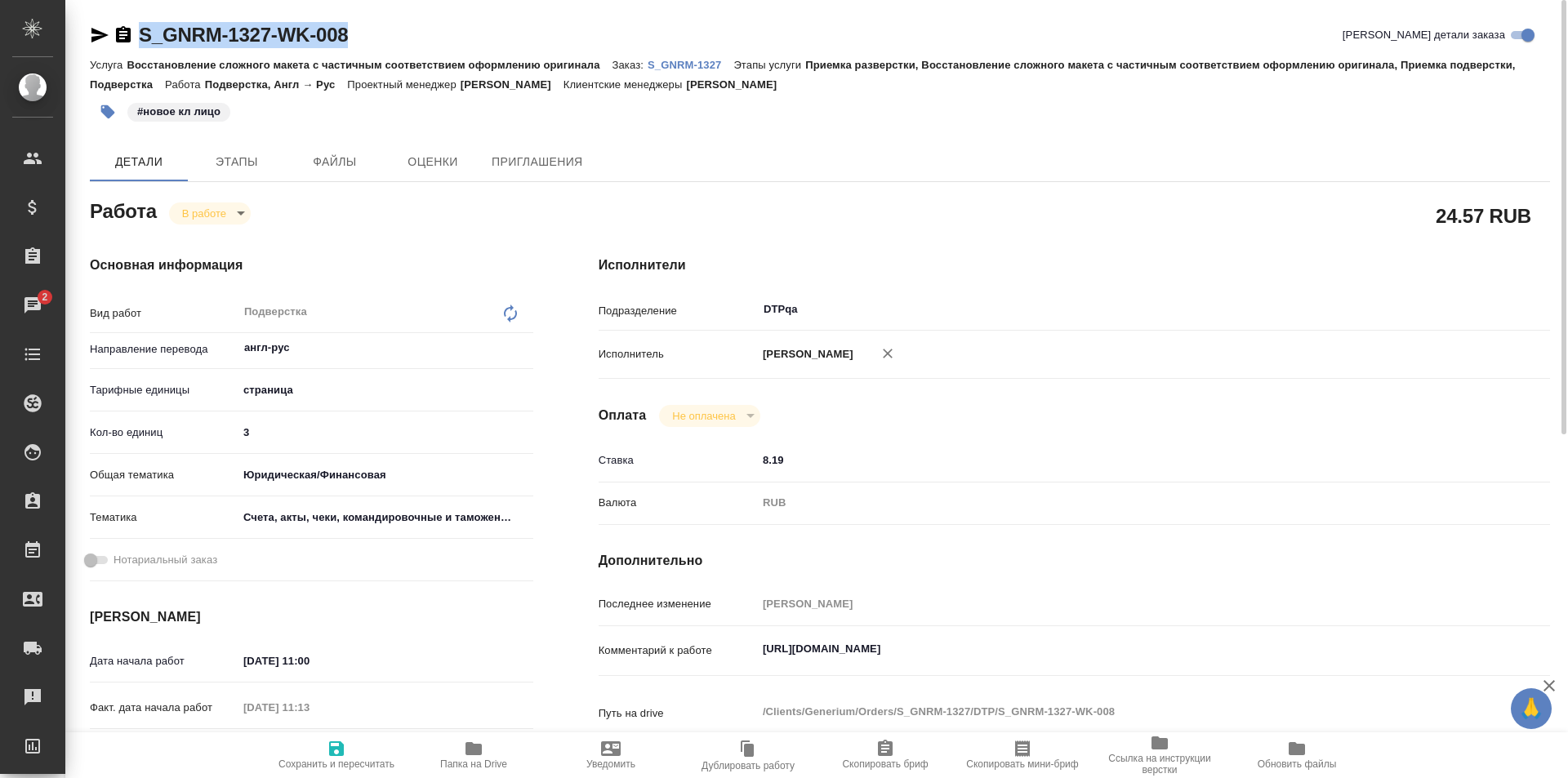
click at [471, 748] on icon "button" at bounding box center [473, 748] width 16 height 13
click at [1479, 654] on div "Комментарий к работе https://drive.awatera.com/apps/files/files/10064874?dir=/S…" at bounding box center [1074, 651] width 951 height 36
type textarea "x"
click at [1466, 646] on textarea "https://drive.awatera.com/apps/files/files/10064874?dir=/Shares/Generium/Orders…" at bounding box center [1113, 649] width 713 height 28
type textarea "x"
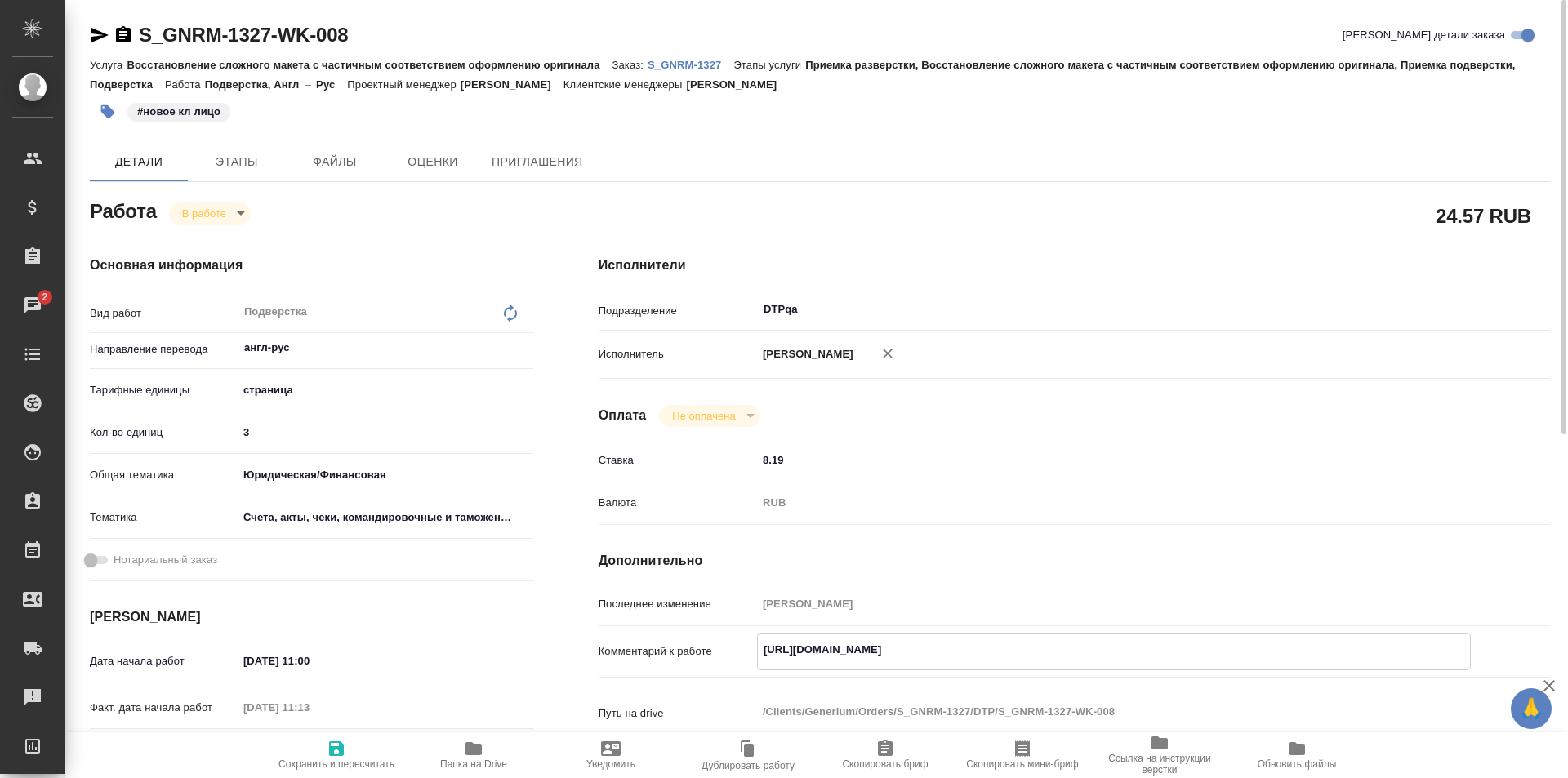
type textarea "https://drive.awatera.com/apps/files/files/10064874?dir=/Shares/Generium/Orders…"
type textarea "x"
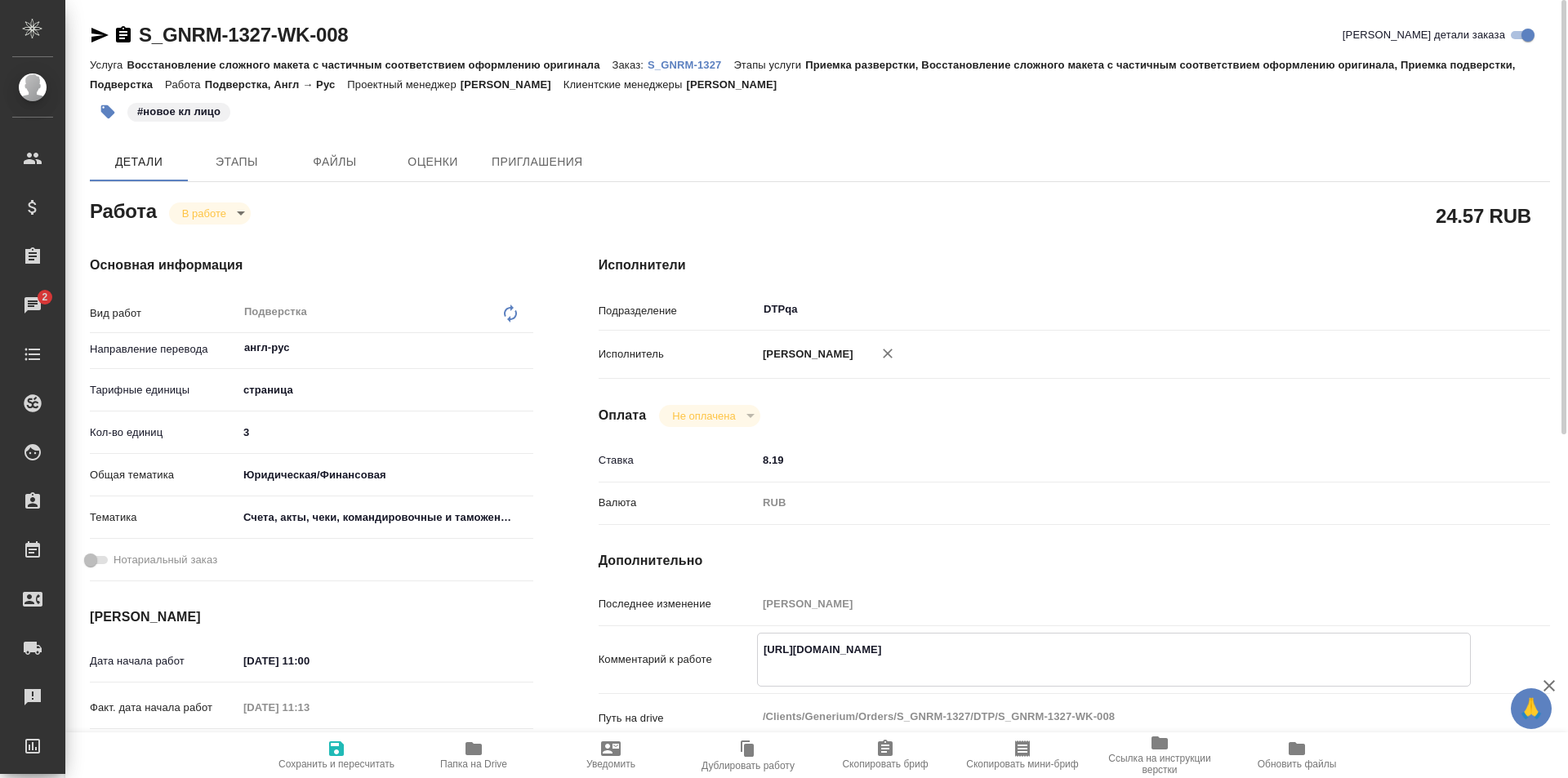
type textarea "x"
type textarea "https://drive.awatera.com/apps/files/files/10064874?dir=/Shares/Generium/Orders…"
type textarea "x"
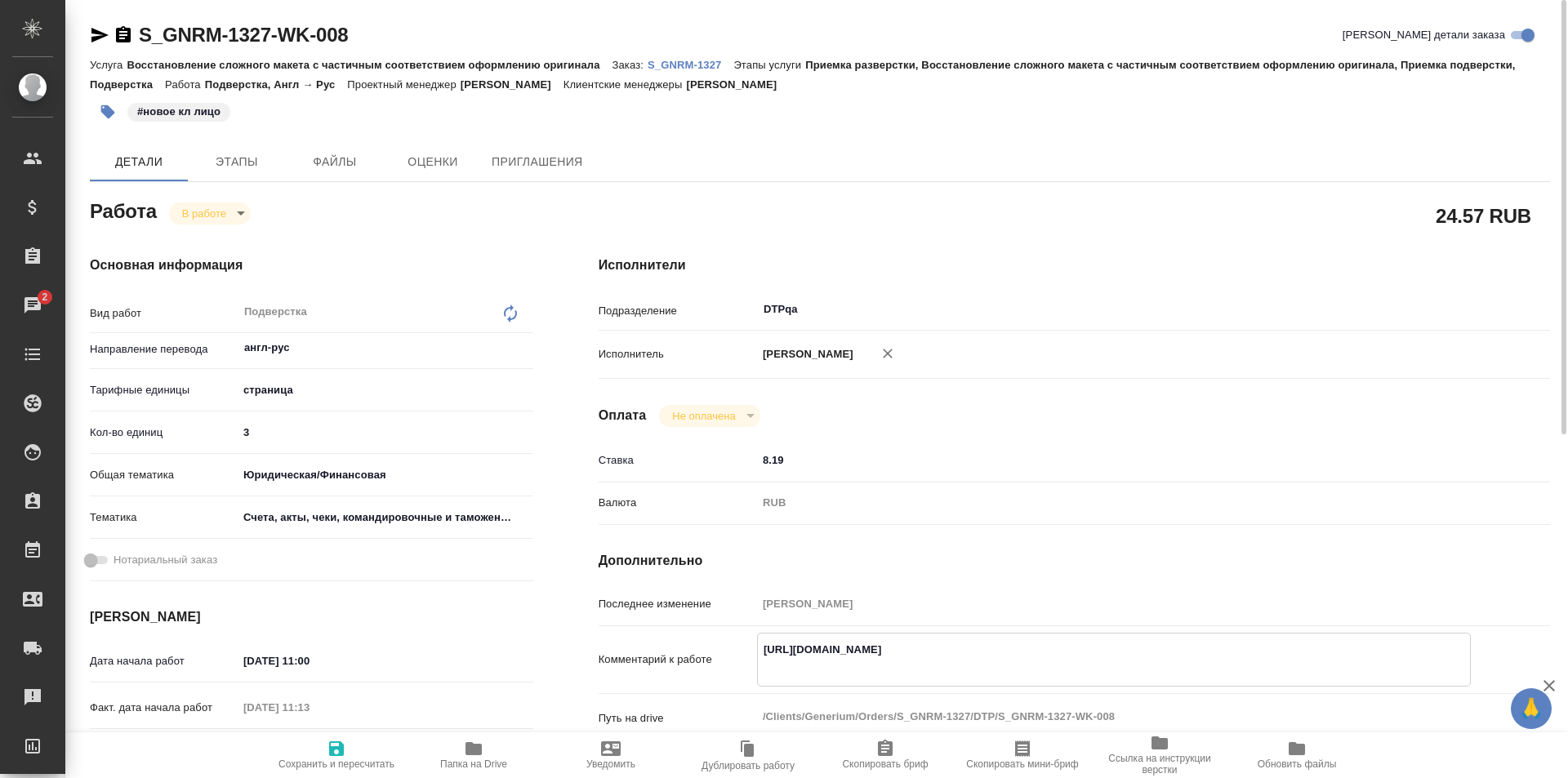
type textarea "x"
paste textarea "https://drive.awatera.com/f/10060084"
type textarea "x"
type textarea "https://drive.awatera.com/apps/files/files/10064874?dir=/Shares/Generium/Orders…"
type textarea "x"
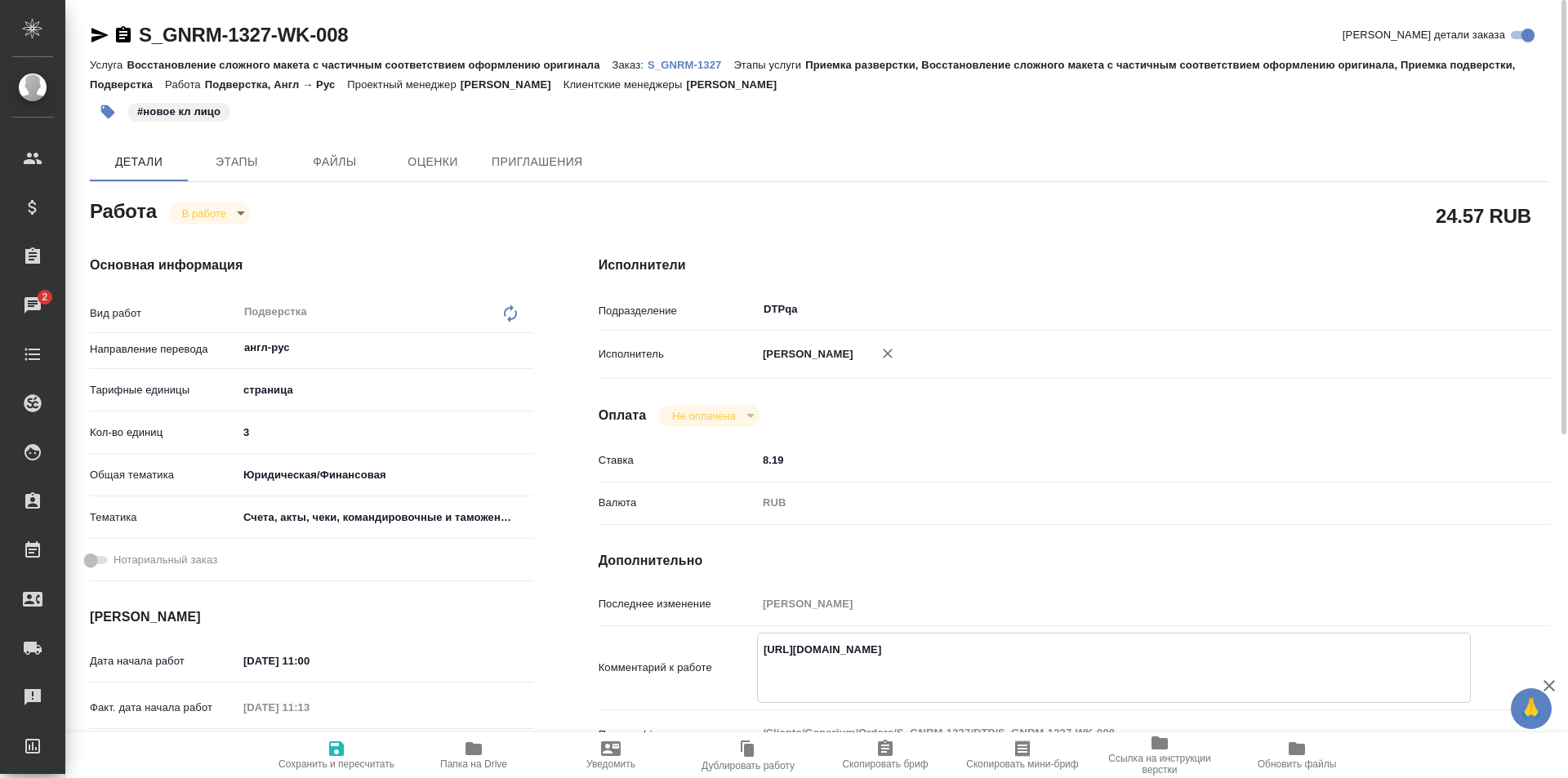
type textarea "x"
type textarea "https://drive.awatera.com/apps/files/files/10064874?dir=/Shares/Generium/Orders…"
type textarea "x"
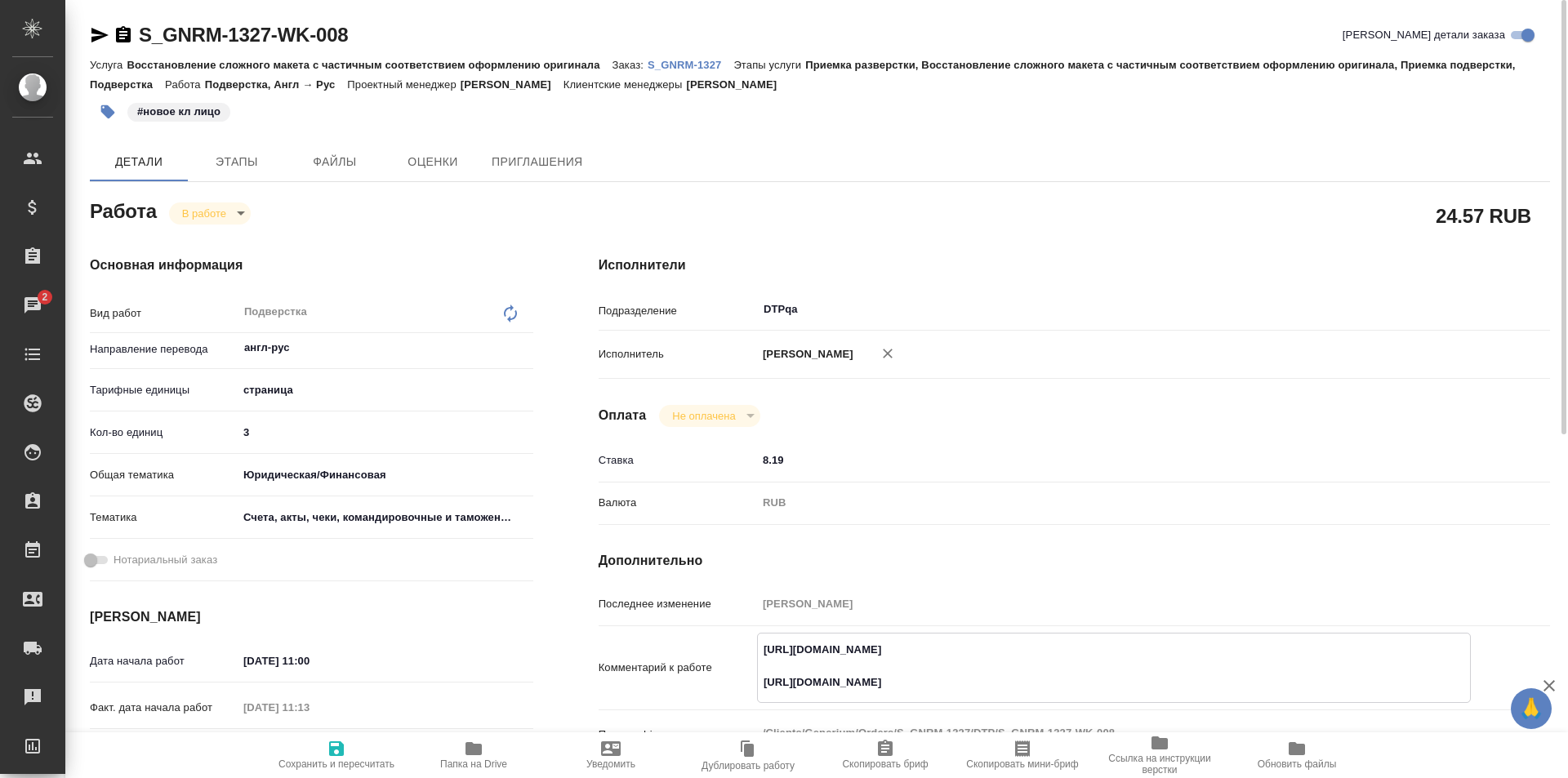
click at [347, 745] on span "Сохранить и пересчитать" at bounding box center [336, 755] width 117 height 31
type textarea "x"
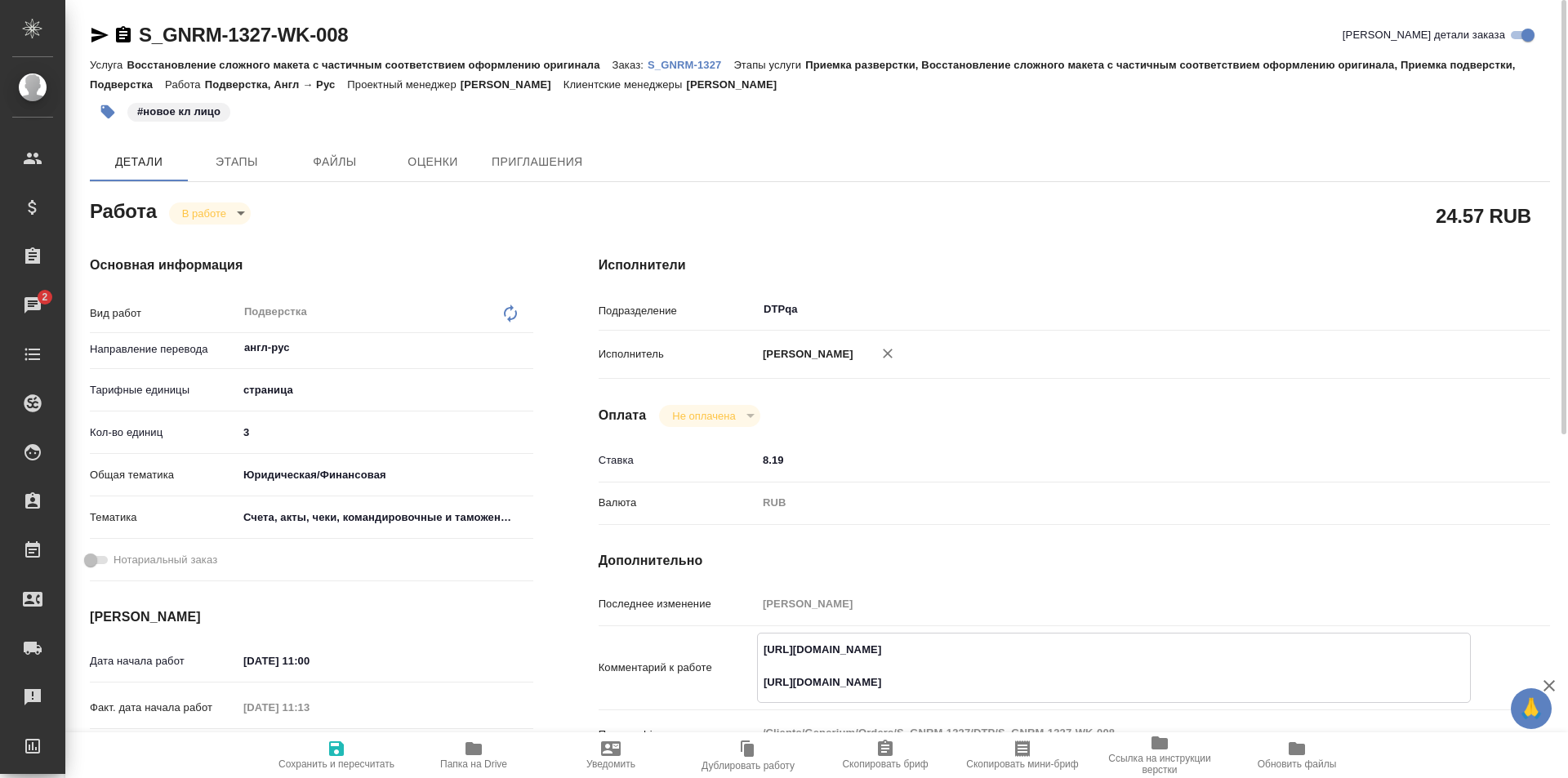
type textarea "x"
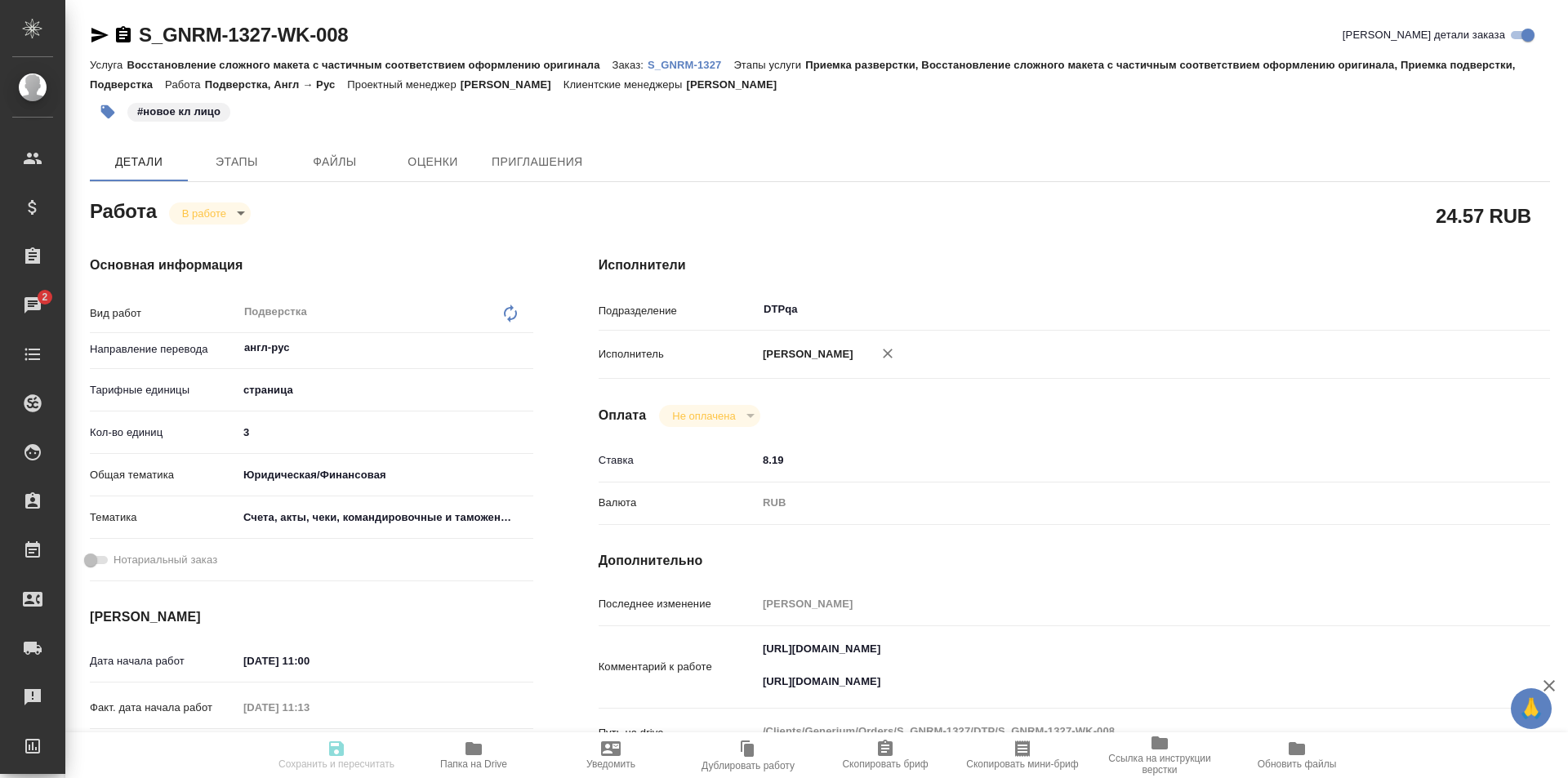
type textarea "x"
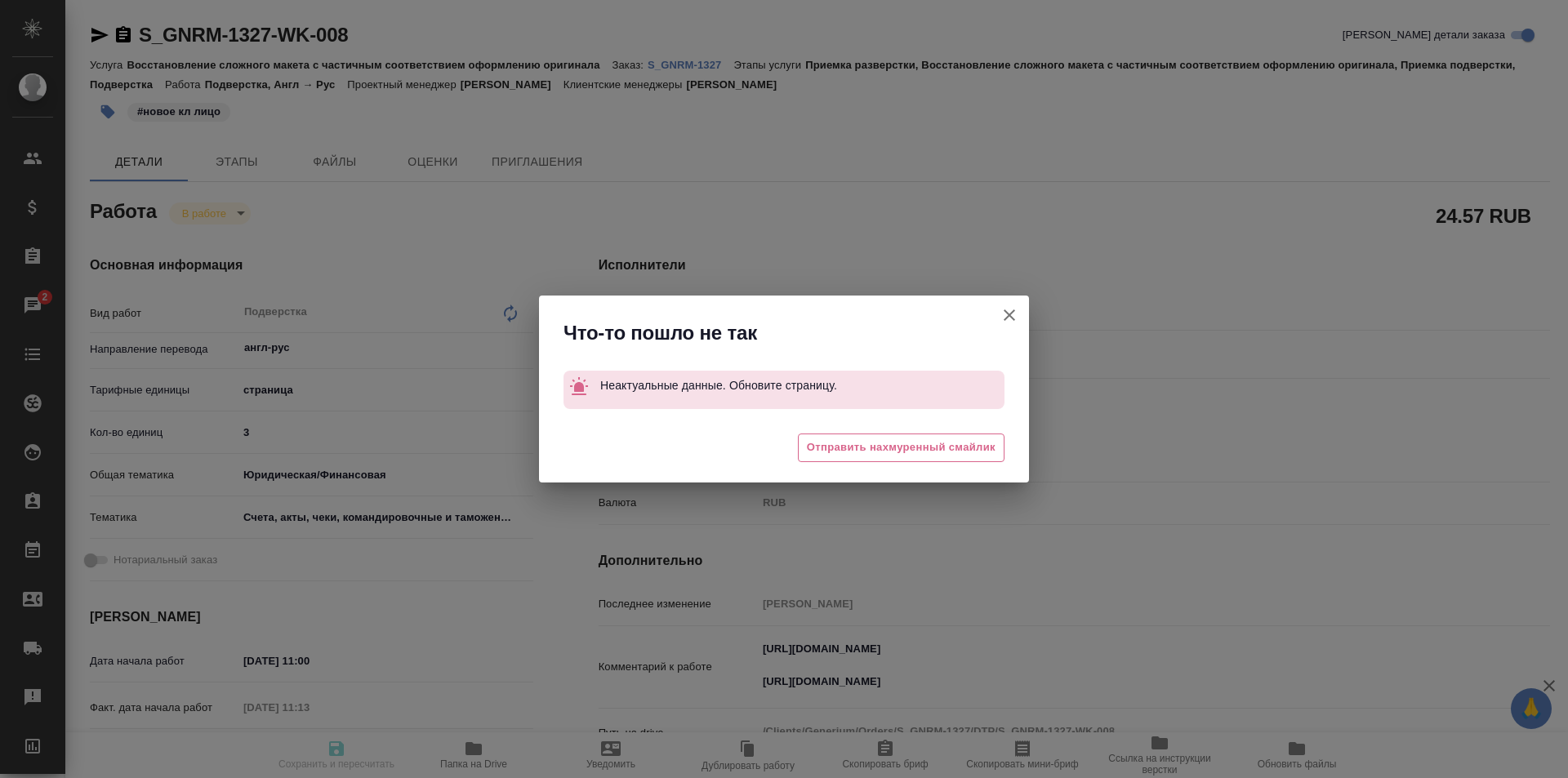
type textarea "x"
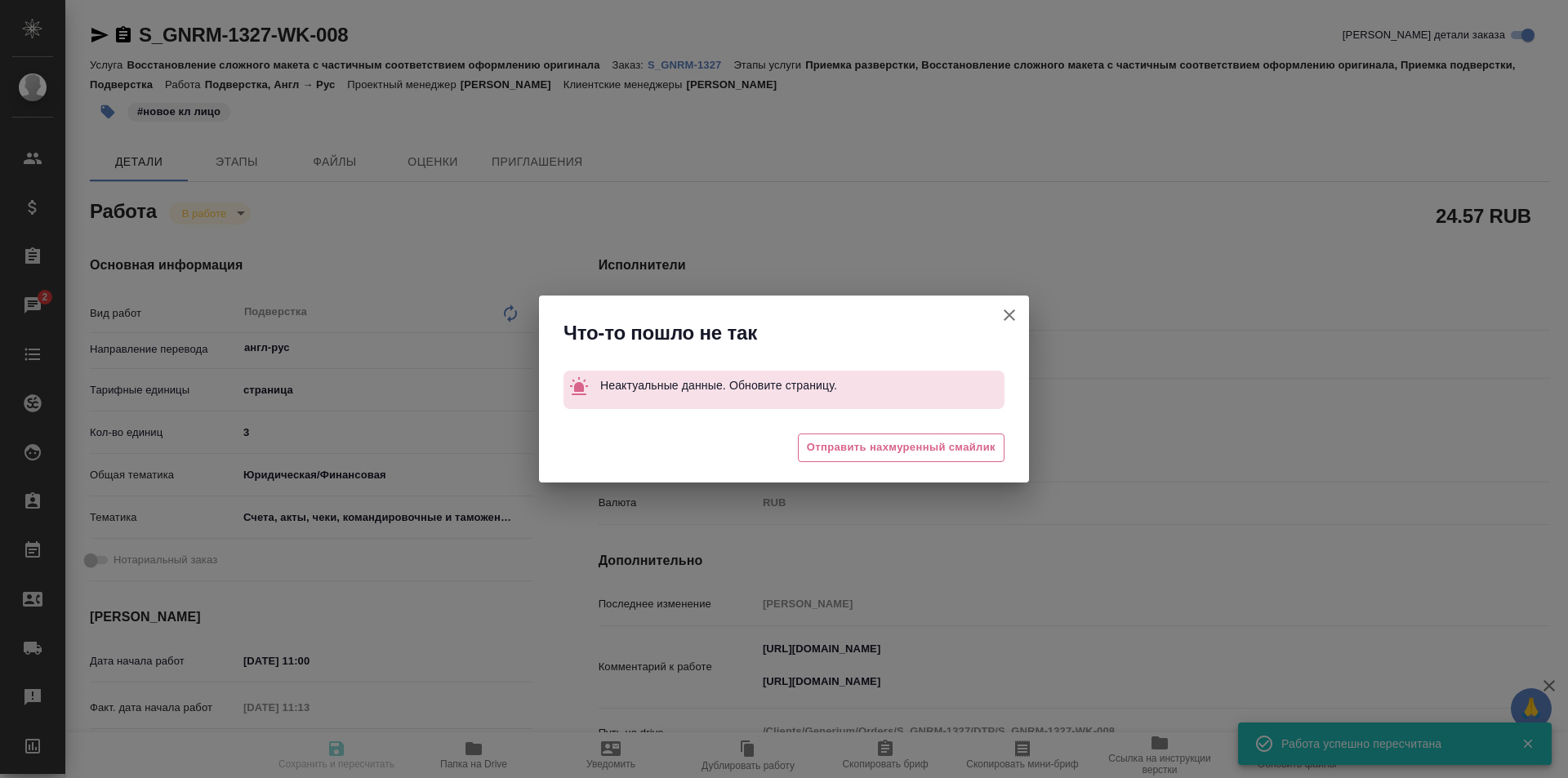
type input "inProgress"
type textarea "Подверстка"
type textarea "x"
type input "англ-рус"
type input "5a8b1489cc6b4906c91bfdb2"
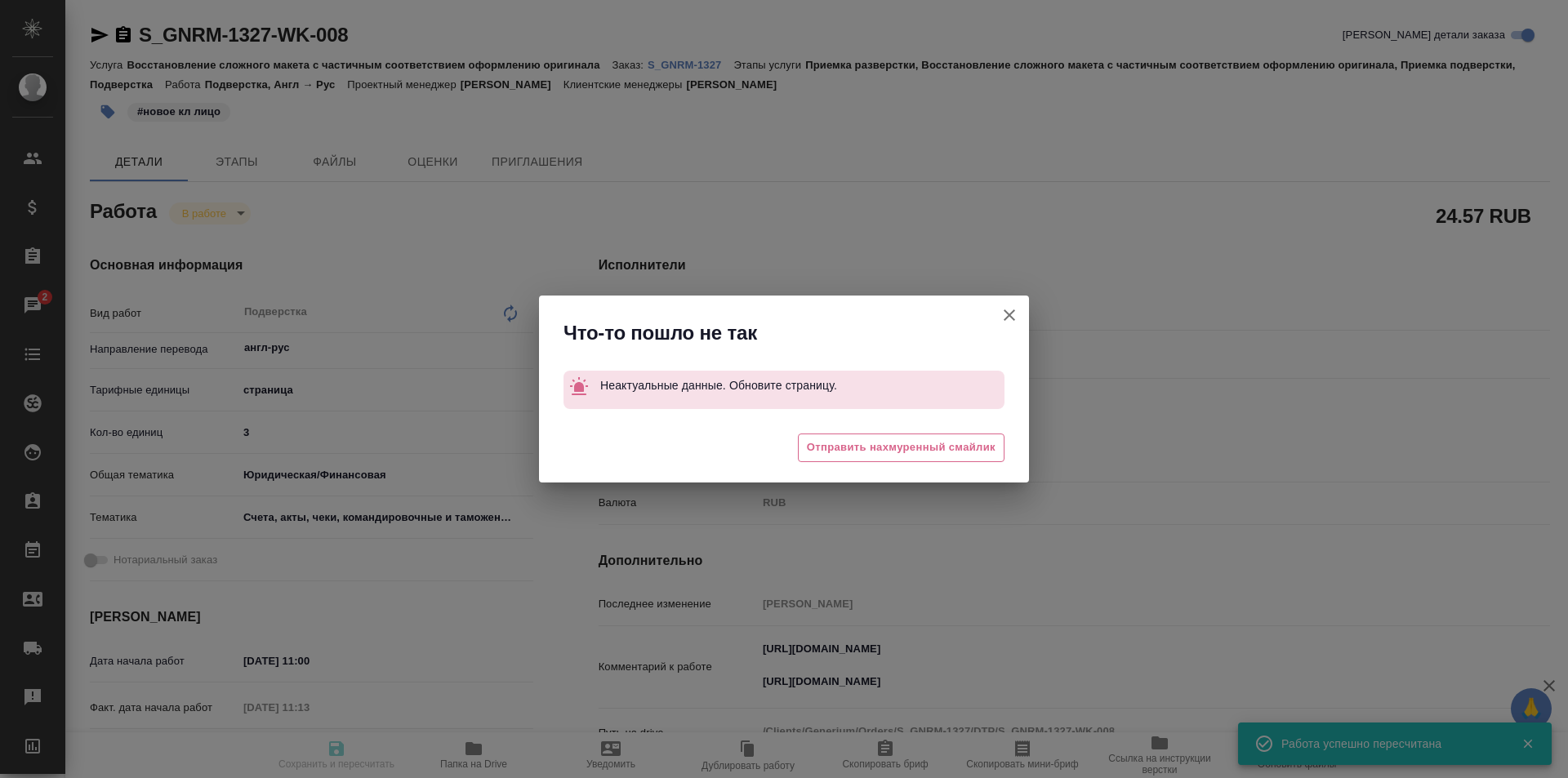
type input "3"
type input "yr-fn"
type input "5f647205b73bc97568ca66c0"
type input "11.08.2025 11:00"
type input "11.08.2025 11:13"
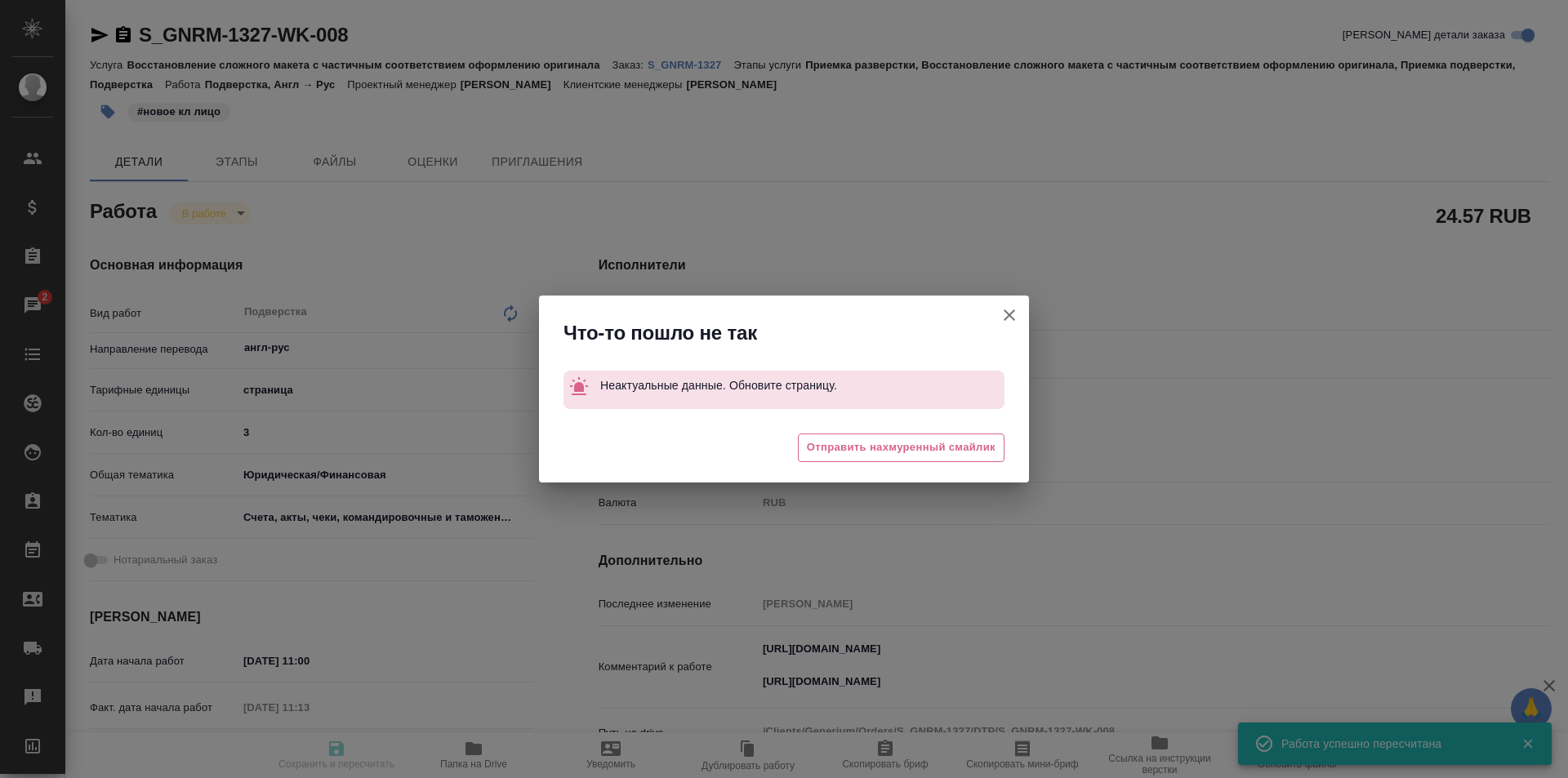
type input "11.08.2025 12:00"
type input "DTPqa"
type input "notPayed"
type input "8.19"
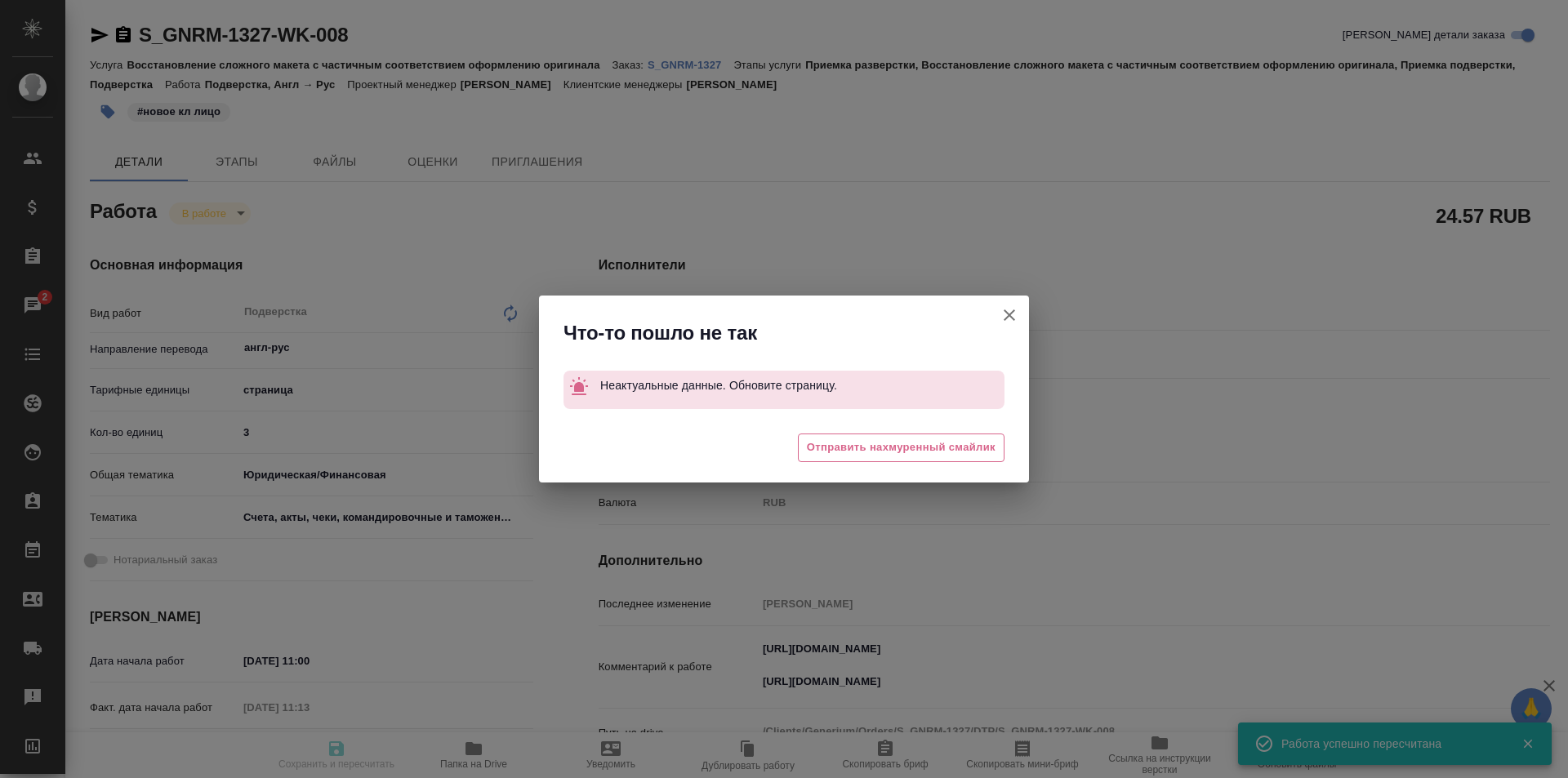
type input "RUB"
type input "[PERSON_NAME]"
type textarea "https://drive.awatera.com/apps/files/files/10064874?dir=/Shares/Generium/Orders…"
type textarea "x"
type textarea "/Clients/Generium/Orders/S_GNRM-1327/DTP/S_GNRM-1327-WK-008"
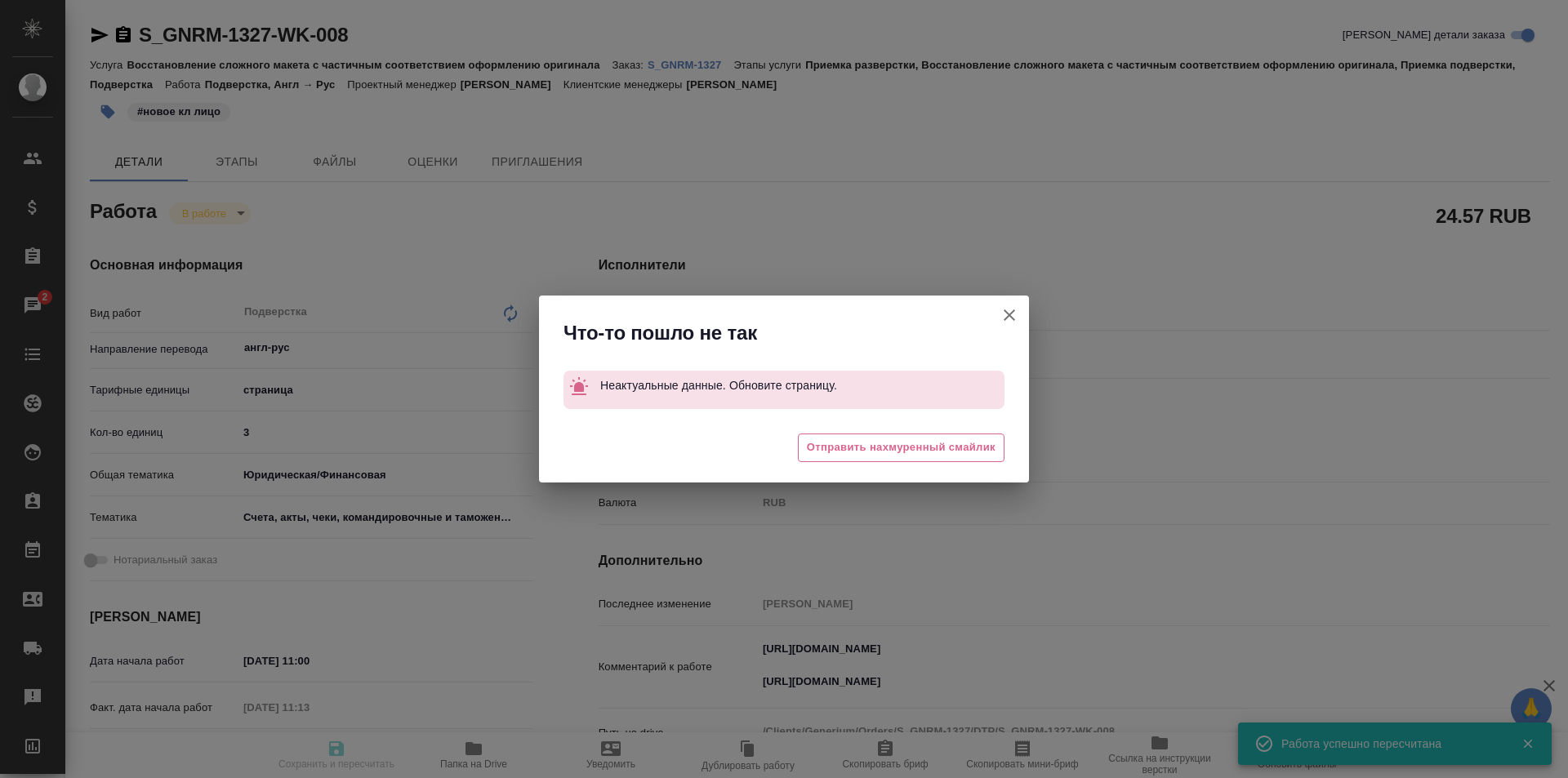
type textarea "x"
type input "S_GNRM-1327"
type input "Восстановление сложного макета с частичным соответствием оформлению оригинала"
type input "Приемка разверстки, Восстановление сложного макета с частичным соответствием оф…"
type input "Кабаргина Анна"
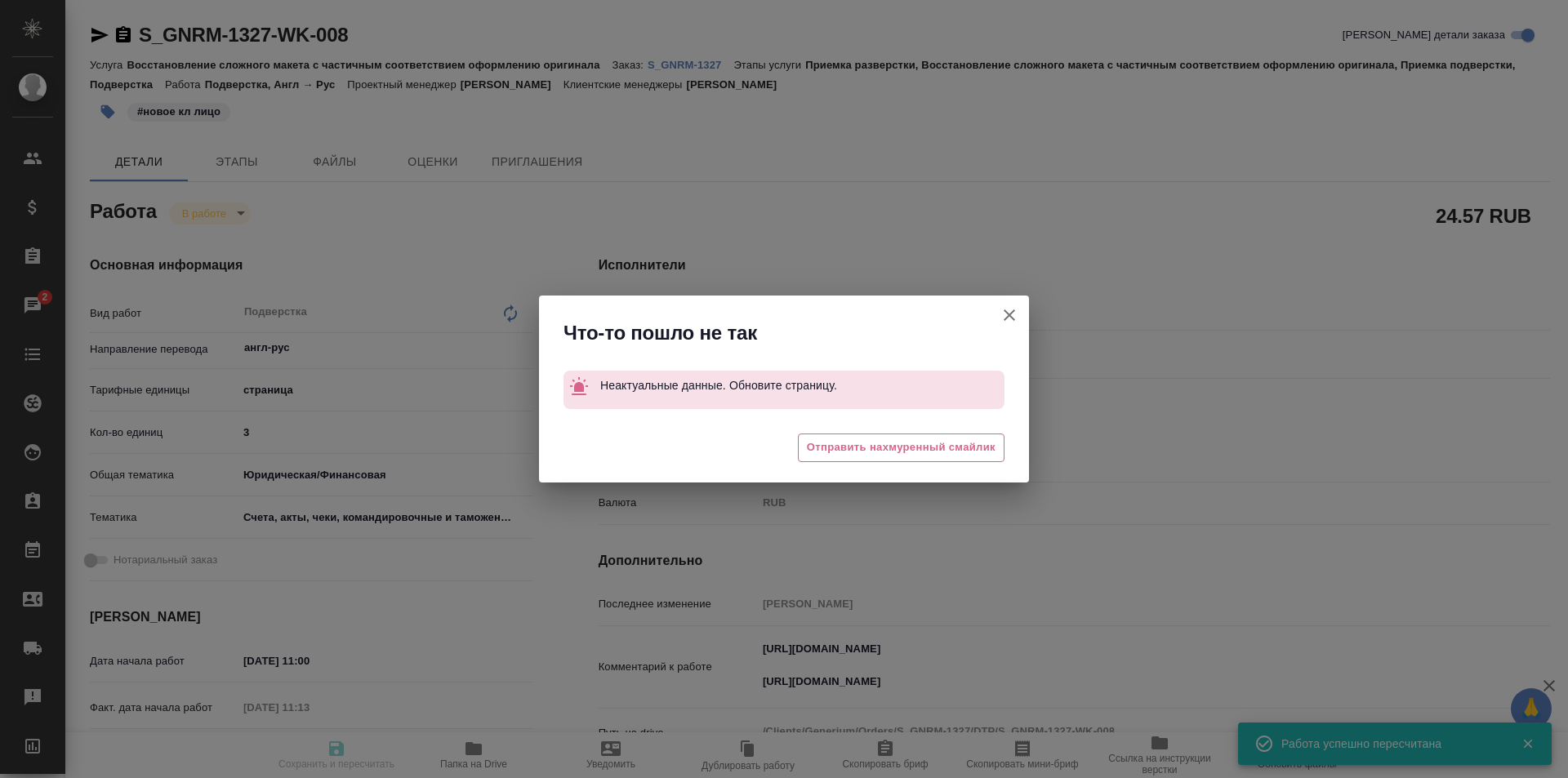
type input "[PERSON_NAME]"
type input "/Clients/Generium/Orders/S_GNRM-1327"
type textarea "x"
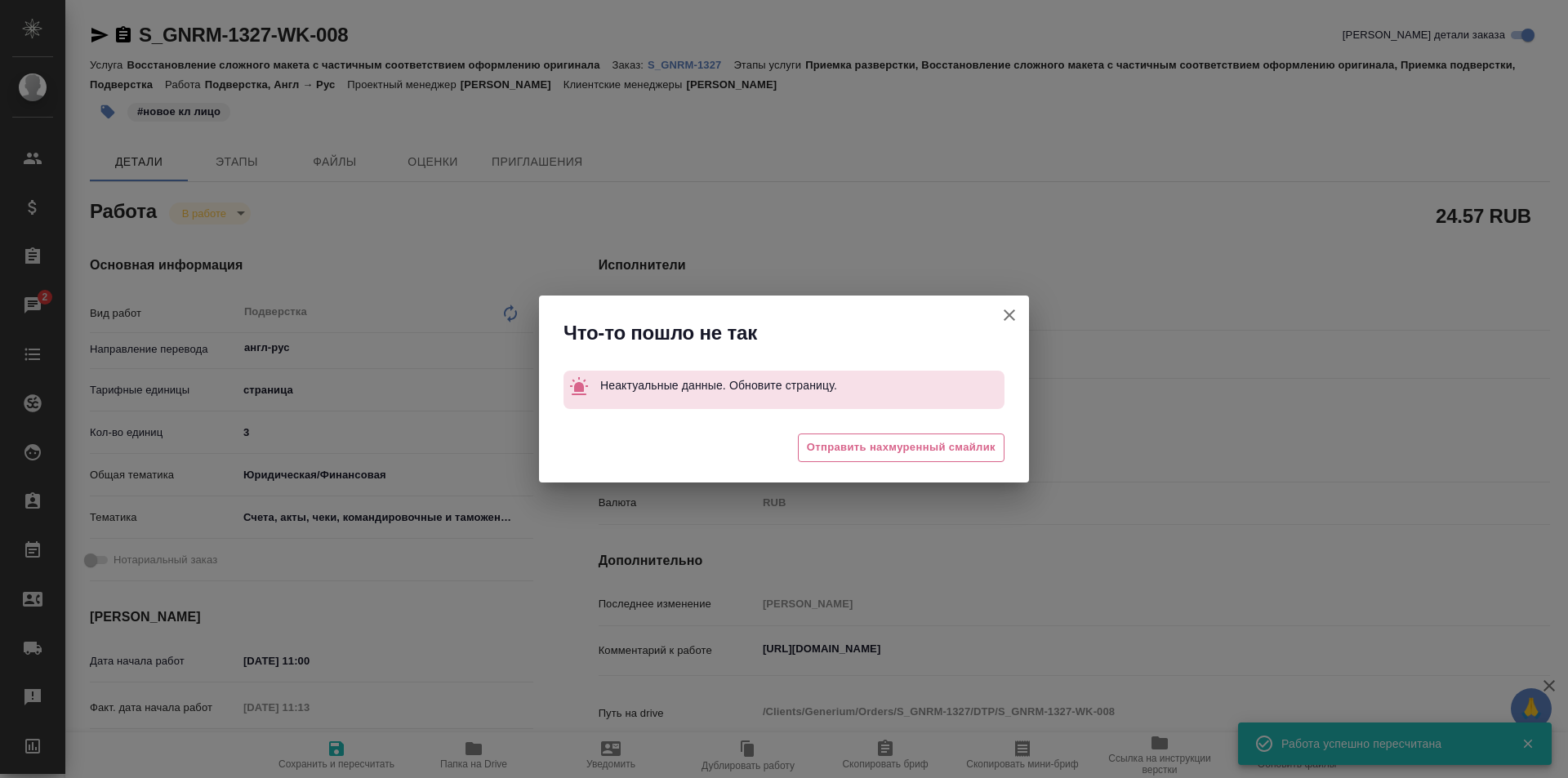
type textarea "x"
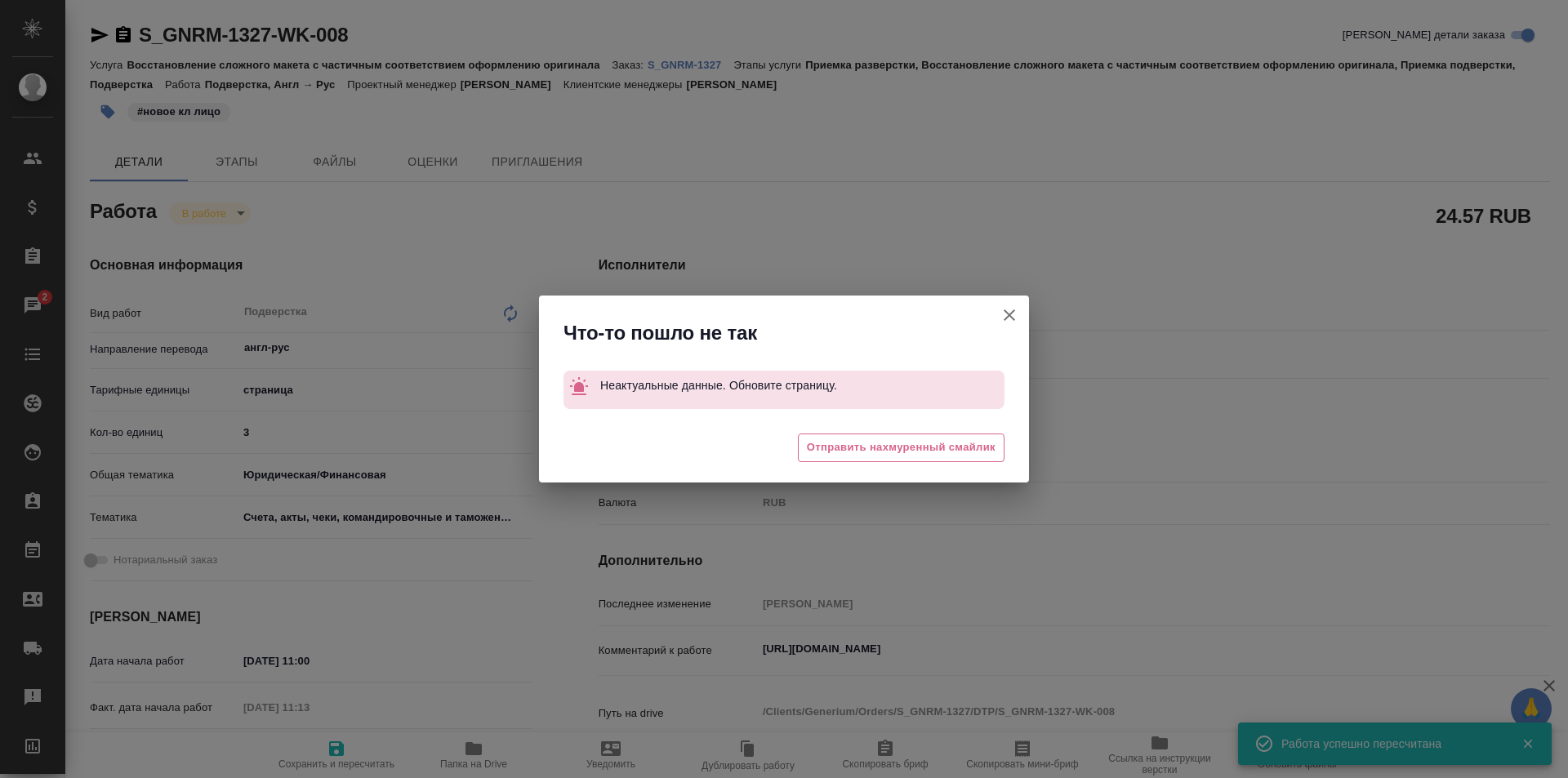
type textarea "x"
click at [1008, 313] on icon "button" at bounding box center [1009, 315] width 12 height 12
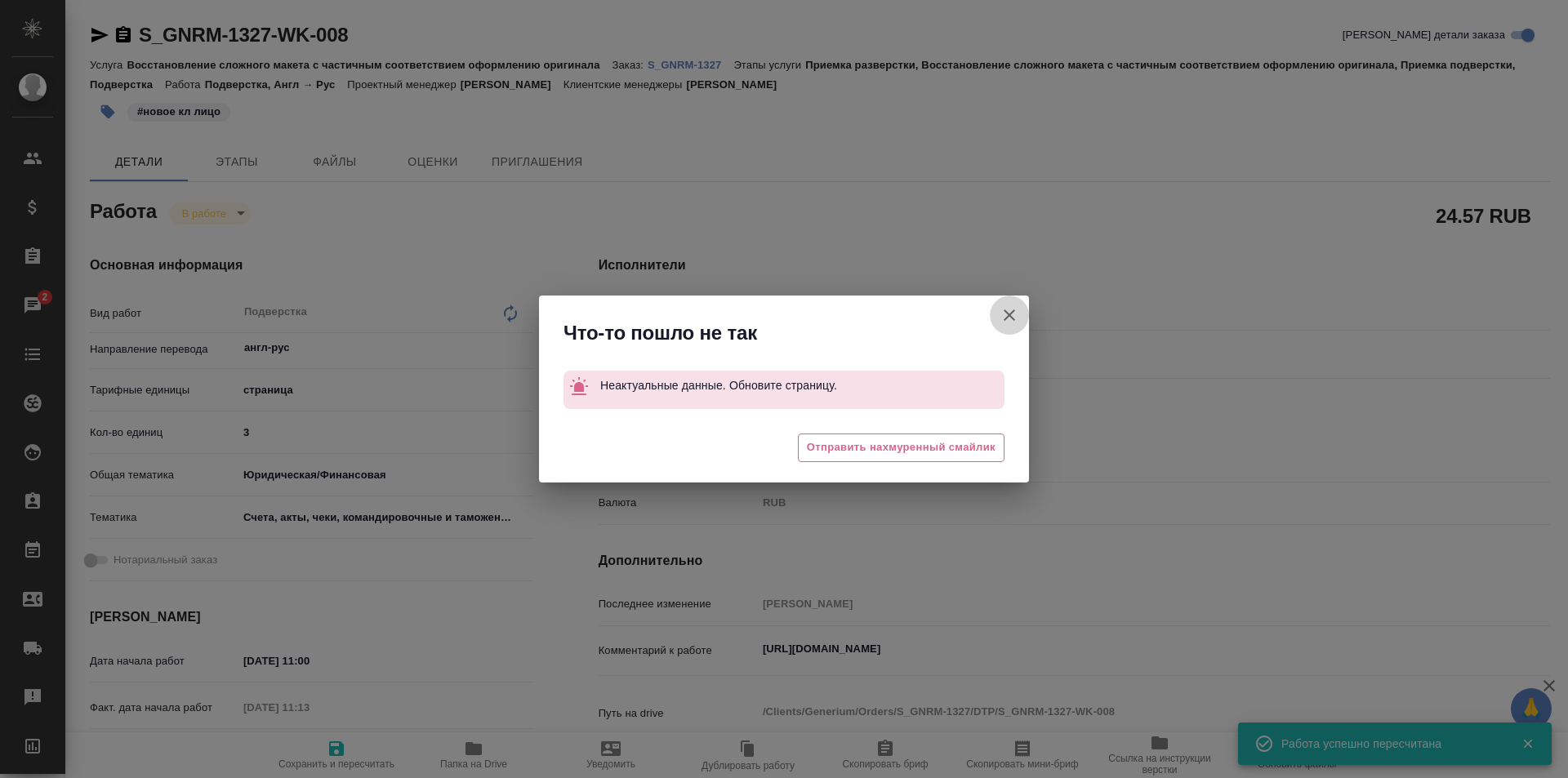
type textarea "x"
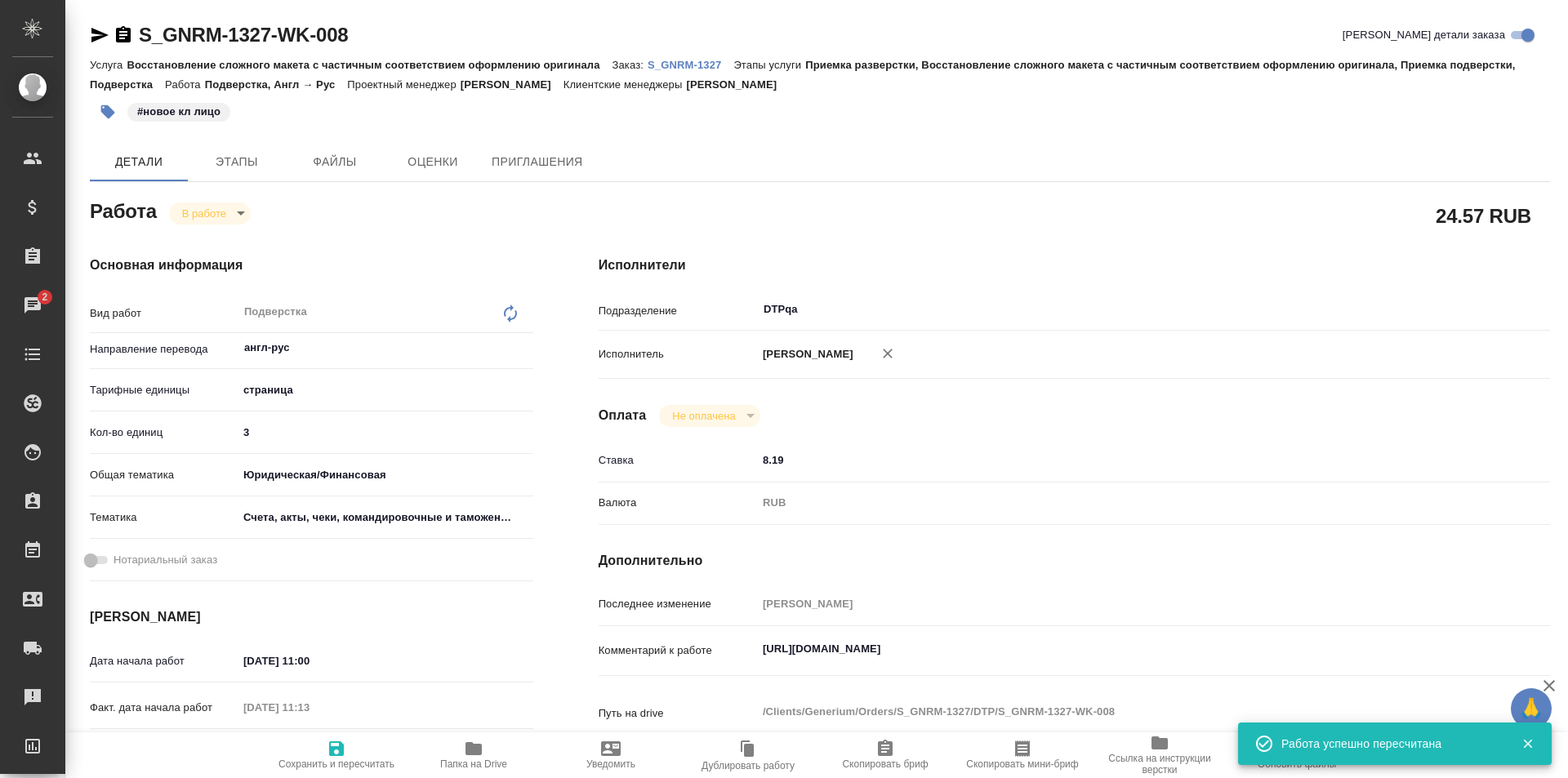
type textarea "x"
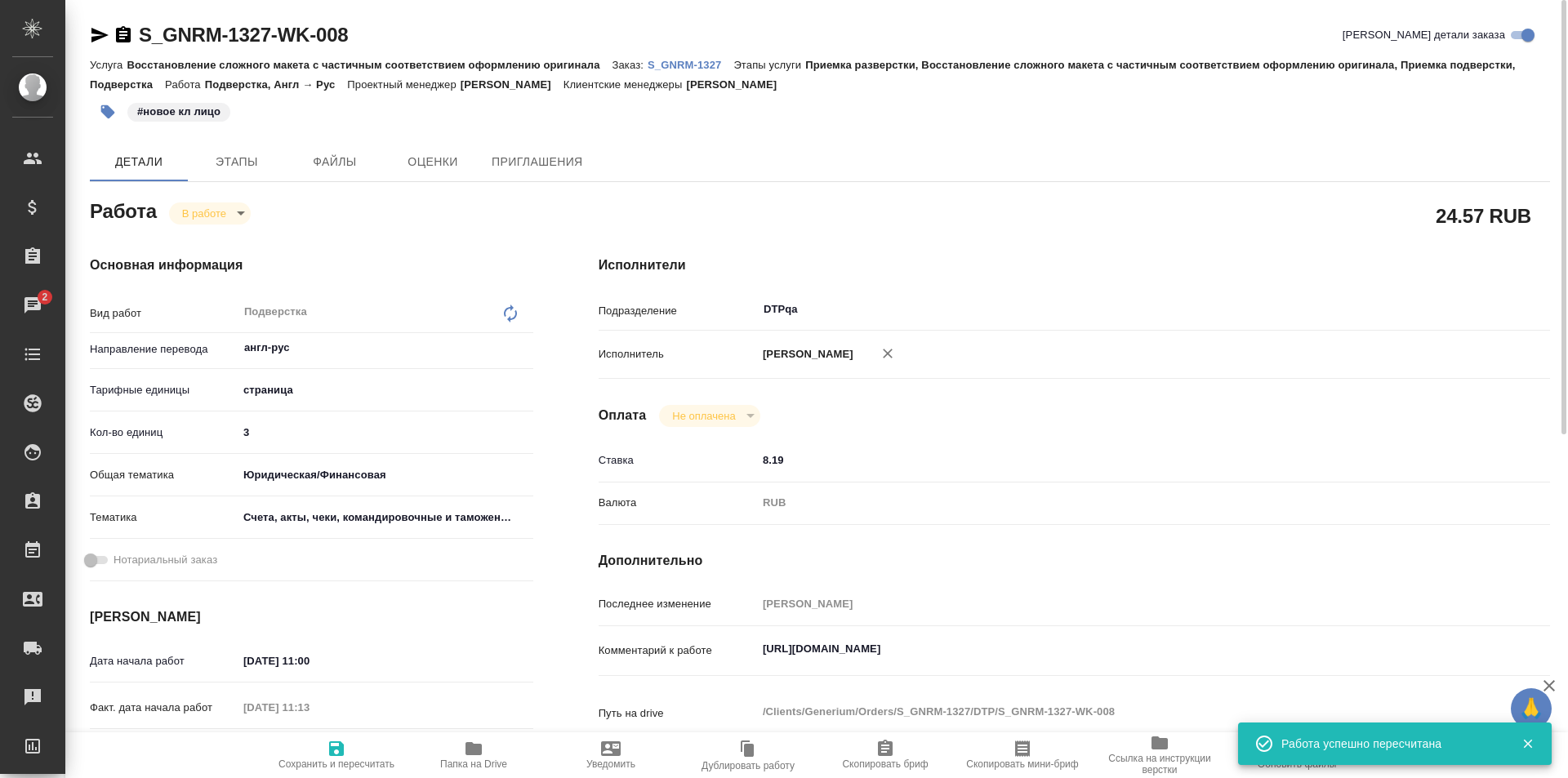
click at [1476, 646] on div "Комментарий к работе https://drive.awatera.com/apps/files/files/10064874?dir=/S…" at bounding box center [1074, 651] width 951 height 36
type textarea "x"
click at [1467, 648] on textarea "https://drive.awatera.com/apps/files/files/10064874?dir=/Shares/Generium/Orders…" at bounding box center [1113, 649] width 713 height 28
type textarea "x"
type textarea "https://drive.awatera.com/apps/files/files/10064874?dir=/Shares/Generium/Orders…"
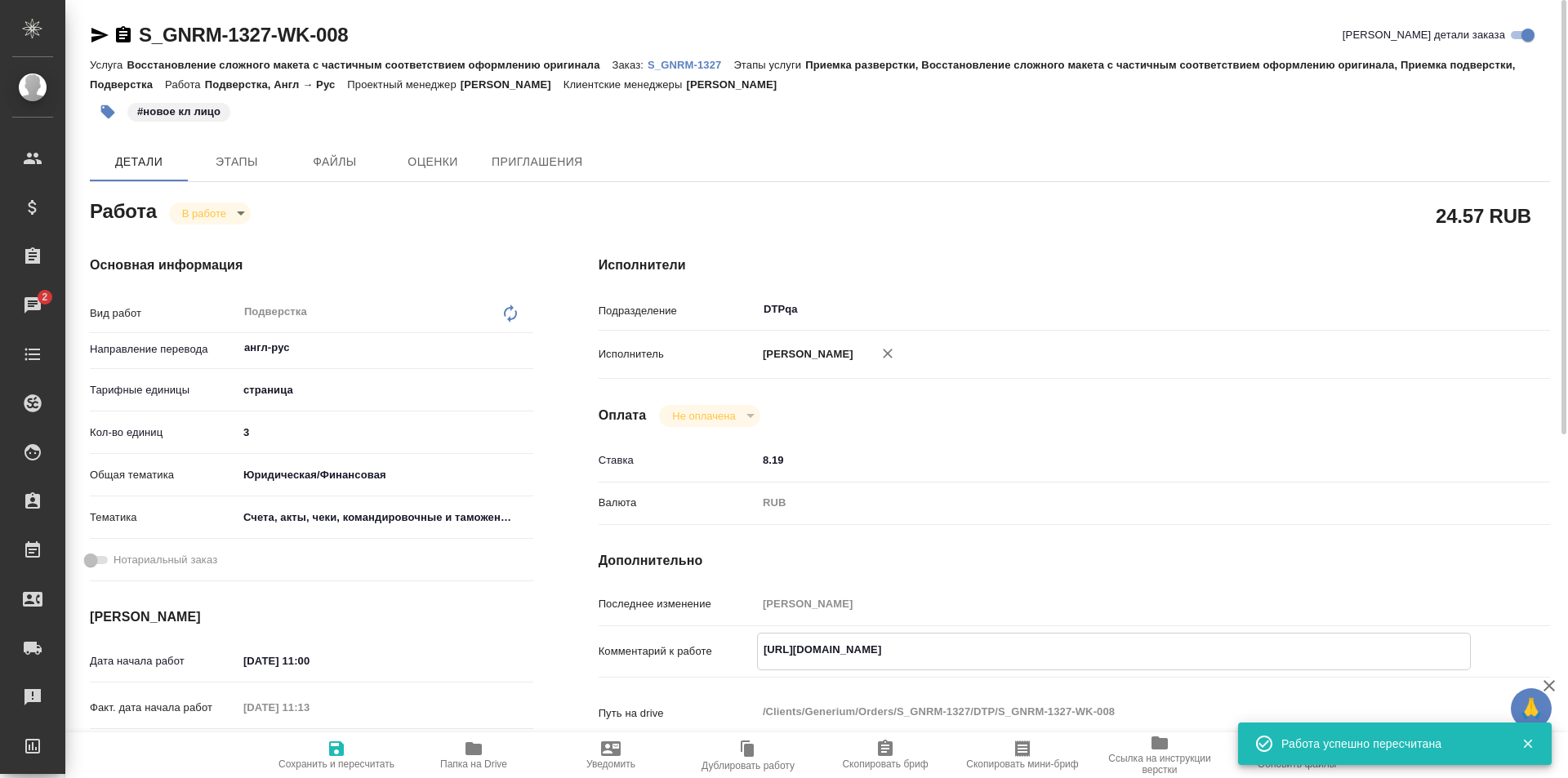
type textarea "x"
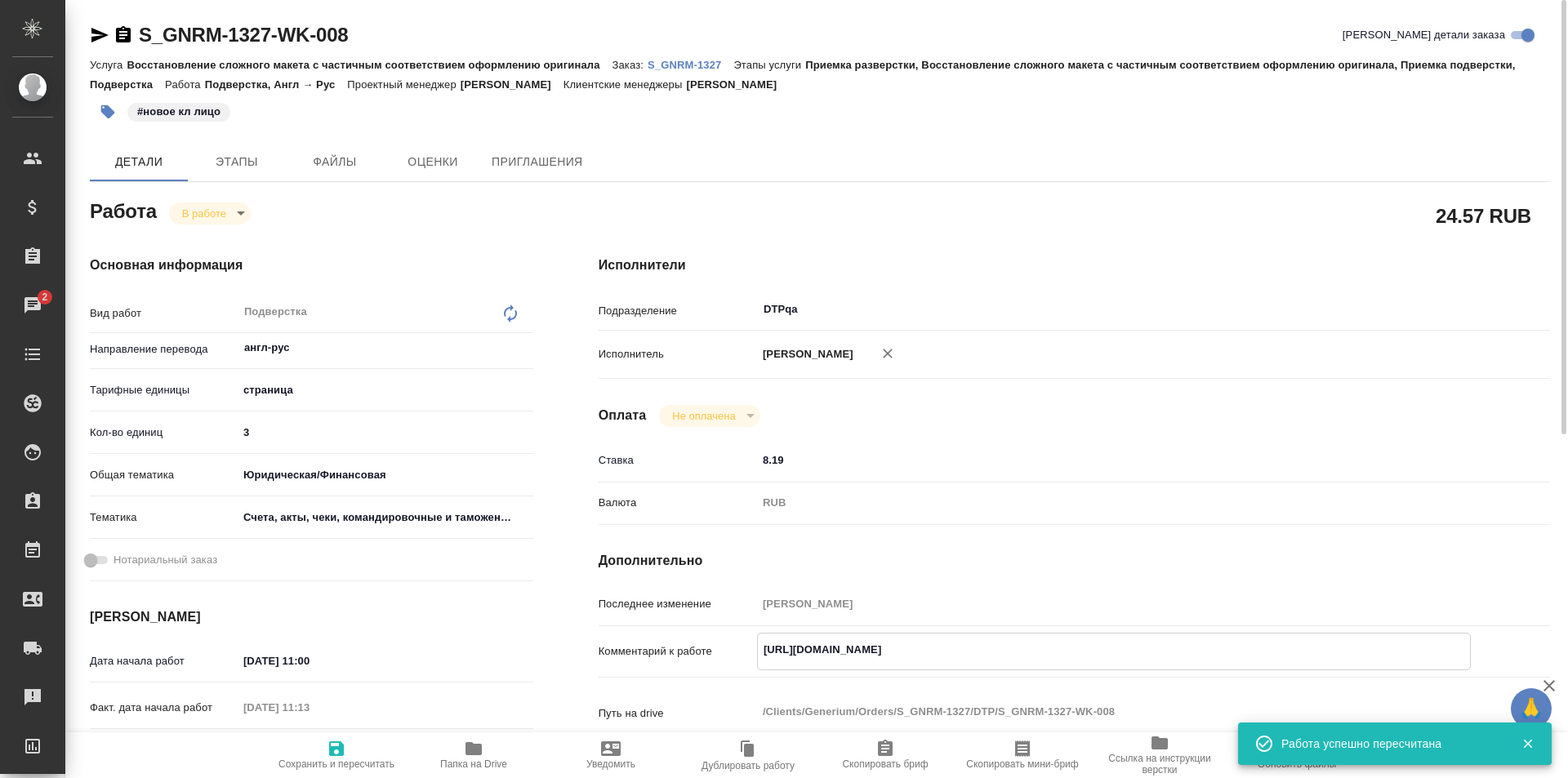
type textarea "https://drive.awatera.com/apps/files/files/10064874?dir=/Shares/Generium/Orders…"
type textarea "x"
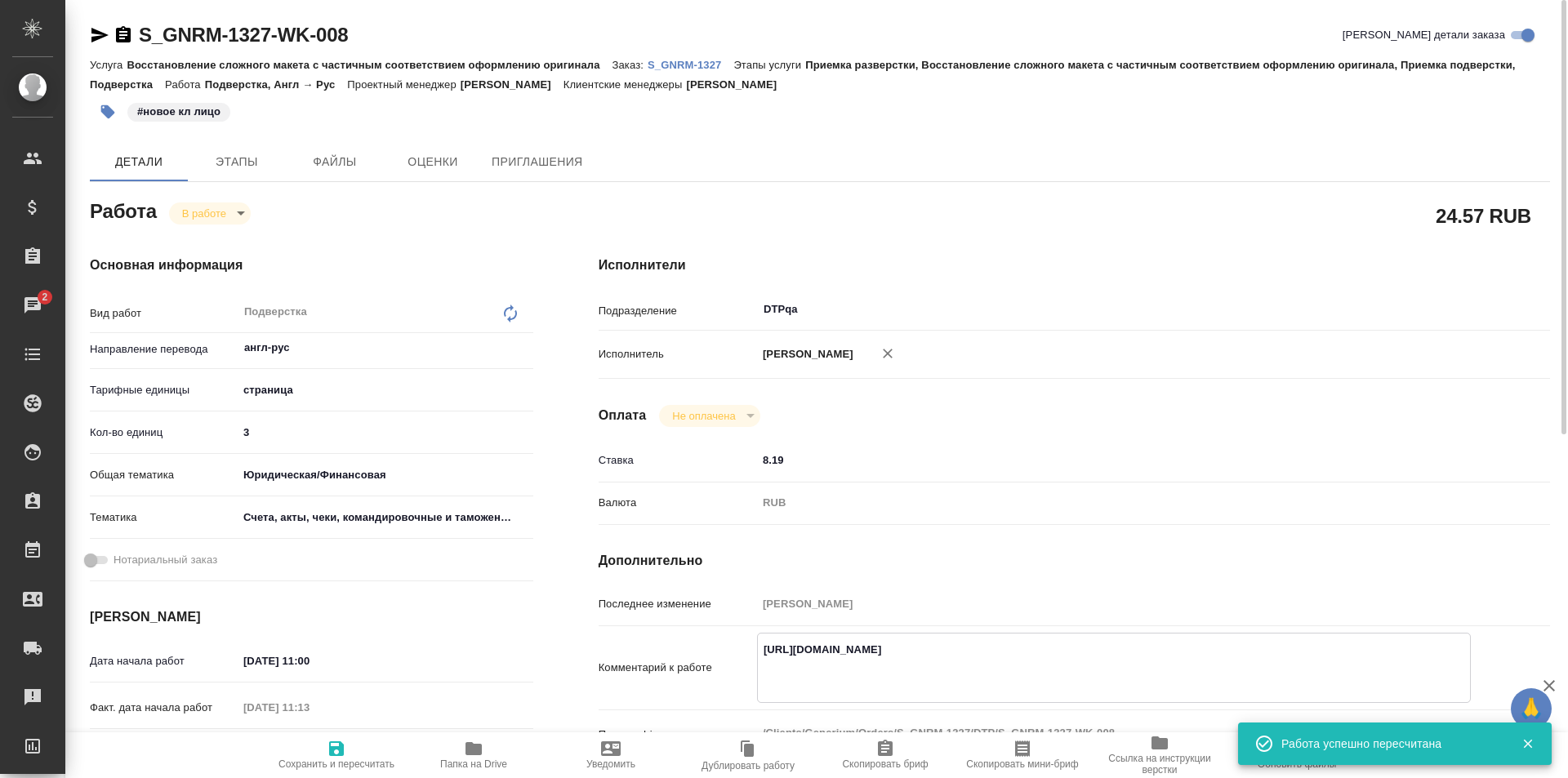
paste textarea "https://drive.awatera.com/f/10060084"
type textarea "x"
type textarea "https://drive.awatera.com/apps/files/files/10064874?dir=/Shares/Generium/Orders…"
type textarea "x"
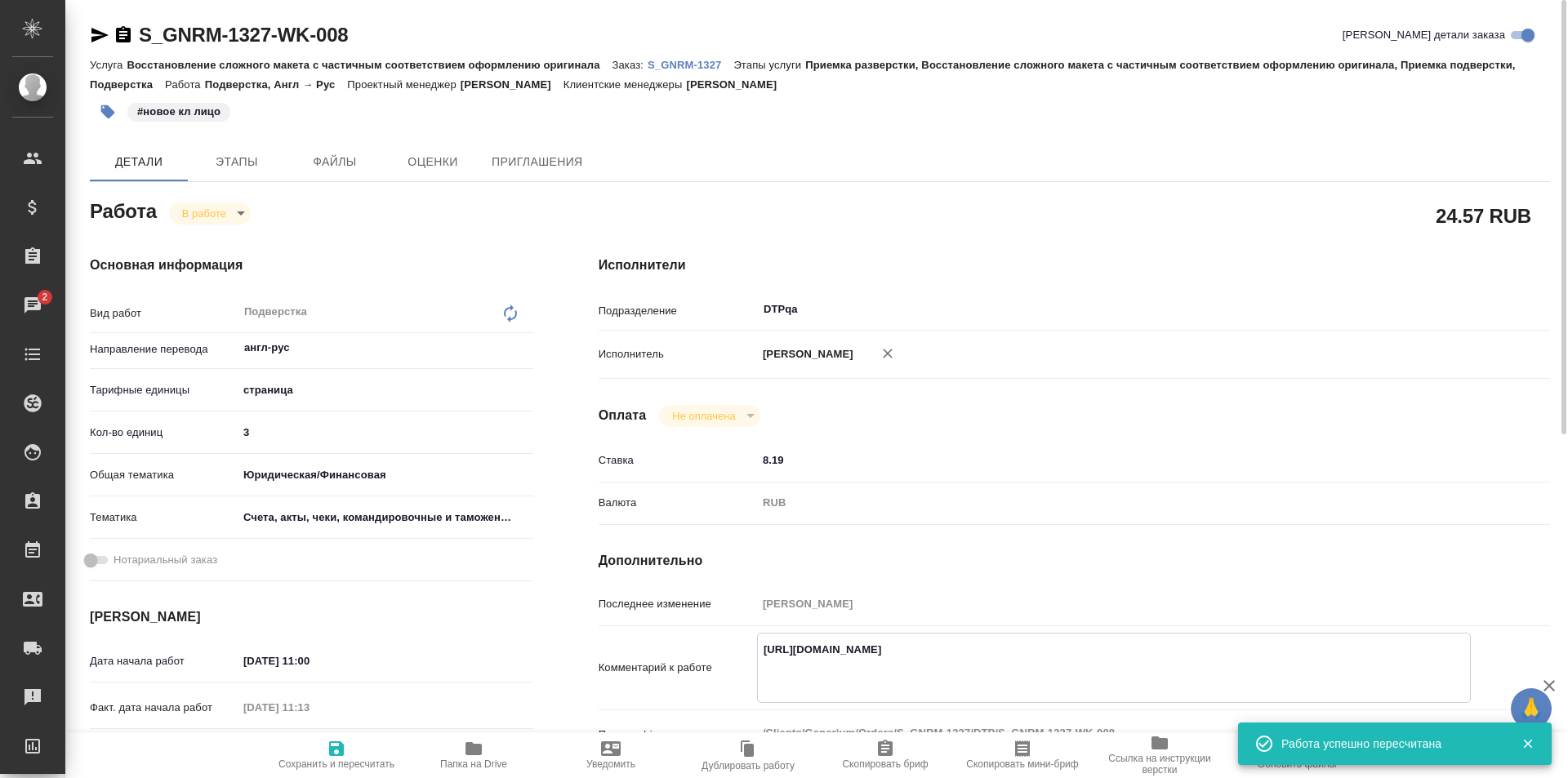
type textarea "x"
type textarea "https://drive.awatera.com/apps/files/files/10064874?dir=/Shares/Generium/Orders…"
type textarea "x"
click at [344, 754] on icon "button" at bounding box center [337, 748] width 14 height 14
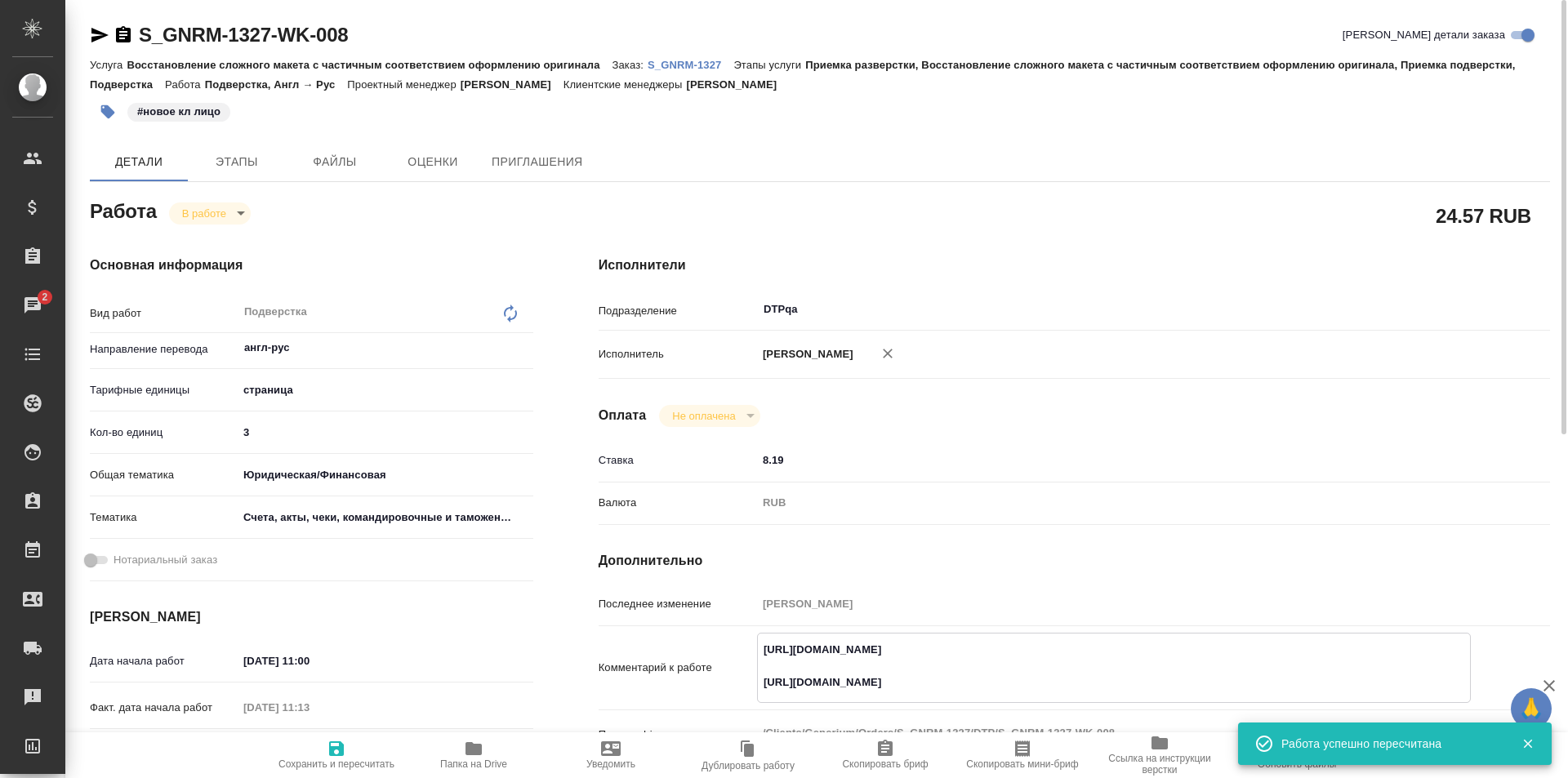
type textarea "x"
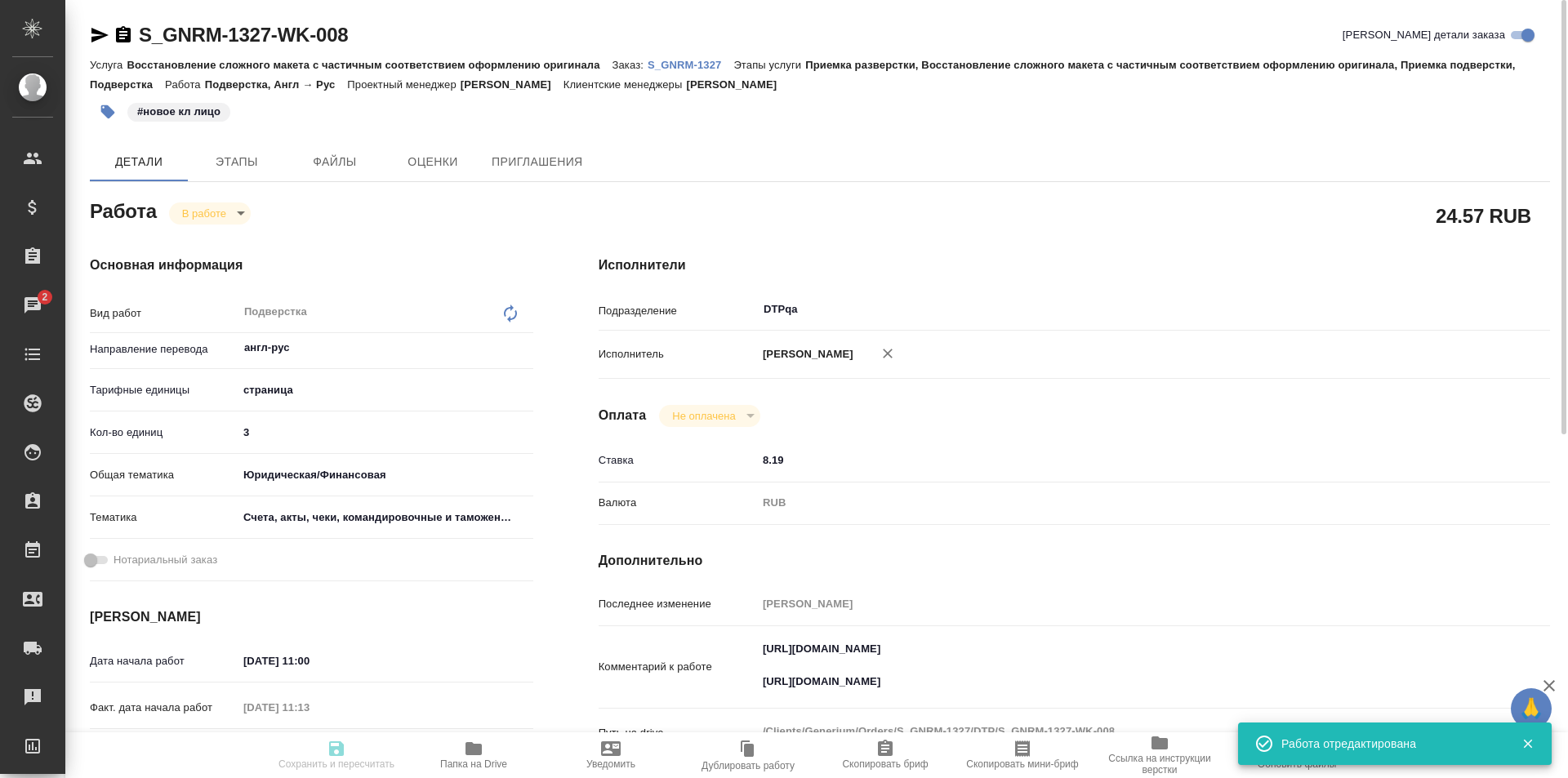
type textarea "x"
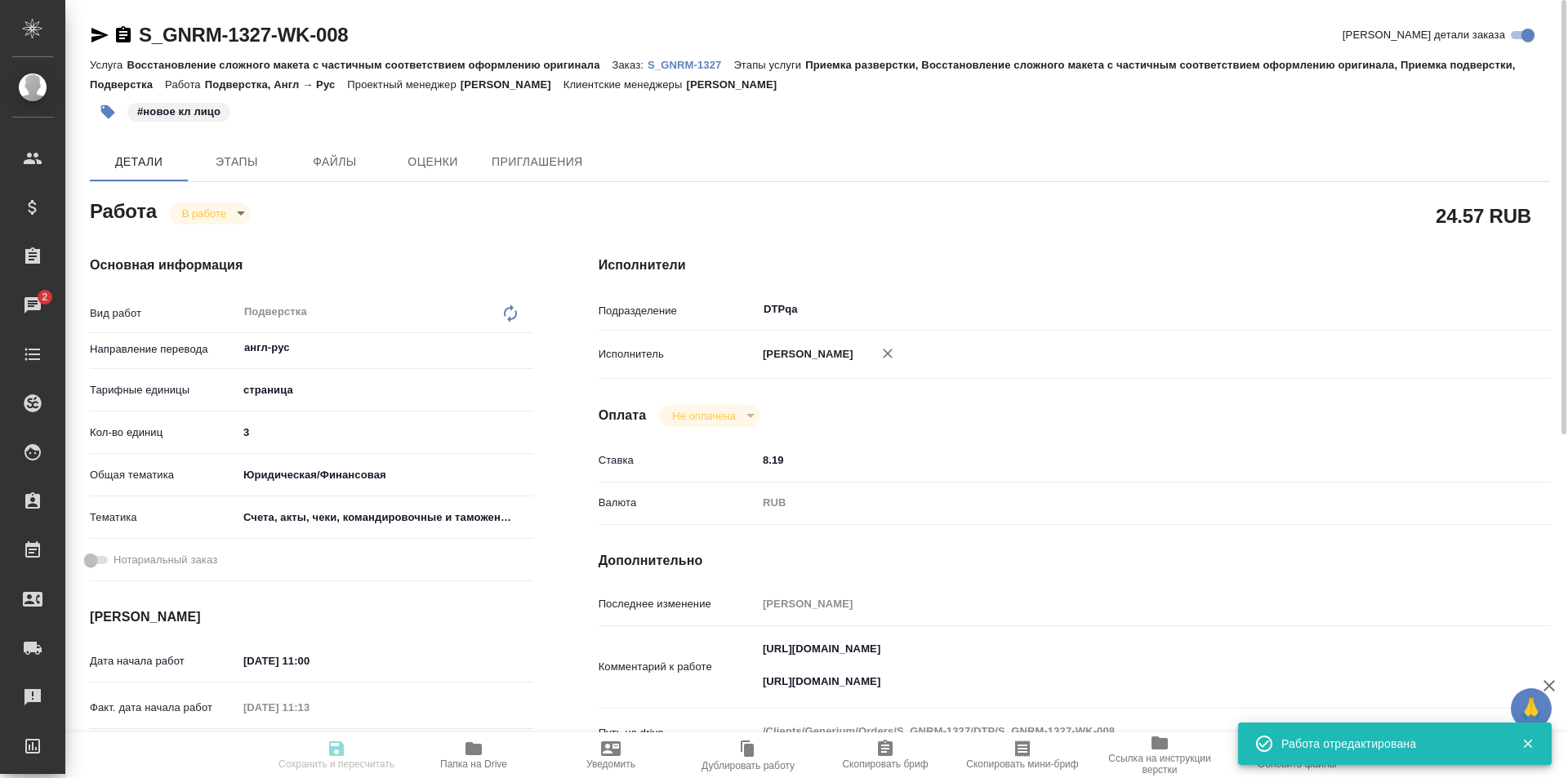
type textarea "x"
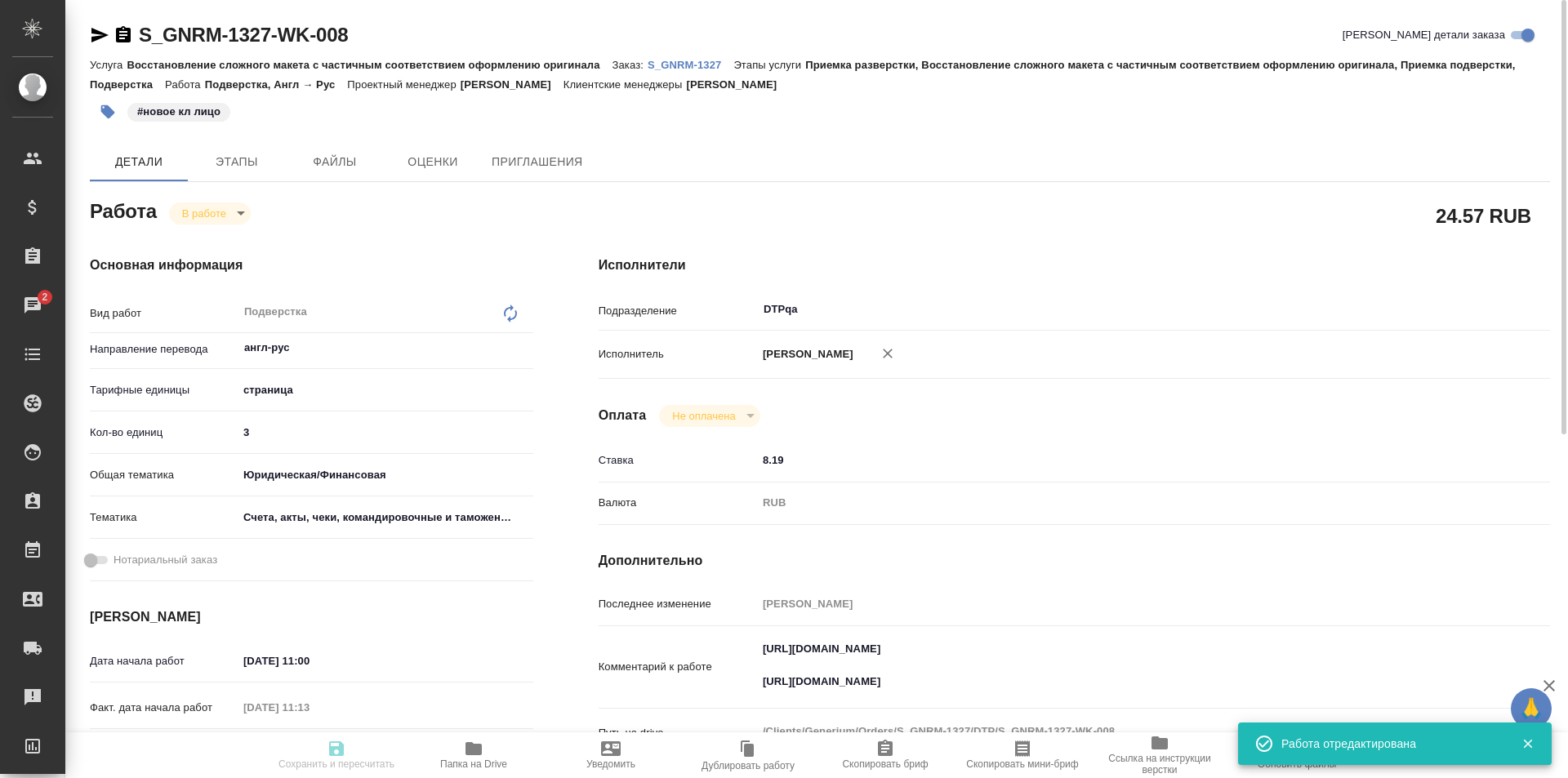
type input "inProgress"
type textarea "Подверстка"
type textarea "x"
type input "англ-рус"
type input "5a8b1489cc6b4906c91bfdb2"
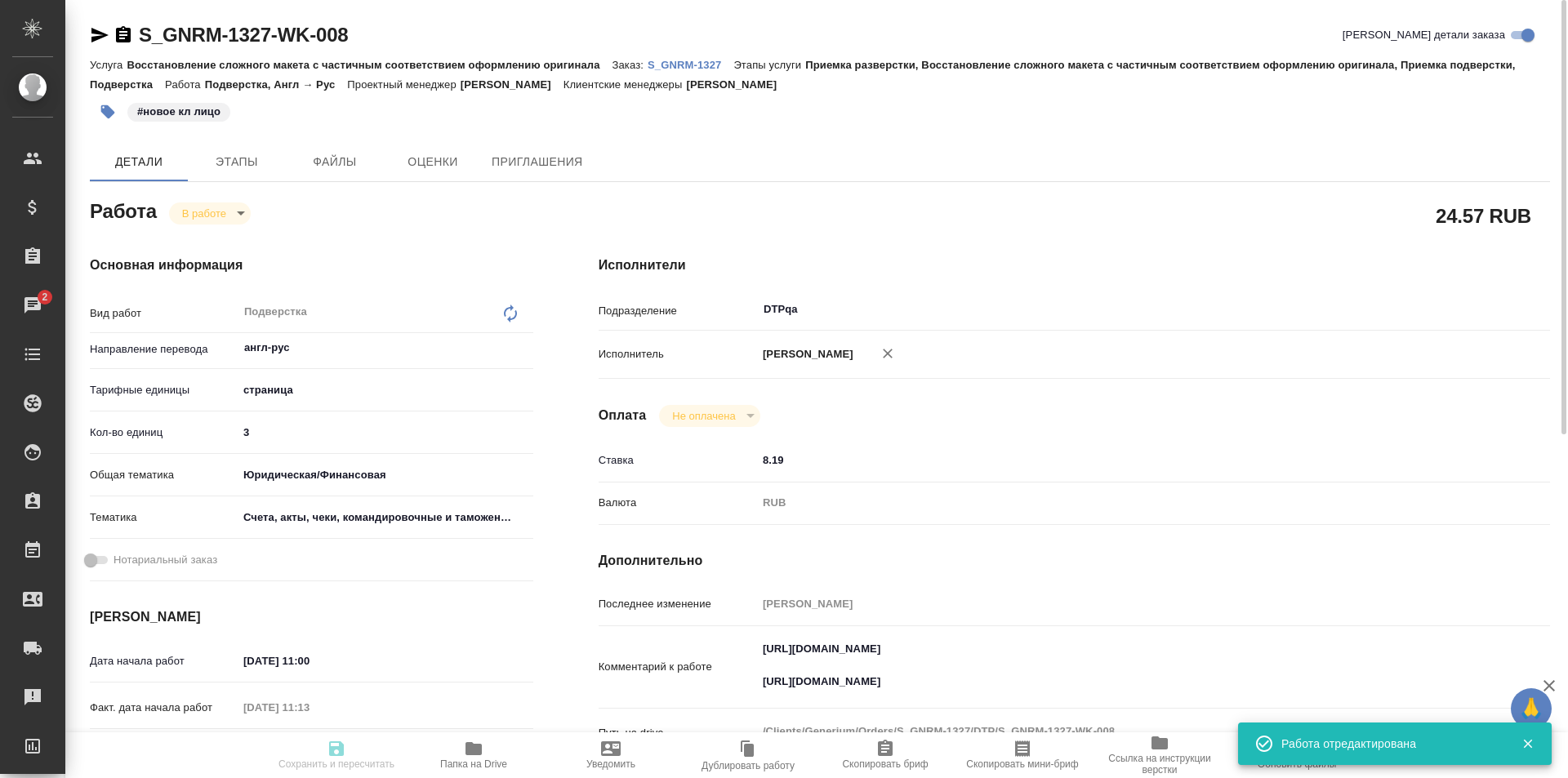
type input "3"
type input "yr-fn"
type input "5f647205b73bc97568ca66c0"
type input "11.08.2025 11:00"
type input "11.08.2025 11:13"
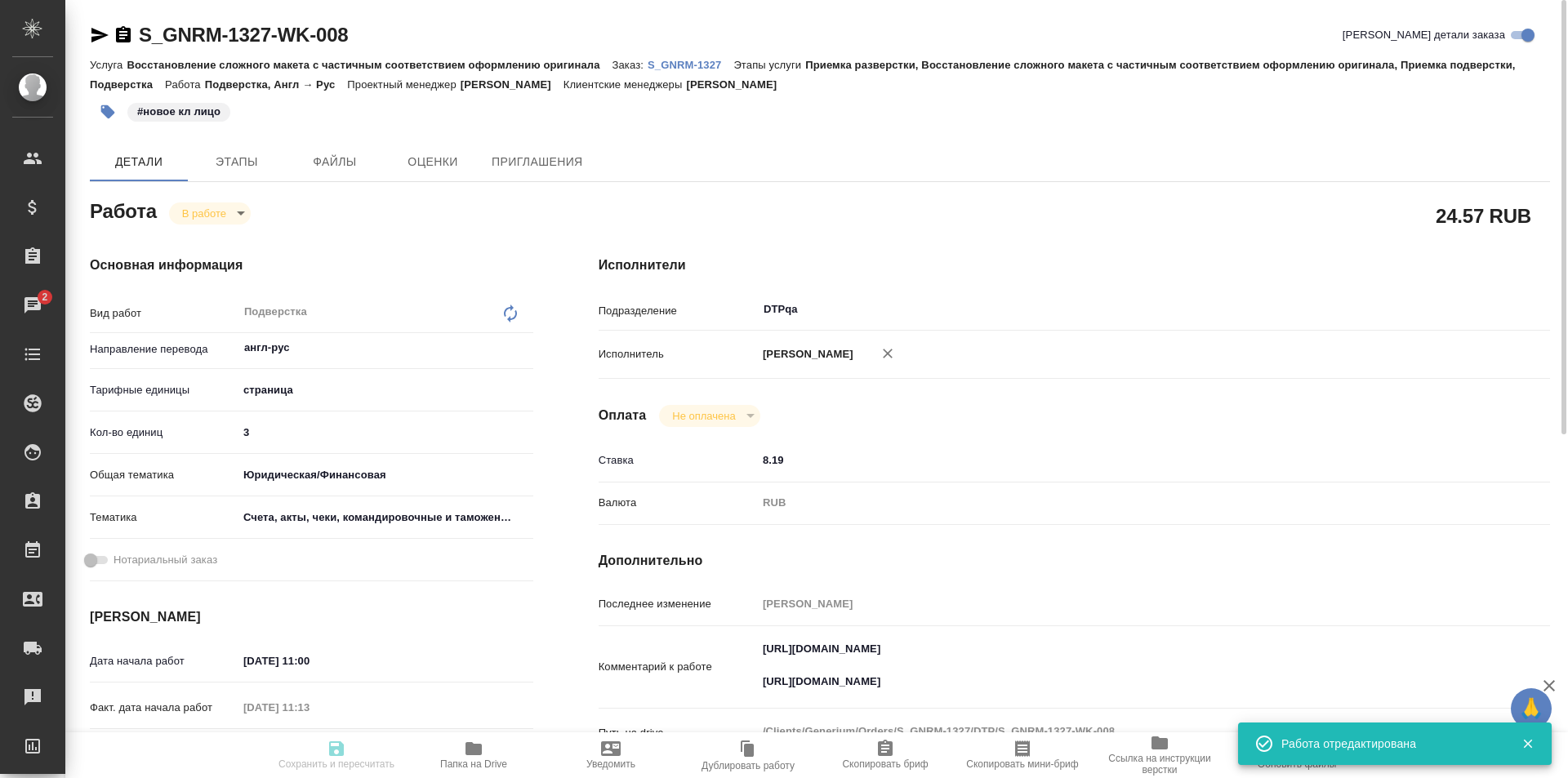
type input "11.08.2025 12:00"
type input "DTPqa"
type input "notPayed"
type input "8.19"
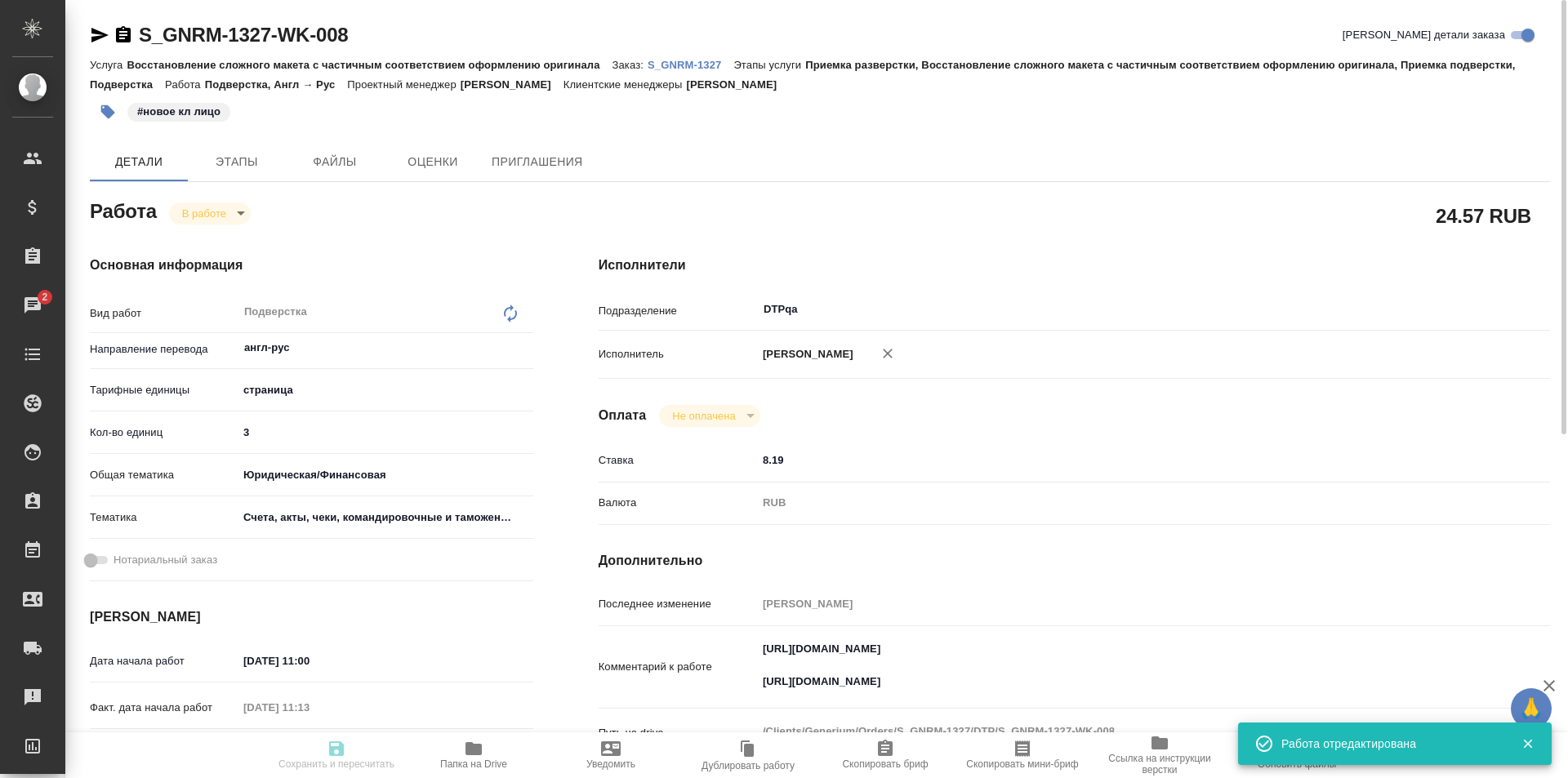
type input "RUB"
type input "[PERSON_NAME]"
type textarea "https://drive.awatera.com/apps/files/files/10064874?dir=/Shares/Generium/Orders…"
type textarea "x"
type textarea "/Clients/Generium/Orders/S_GNRM-1327/DTP/S_GNRM-1327-WK-008"
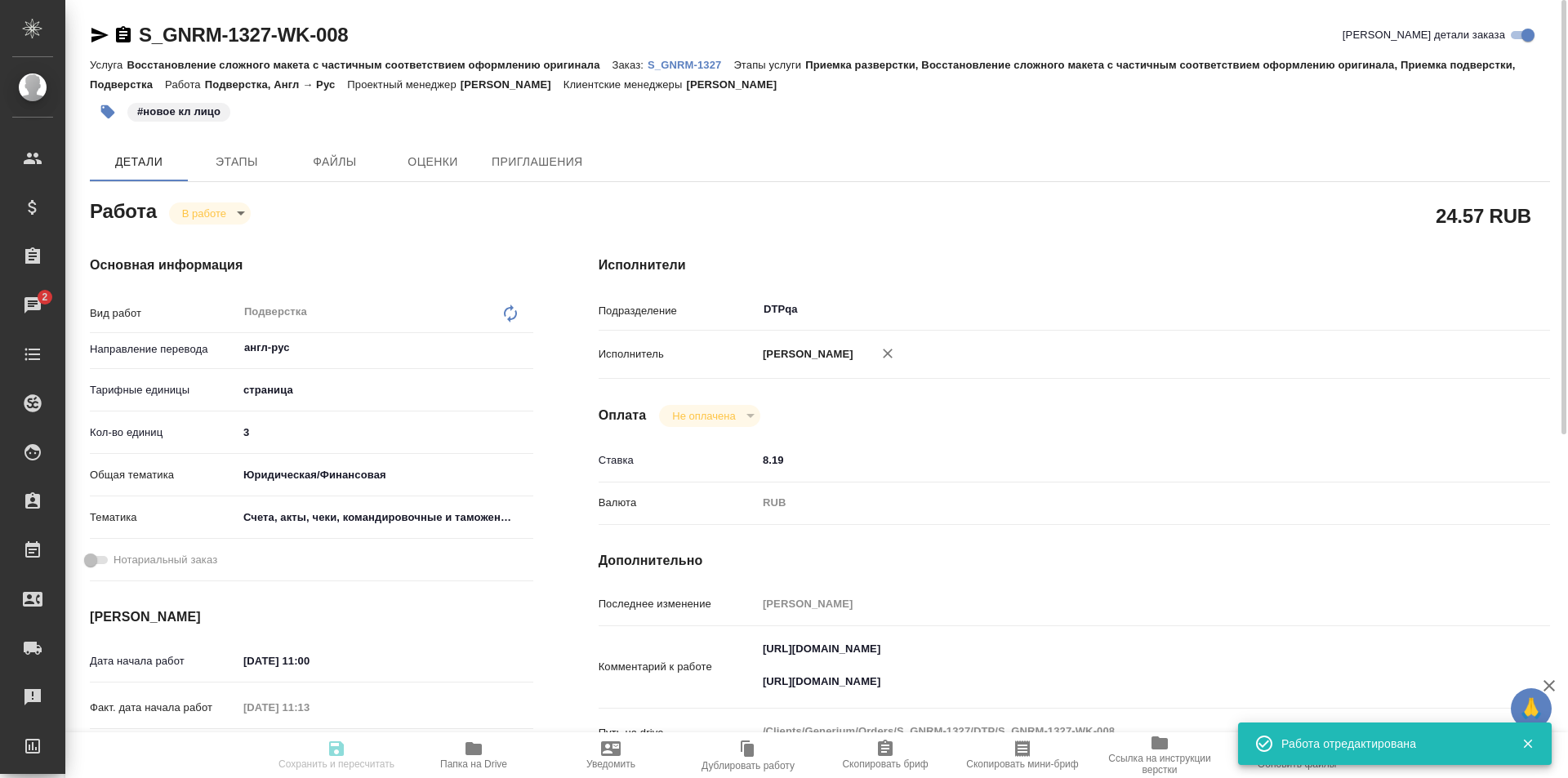
type textarea "x"
type input "S_GNRM-1327"
type input "Восстановление сложного макета с частичным соответствием оформлению оригинала"
type input "Приемка разверстки, Восстановление сложного макета с частичным соответствием оф…"
type input "Кабаргина Анна"
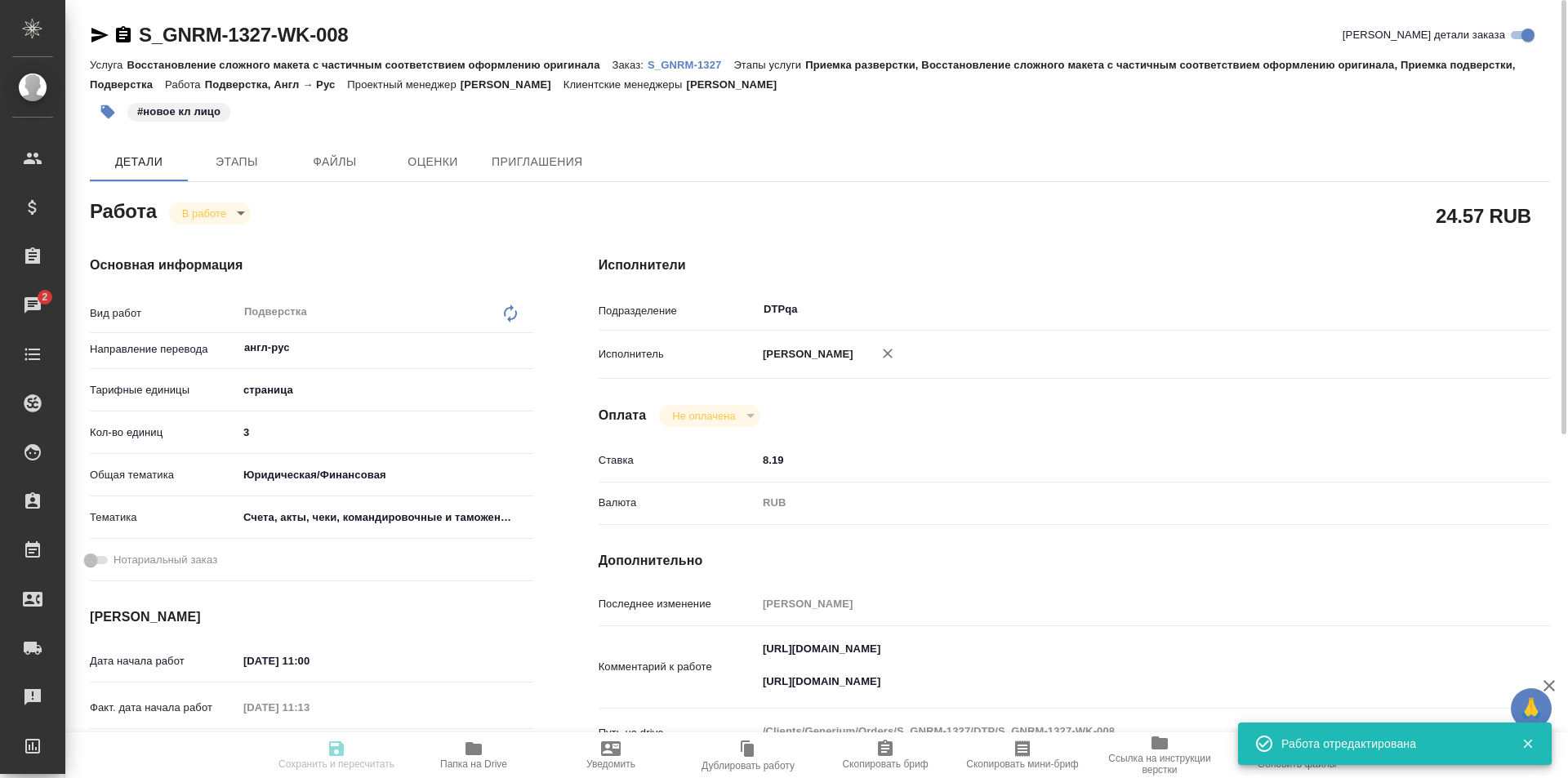
type input "[PERSON_NAME]"
type input "/Clients/Generium/Orders/S_GNRM-1327"
type textarea "x"
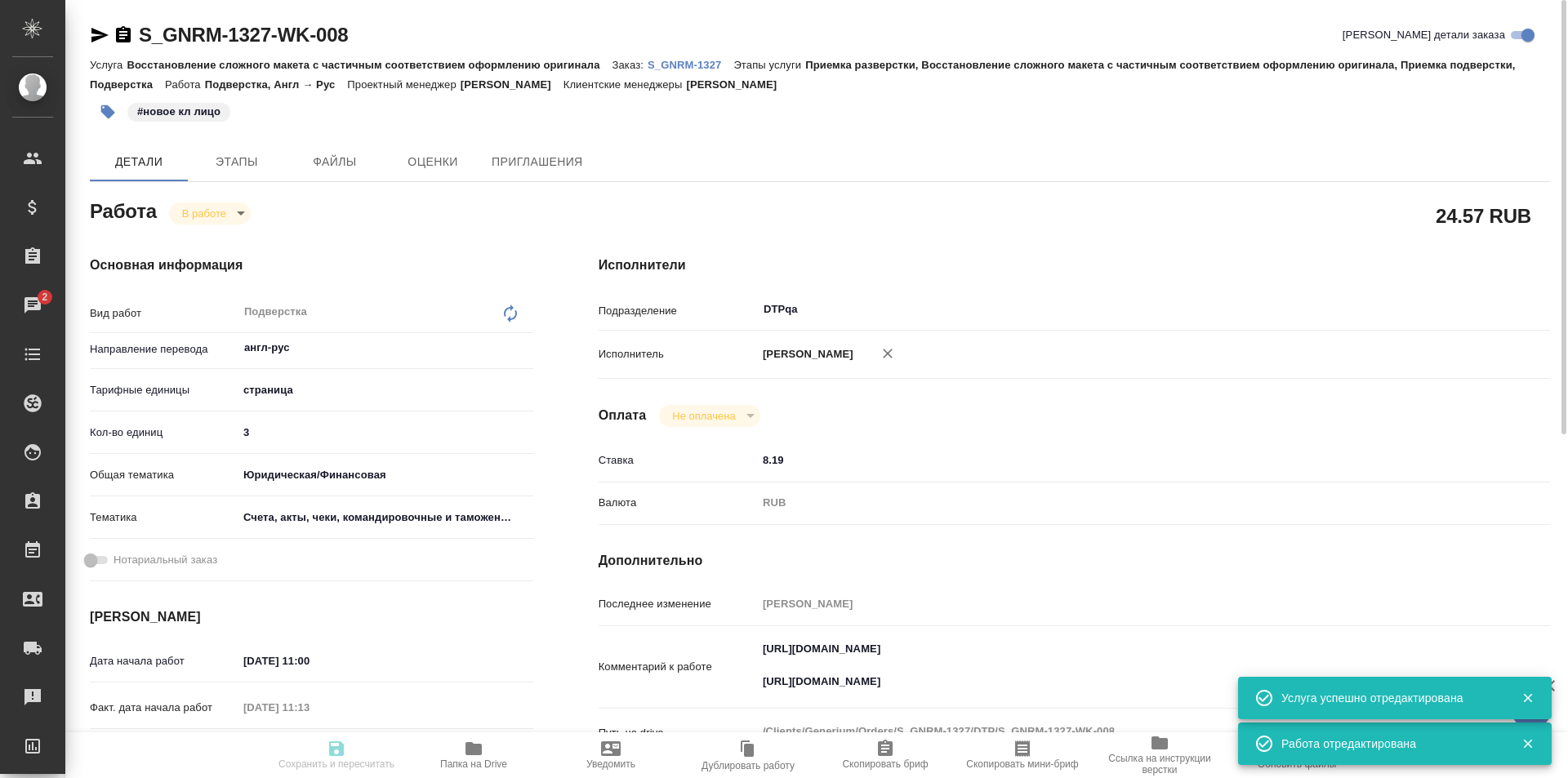
type textarea "x"
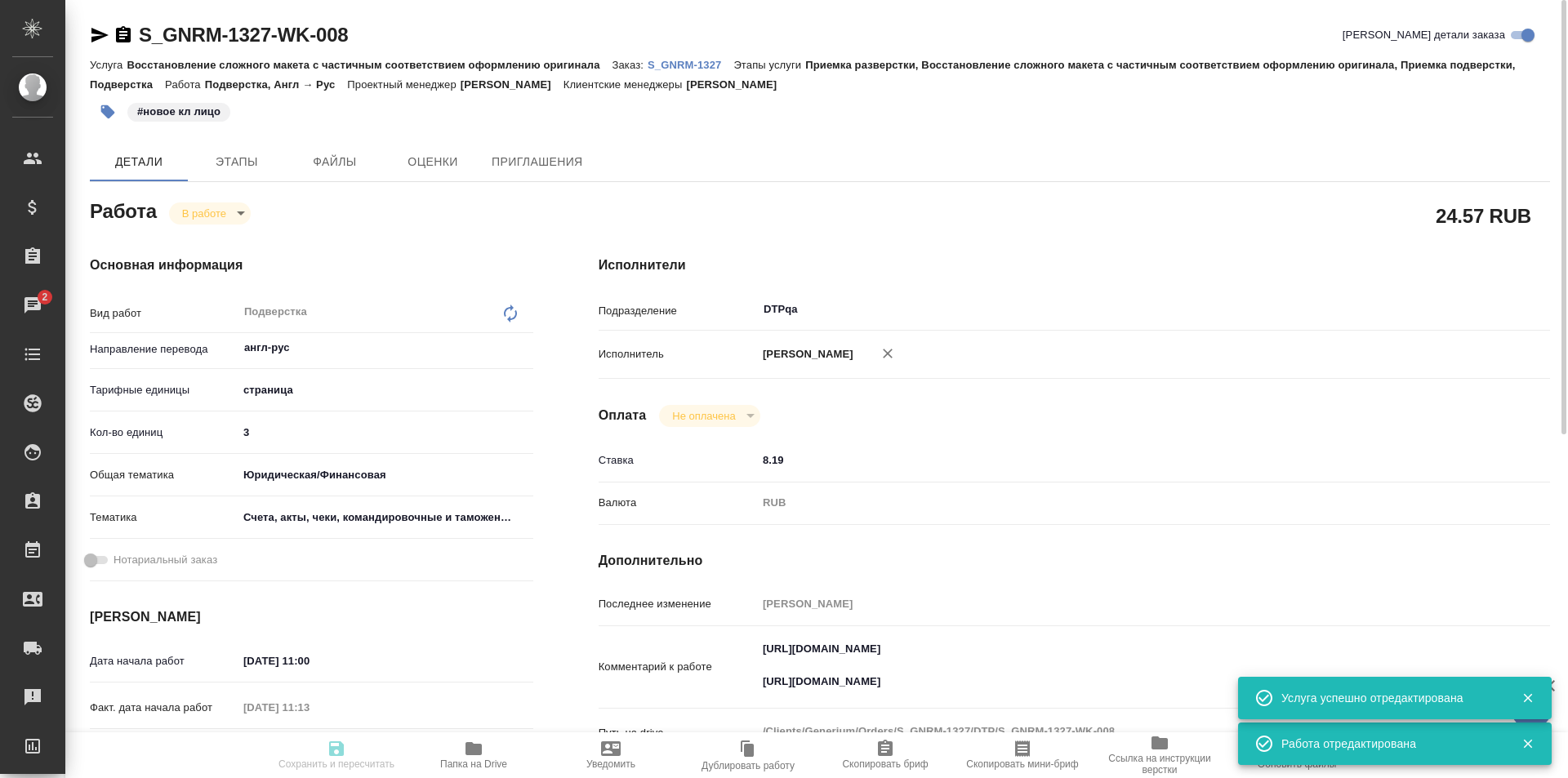
type textarea "x"
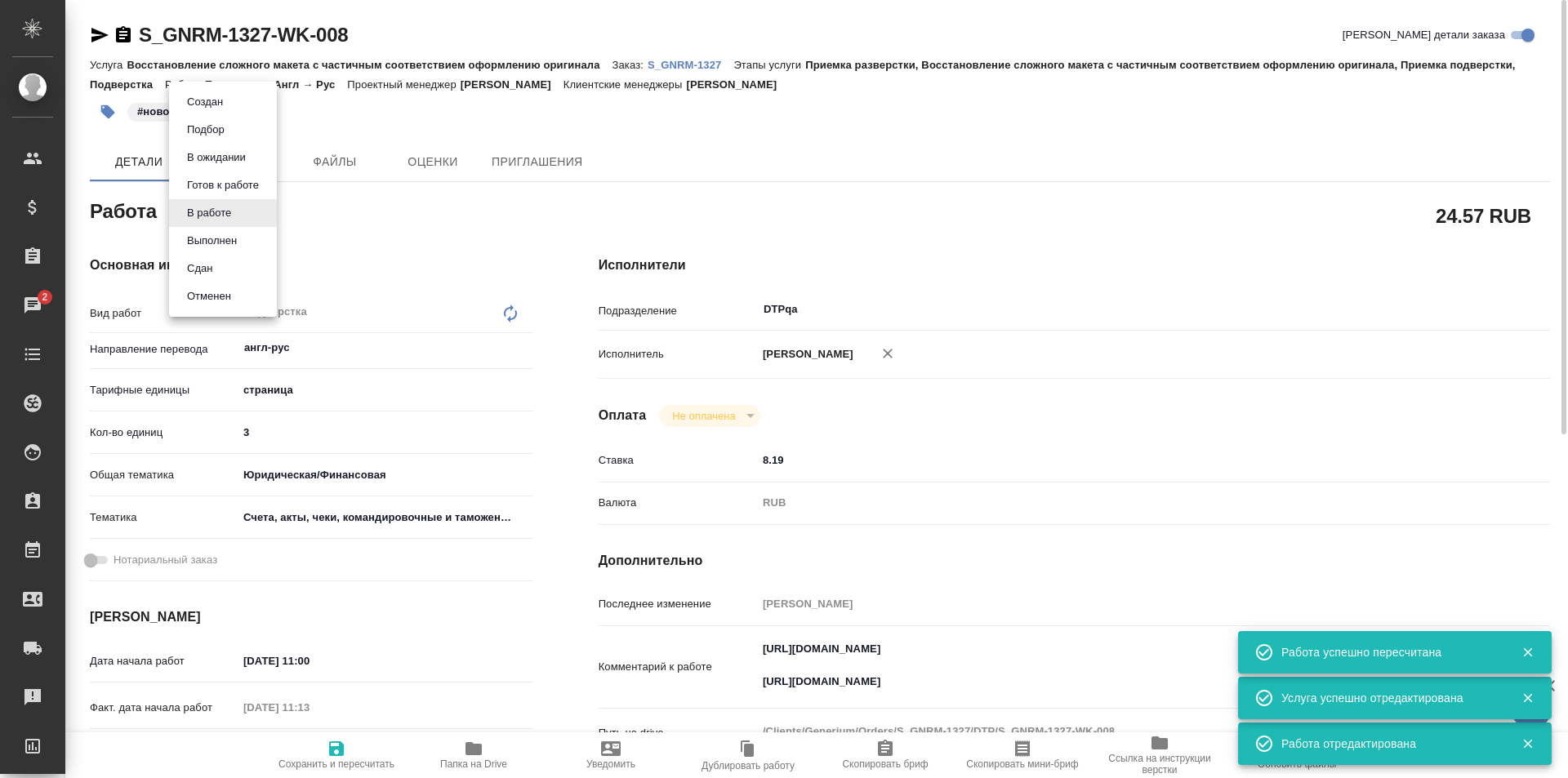
click at [209, 214] on body "🙏 .cls-1 fill:#fff; AWATERA Ismagilova Diana Клиенты Спецификации Заказы 2 Чаты…" at bounding box center [784, 389] width 1568 height 778
click at [225, 246] on button "Выполнен" at bounding box center [211, 241] width 60 height 18
